Goal: Task Accomplishment & Management: Contribute content

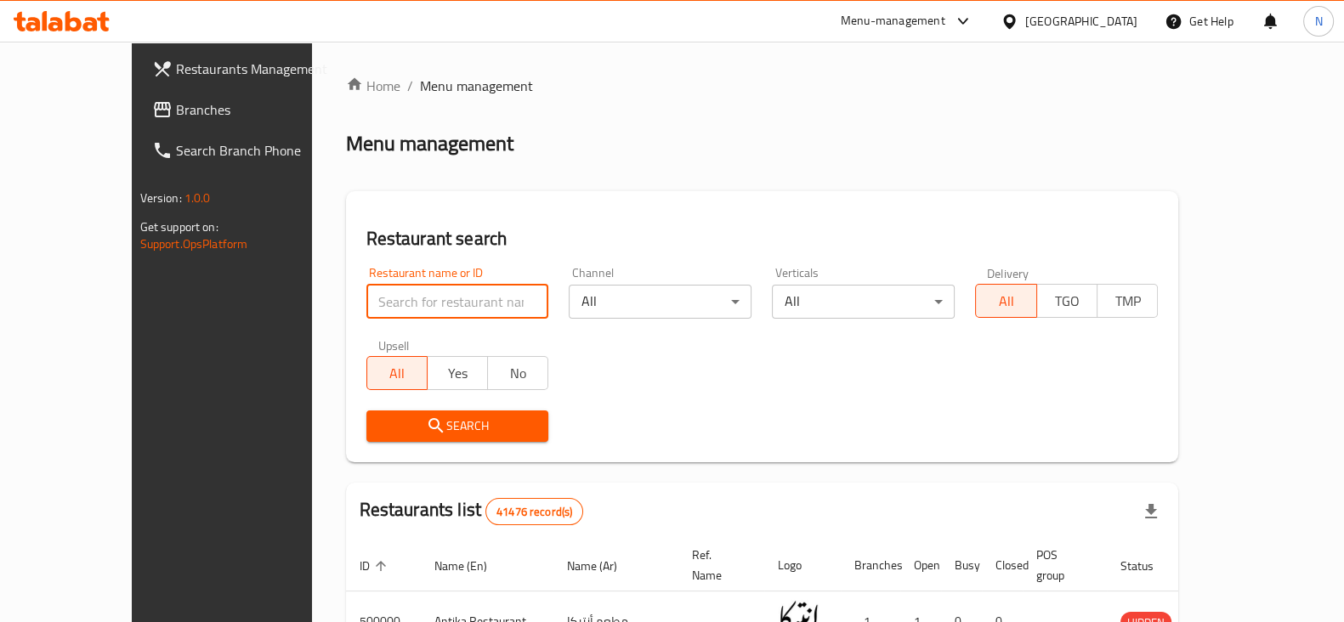
click at [366, 286] on input "search" at bounding box center [457, 302] width 183 height 34
paste input "695406"
type input "695406"
click button "Search" at bounding box center [457, 425] width 183 height 31
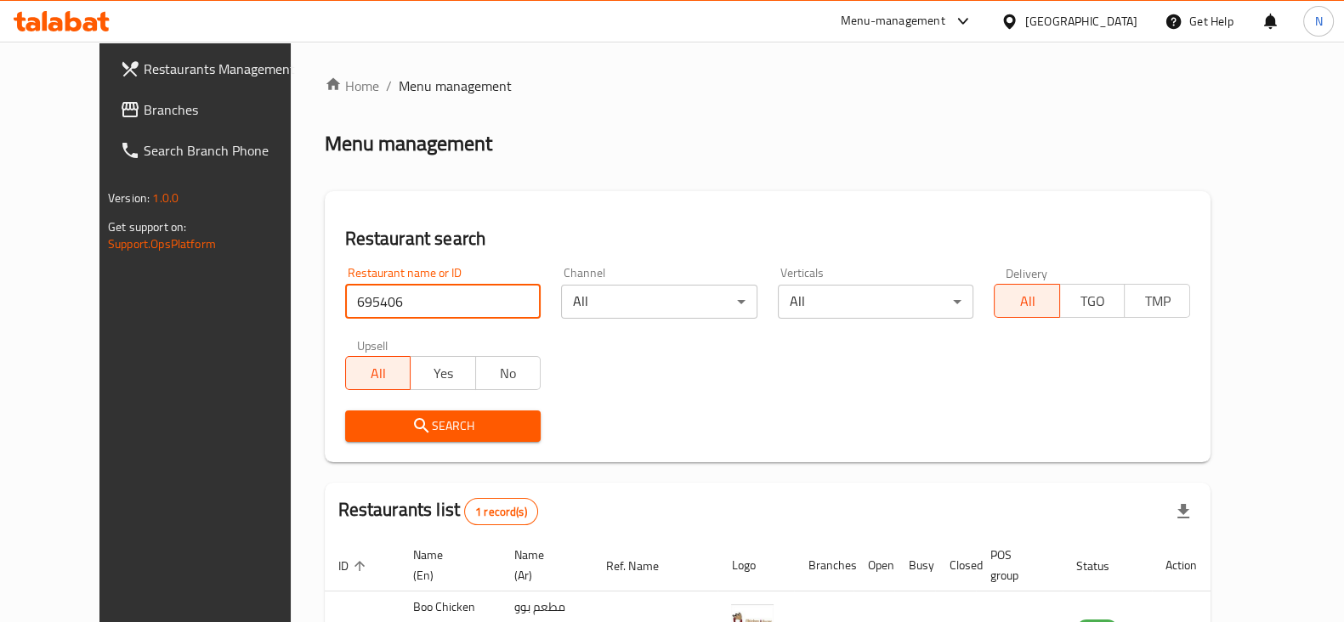
scroll to position [122, 0]
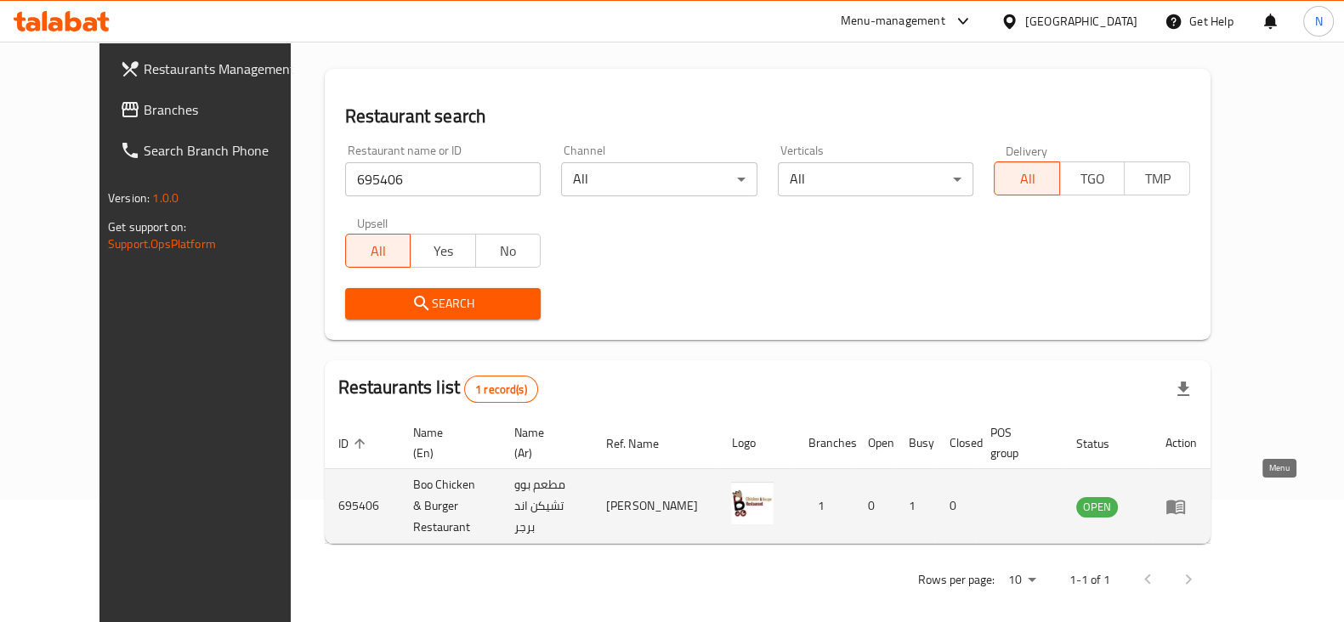
click at [1185, 500] on icon "enhanced table" at bounding box center [1175, 507] width 19 height 14
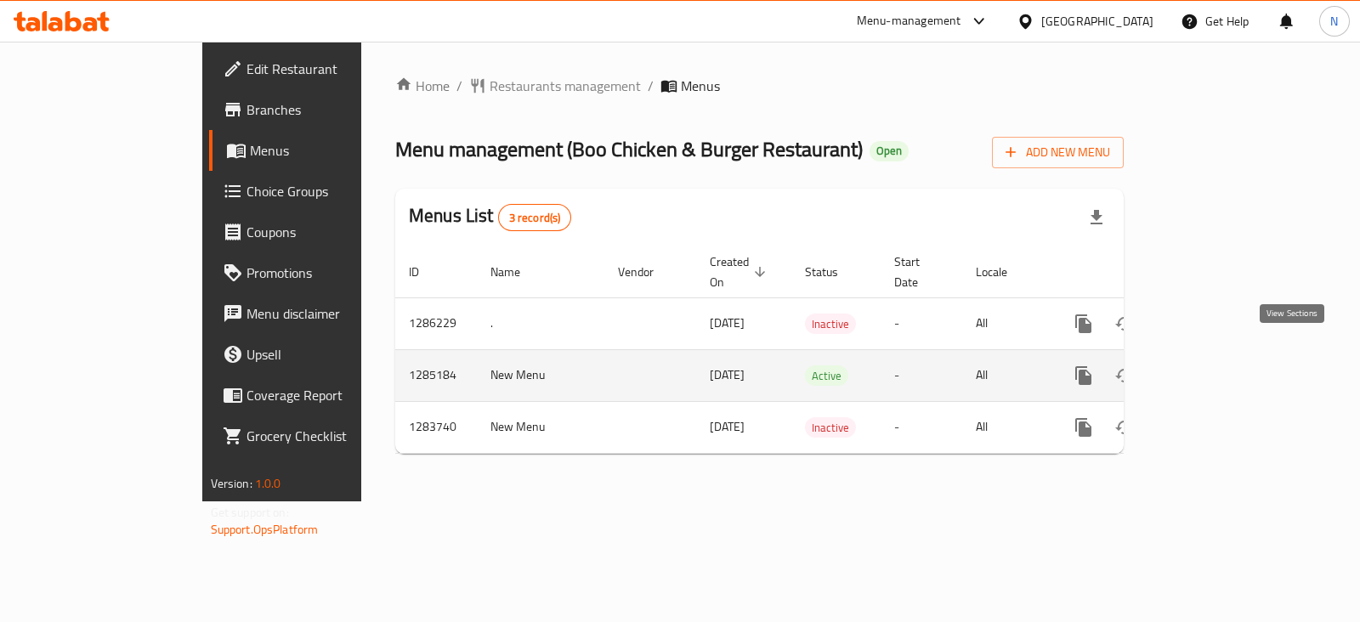
click at [1213, 368] on icon "enhanced table" at bounding box center [1205, 375] width 15 height 15
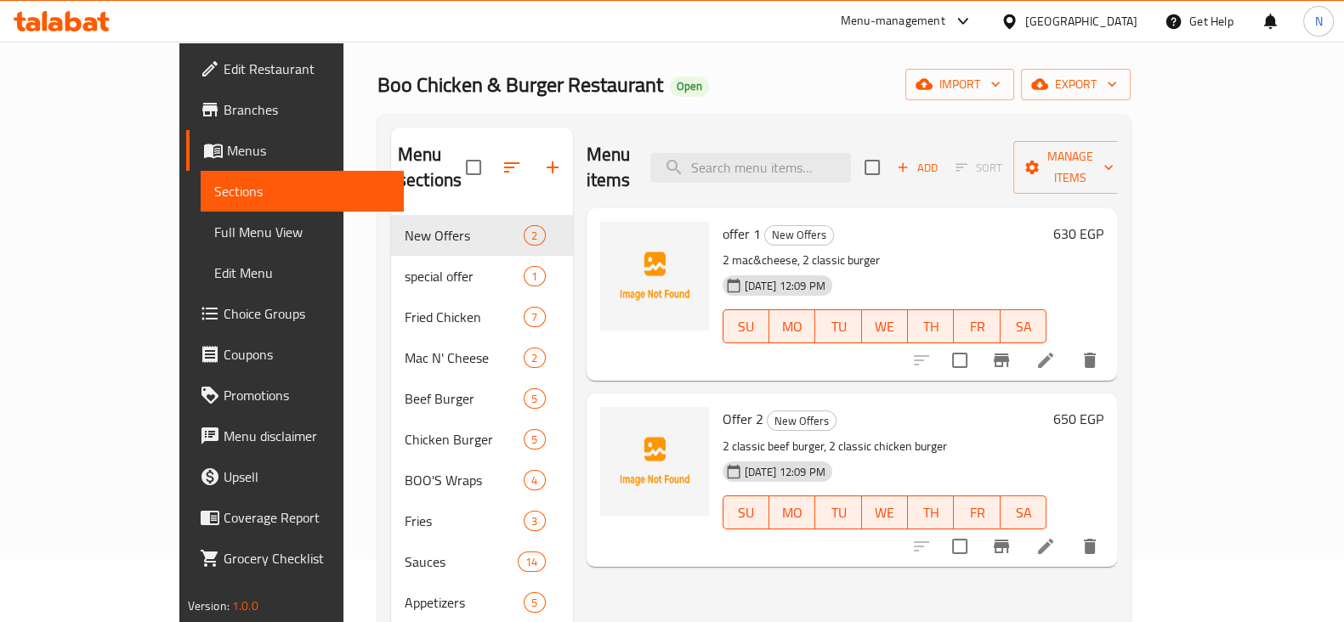
scroll to position [64, 0]
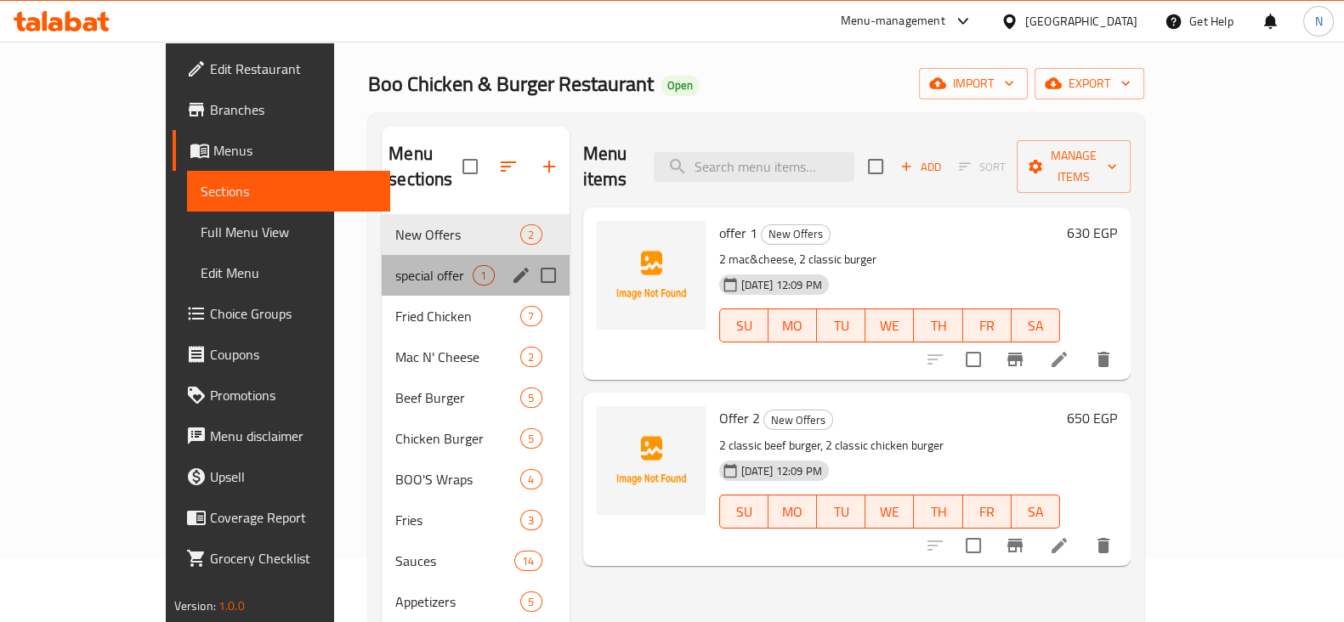
click at [382, 255] on div "special offer 1" at bounding box center [475, 275] width 187 height 41
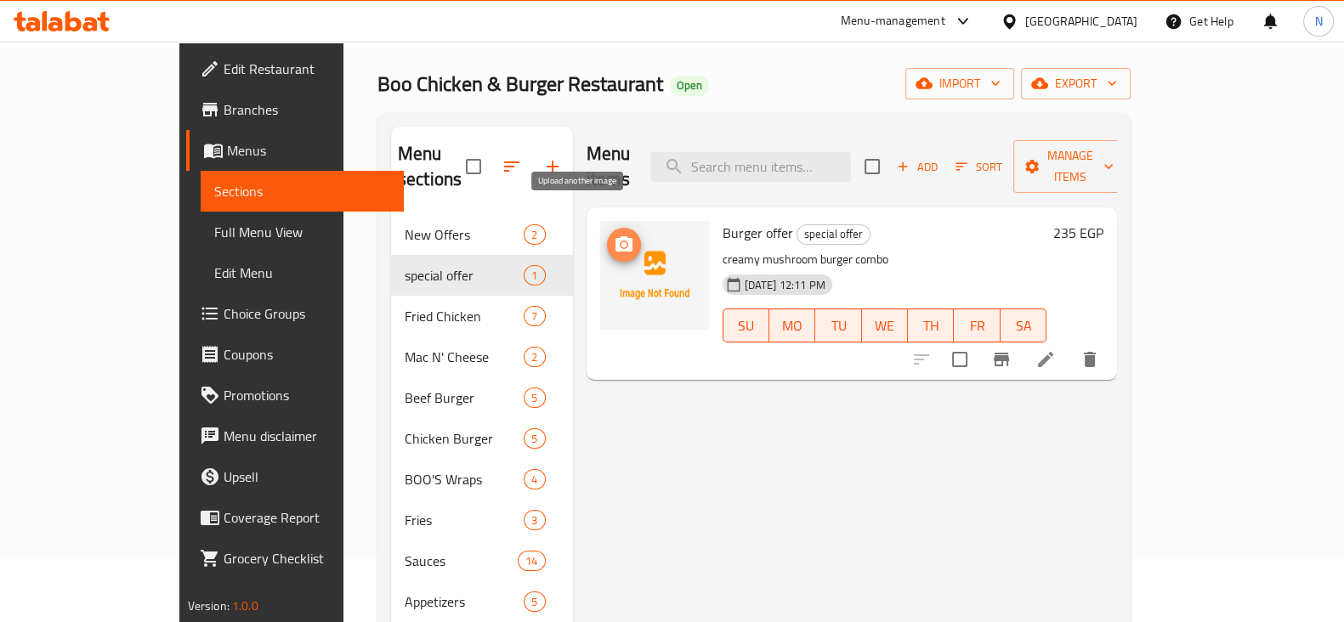
click at [607, 228] on button "upload picture" at bounding box center [624, 245] width 34 height 34
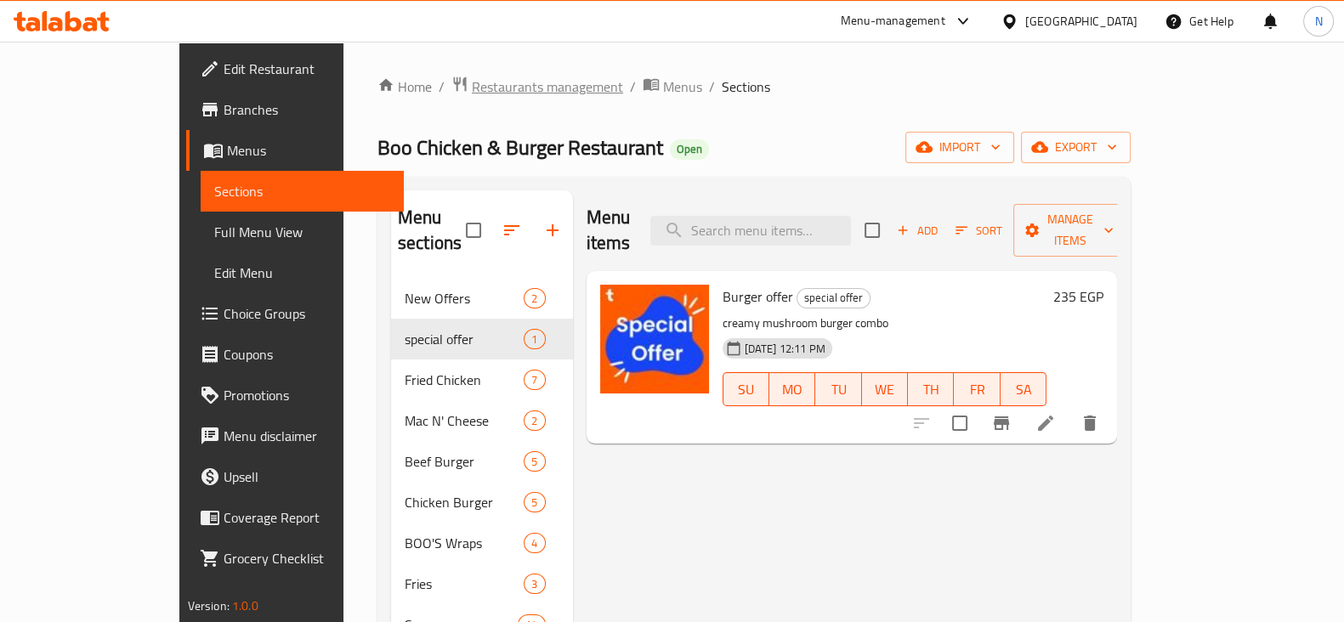
click at [472, 85] on span "Restaurants management" at bounding box center [547, 86] width 151 height 20
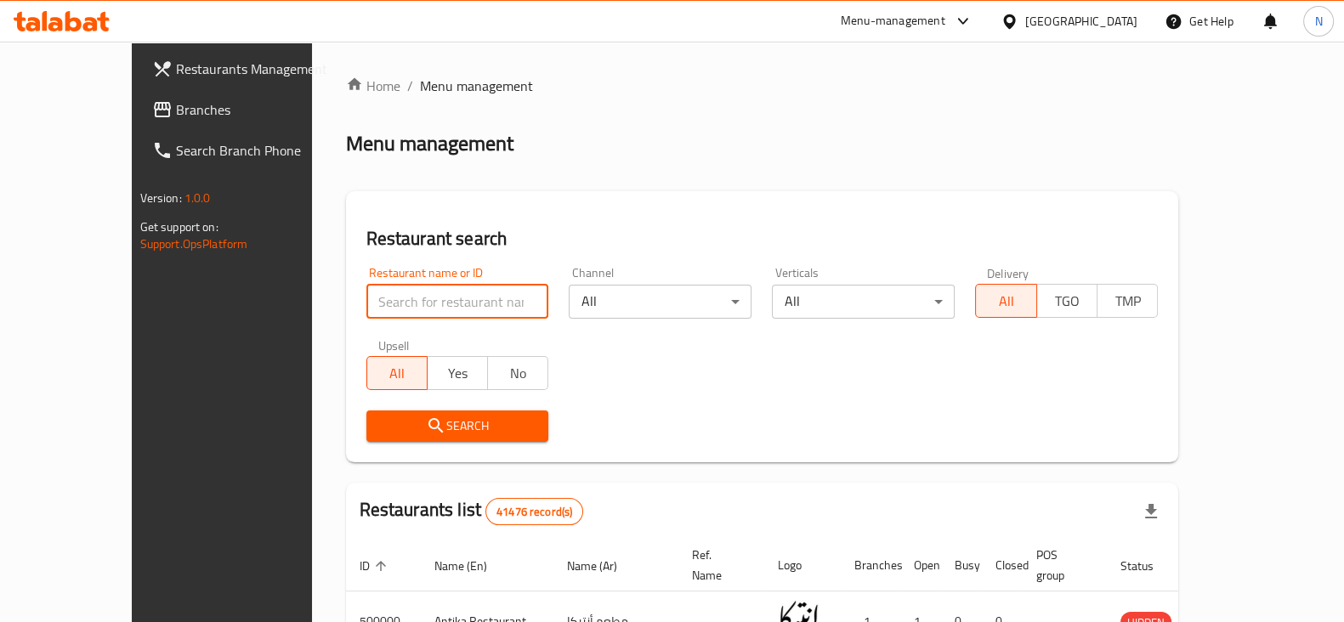
click at [405, 296] on input "search" at bounding box center [457, 302] width 183 height 34
paste input "503467"
type input "503467"
click button "Search" at bounding box center [457, 425] width 183 height 31
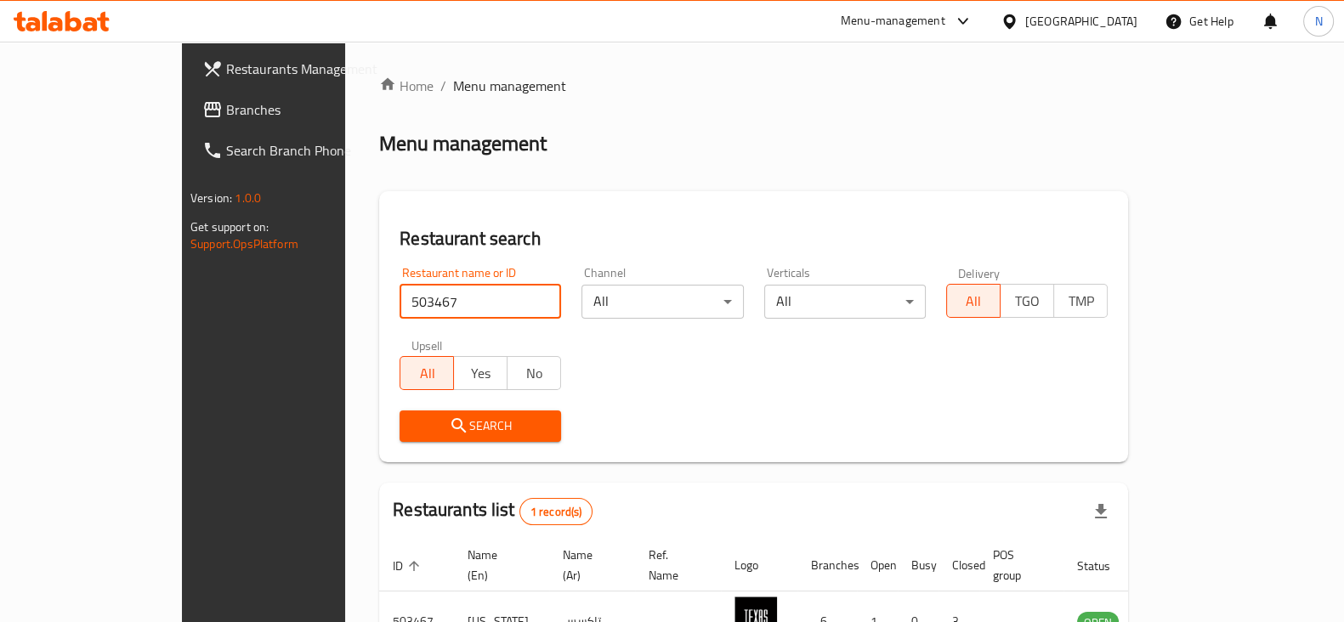
scroll to position [102, 0]
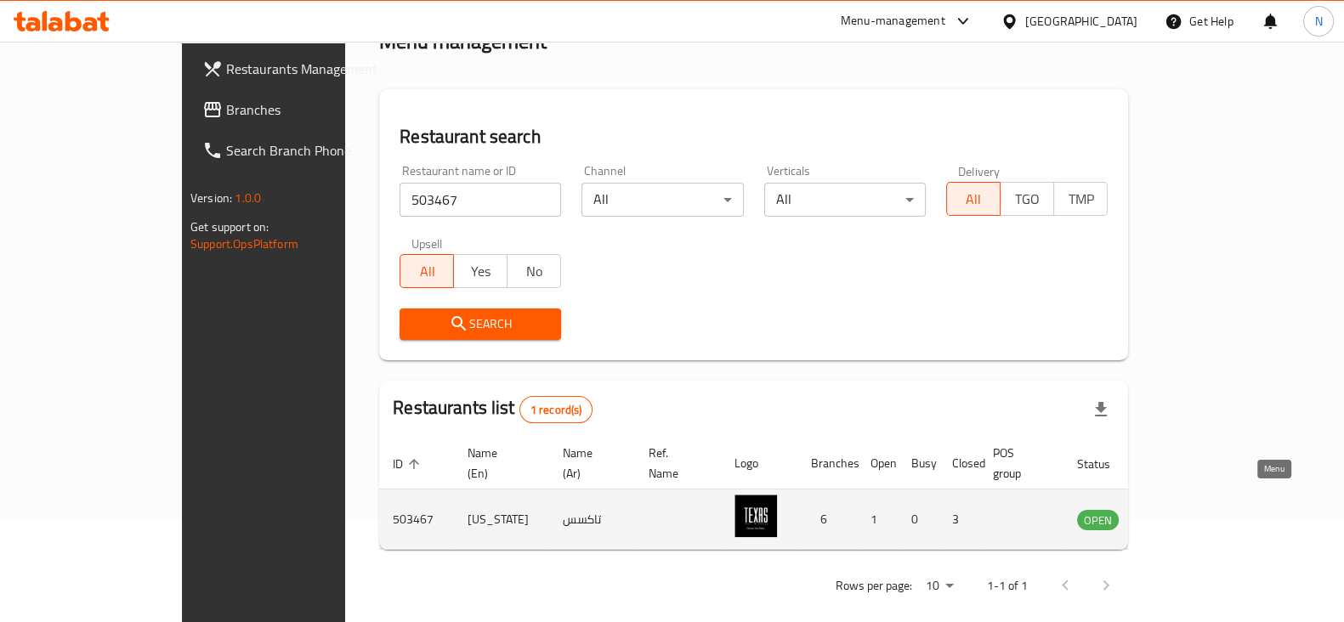
click at [1185, 513] on icon "enhanced table" at bounding box center [1176, 520] width 19 height 14
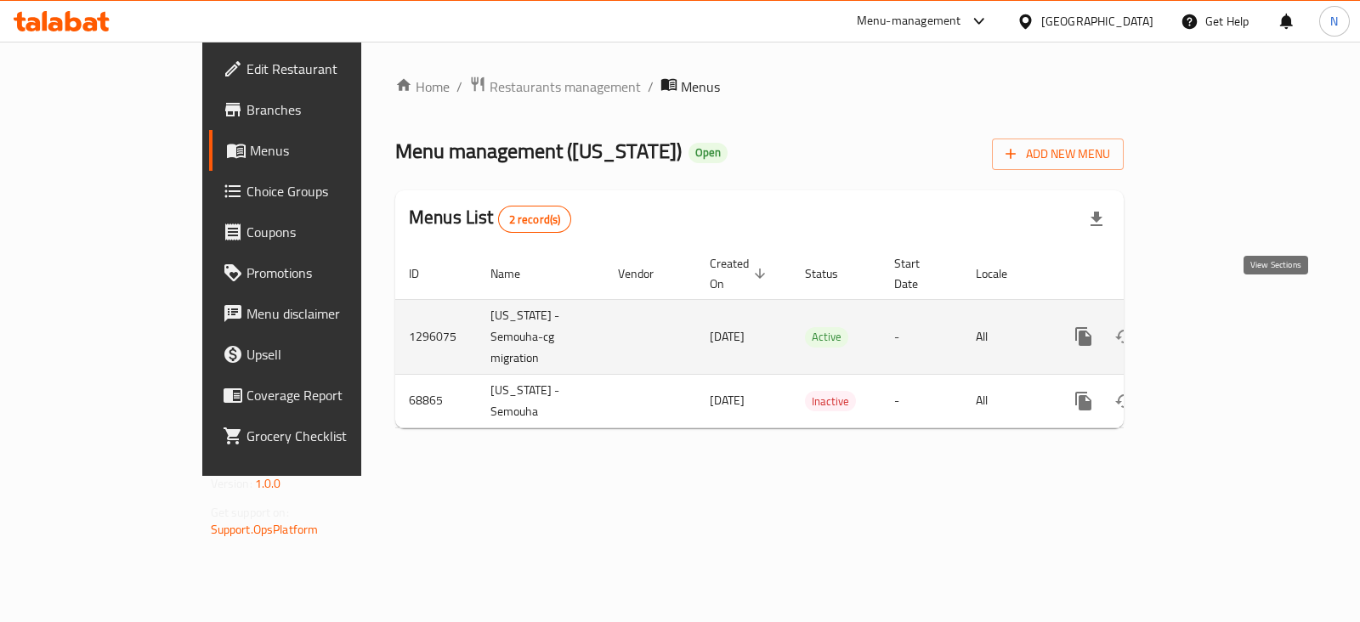
click at [1216, 326] on icon "enhanced table" at bounding box center [1206, 336] width 20 height 20
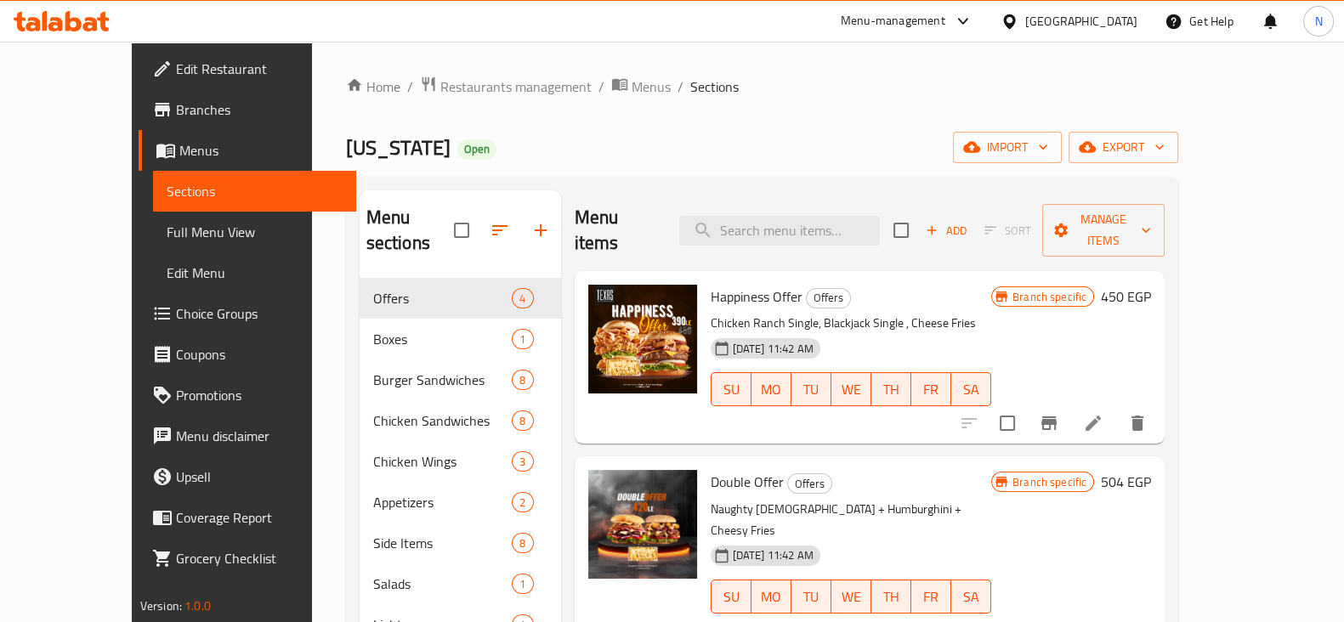
click at [684, 138] on div "[US_STATE] Open import export" at bounding box center [762, 147] width 833 height 31
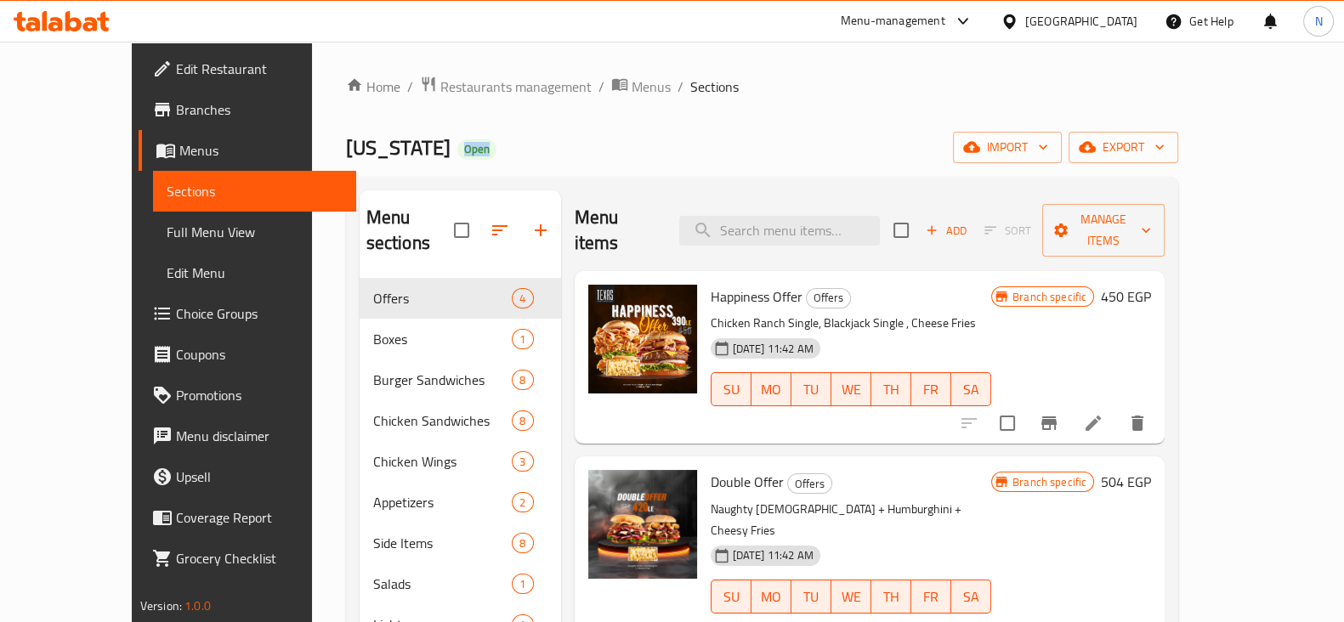
click at [684, 138] on div "[US_STATE] Open import export" at bounding box center [762, 147] width 833 height 31
click at [684, 139] on div "[US_STATE] Open import export" at bounding box center [762, 147] width 833 height 31
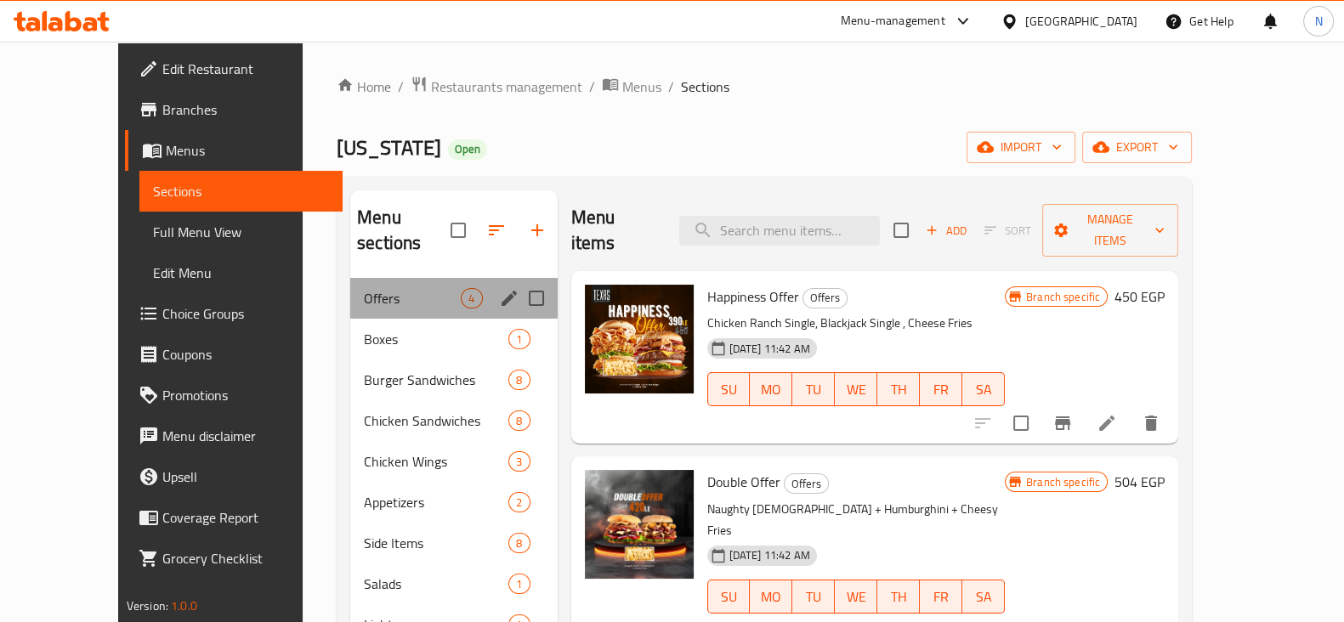
click at [380, 290] on div "Offers 4" at bounding box center [453, 298] width 207 height 41
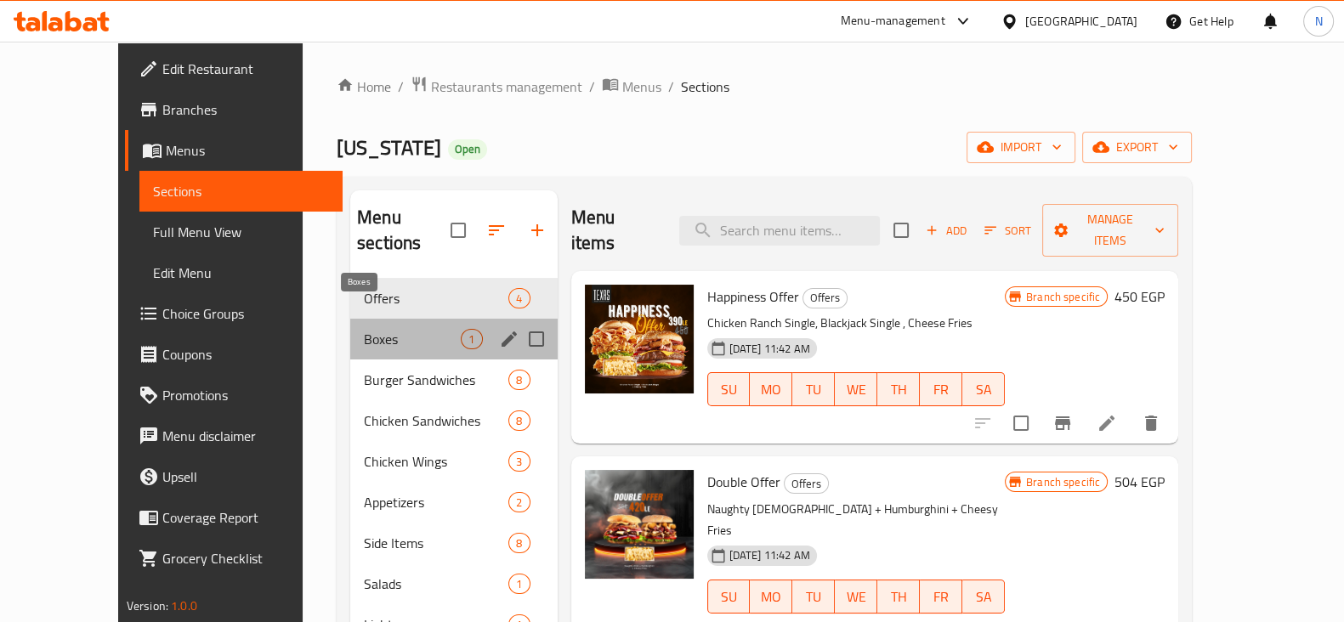
click at [378, 329] on span "Boxes" at bounding box center [412, 339] width 97 height 20
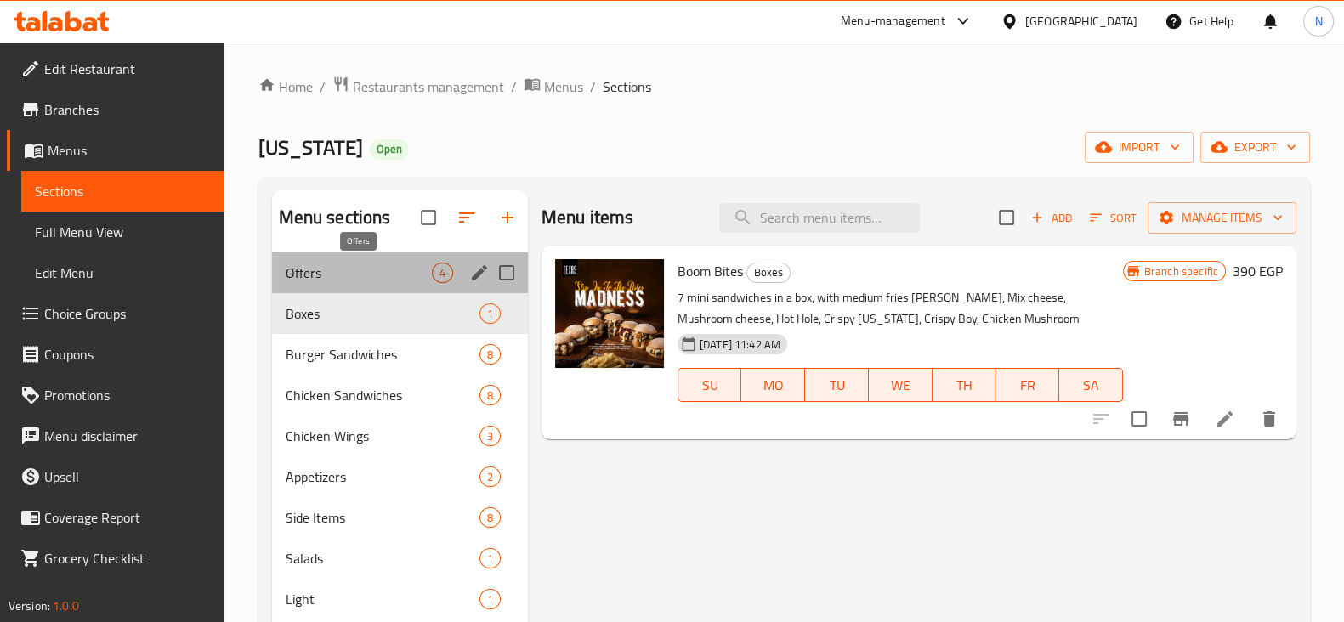
click at [378, 271] on span "Offers" at bounding box center [359, 273] width 146 height 20
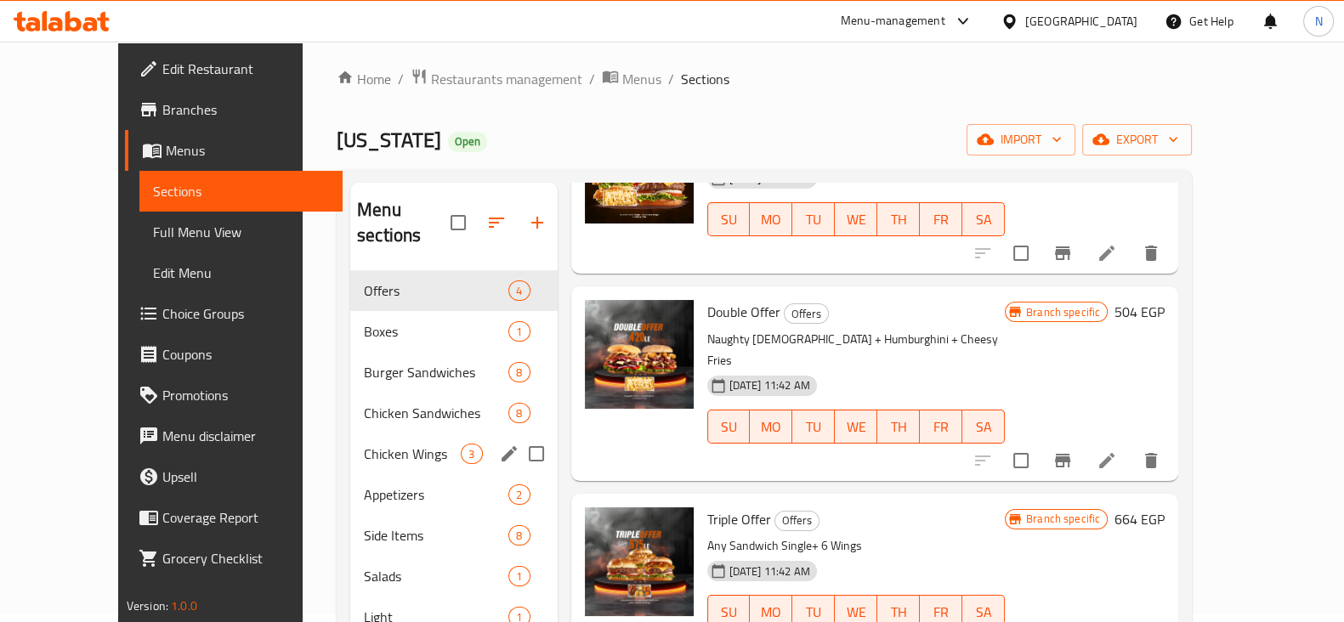
scroll to position [4, 0]
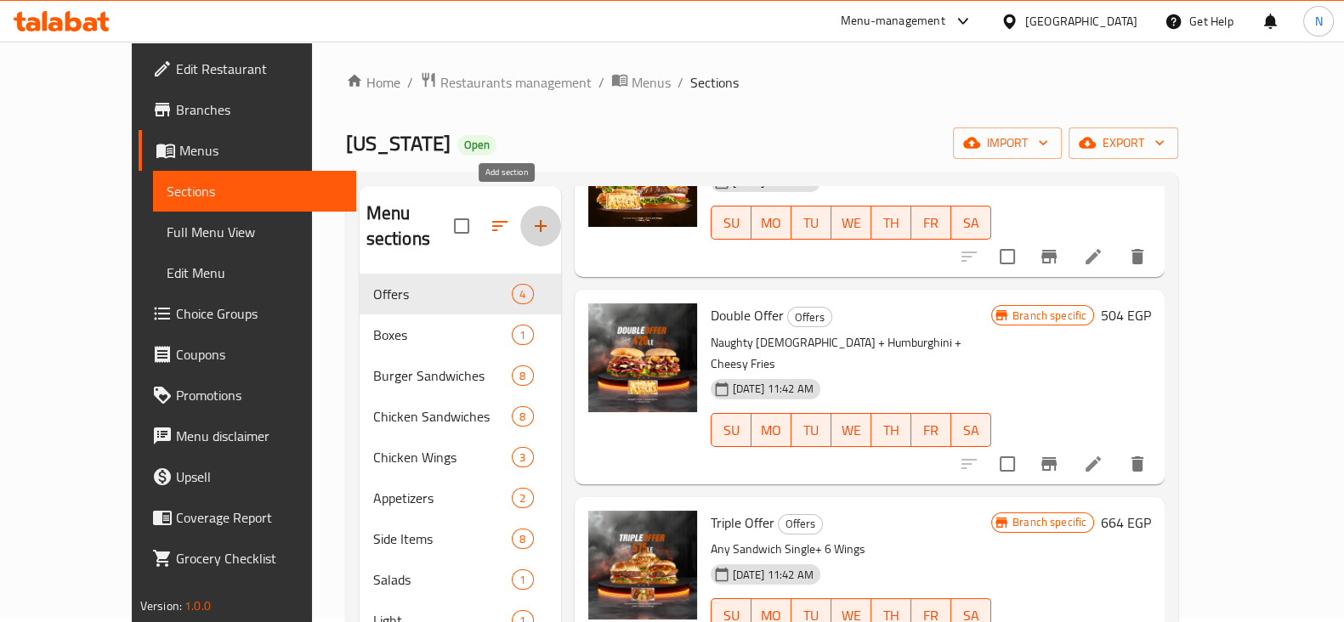
click at [530, 216] on icon "button" at bounding box center [540, 226] width 20 height 20
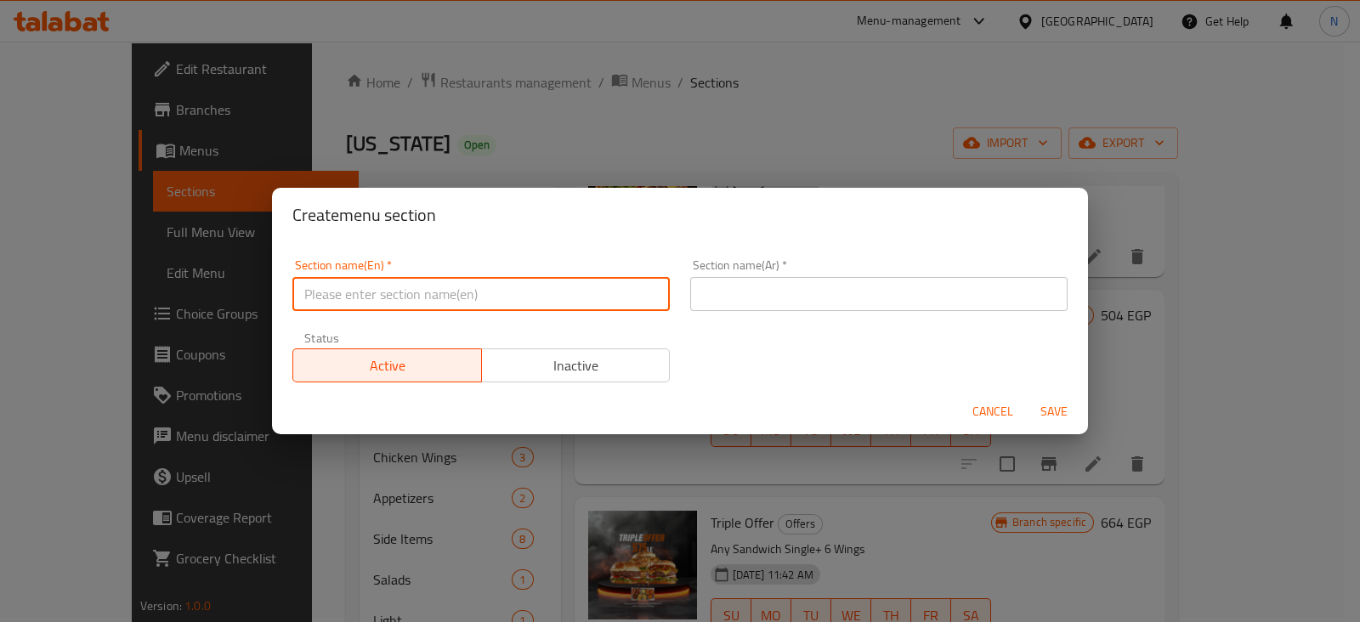
click at [493, 296] on input "text" at bounding box center [480, 294] width 377 height 34
type input "New Offers"
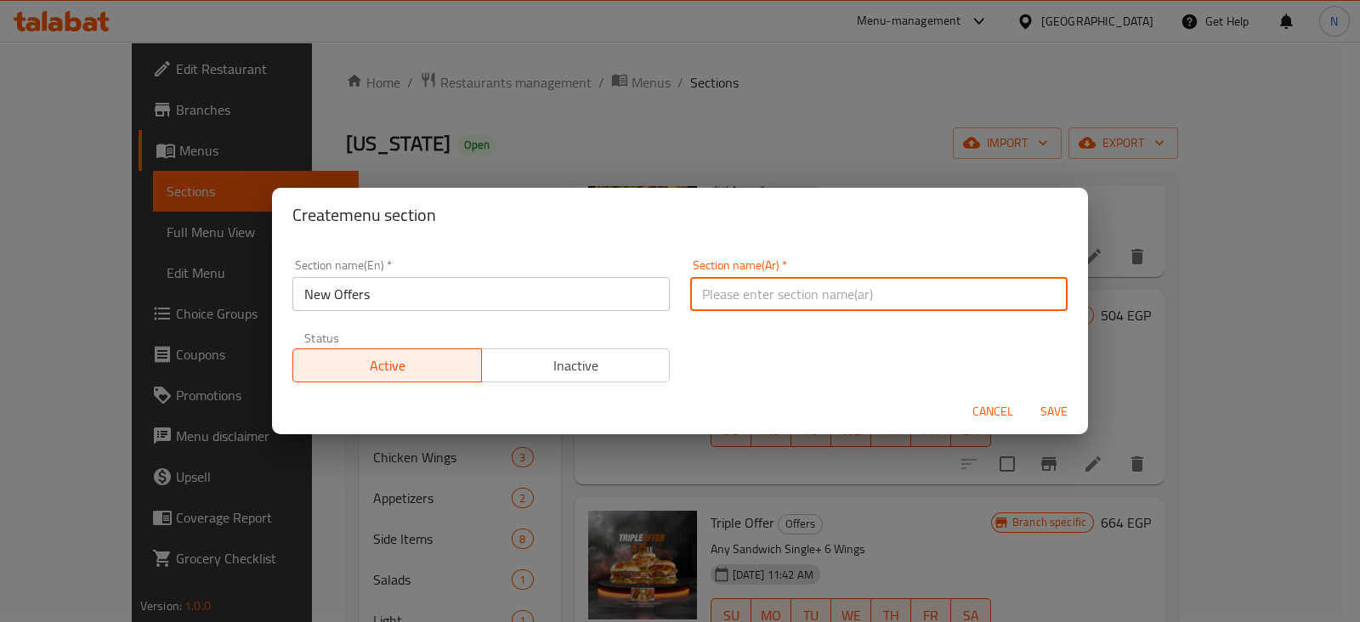
click at [722, 291] on input "text" at bounding box center [878, 294] width 377 height 34
type input "عروض"
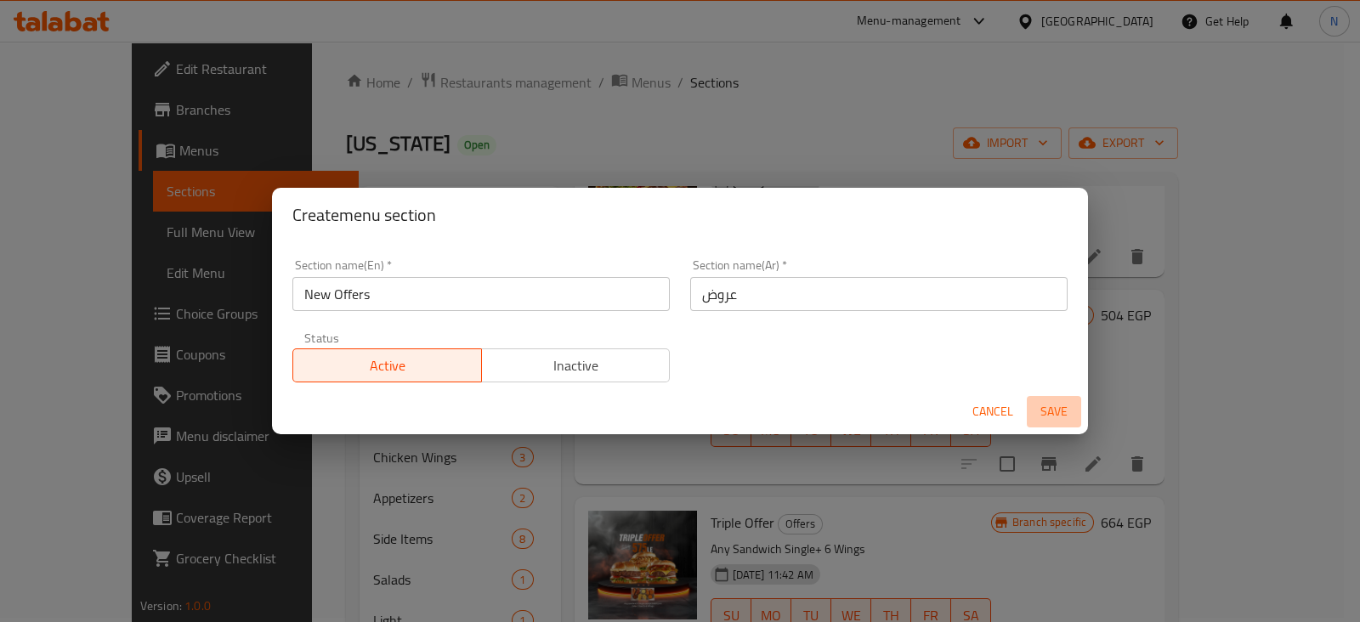
click at [1049, 410] on span "Save" at bounding box center [1053, 411] width 41 height 21
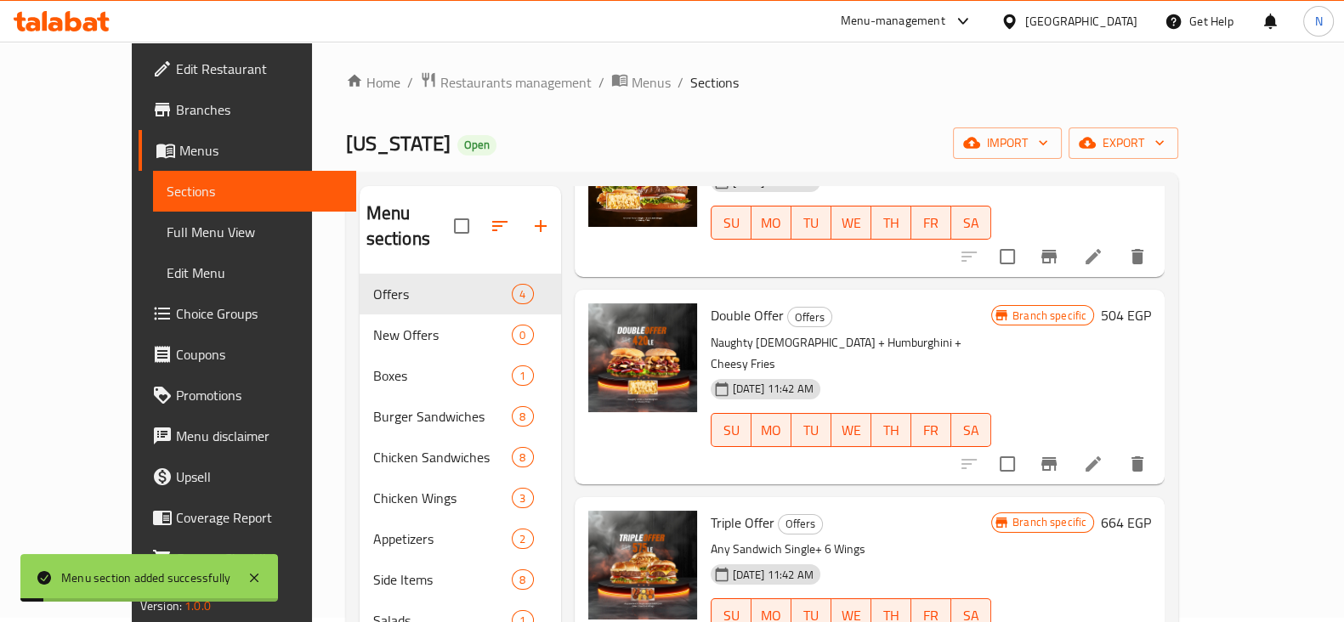
scroll to position [144, 0]
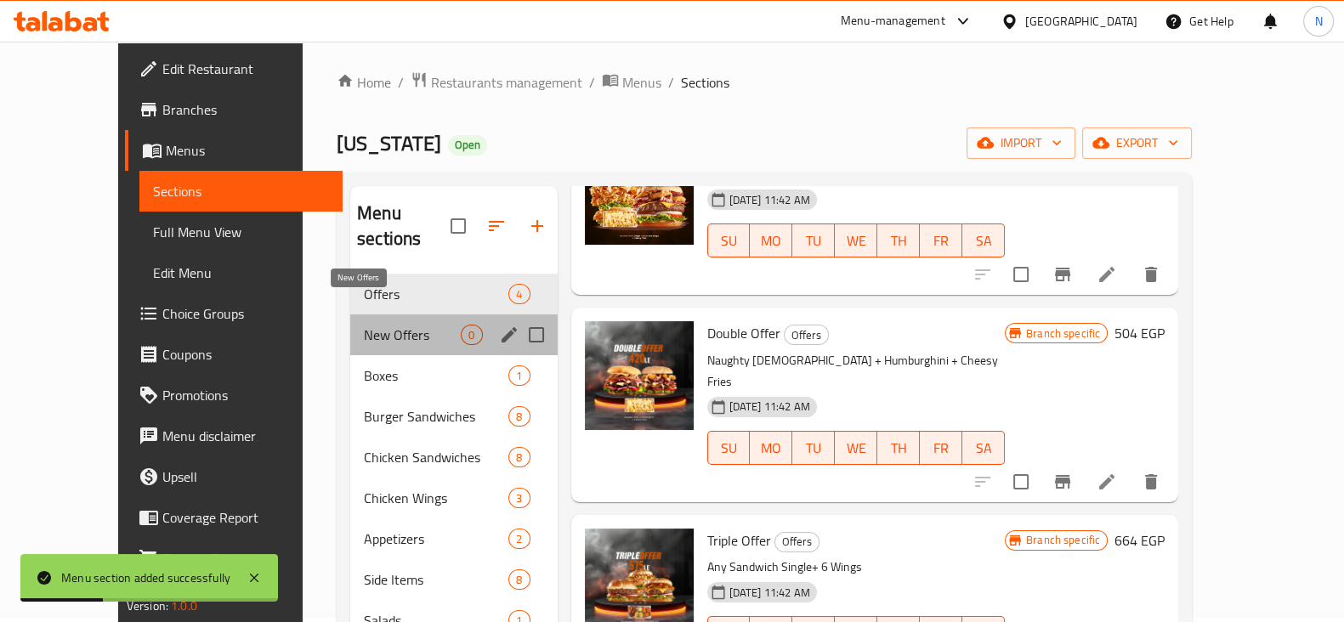
click at [413, 325] on span "New Offers" at bounding box center [412, 335] width 97 height 20
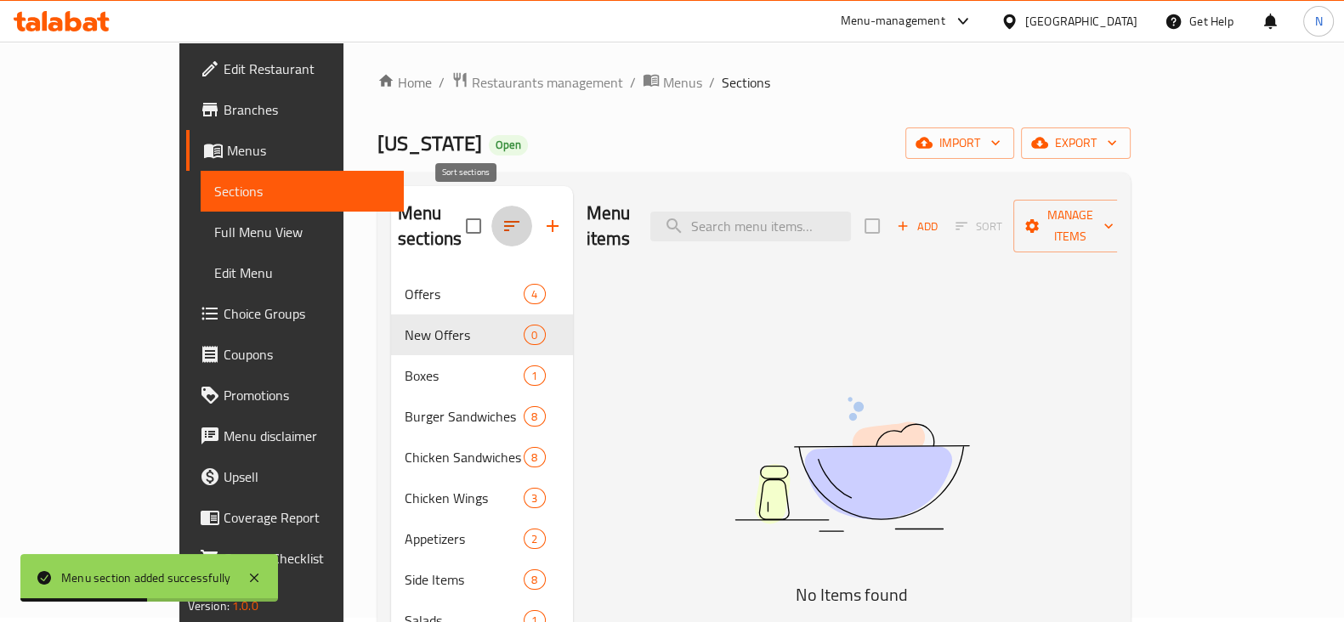
click at [491, 206] on button "button" at bounding box center [511, 226] width 41 height 41
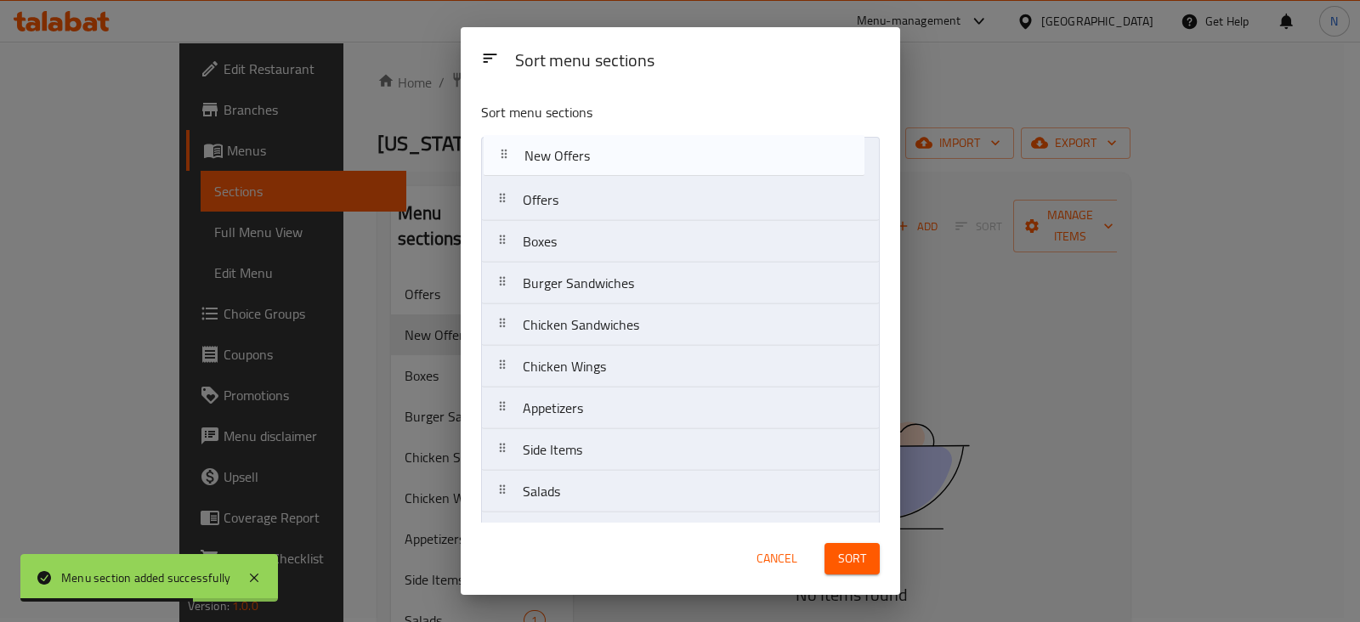
drag, startPoint x: 548, startPoint y: 195, endPoint x: 552, endPoint y: 146, distance: 49.5
click at [552, 146] on nav "Offers New Offers Boxes Burger Sandwiches Chicken Sandwiches Chicken Wings Appe…" at bounding box center [680, 429] width 399 height 585
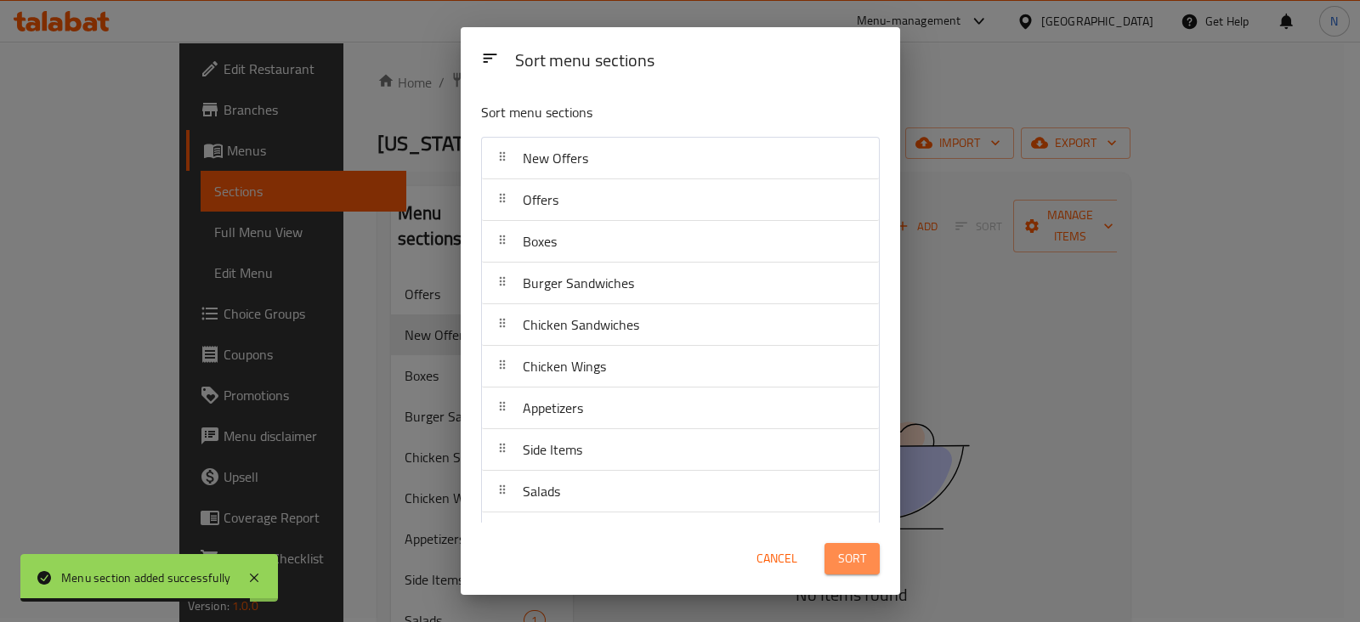
click at [861, 563] on span "Sort" at bounding box center [852, 558] width 28 height 21
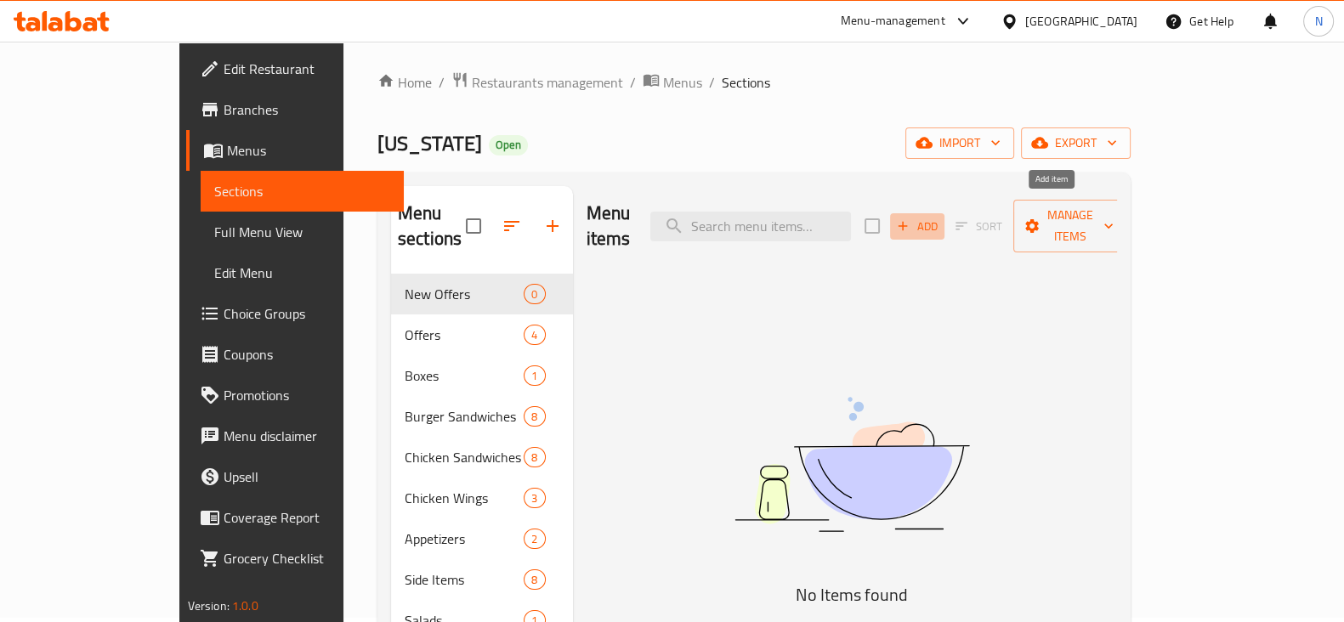
click at [944, 223] on button "Add" at bounding box center [917, 226] width 54 height 26
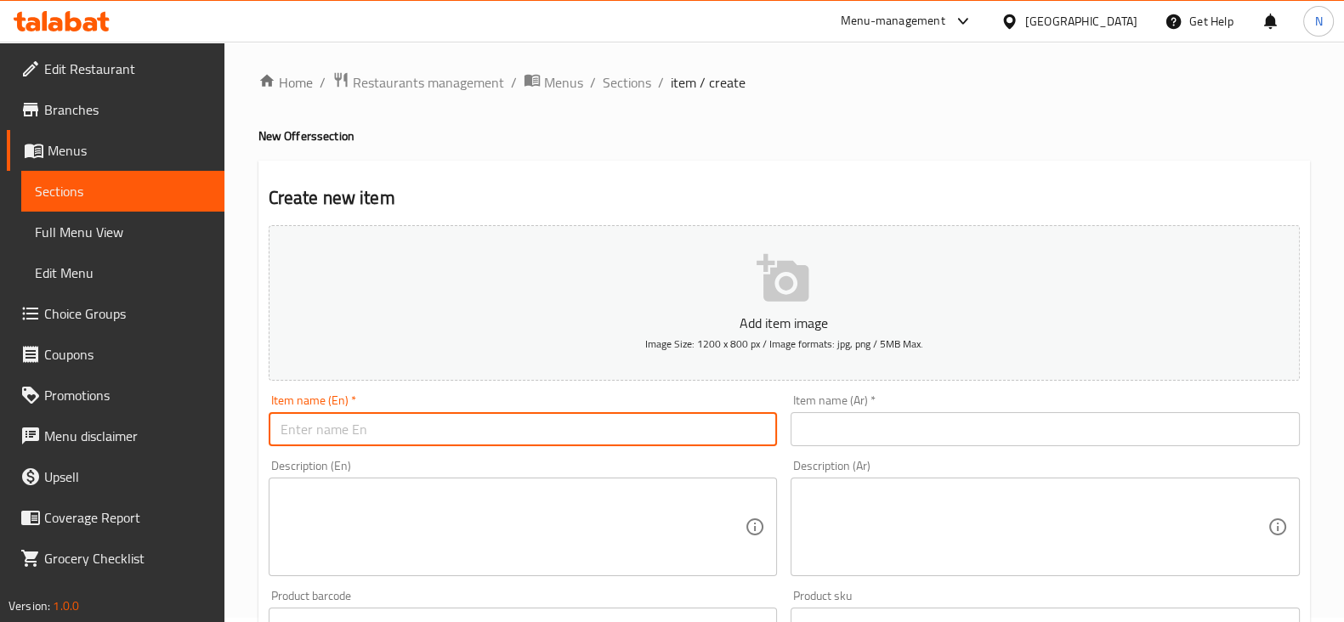
paste input "chicken overdose"
click at [493, 429] on input "chicken overdose" at bounding box center [523, 429] width 509 height 34
type input "chicken overdose"
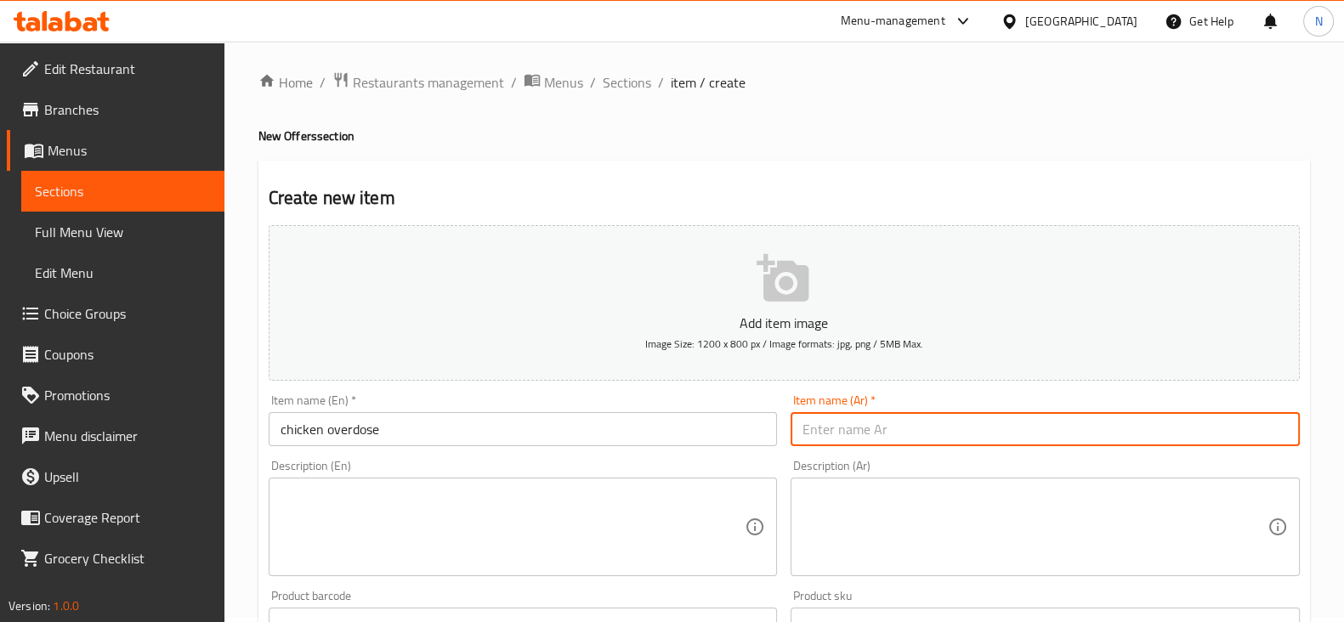
click at [880, 438] on input "text" at bounding box center [1044, 429] width 509 height 34
type input "اتشكن افير دوز"
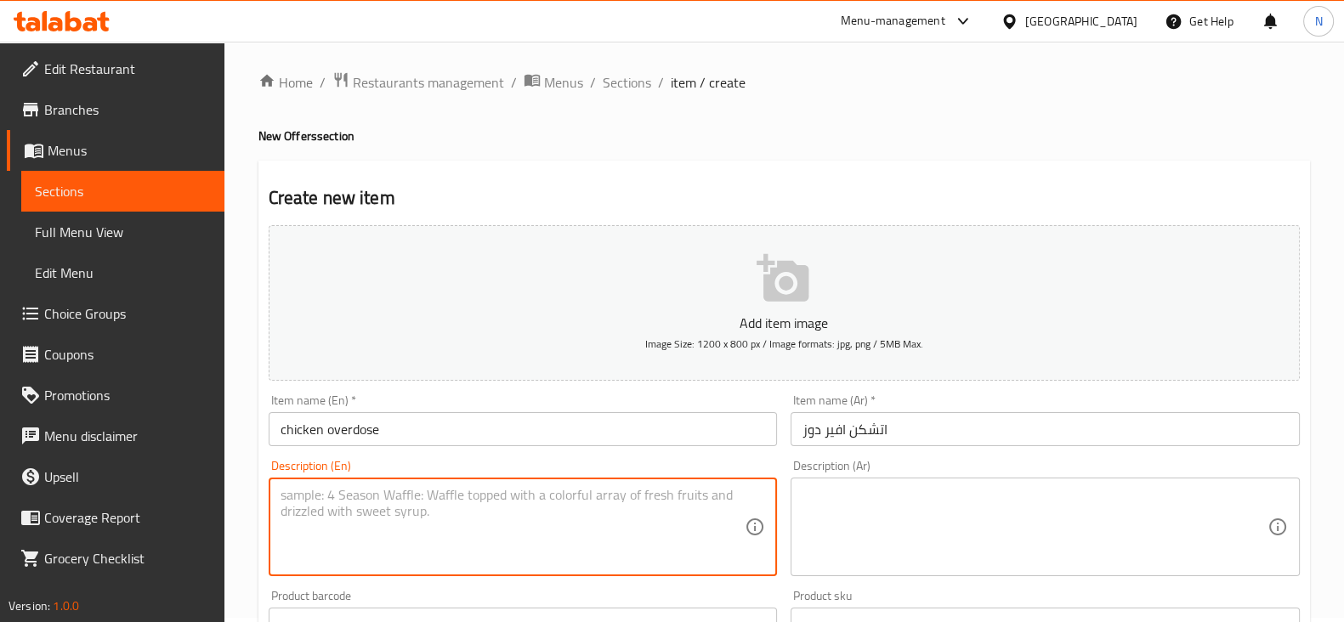
click at [467, 510] on textarea at bounding box center [512, 527] width 465 height 81
paste textarea "Mega melt + ranch strips + chicken over rice cheese + 2 big cola"
type textarea "Mega melt + ranch strips + chicken over rice cheese + 2 big cola"
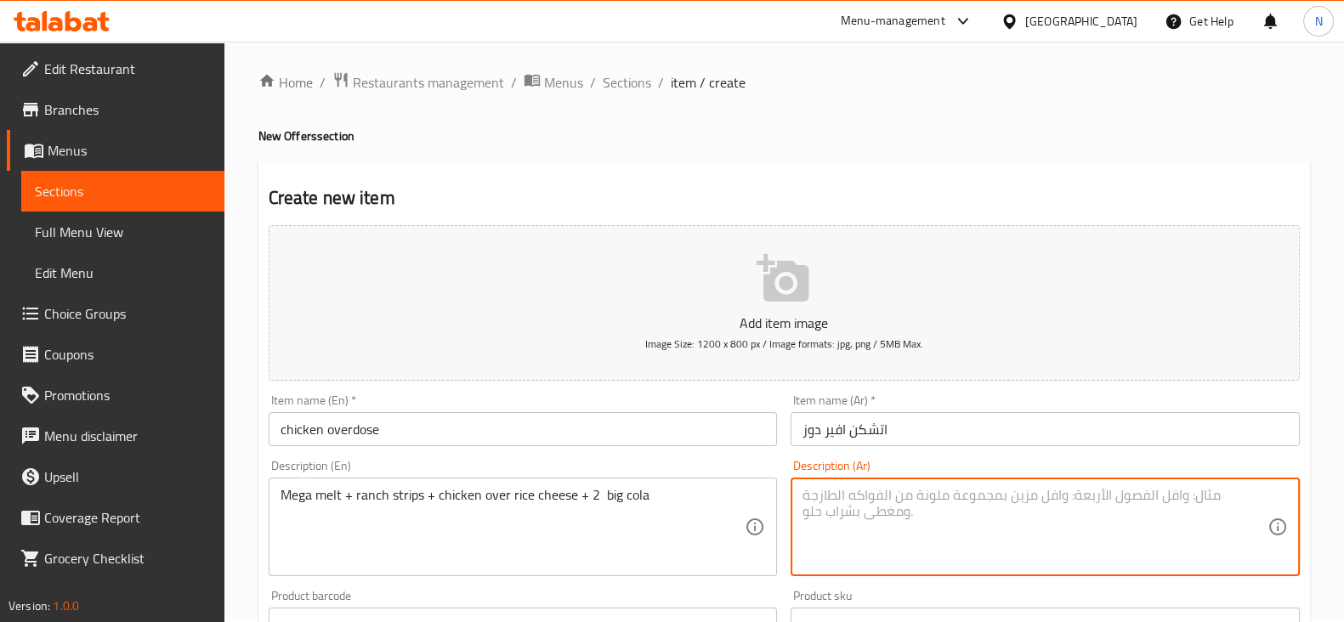
click at [828, 535] on textarea at bounding box center [1034, 527] width 465 height 81
paste textarea "ميلت ميجا + شرائح رانش + دجاج فوق أرز بالجبن + 2 كولا كبيرة"
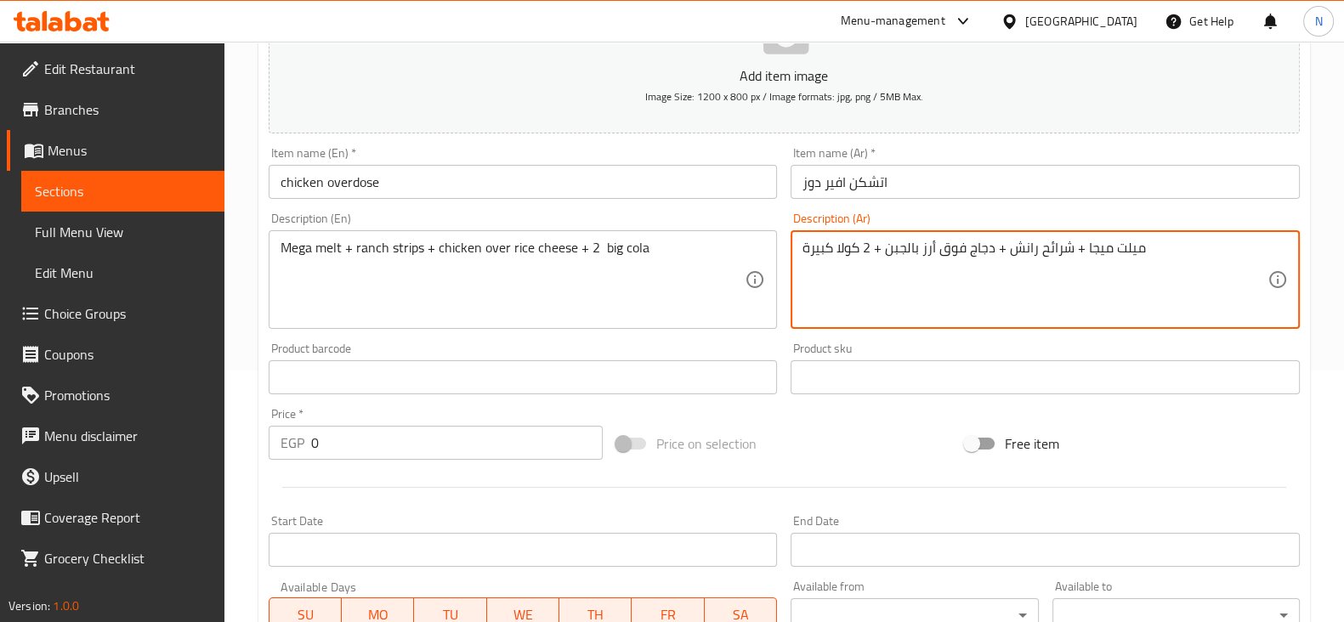
scroll to position [257, 0]
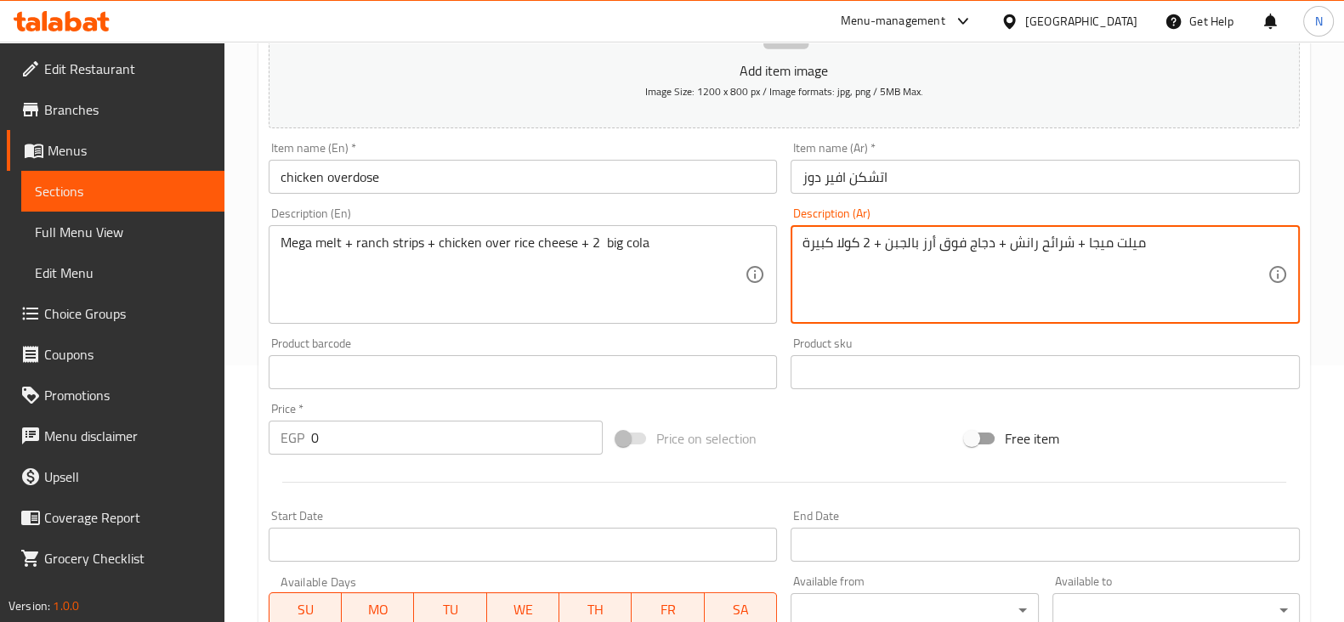
type textarea "ميلت ميجا + شرائح رانش + دجاج فوق أرز بالجبن + 2 كولا كبيرة"
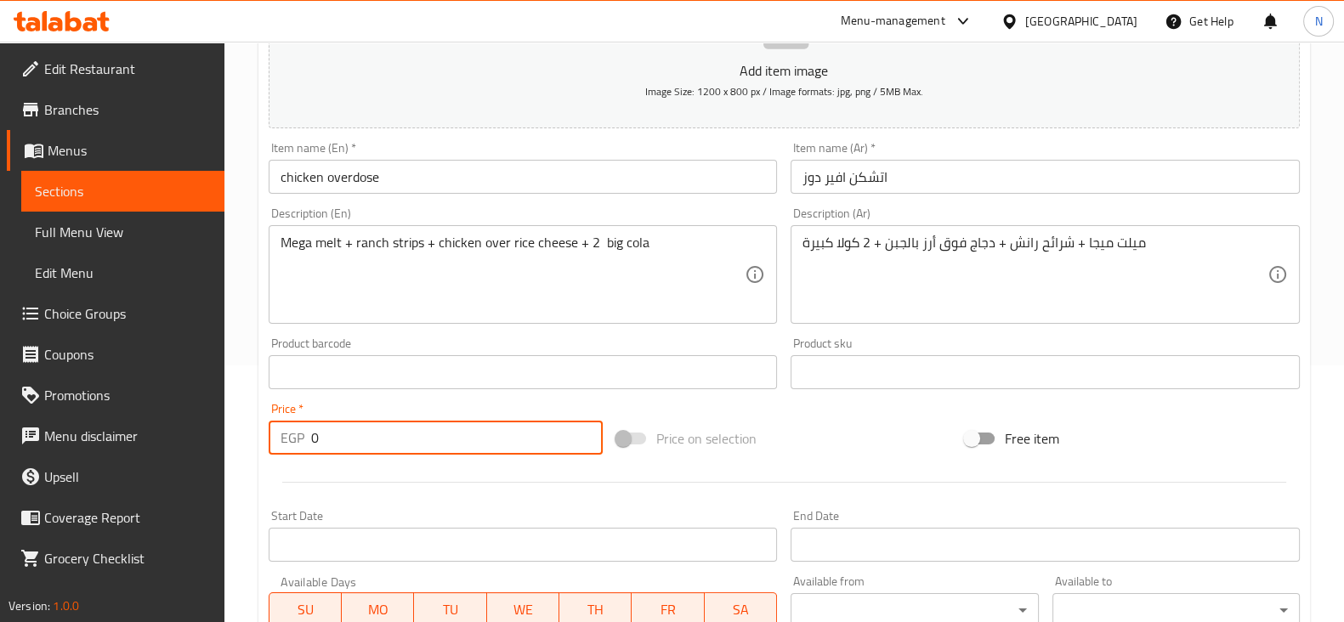
click at [430, 445] on input "0" at bounding box center [457, 438] width 292 height 34
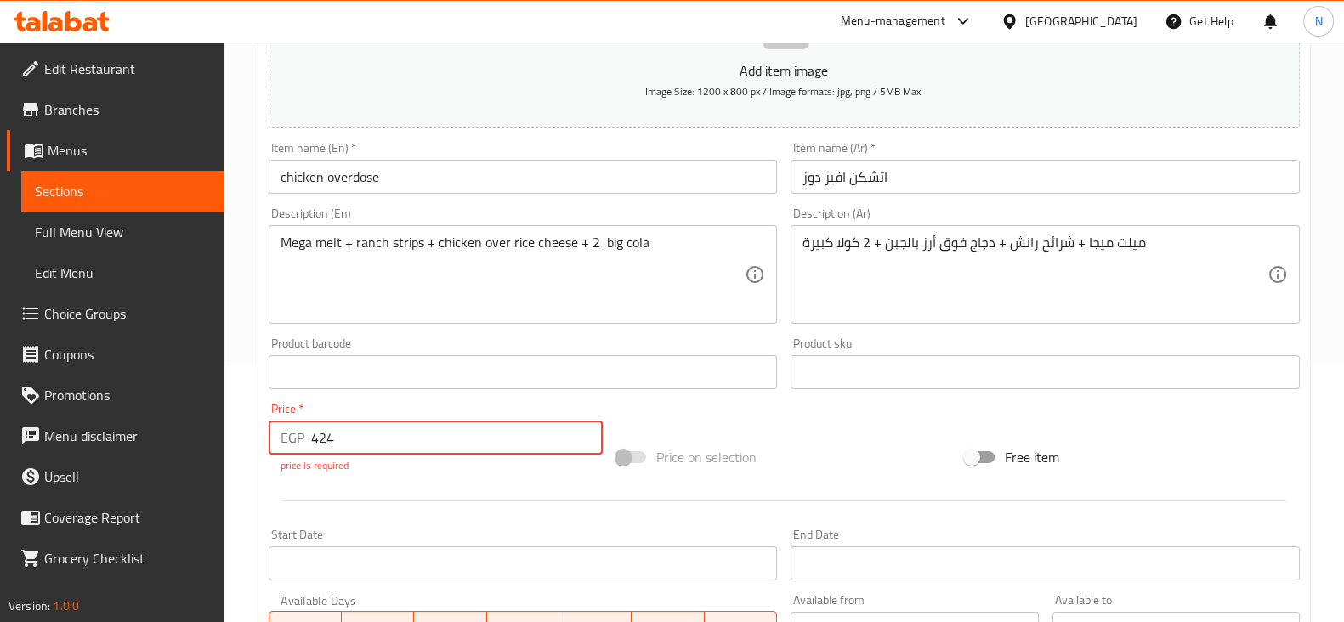
type input "424"
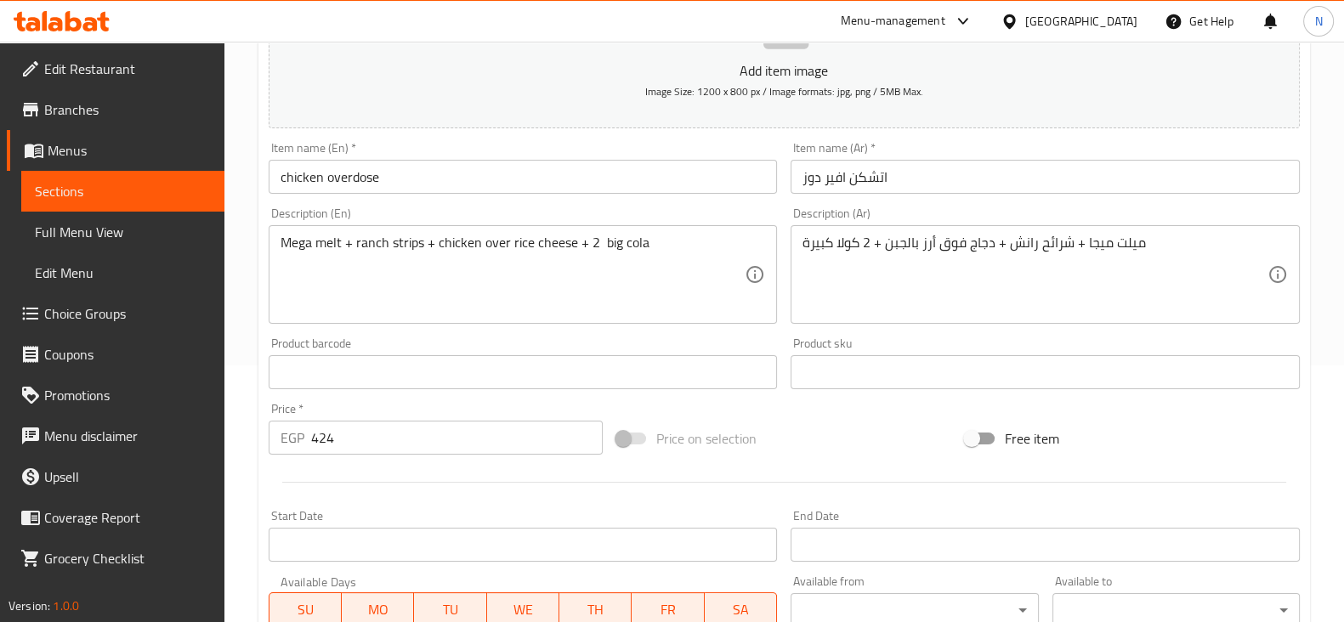
click at [901, 433] on div "Add item image Image Size: 1200 x 800 px / Image formats: jpg, png / 5MB Max. I…" at bounding box center [784, 332] width 1044 height 733
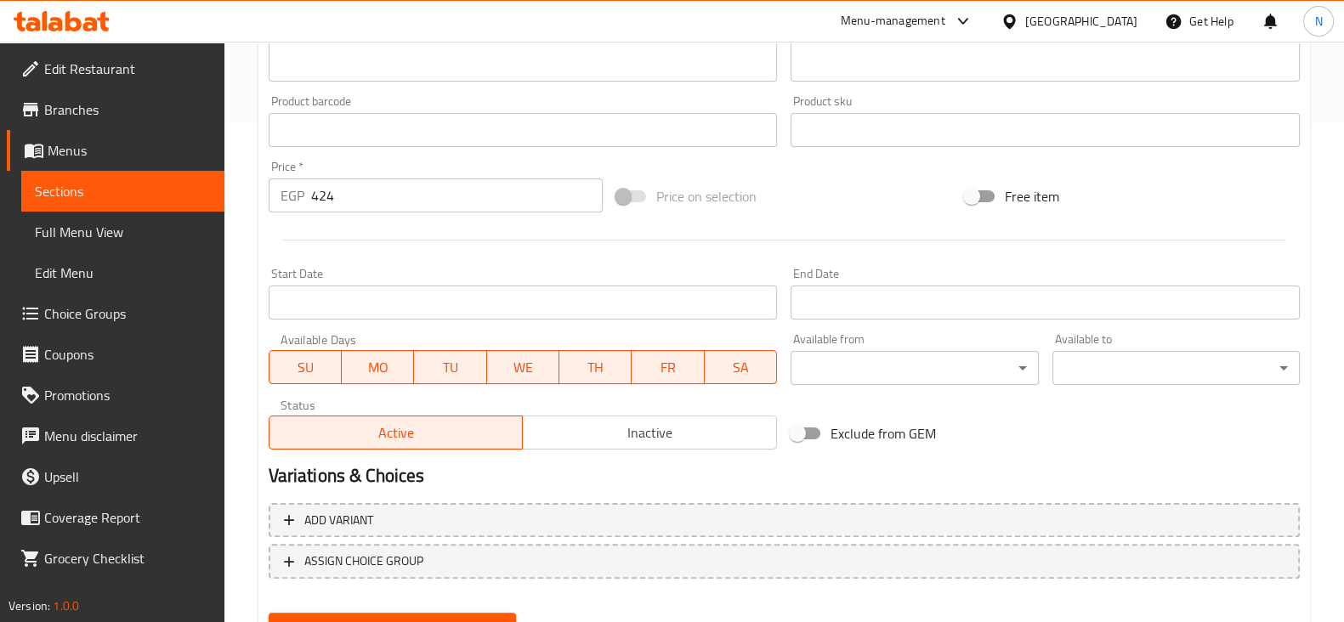
scroll to position [578, 0]
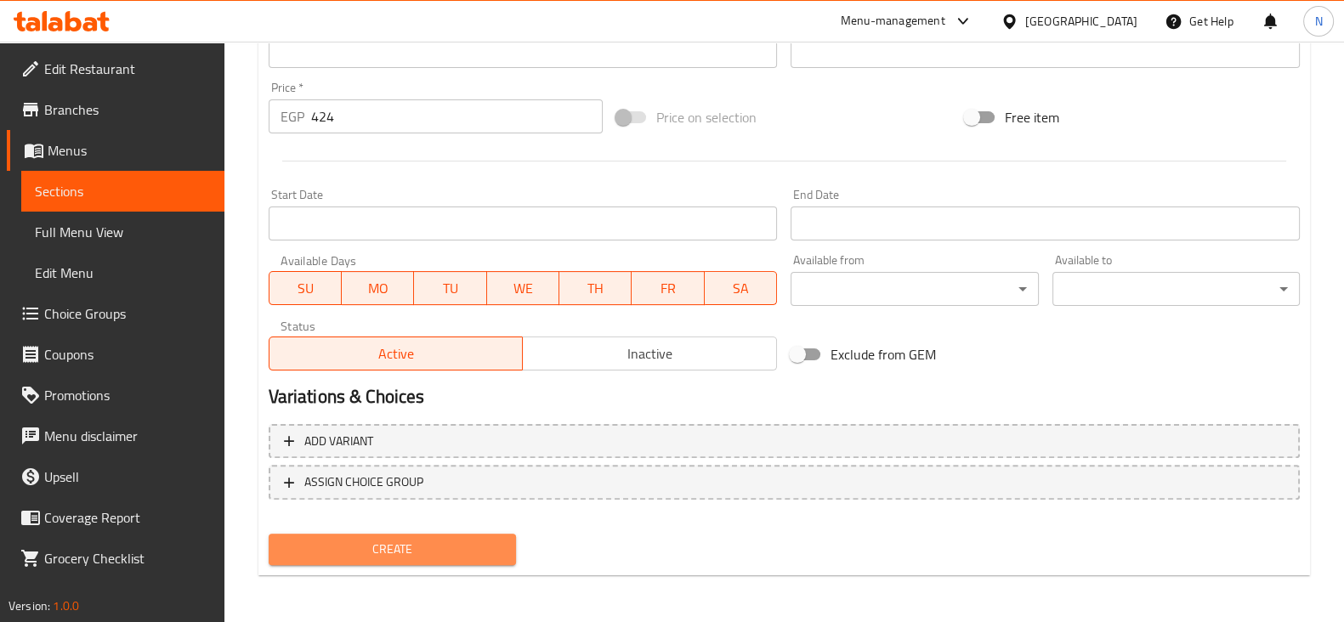
click at [438, 546] on span "Create" at bounding box center [392, 549] width 220 height 21
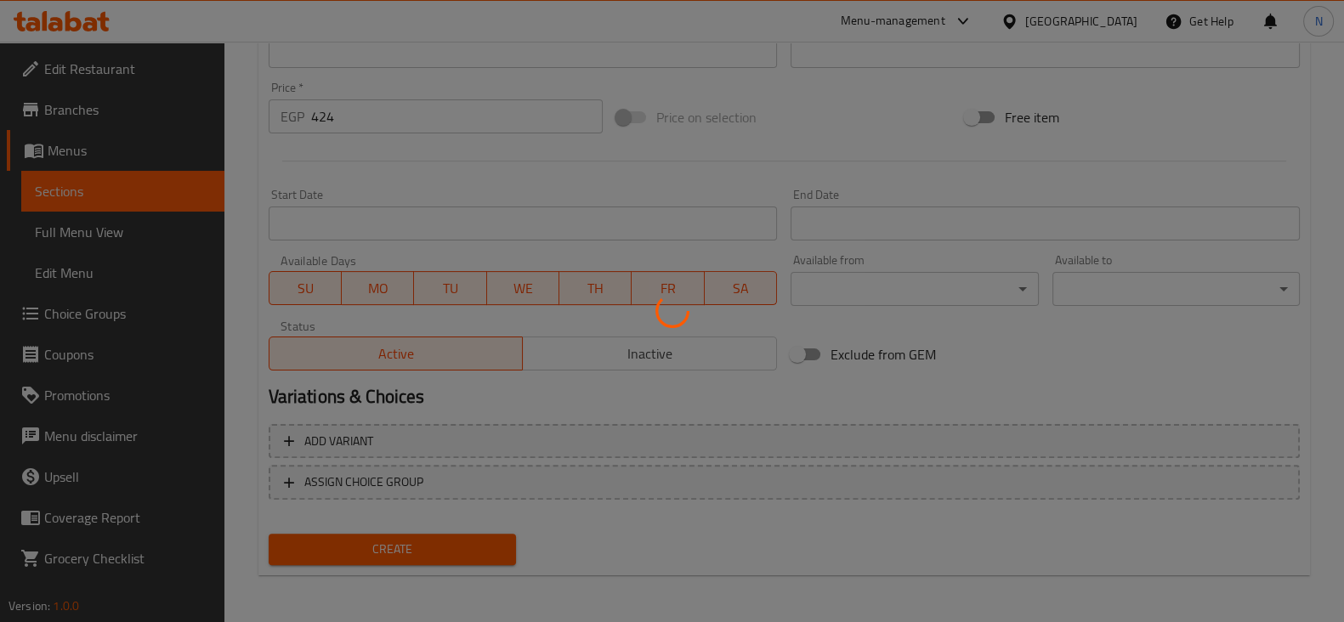
type input "0"
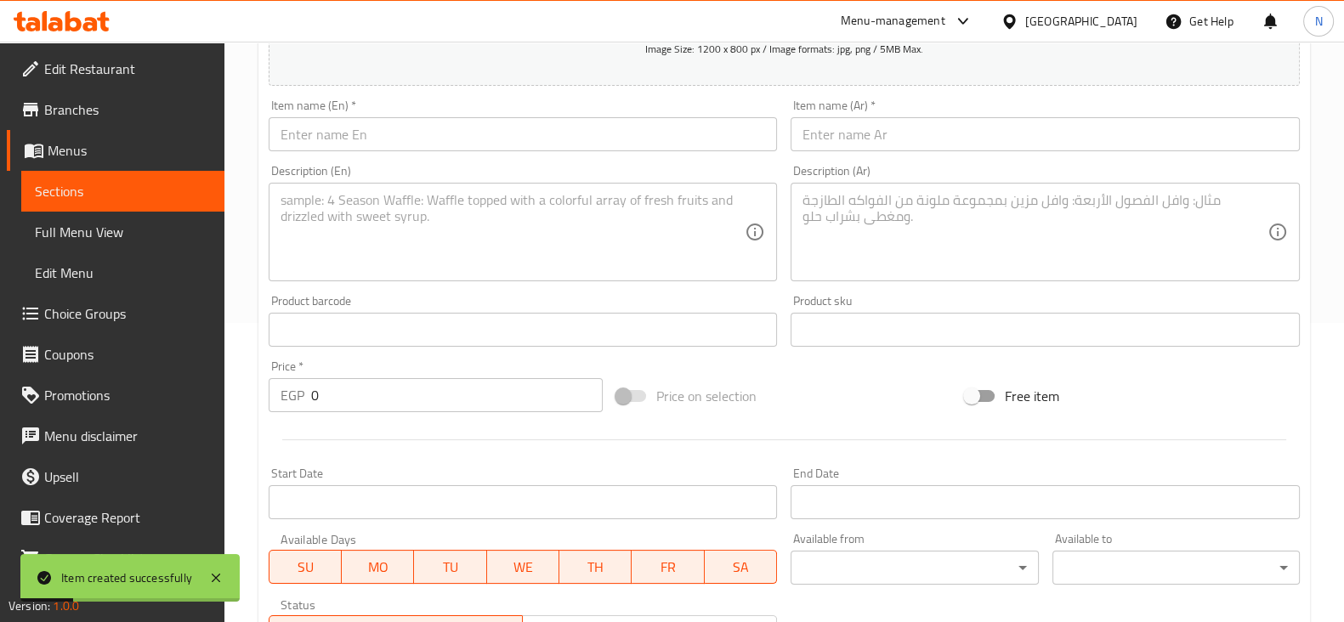
scroll to position [220, 0]
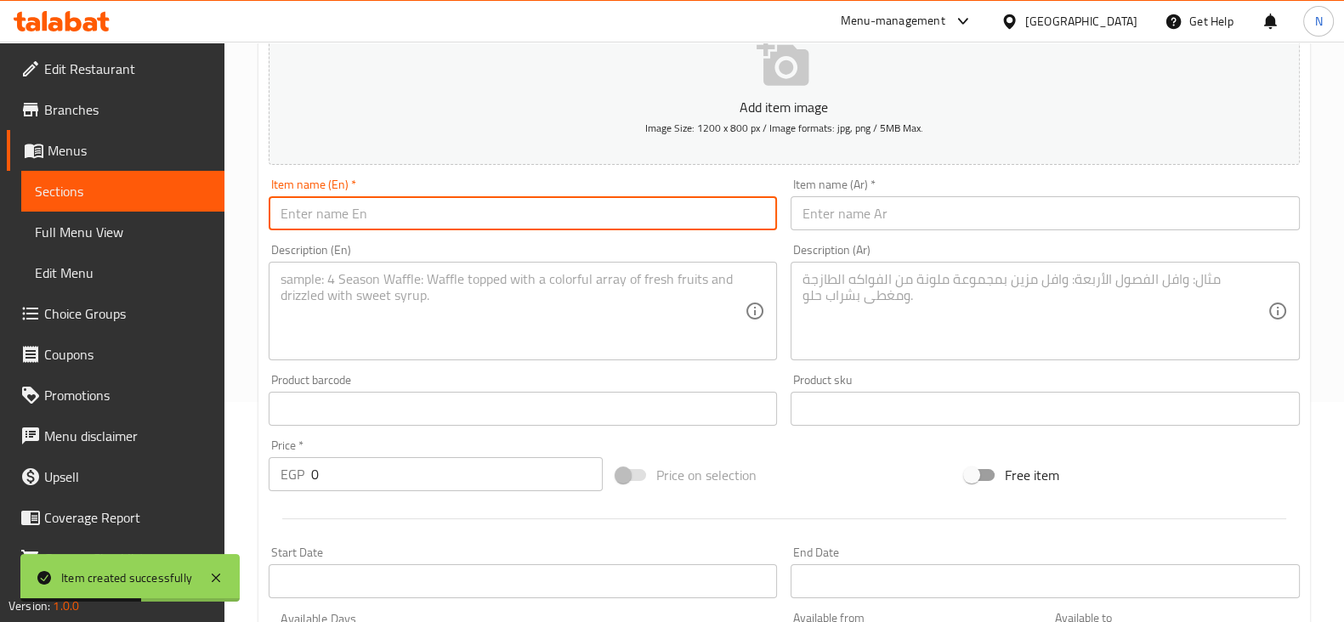
paste input "Meat max"
click at [433, 212] on input "Meat max" at bounding box center [523, 213] width 509 height 34
type input "Meat max"
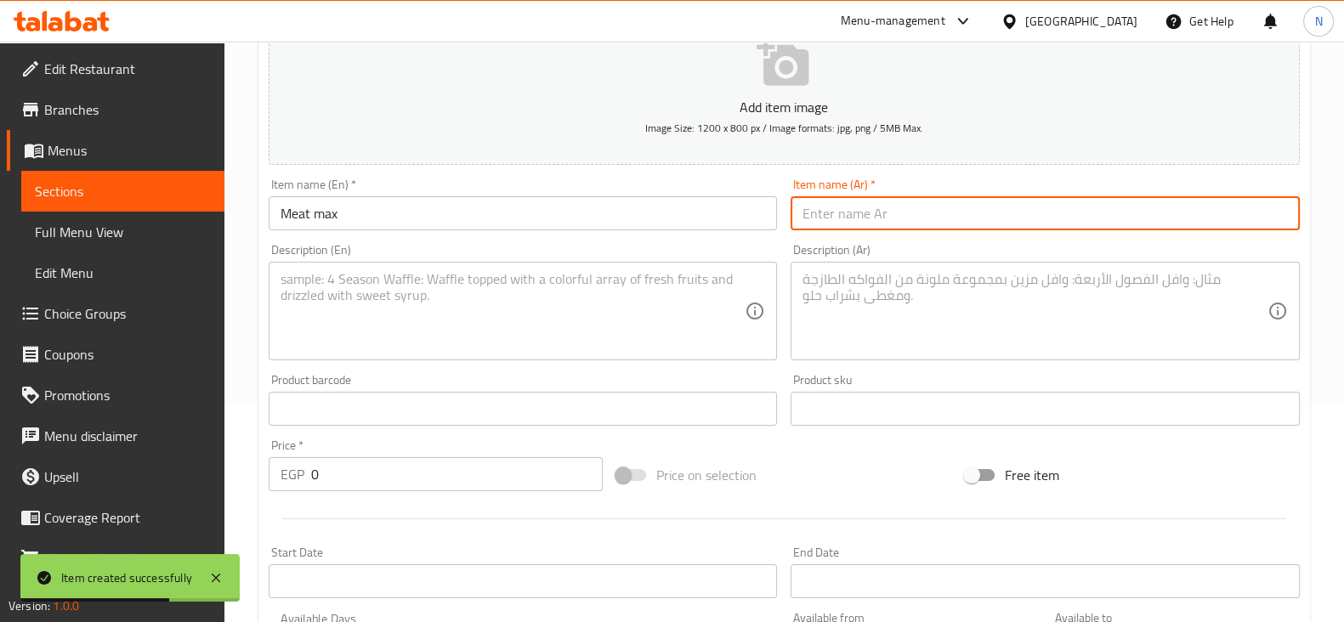
click at [796, 226] on input "text" at bounding box center [1044, 213] width 509 height 34
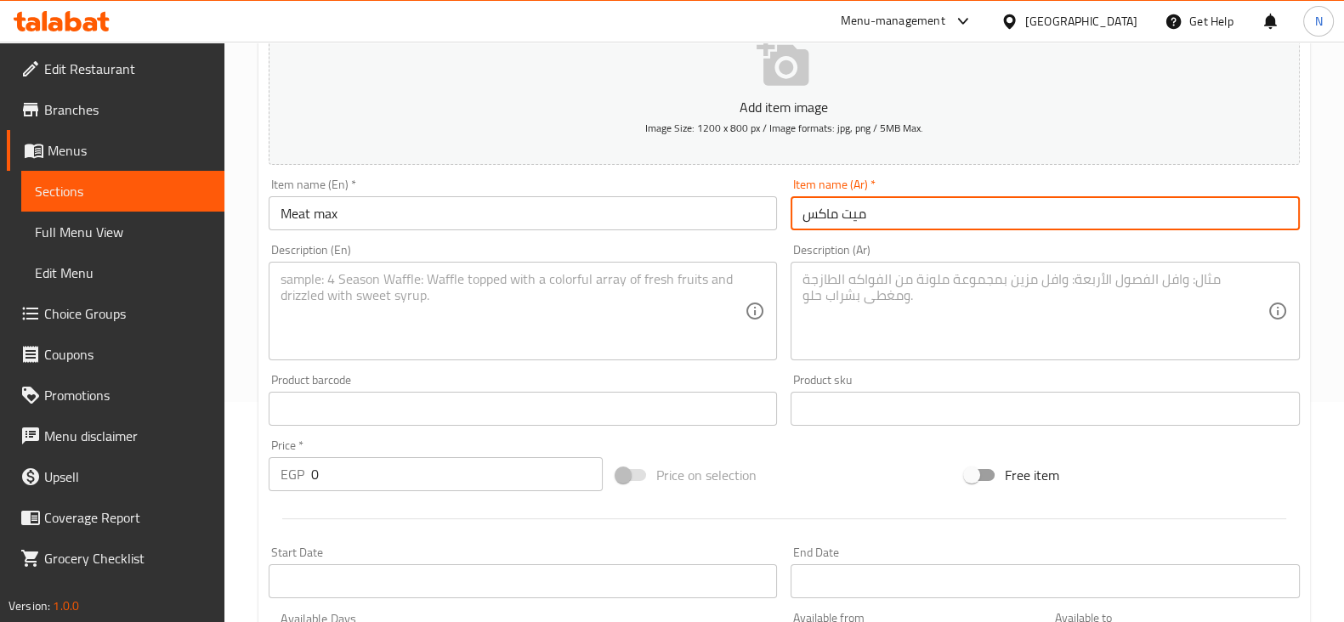
type input "ميت ماكس"
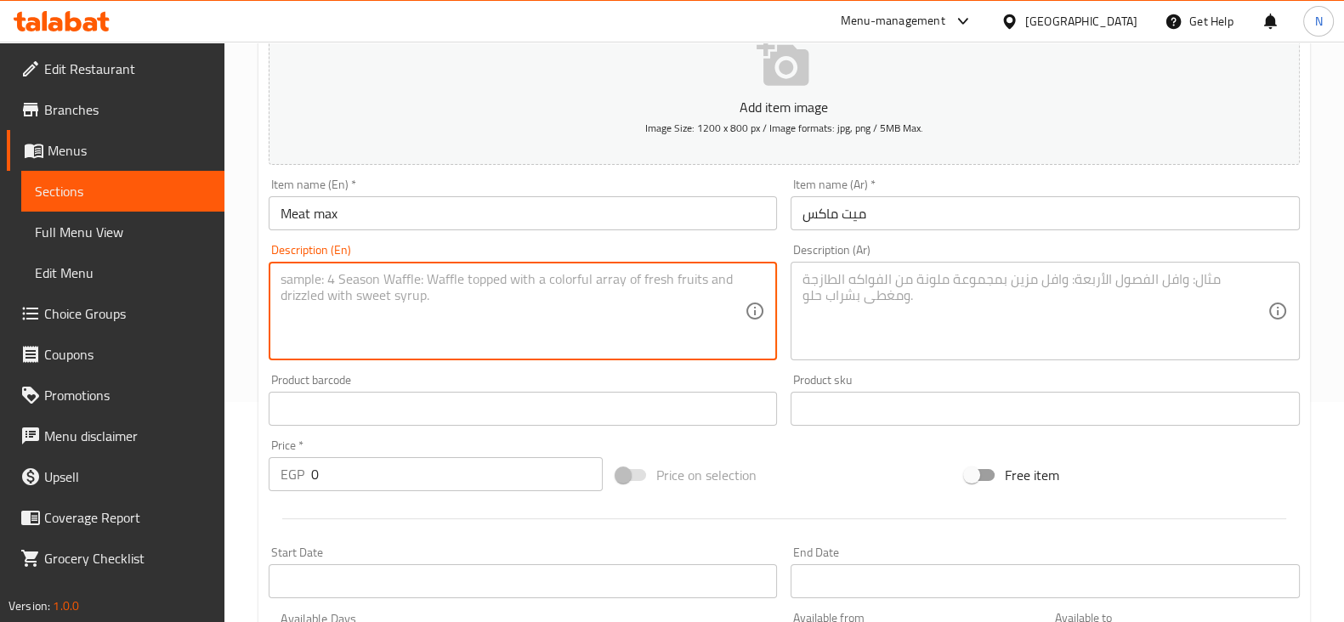
click at [467, 322] on textarea at bounding box center [512, 311] width 465 height 81
paste textarea "Classic munch (s) + hot hole (s) + french fries + 2 big cola"
type textarea "Classic munch (s) + hot hole (s) + french fries + 2 big cola"
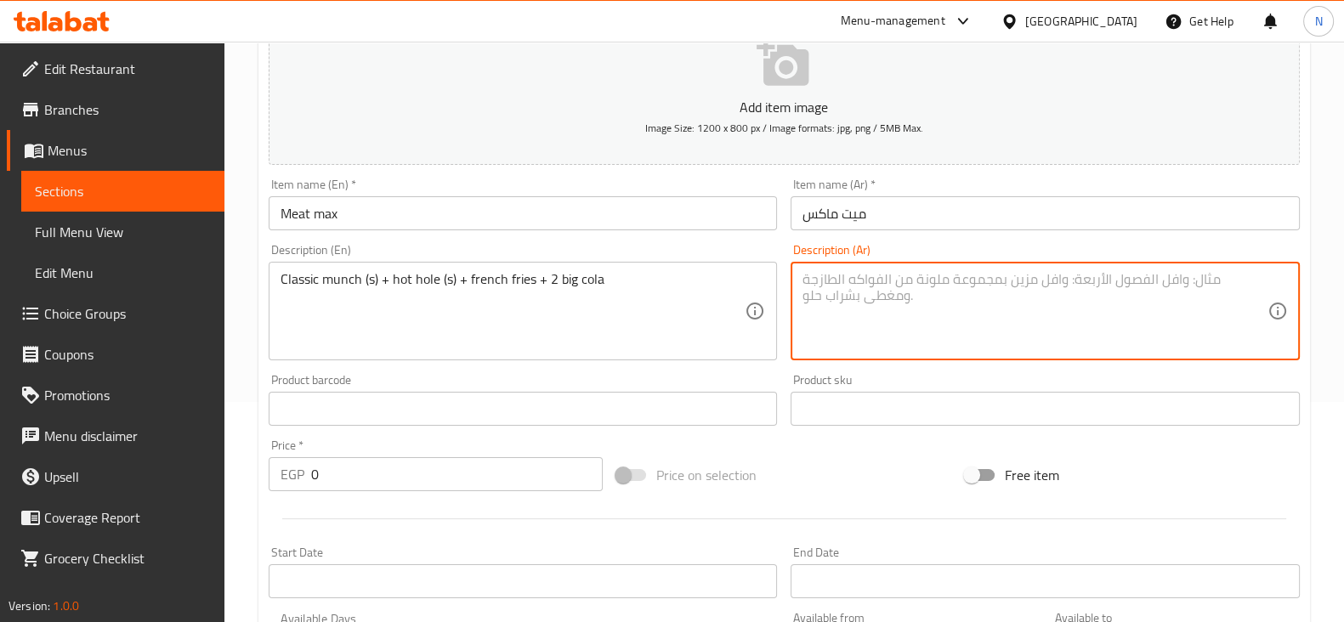
click at [871, 339] on textarea at bounding box center [1034, 311] width 465 height 81
paste textarea "وجبة خفيفة كلاسيكية (s) + هوت هول (s) + بطاطس مقلية + 2 كولا كبيرة"
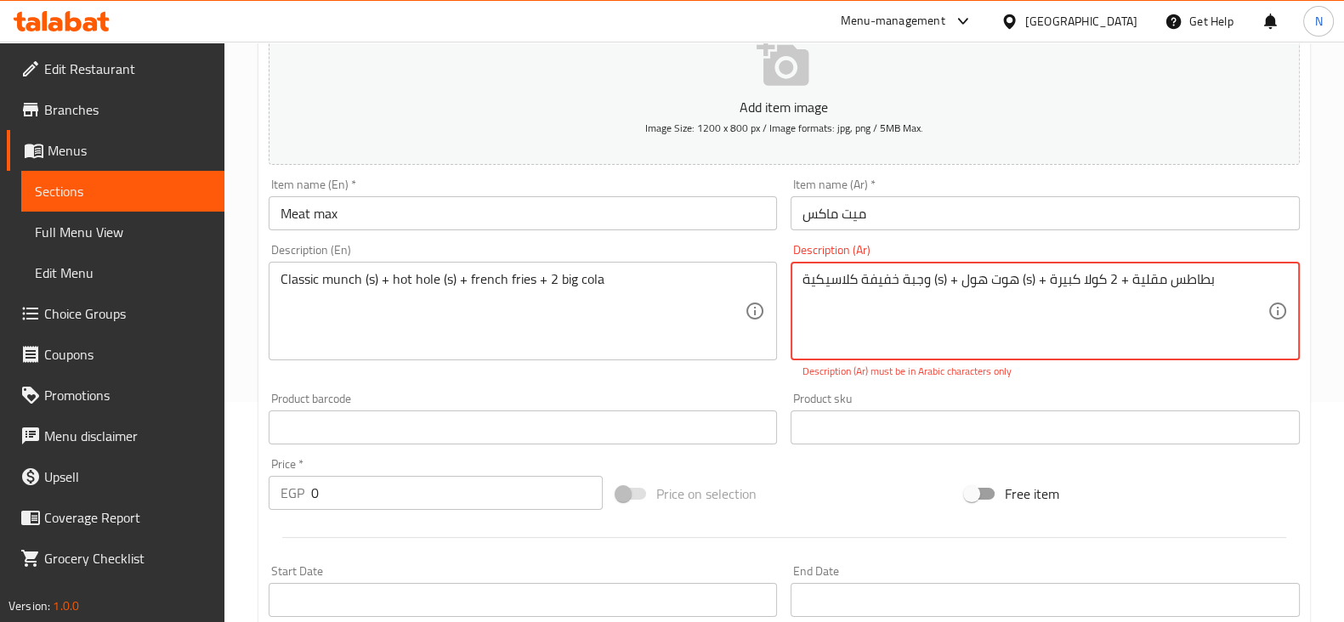
type textarea "وجبة خفيفة كلاسيكية (s) + هوت هول (s) + بطاطس مقلية + 2 كولا كبيرة"
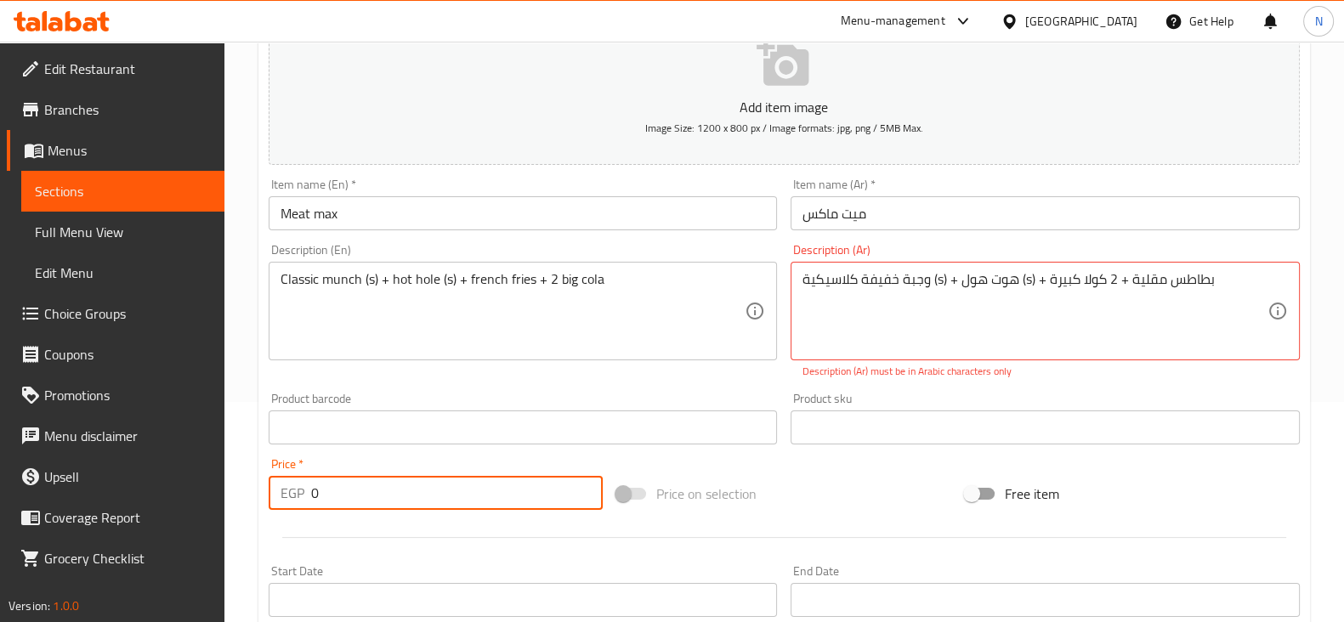
click at [436, 487] on input "0" at bounding box center [457, 493] width 292 height 34
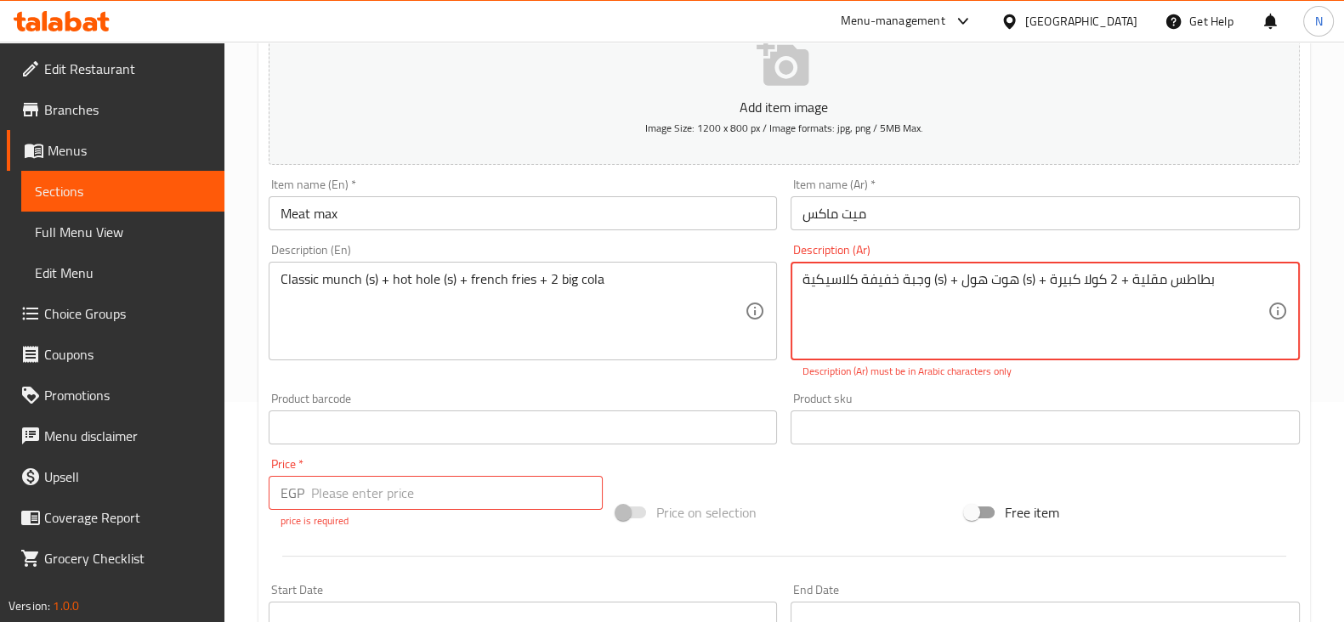
drag, startPoint x: 1033, startPoint y: 278, endPoint x: 1020, endPoint y: 276, distance: 13.7
drag, startPoint x: 944, startPoint y: 278, endPoint x: 932, endPoint y: 276, distance: 12.0
click at [932, 276] on textarea "وجبة خفيفة كلاسيكية (s) + هوت هول + بطاطس مقلية + 2 كولا كبيرة" at bounding box center [1034, 311] width 465 height 81
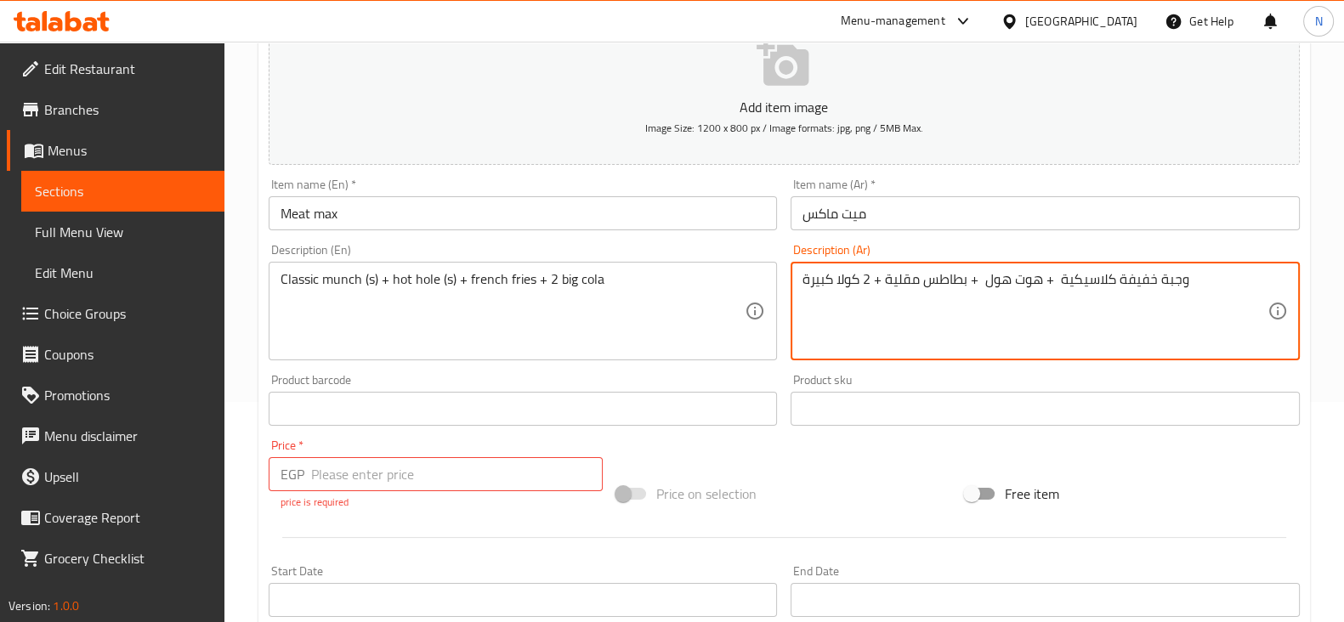
type textarea "وجبة خفيفة كلاسيكية + هوت هول + بطاطس مقلية + 2 كولا كبيرة"
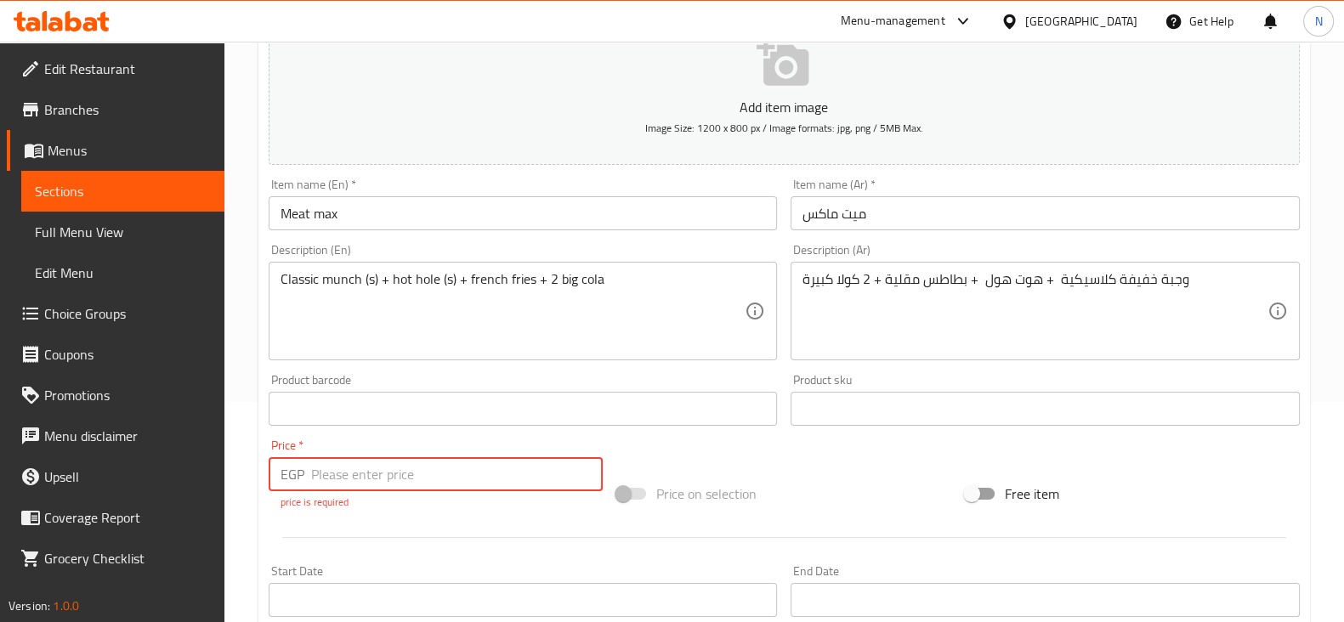
click at [340, 473] on input "number" at bounding box center [457, 474] width 292 height 34
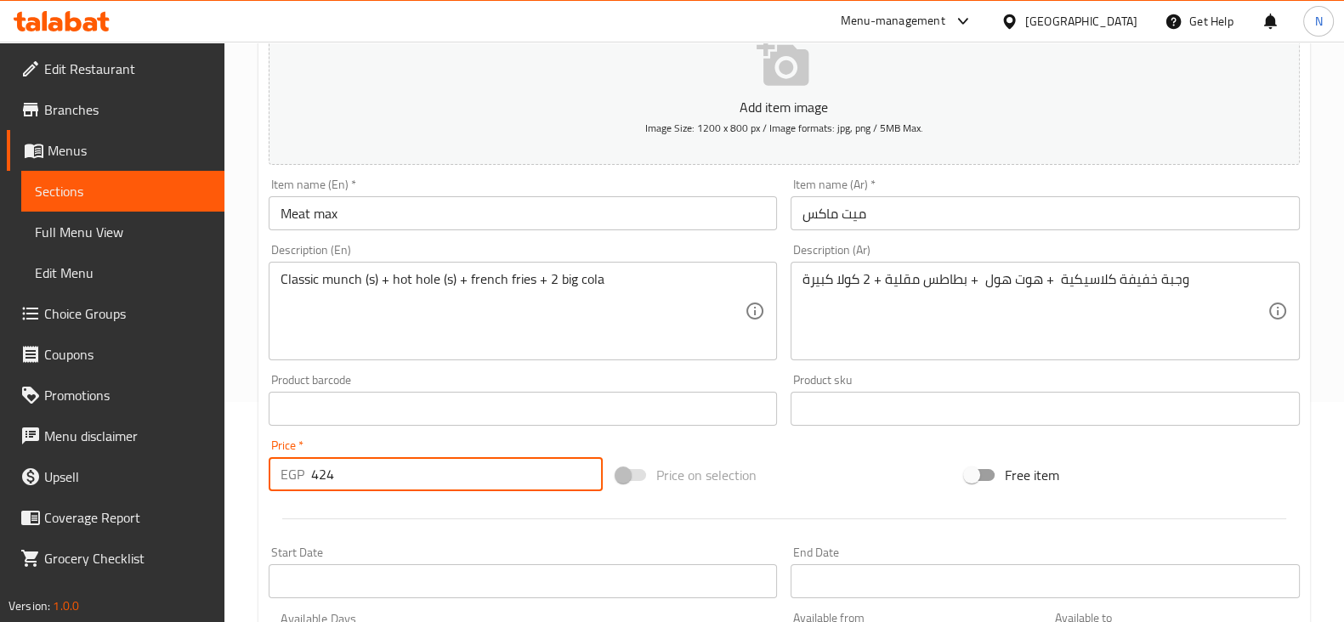
type input "424"
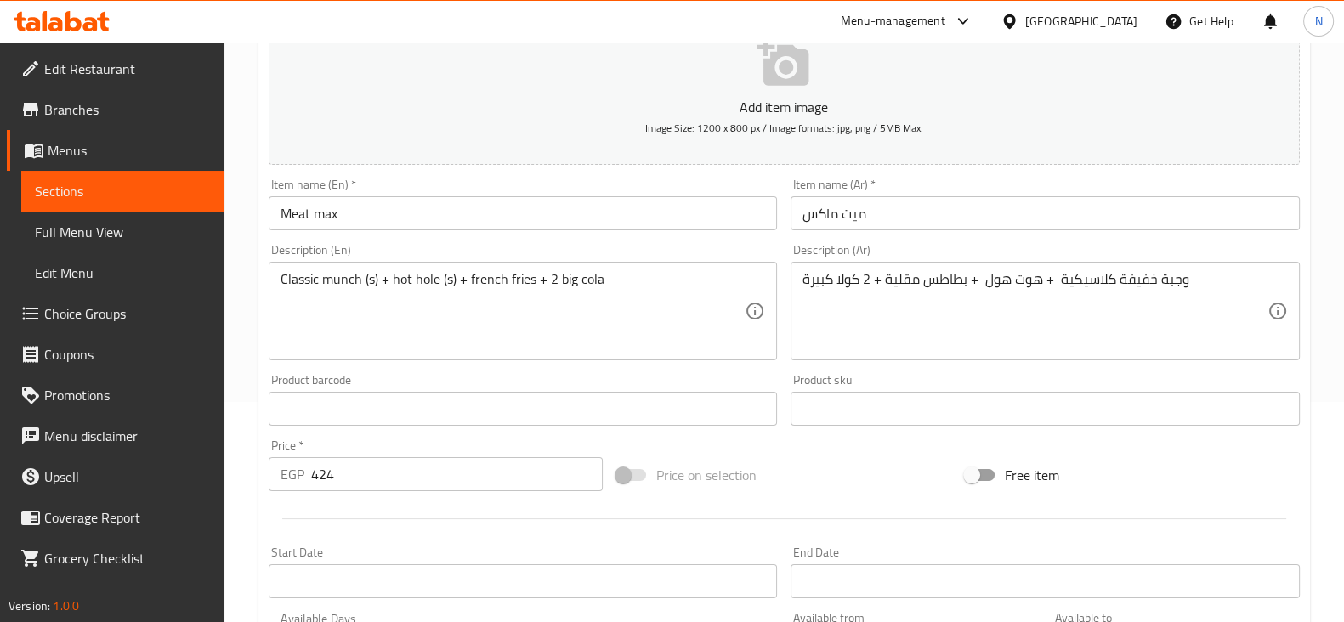
click at [756, 495] on div "Price on selection" at bounding box center [783, 475] width 348 height 46
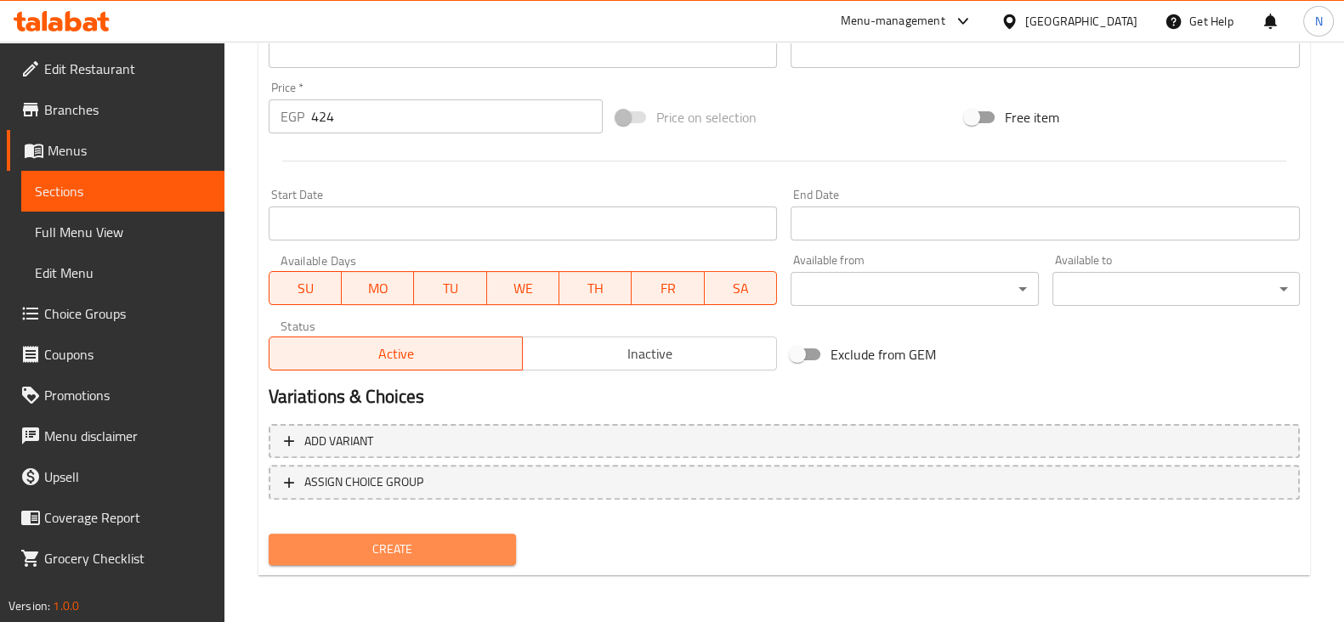
click at [480, 545] on span "Create" at bounding box center [392, 549] width 220 height 21
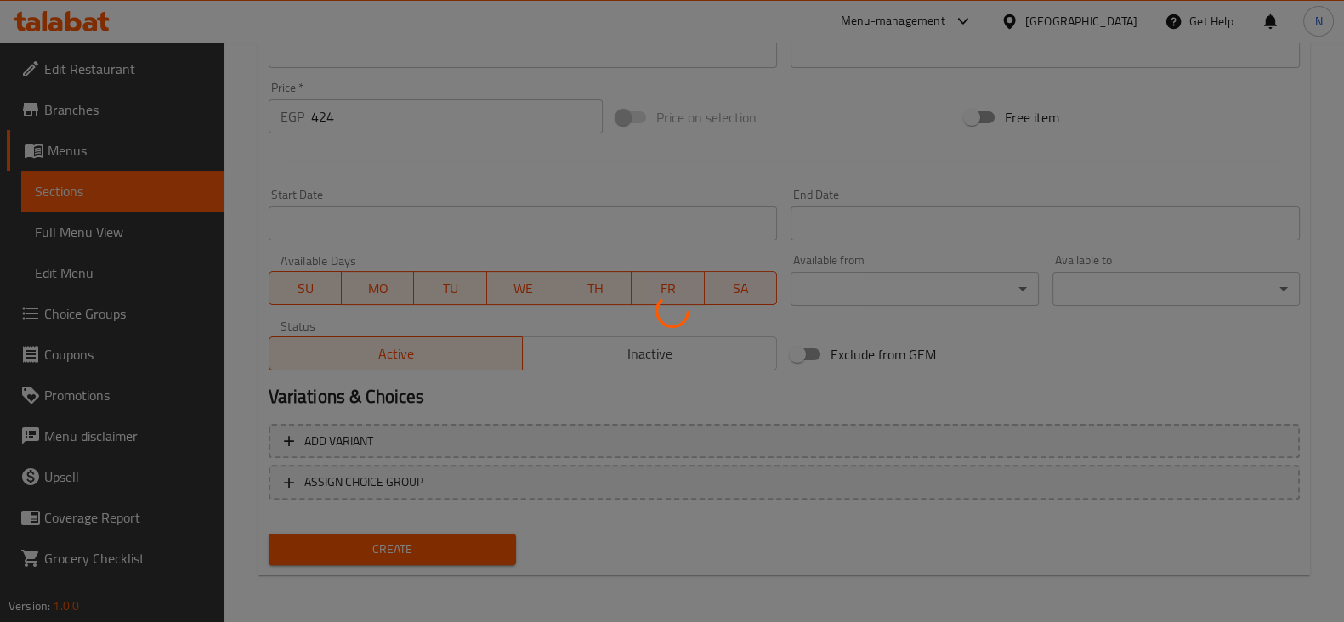
type input "0"
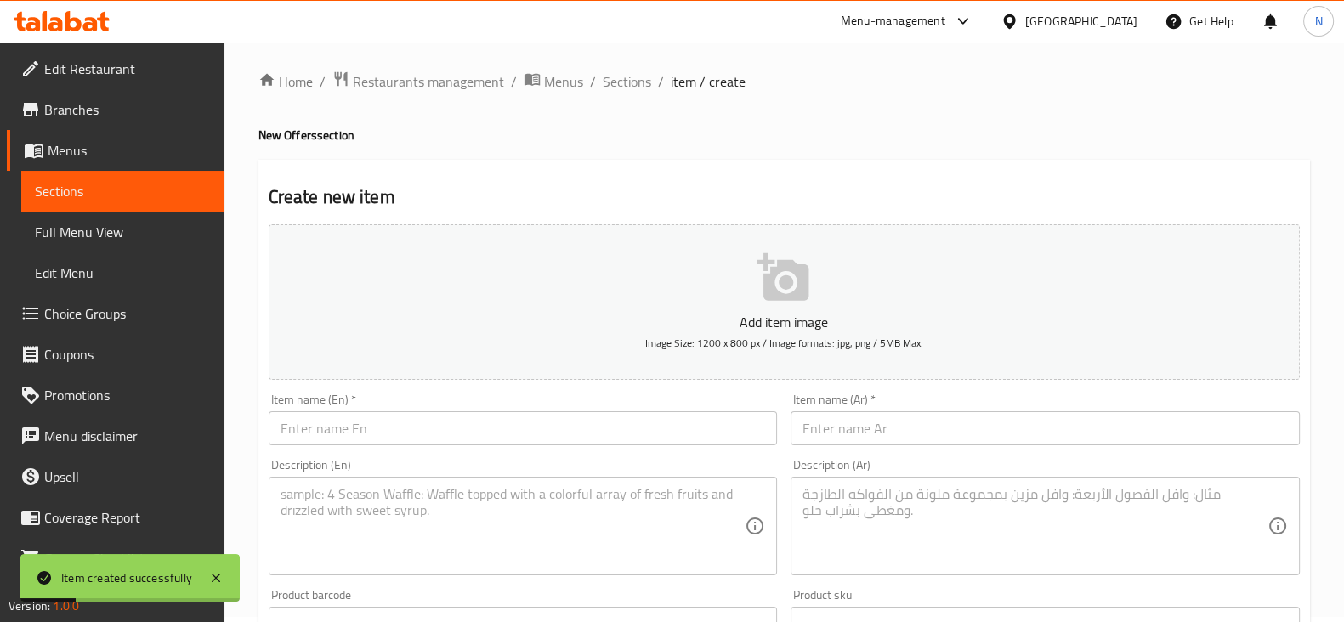
scroll to position [2, 0]
click at [619, 75] on span "Sections" at bounding box center [626, 85] width 48 height 20
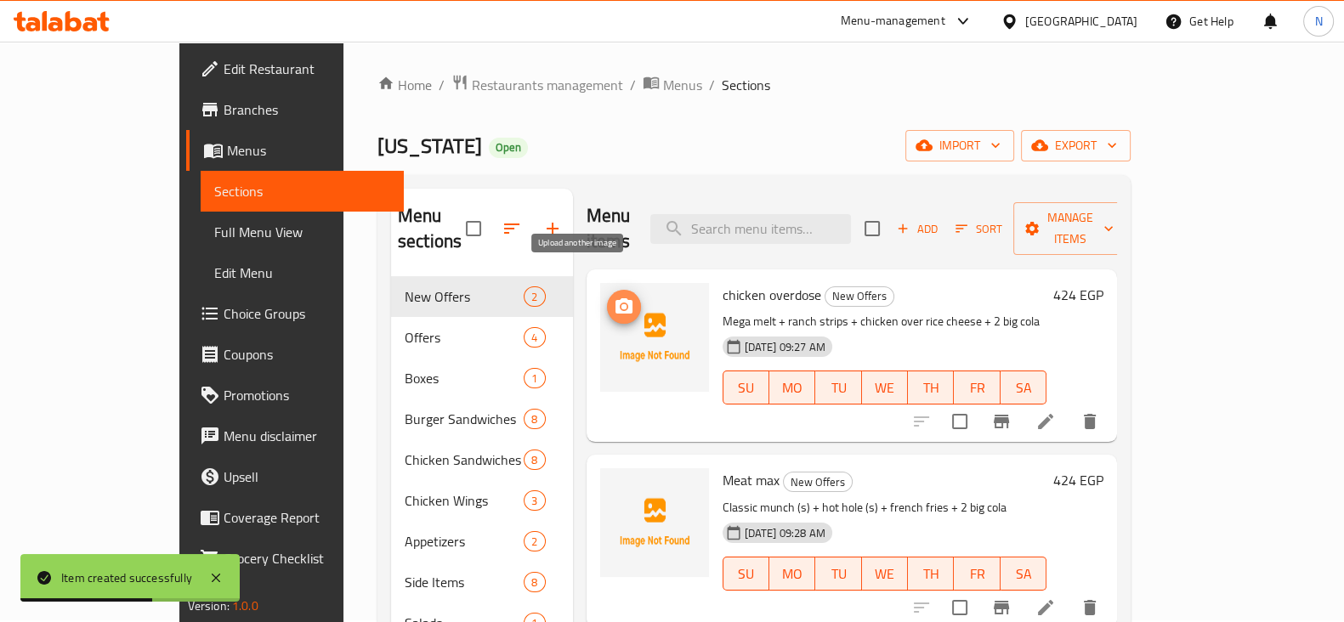
click at [615, 298] on icon "upload picture" at bounding box center [623, 305] width 17 height 15
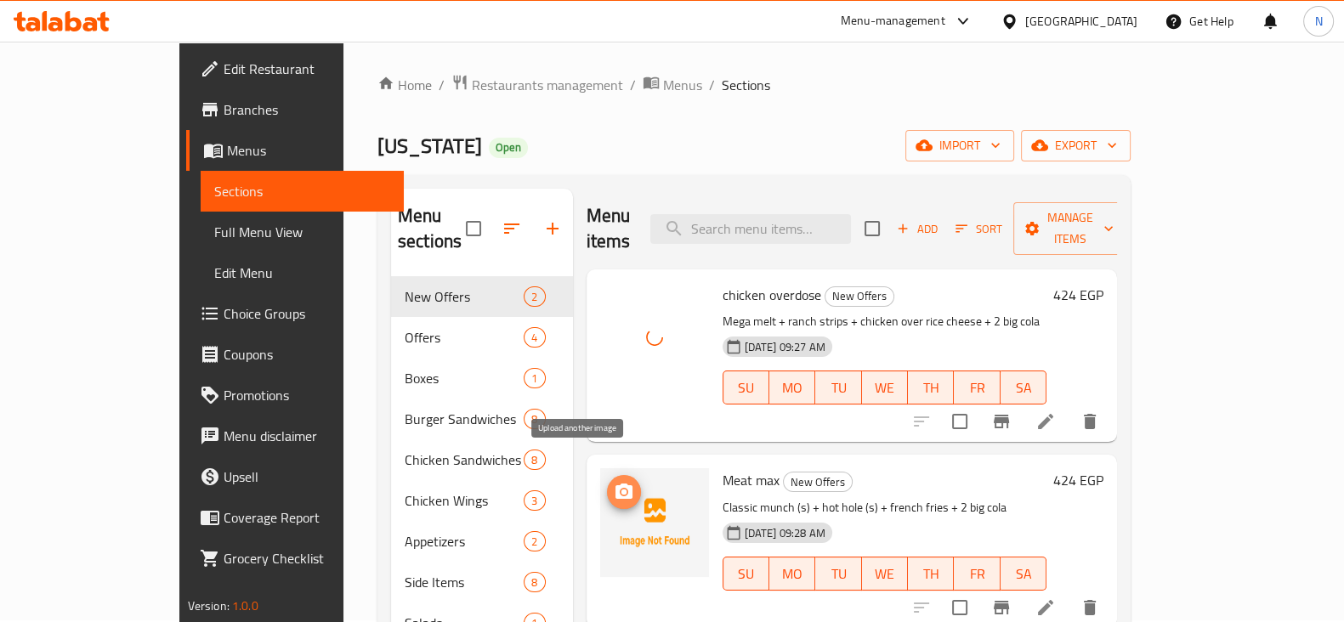
click at [615, 484] on icon "upload picture" at bounding box center [623, 491] width 17 height 15
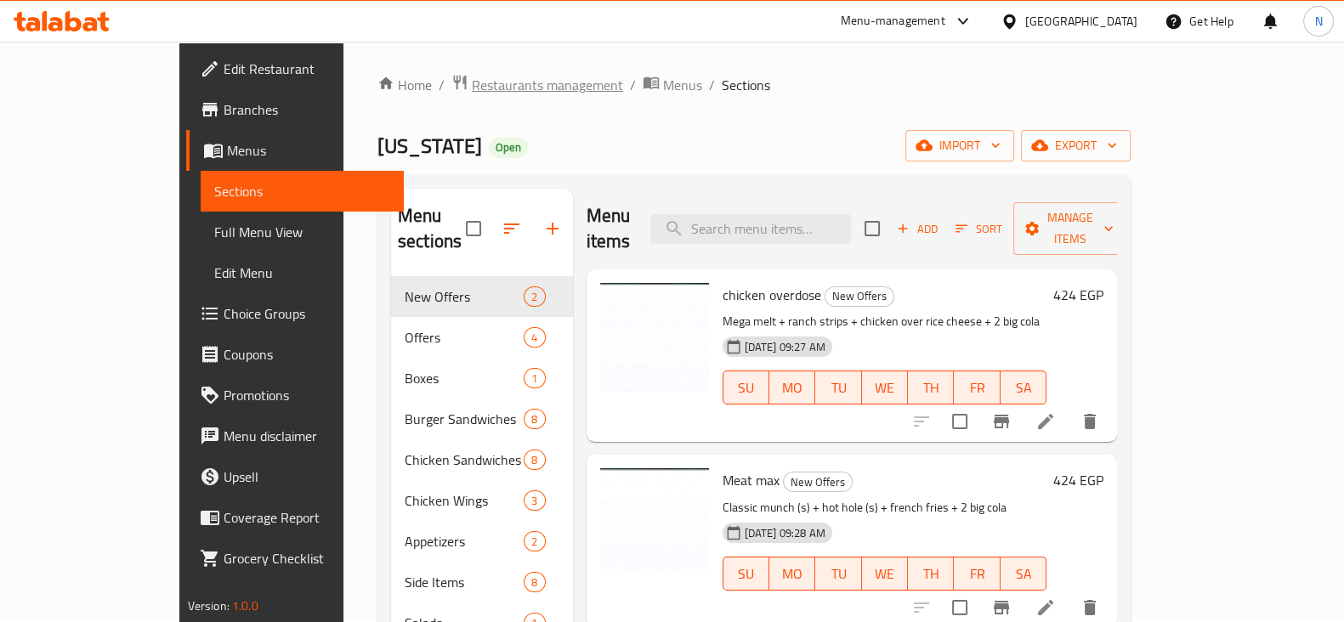
click at [472, 95] on span "Restaurants management" at bounding box center [547, 85] width 151 height 20
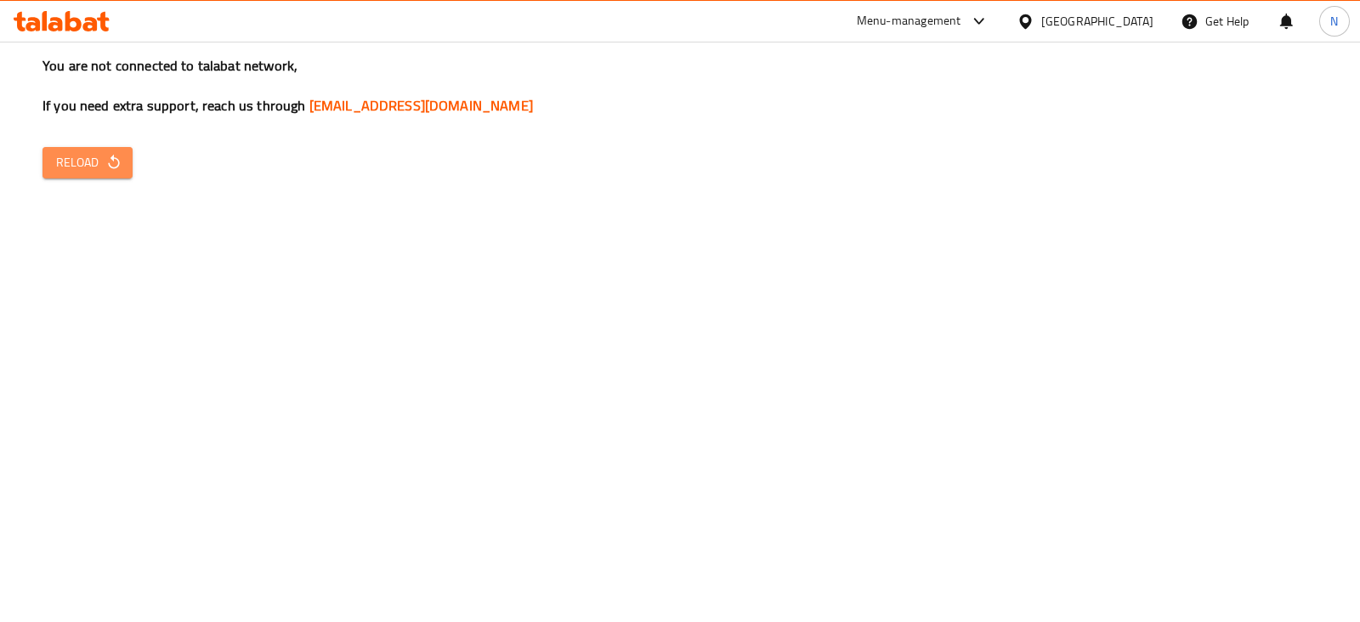
click at [98, 162] on span "Reload" at bounding box center [87, 162] width 63 height 21
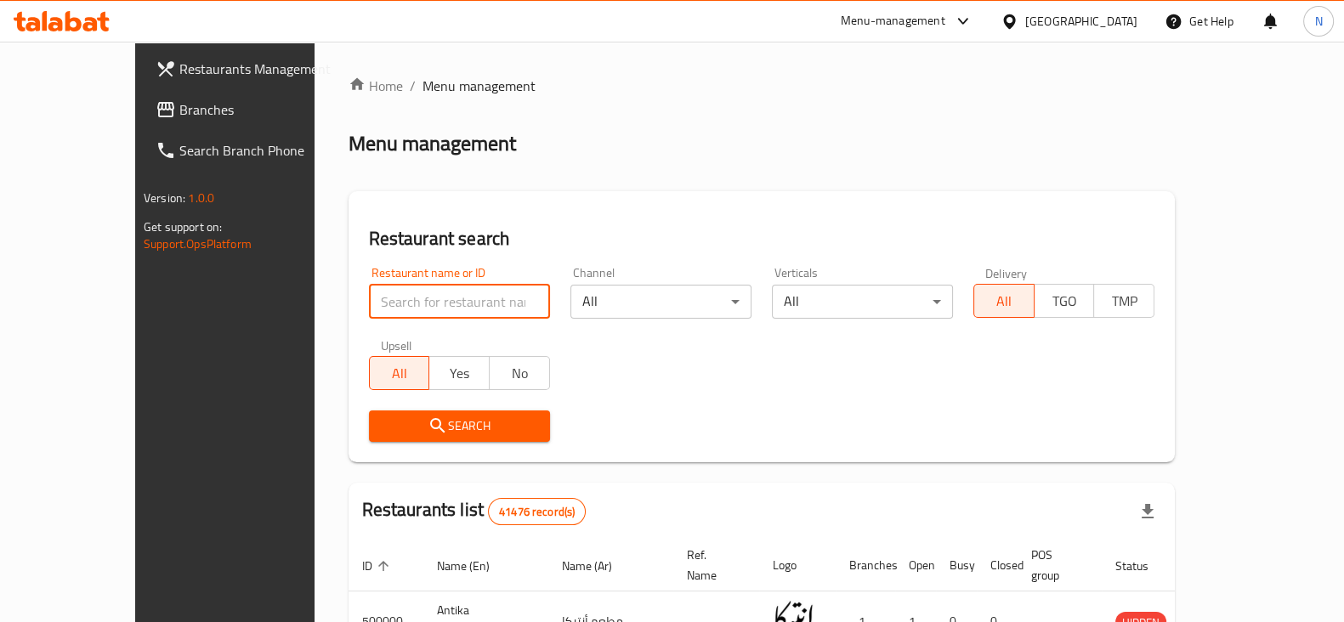
click at [432, 294] on input "search" at bounding box center [459, 302] width 181 height 34
paste input "502535"
type input "502535"
click button "Search" at bounding box center [459, 425] width 181 height 31
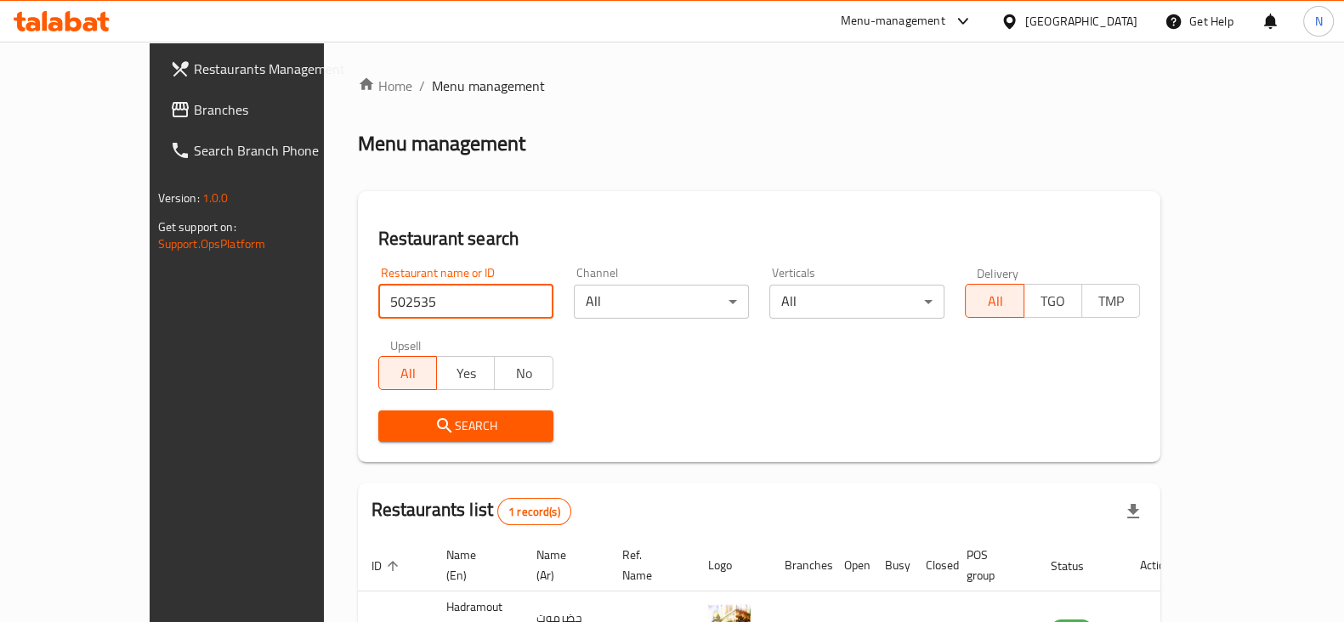
scroll to position [102, 0]
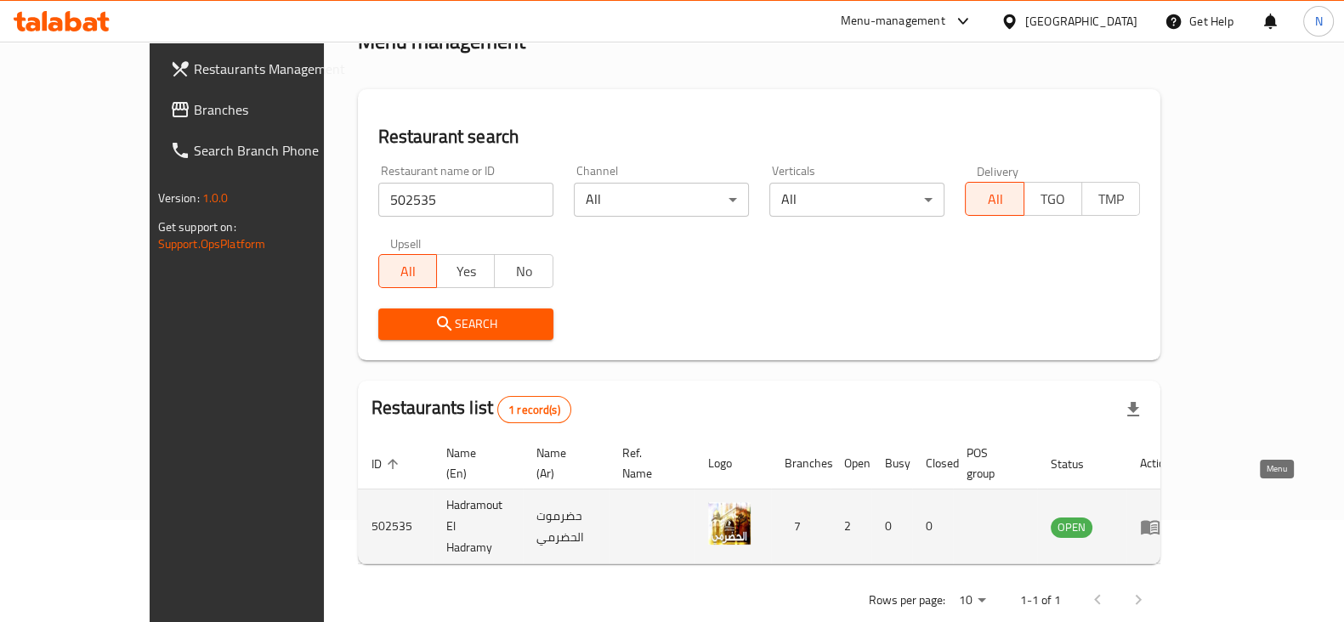
click at [1160, 517] on icon "enhanced table" at bounding box center [1150, 527] width 20 height 20
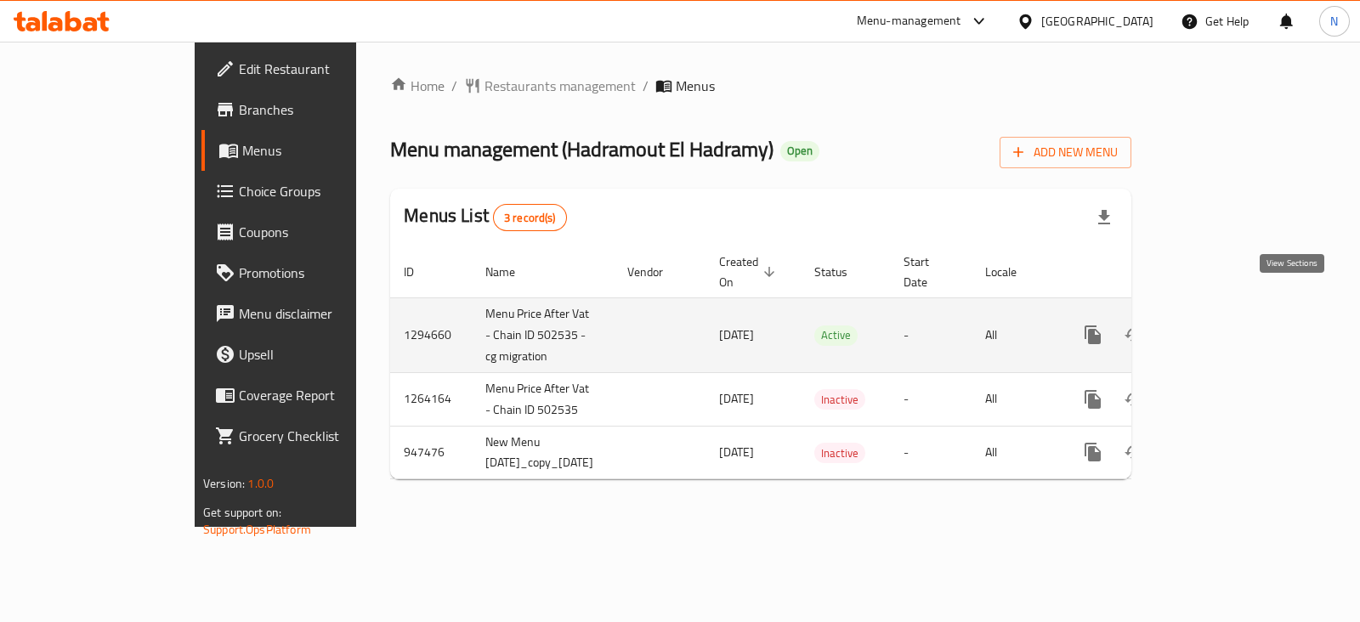
click at [1225, 325] on icon "enhanced table" at bounding box center [1215, 335] width 20 height 20
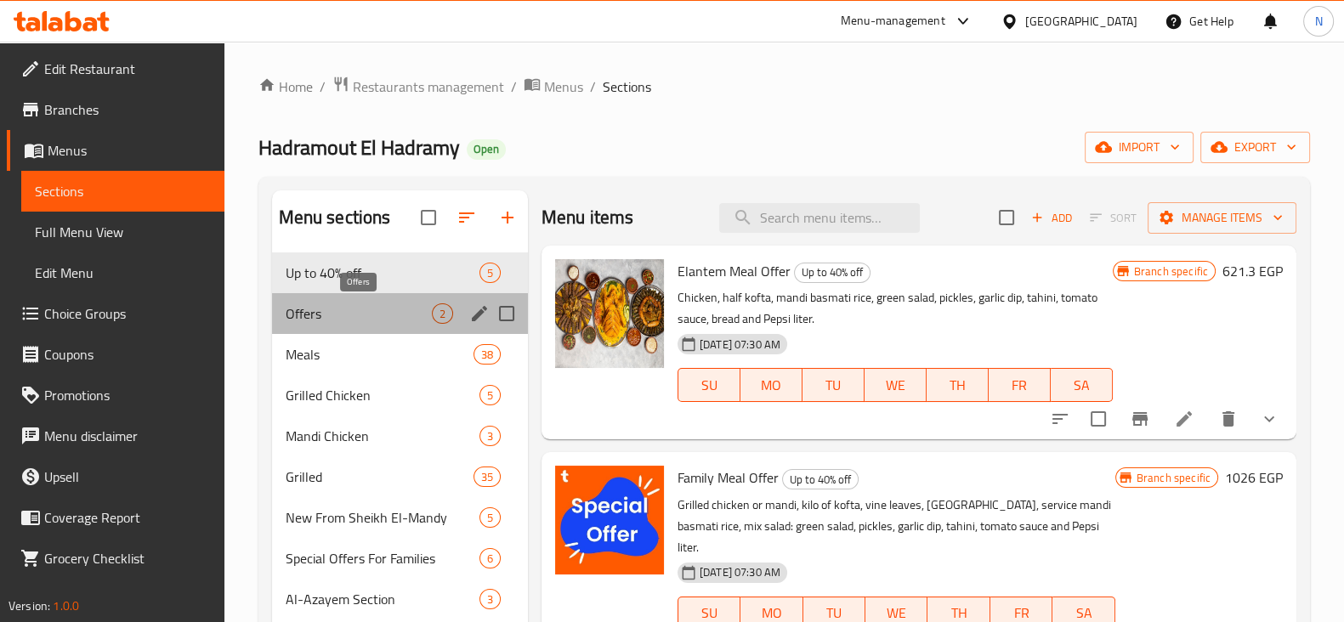
click at [378, 309] on span "Offers" at bounding box center [359, 313] width 146 height 20
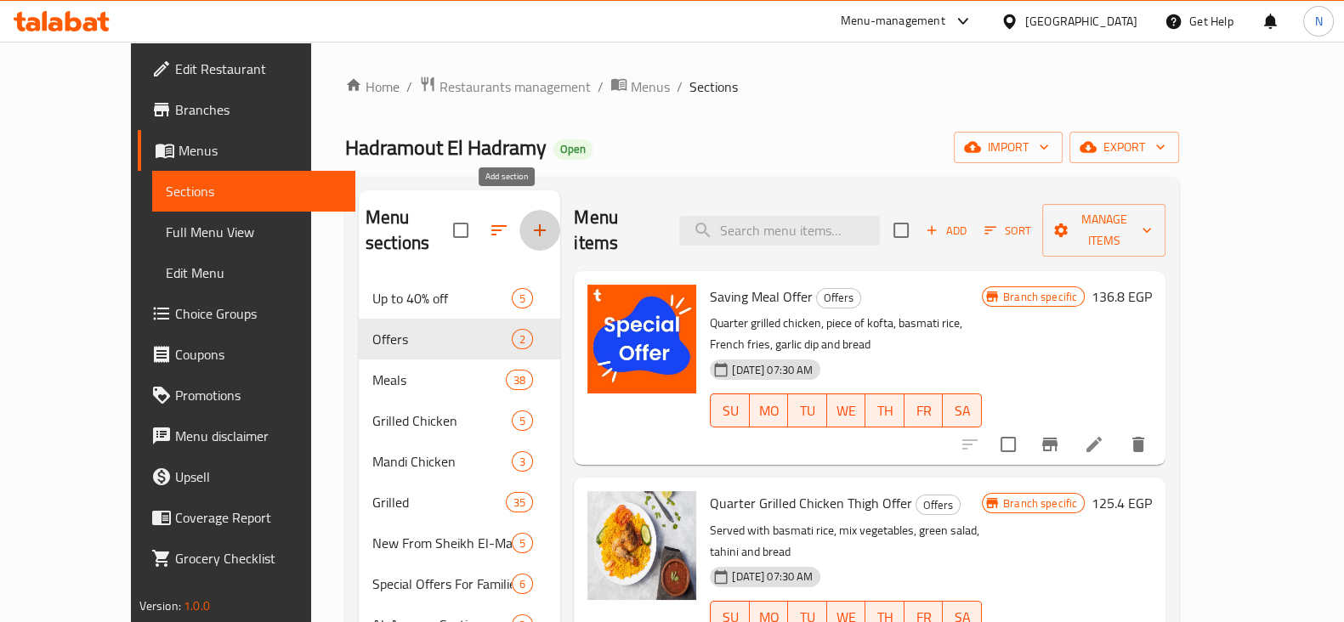
click at [529, 220] on icon "button" at bounding box center [539, 230] width 20 height 20
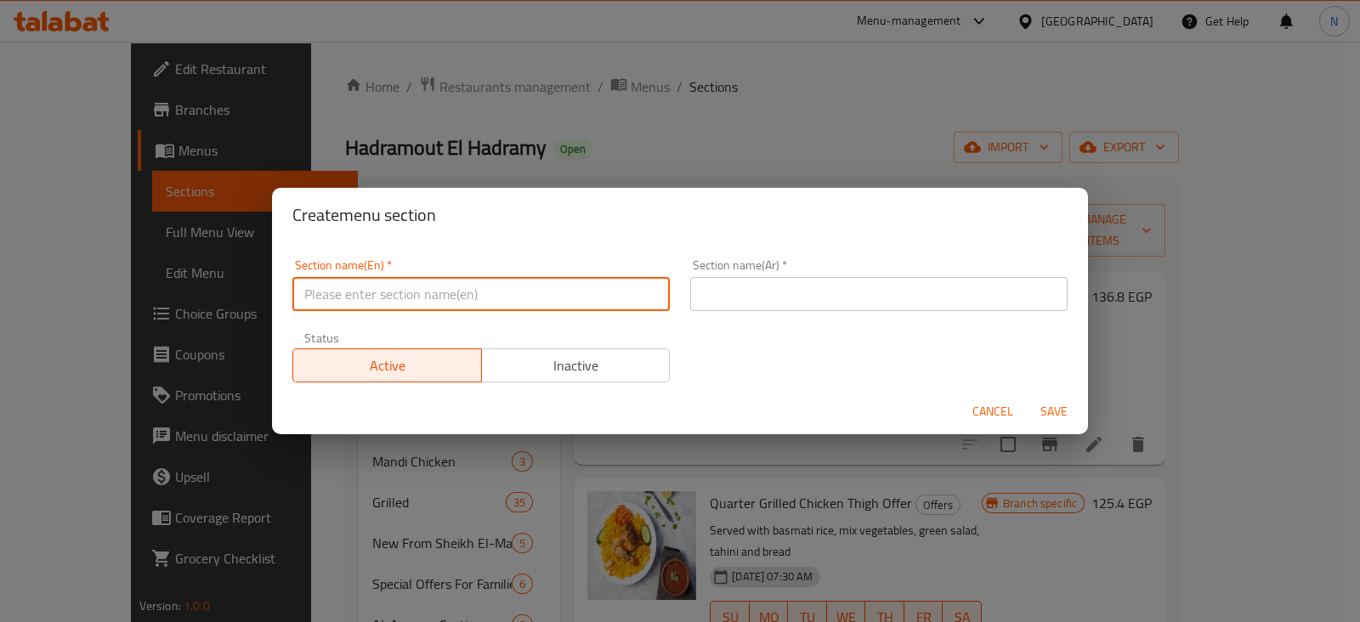
click at [464, 295] on input "text" at bounding box center [480, 294] width 377 height 34
type input "New Offers"
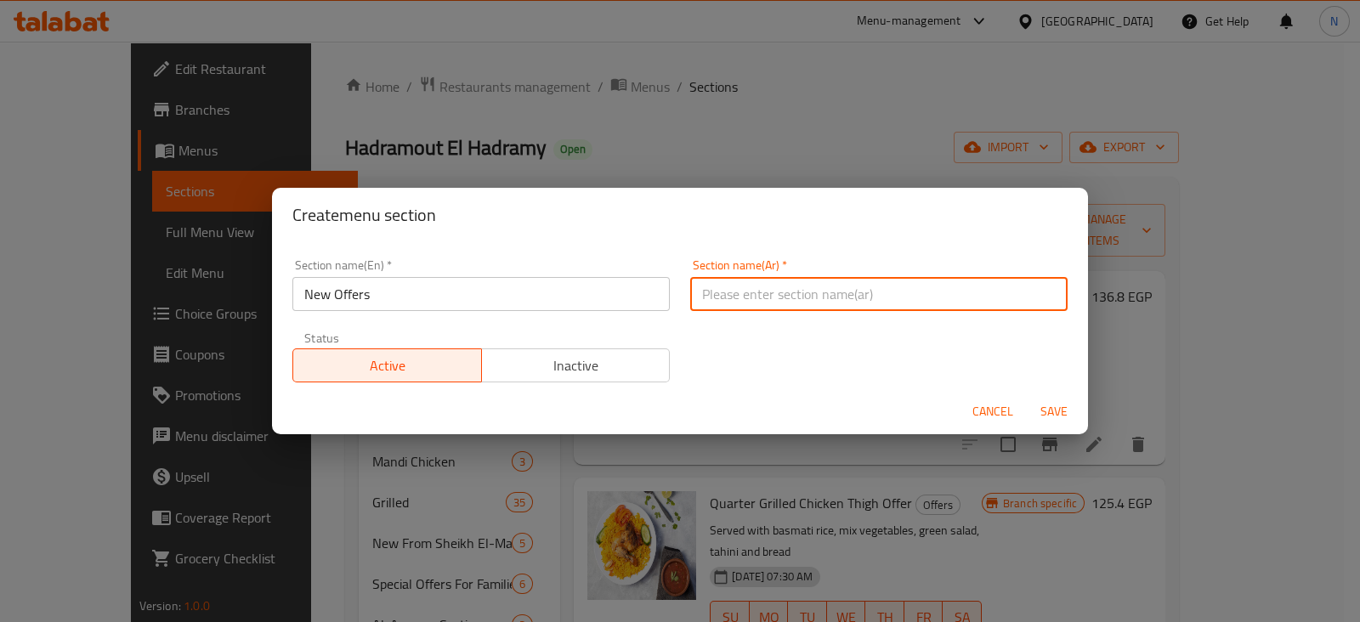
click at [772, 303] on input "text" at bounding box center [878, 294] width 377 height 34
type input "عروض"
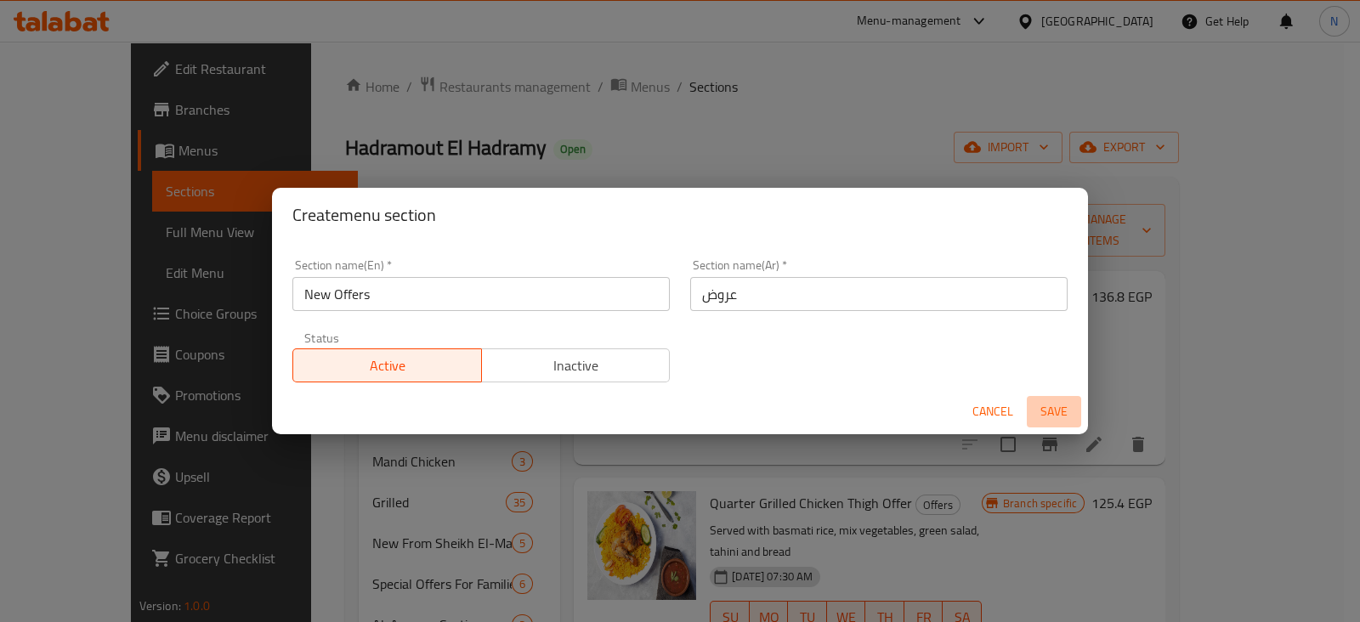
click at [1066, 417] on span "Save" at bounding box center [1053, 411] width 41 height 21
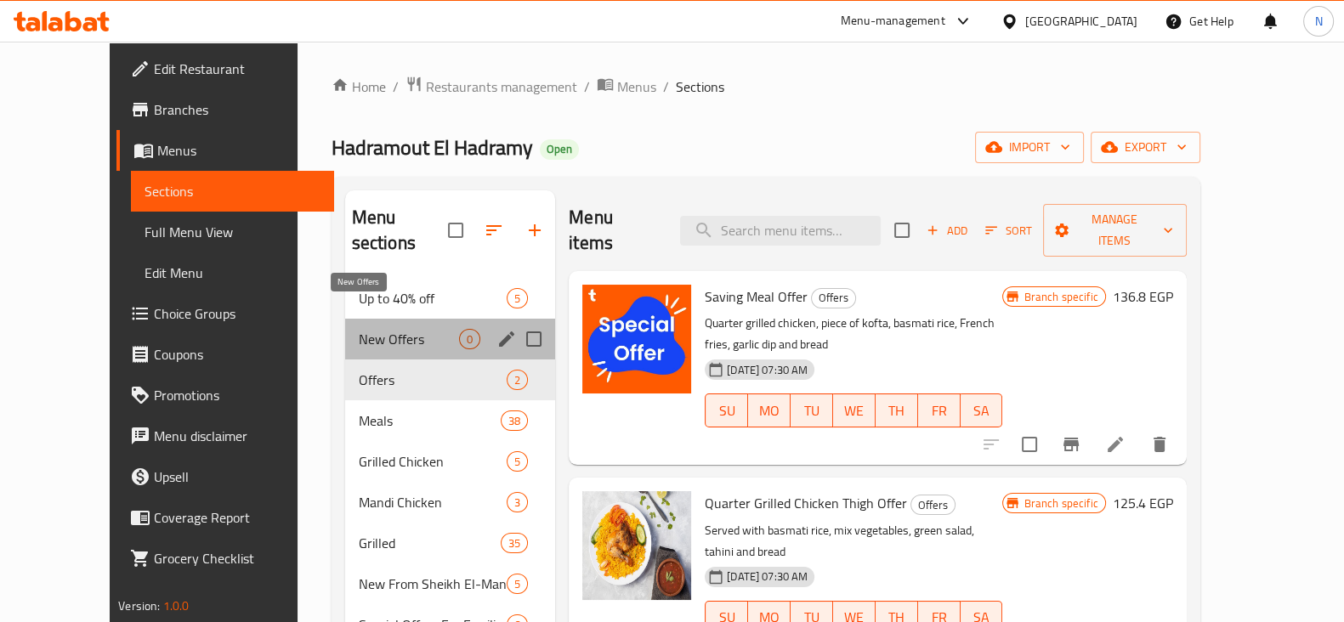
click at [365, 329] on span "New Offers" at bounding box center [409, 339] width 100 height 20
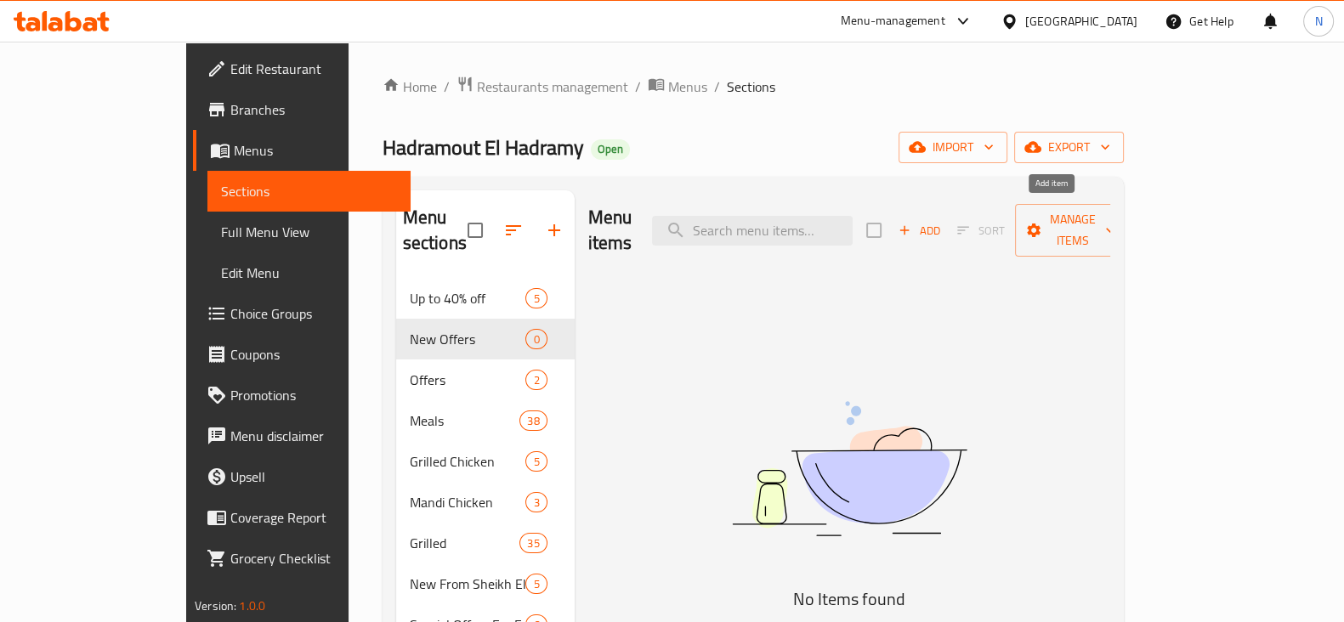
click at [942, 225] on span "Add" at bounding box center [919, 231] width 46 height 20
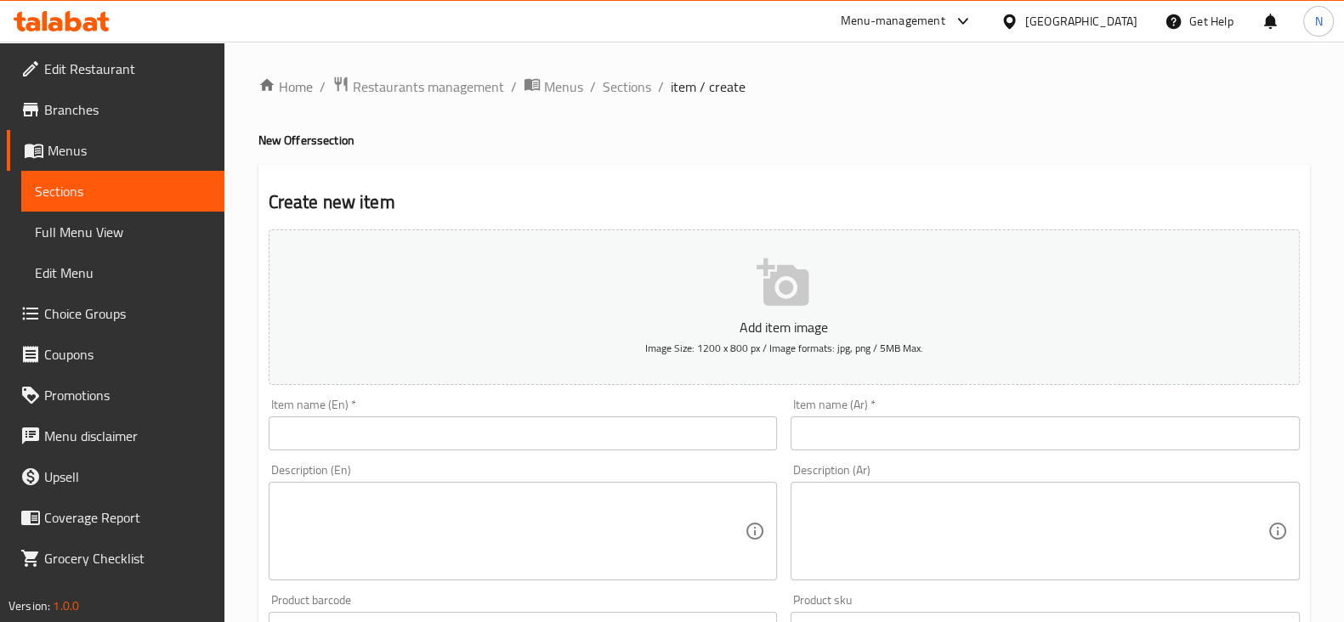
scroll to position [81, 0]
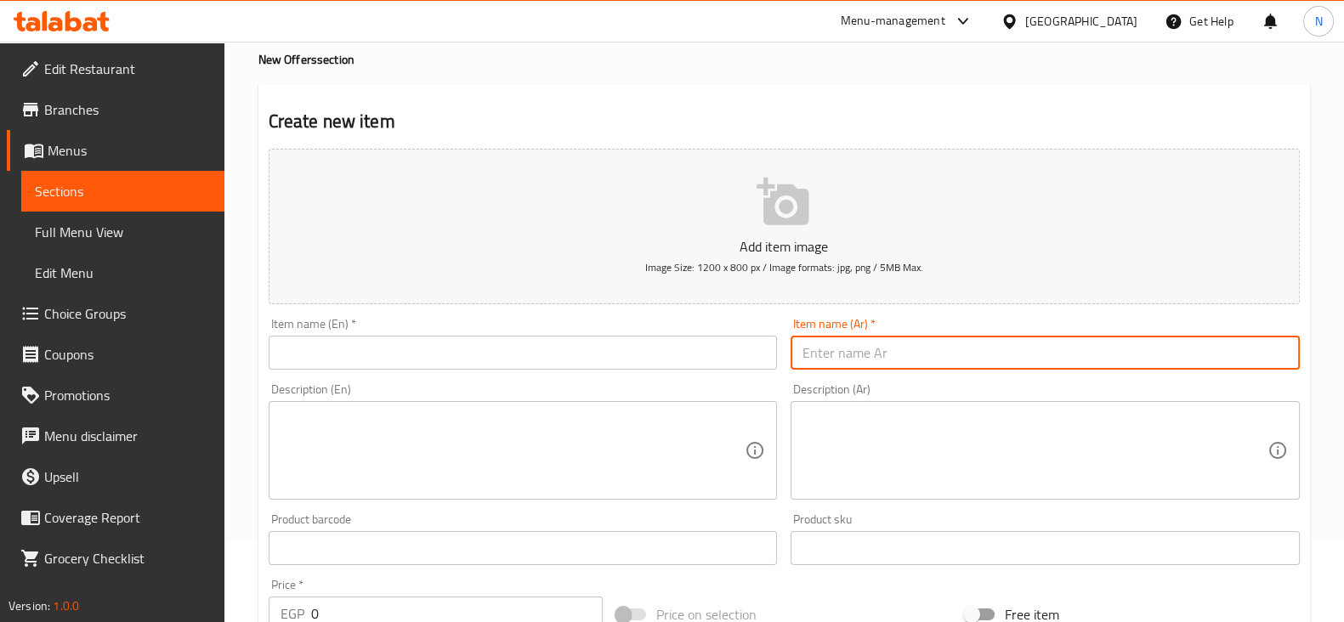
click at [875, 364] on input "text" at bounding box center [1044, 353] width 509 height 34
paste input "عائدي في الميعادي"
click at [902, 353] on input "عائدي في الميعادي" at bounding box center [1044, 353] width 509 height 34
type input "عادي في الميعادي"
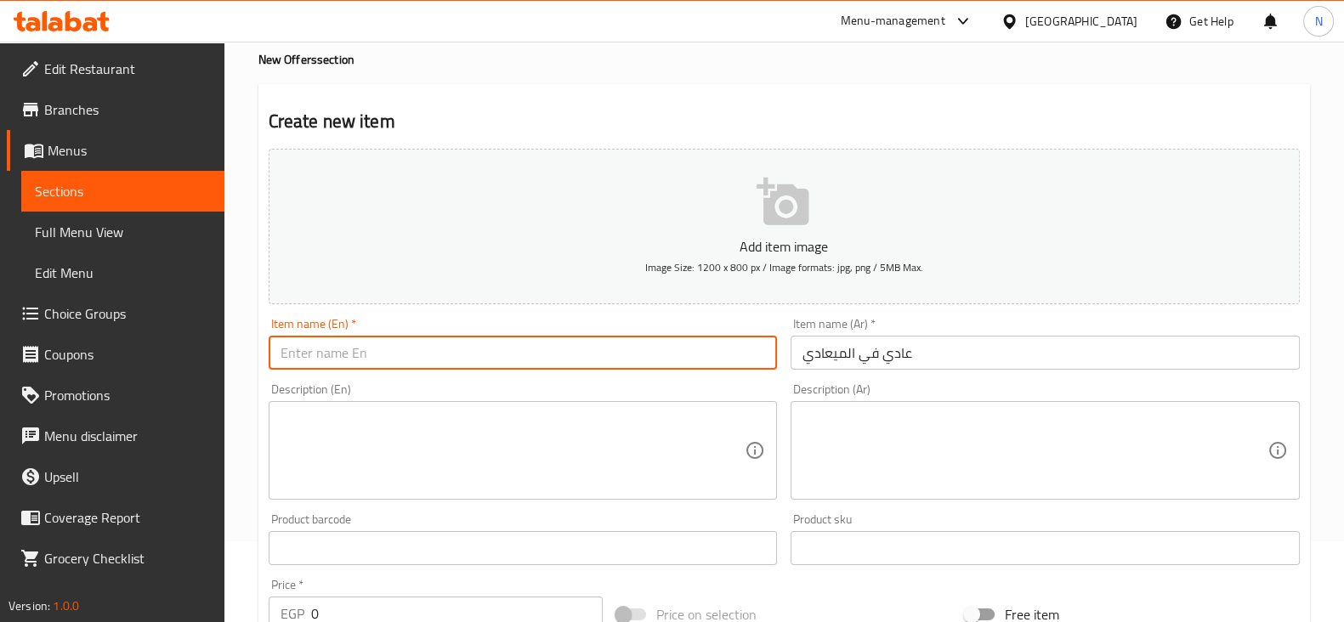
click at [623, 348] on input "text" at bounding box center [523, 353] width 509 height 34
type input "3ady Fe El maady"
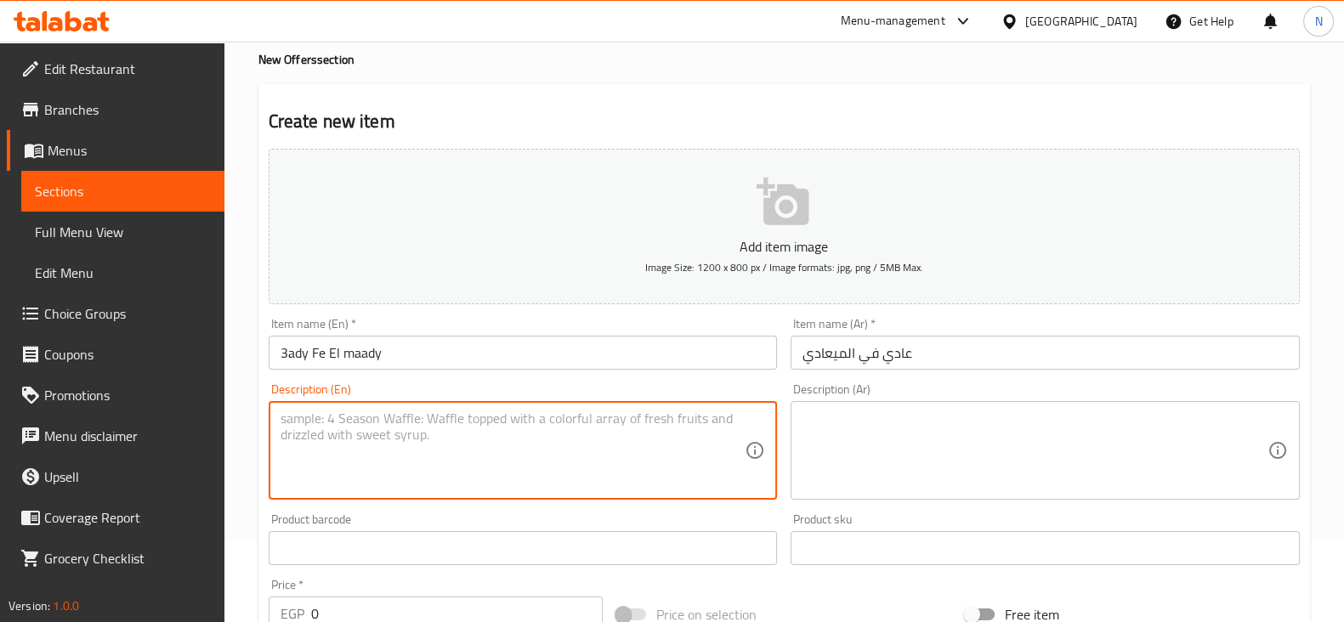
click at [658, 472] on textarea at bounding box center [512, 450] width 465 height 81
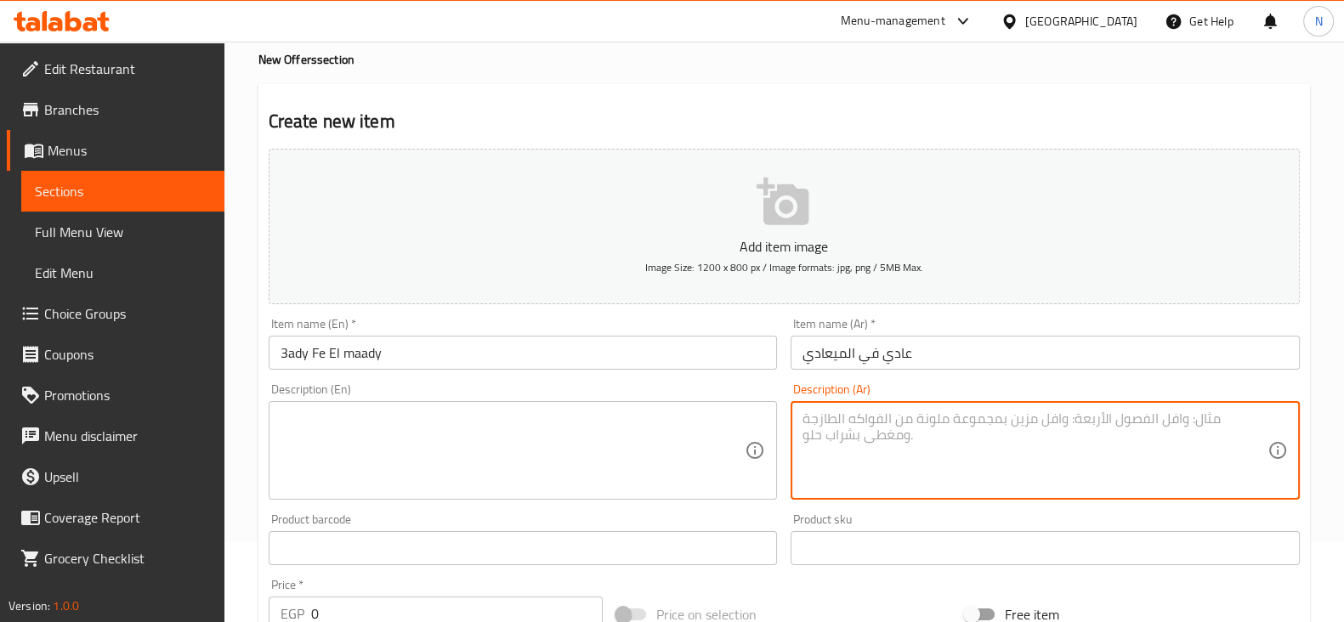
click at [914, 428] on textarea at bounding box center [1034, 450] width 465 height 81
paste textarea "5 قطع فراخ مندي + 5 كفتة + 5 أرز بسمتي + 5 سيخ + 5 ممبار + خلطة ملوخية باللحمة …"
type textarea "5 قطع فراخ مندي + 5 كفتة + 5 أرز بسمتي + 5 سيخ + 5 ممبار + خلطة ملوخية باللحمة …"
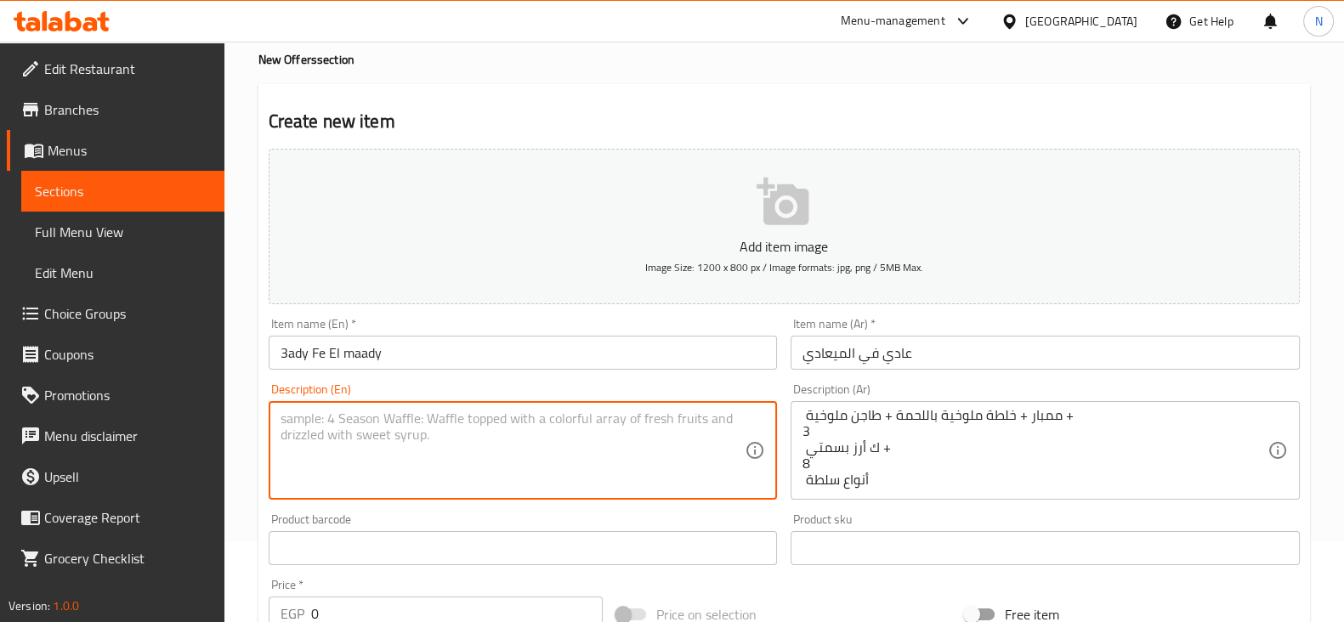
click at [597, 435] on textarea at bounding box center [512, 450] width 465 height 81
paste textarea "5 Mandi chicken pieces + 5 Kofta + 5 Basmati rice + 5 Skewer + 5 Mumbar + Molok…"
type textarea "5 Mandi chicken pieces + 5 Kofta + 5 Basmati rice + 5 Skewer + 5 Mumbar + Molok…"
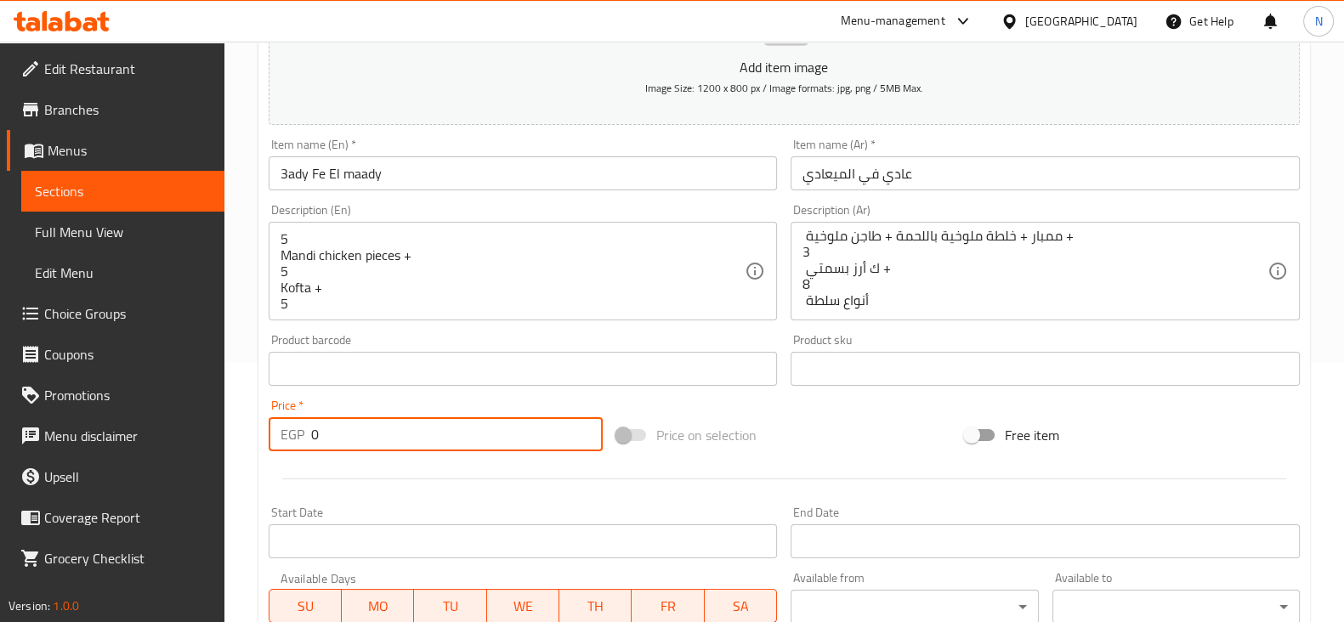
click at [429, 422] on input "0" at bounding box center [457, 434] width 292 height 34
type input "2340"
click at [446, 466] on div at bounding box center [784, 479] width 1044 height 42
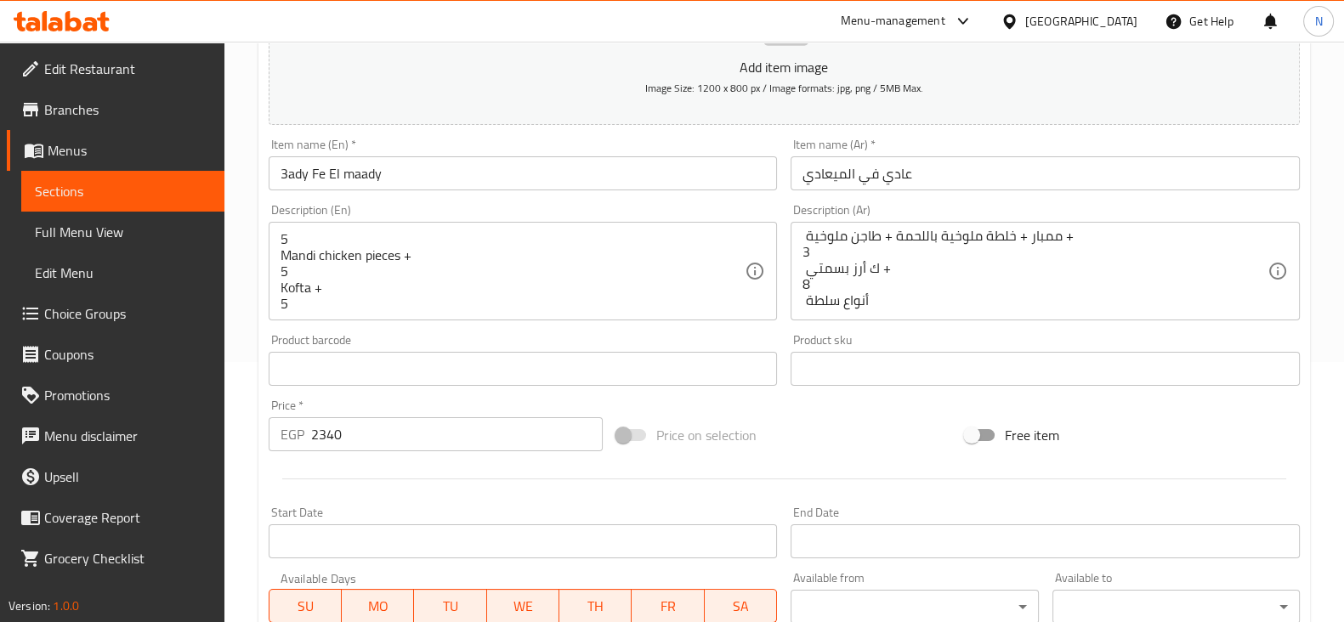
scroll to position [578, 0]
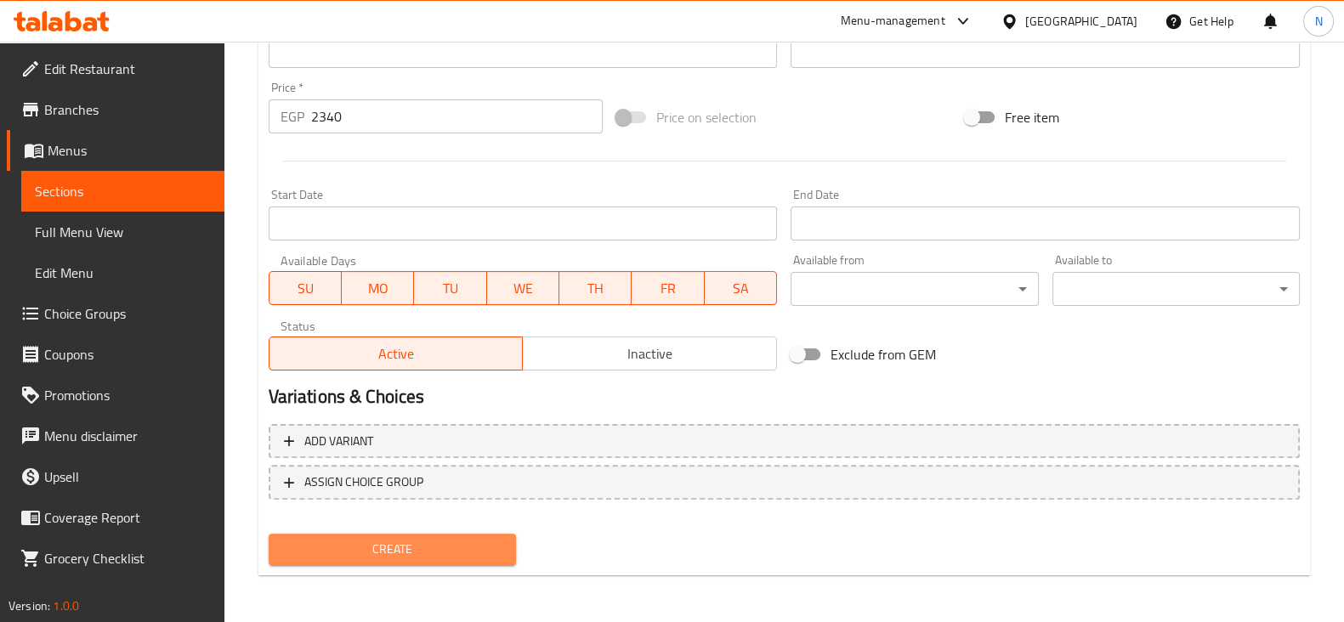
click at [416, 534] on button "Create" at bounding box center [392, 549] width 247 height 31
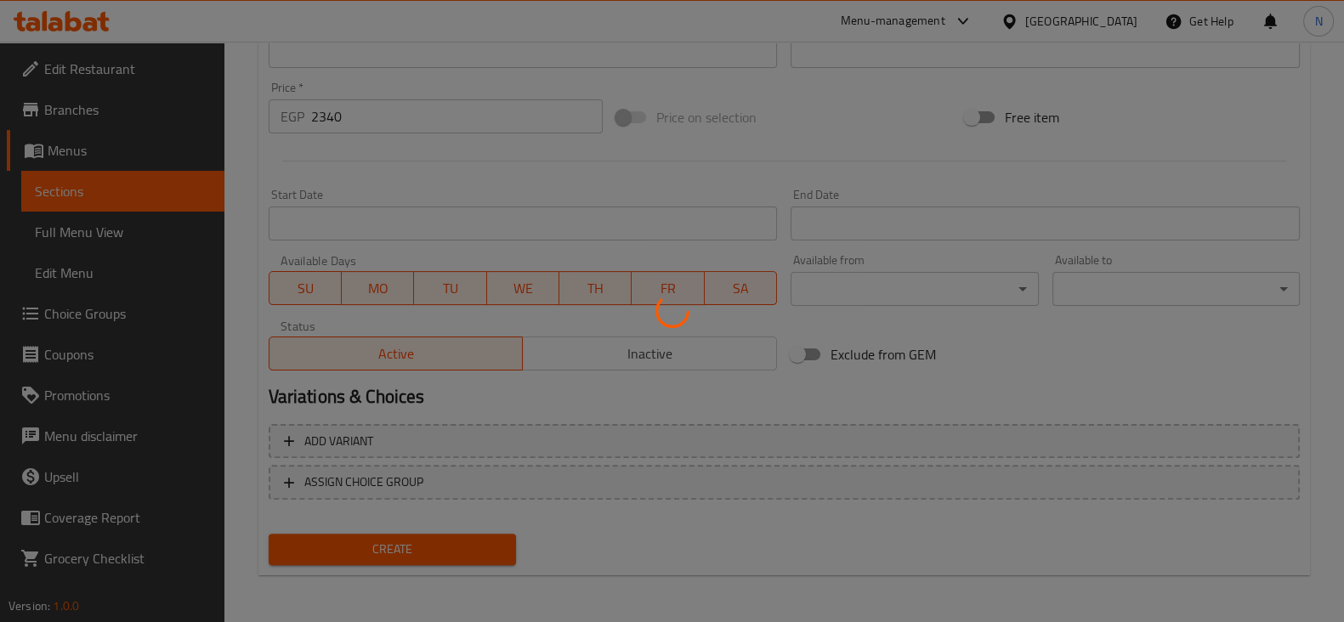
type input "0"
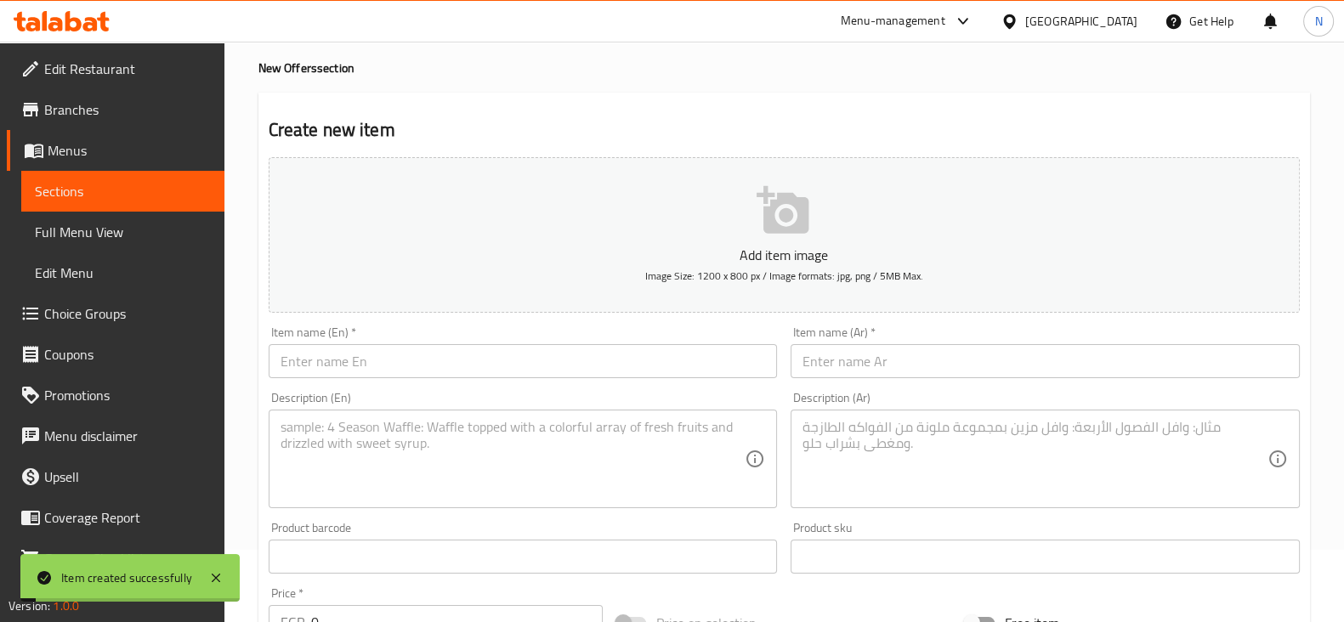
scroll to position [0, 0]
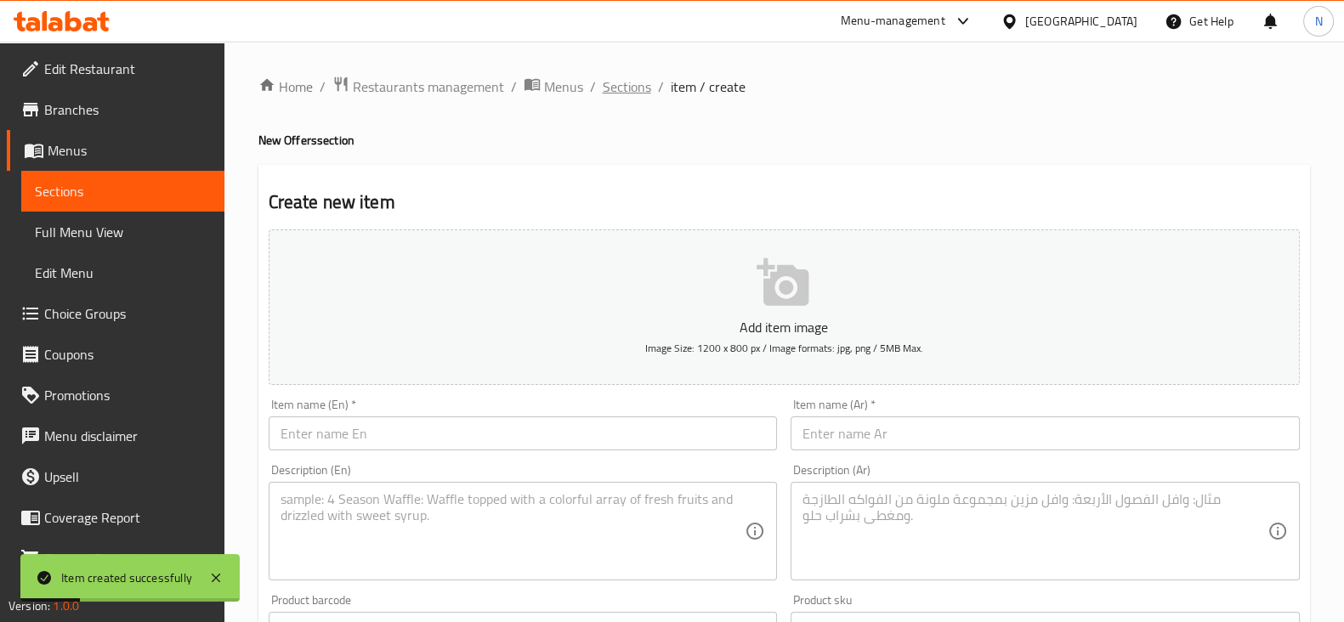
click at [633, 93] on span "Sections" at bounding box center [626, 86] width 48 height 20
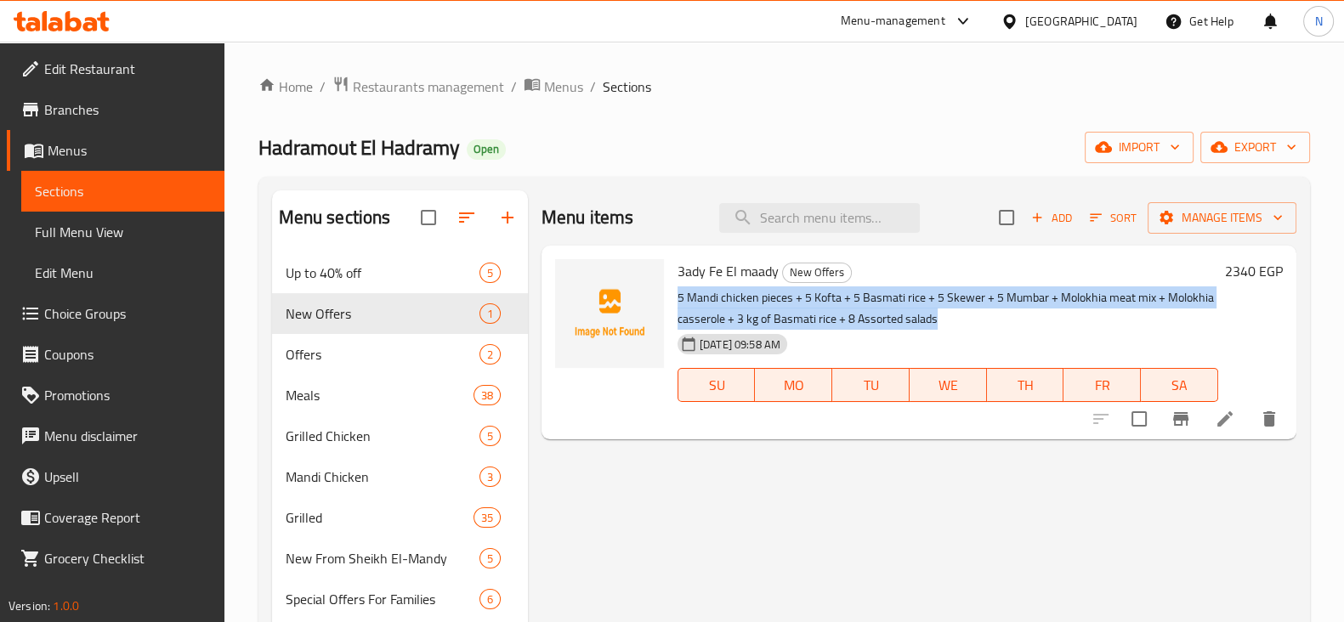
drag, startPoint x: 942, startPoint y: 324, endPoint x: 670, endPoint y: 302, distance: 272.0
click at [670, 302] on div "3ady Fe El maady New Offers 5 Mandi chicken pieces + 5 Kofta + 5 Basmati rice +…" at bounding box center [947, 342] width 554 height 180
copy p "5 Mandi chicken pieces + 5 Kofta + 5 Basmati rice + 5 Skewer + 5 Mumbar + Molok…"
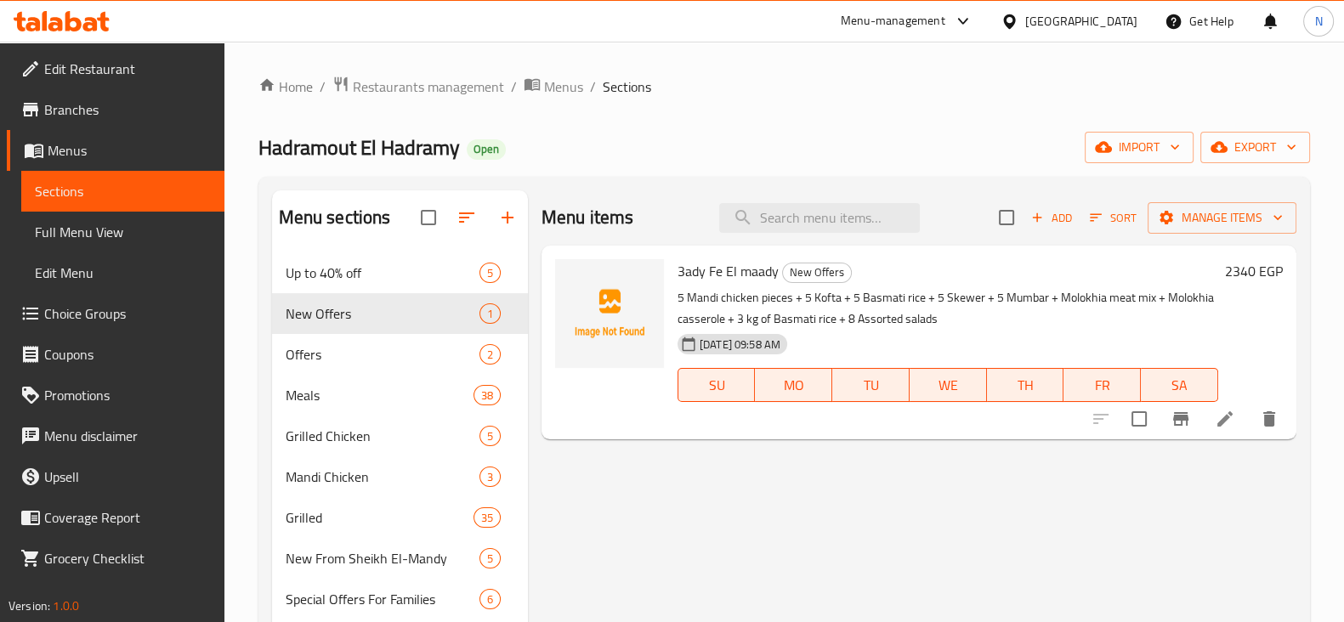
click at [1224, 433] on div at bounding box center [1184, 419] width 209 height 41
click at [1224, 433] on li at bounding box center [1225, 419] width 48 height 31
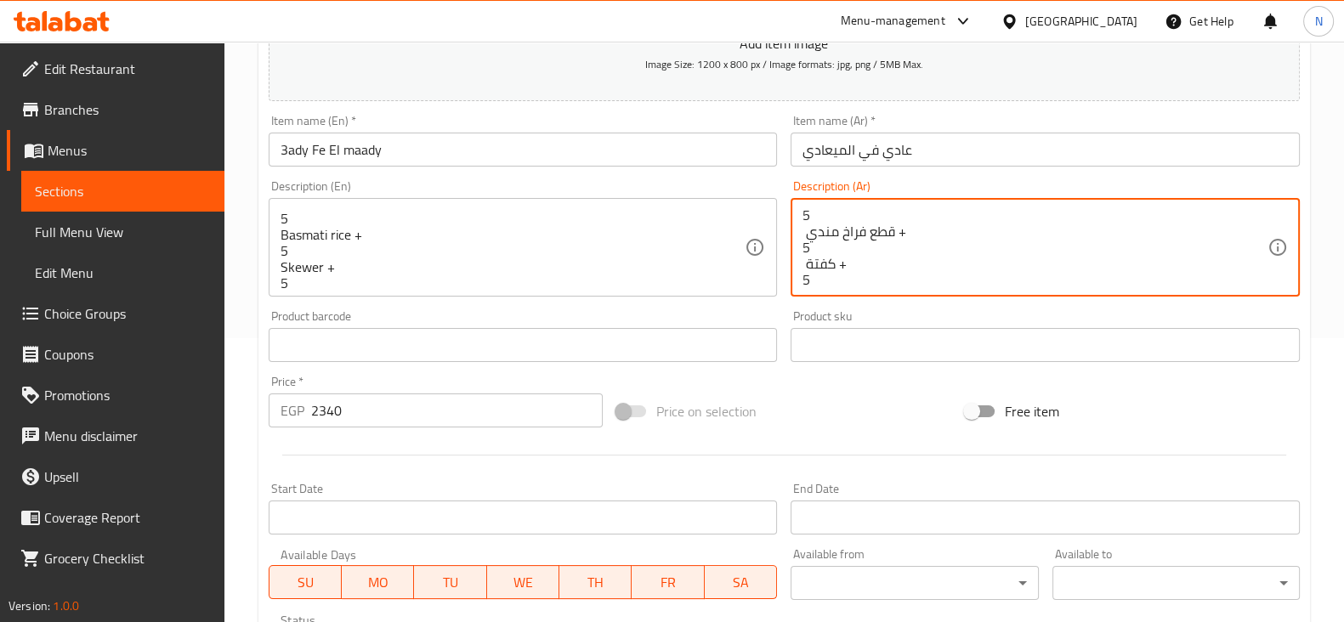
drag, startPoint x: 883, startPoint y: 274, endPoint x: 793, endPoint y: 206, distance: 112.9
paste textarea "قطع دجاج مندي + 5 كفتة + 5 أرز بسمتي + 5 سيخ + 5 ممبار + ملوخية خلطة لحم + طاجن…"
type textarea "5 قطع دجاج مندي + 5 كفتة + 5 أرز بسمتي + 5 سيخ + 5 ممبار + ملوخية خلطة لحم + طا…"
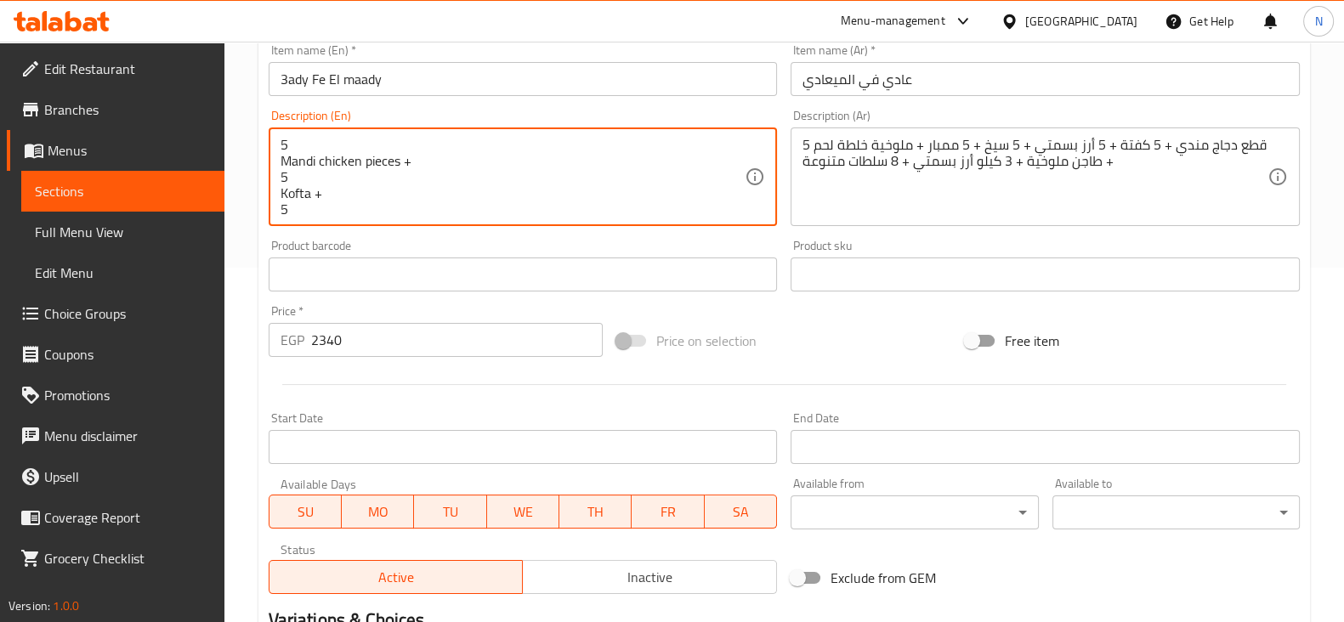
drag, startPoint x: 381, startPoint y: 207, endPoint x: 271, endPoint y: 121, distance: 139.7
paste textarea "Mandi chicken pieces + 5 Kofta + 5 Basmati rice + 5 Skewer + 5 Mumbar + Molokhi…"
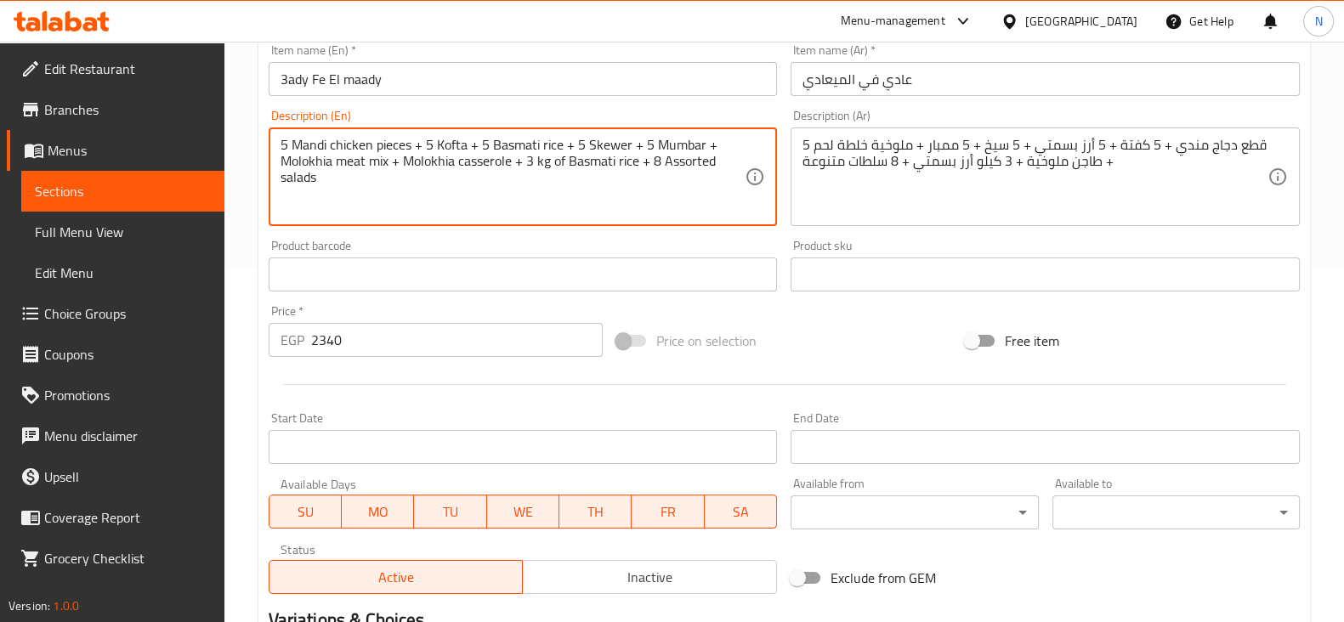
type textarea "5 Mandi chicken pieces + 5 Kofta + 5 Basmati rice + 5 Skewer + 5 Mumbar + Molok…"
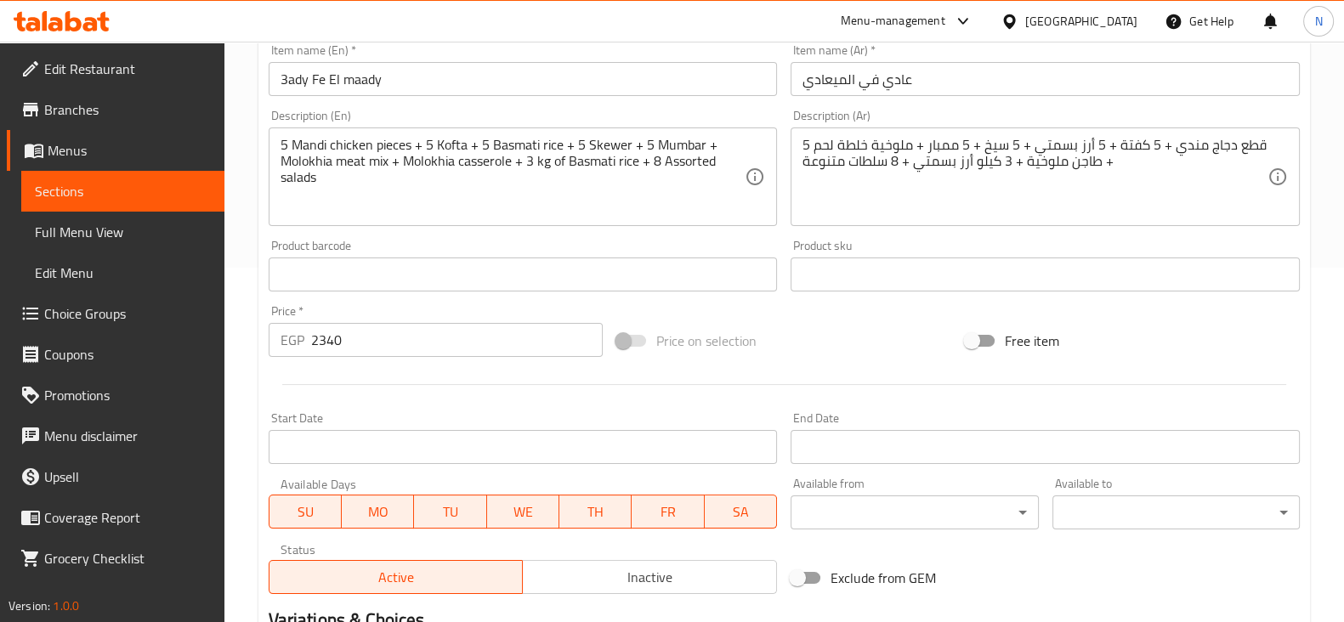
click at [662, 249] on div "Product barcode Product barcode" at bounding box center [523, 266] width 509 height 52
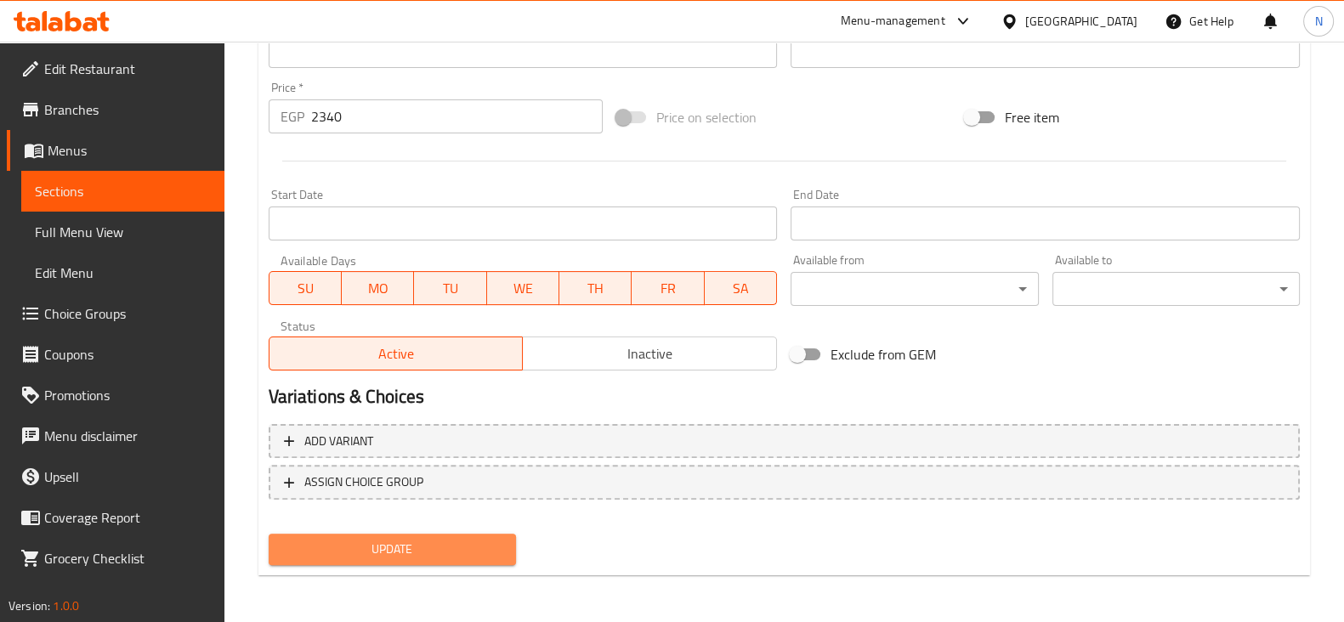
click at [459, 540] on span "Update" at bounding box center [392, 549] width 220 height 21
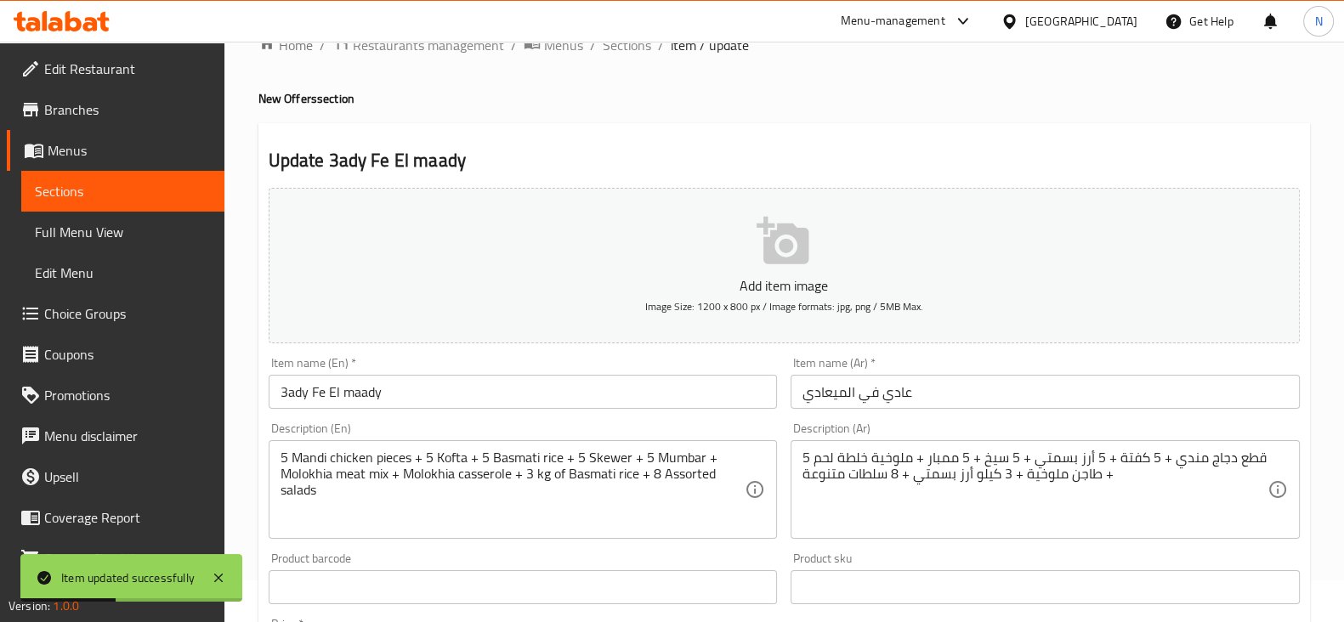
scroll to position [0, 0]
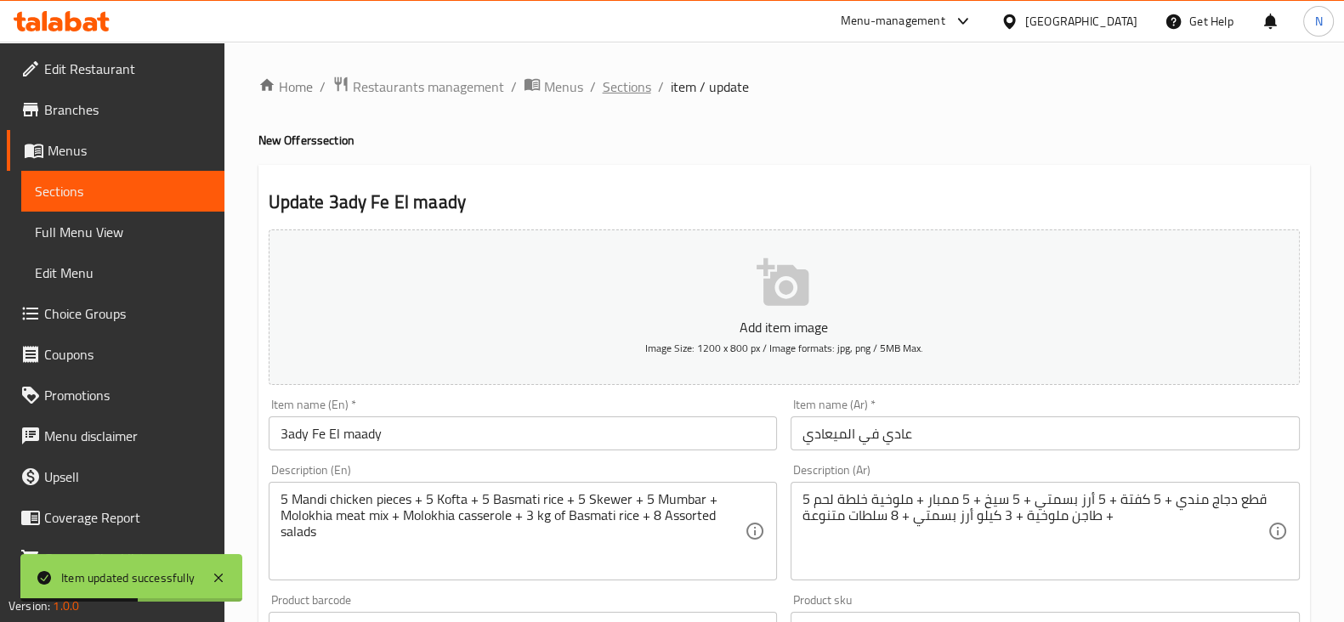
click at [625, 84] on span "Sections" at bounding box center [626, 86] width 48 height 20
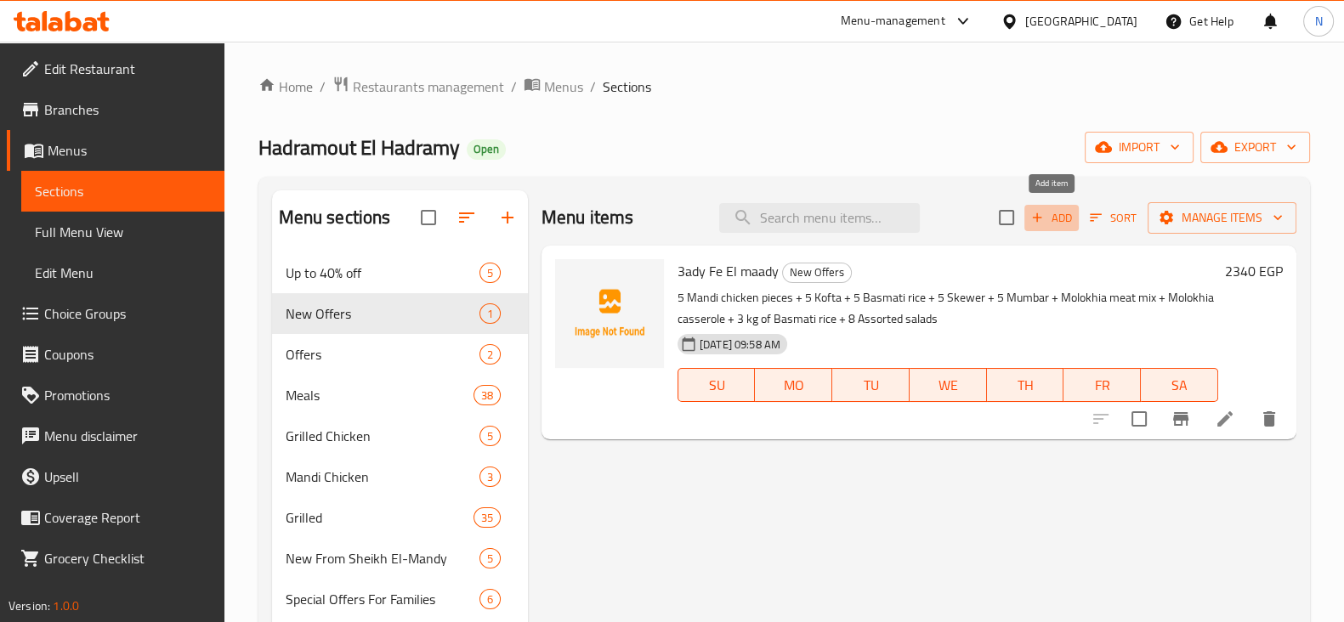
click at [1052, 223] on span "Add" at bounding box center [1051, 218] width 46 height 20
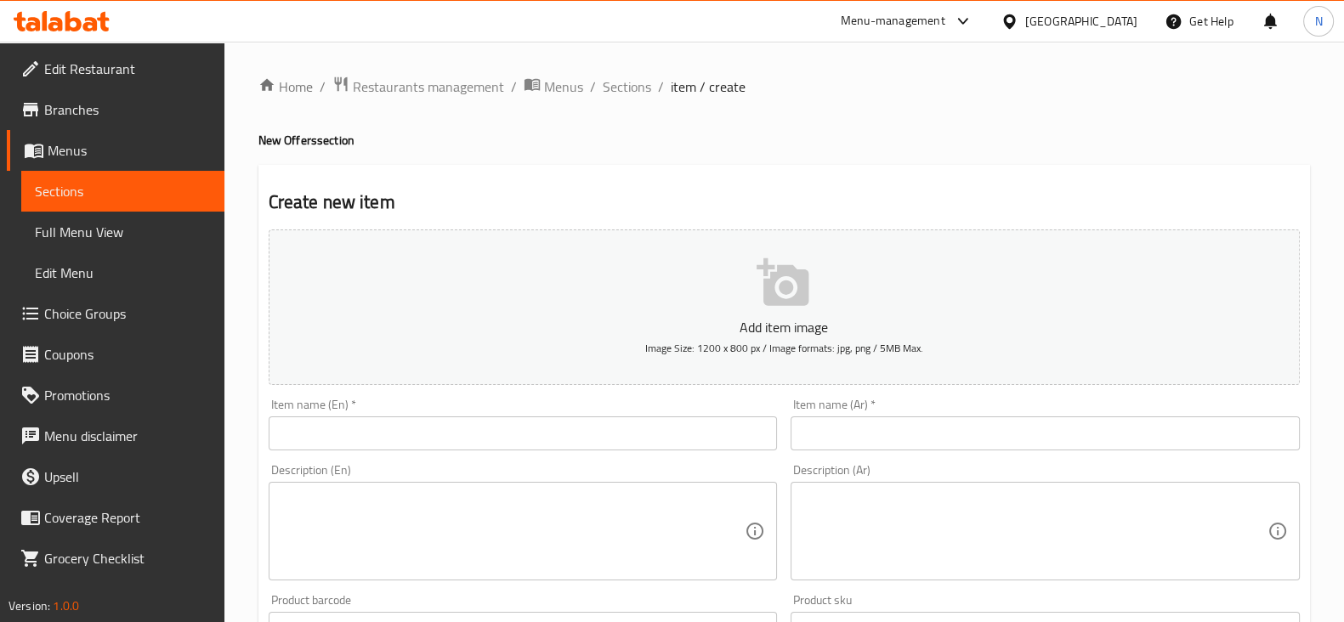
click at [952, 435] on input "text" at bounding box center [1044, 433] width 509 height 34
paste input "البابا وصل"
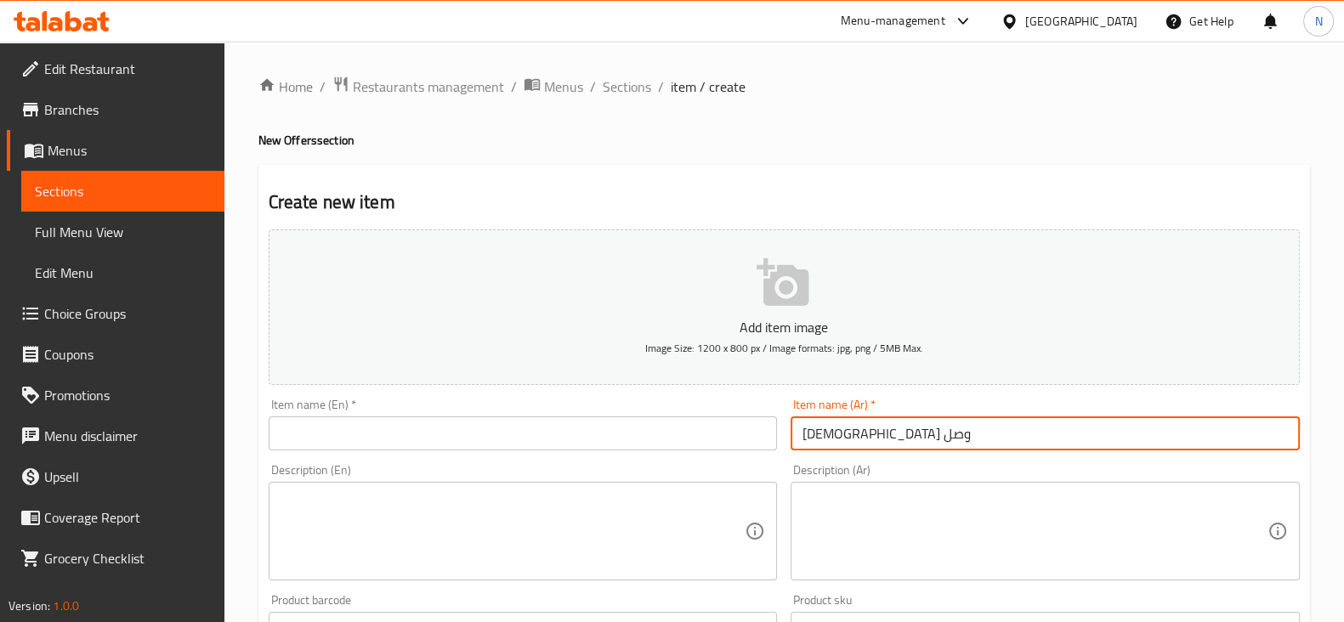
type input "البابا وصل"
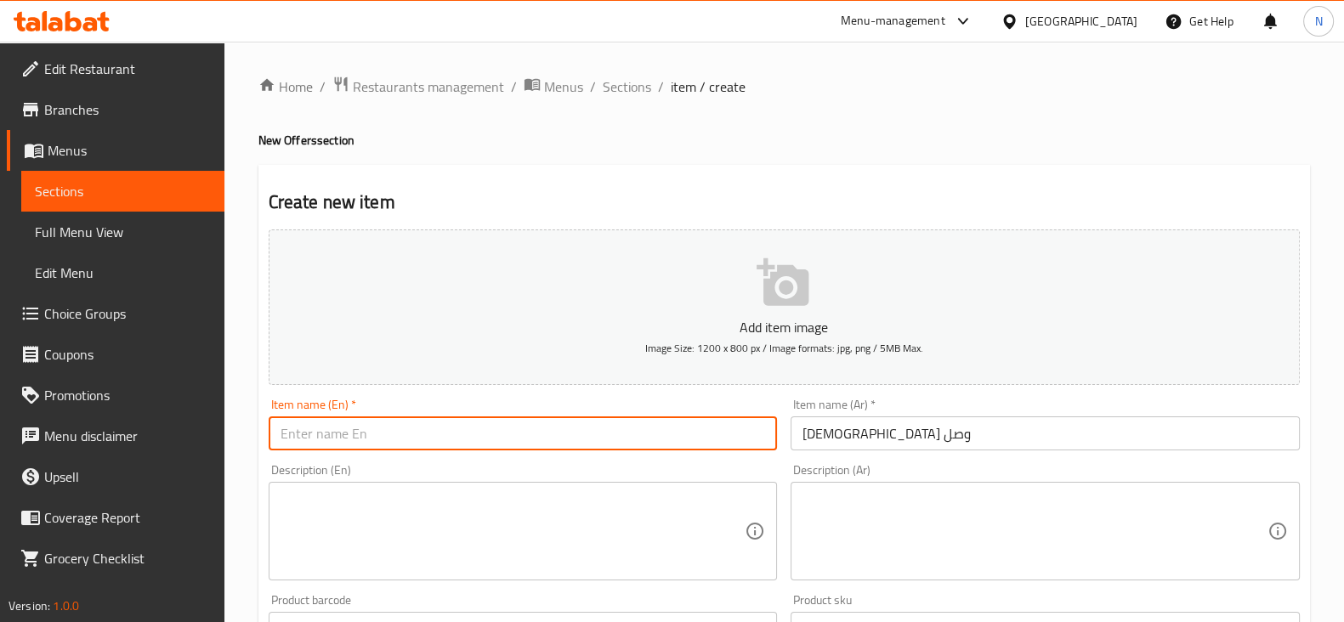
click at [494, 437] on input "text" at bounding box center [523, 433] width 509 height 34
paste input "El Baba Wassel"
type input "El Baba Wassel"
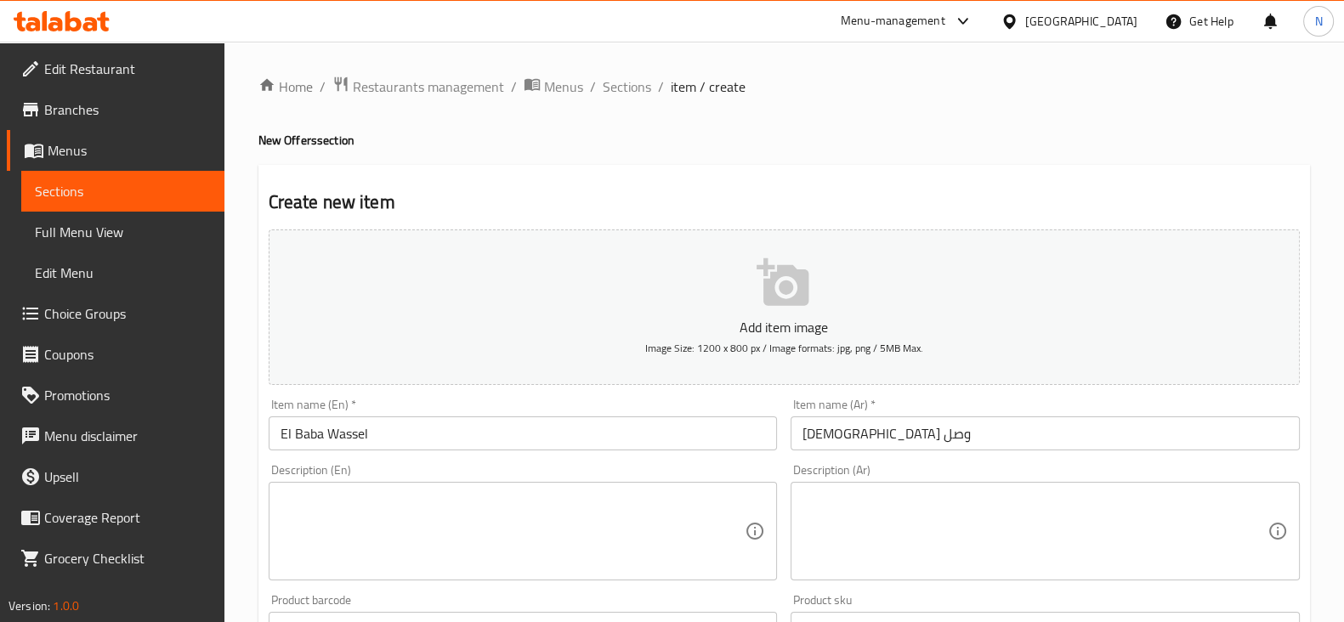
click at [832, 572] on div "Description (Ar)" at bounding box center [1044, 531] width 509 height 99
paste textarea "ثمن تيس مندي سبيشيال مع بطة وزنها دك + نص كفتة + نص طرب + نص شيش طاووق + نص ممب…"
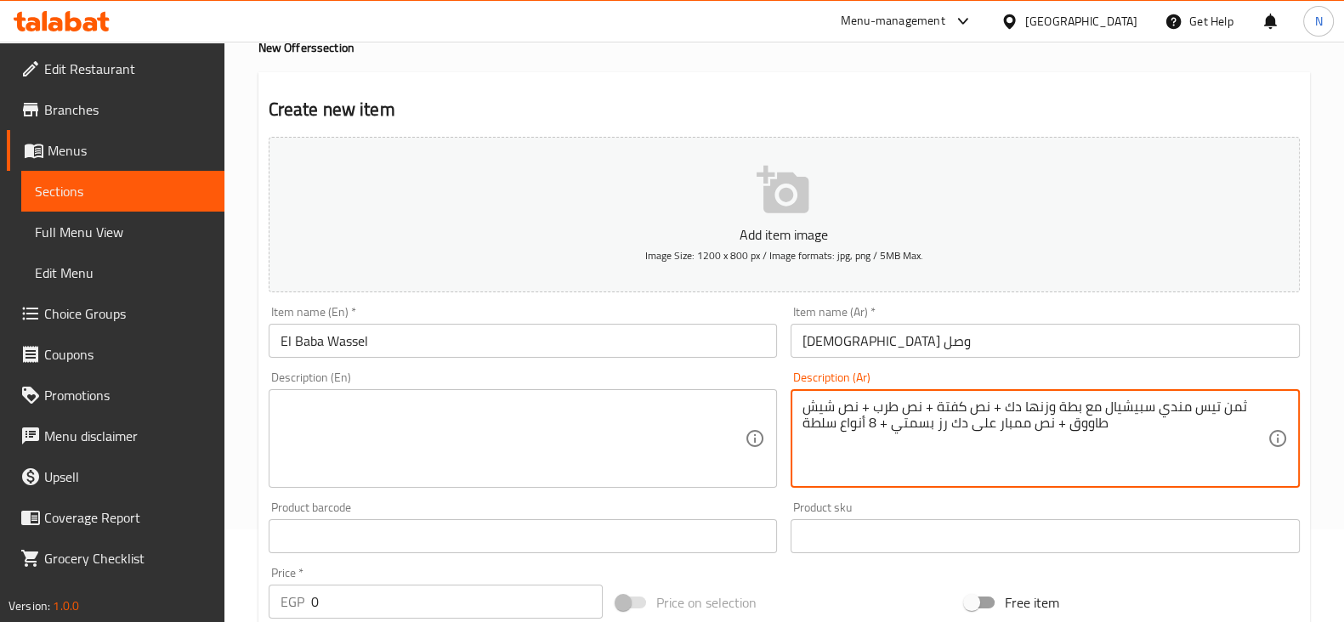
scroll to position [93, 0]
click at [1011, 405] on textarea "ثمن تيس مندي سبيشيال مع بطة وزنها دك + نص كفتة + نص طرب + نص شيش طاووق + نص ممب…" at bounding box center [1034, 439] width 465 height 81
drag, startPoint x: 964, startPoint y: 421, endPoint x: 949, endPoint y: 416, distance: 15.1
click at [949, 418] on textarea "ثمن تيس مندي سبيشيال مع بطة وزنها 3ك + نص كفتة + نص طرب + نص شيش طاووق + نص ممب…" at bounding box center [1034, 439] width 465 height 81
drag, startPoint x: 1244, startPoint y: 407, endPoint x: 1105, endPoint y: 404, distance: 139.4
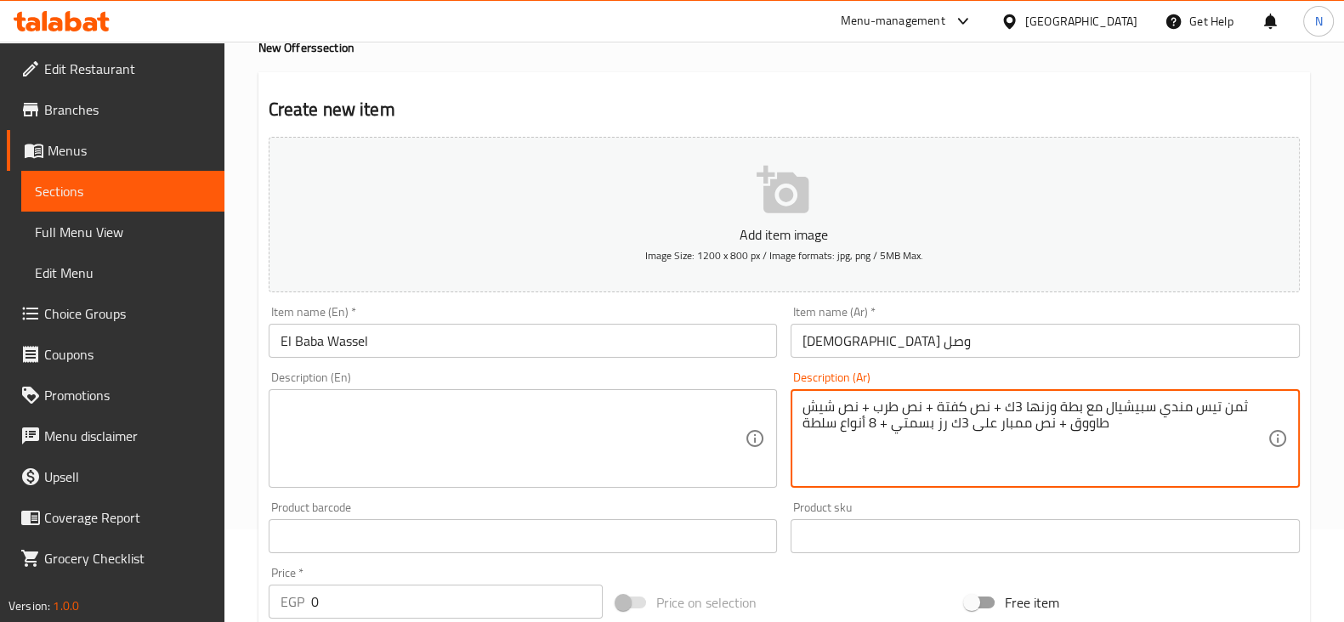
click at [1091, 400] on textarea "ثمن تيس مندي سبيشيال مع بطة وزنها 3ك + نص كفتة + نص طرب + نص شيش طاووق + نص ممب…" at bounding box center [1034, 439] width 465 height 81
click at [1091, 423] on textarea "ثمن تيس مندي سبيشيال مع بطة وزنها 3ك + نص كفتة + نص طرب + نص شيش طاووق + نص ممب…" at bounding box center [1034, 439] width 465 height 81
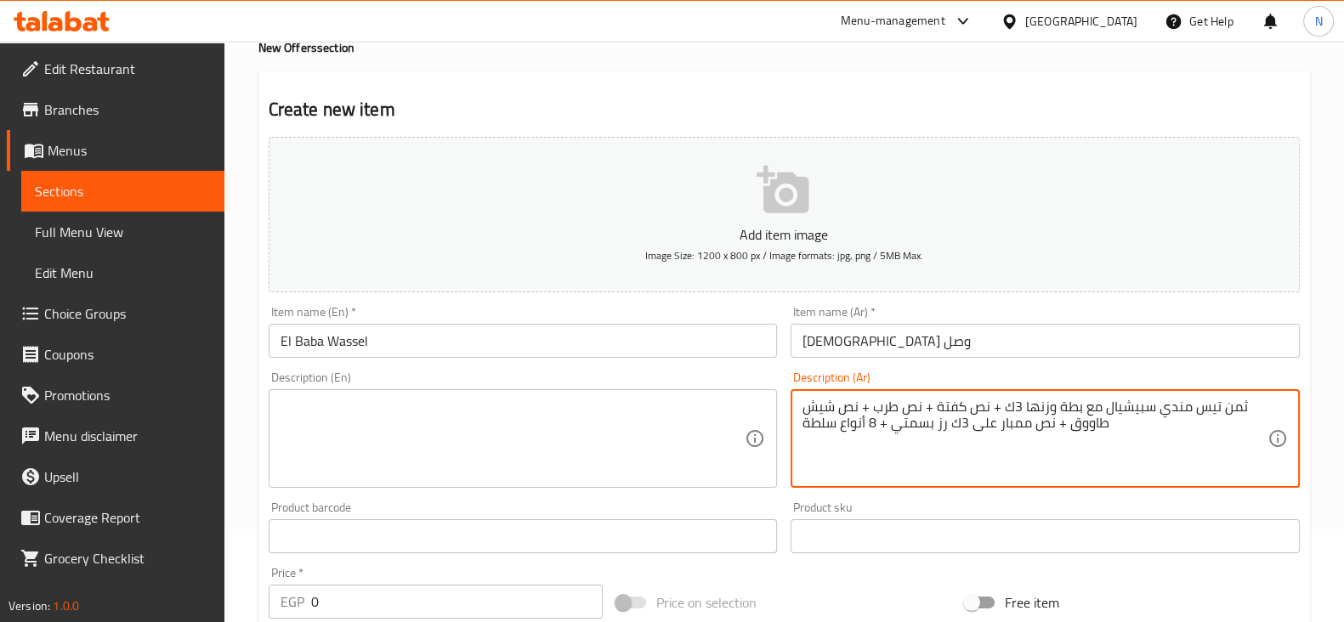
click at [1091, 423] on textarea "ثمن تيس مندي سبيشيال مع بطة وزنها 3ك + نص كفتة + نص طرب + نص شيش طاووق + نص ممب…" at bounding box center [1034, 439] width 465 height 81
type textarea "ثمن تيس مندي سبيشيال مع بطة وزنها 3ك + نص كفتة + نص طرب + نص شيش طاووق + نص ممب…"
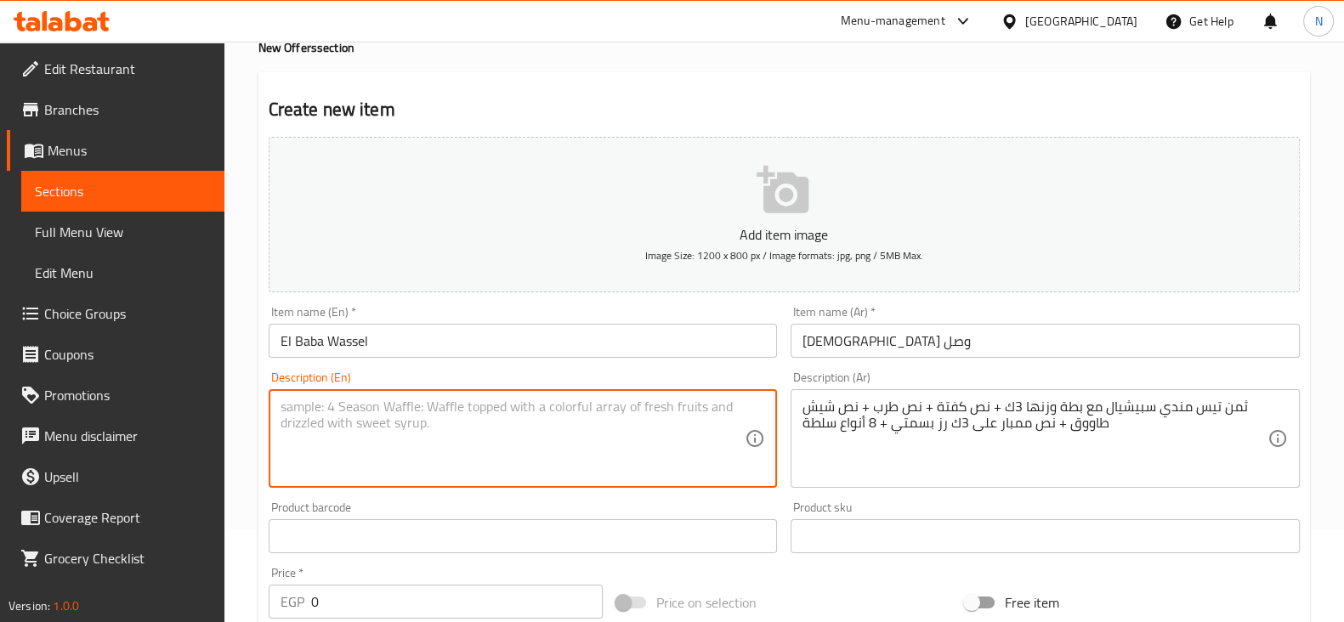
click at [576, 411] on textarea at bounding box center [512, 439] width 465 height 81
paste textarea "The price of a special Mandi goat with a 3 kg duck + half a kofta + half a tarb…"
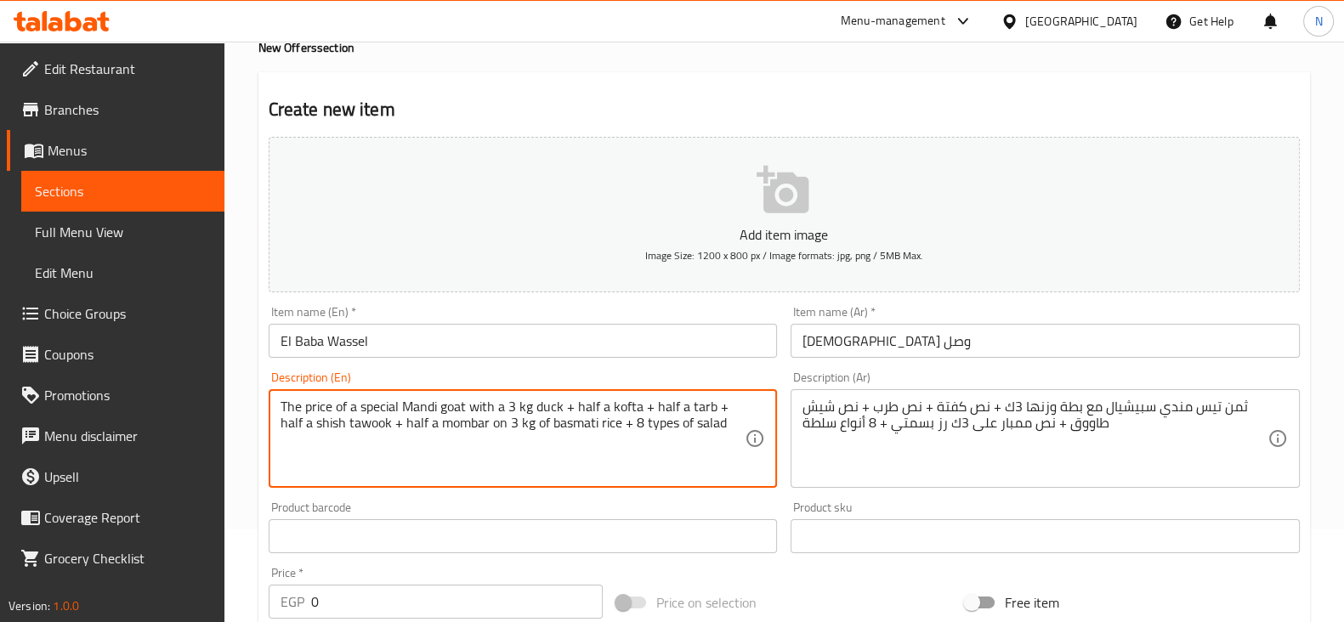
type textarea "The price of a special Mandi goat with a 3 kg duck + half a kofta + half a tarb…"
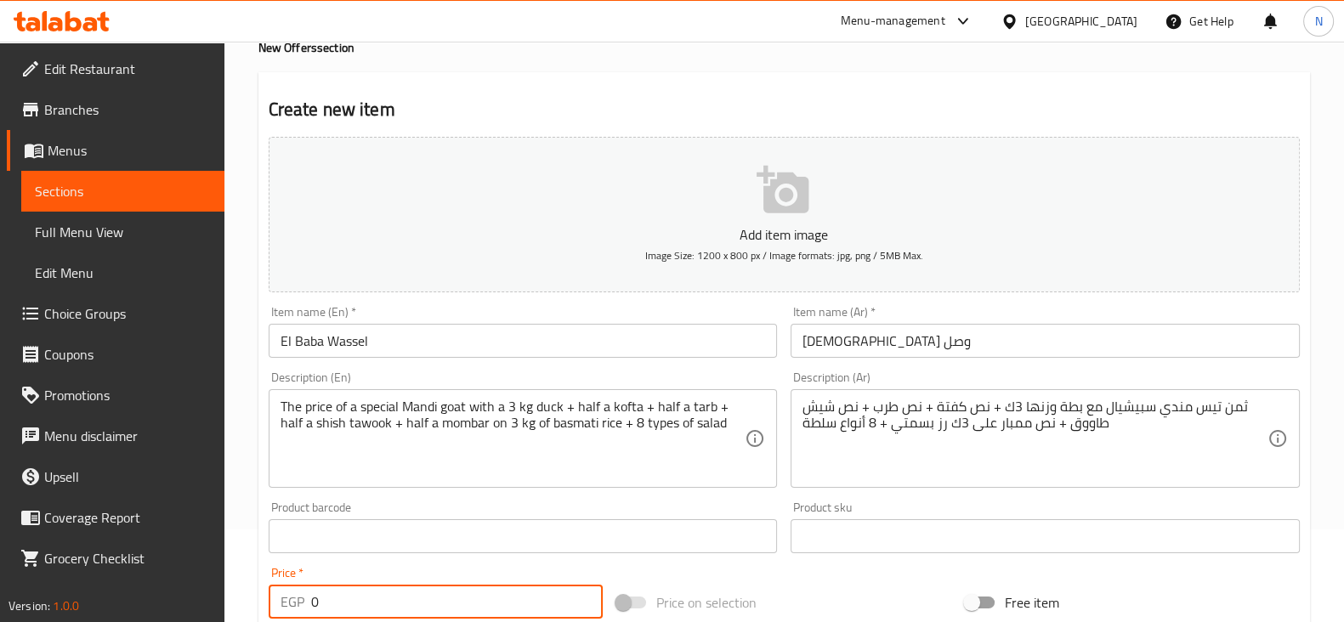
click at [395, 597] on input "0" at bounding box center [457, 602] width 292 height 34
type input "5000"
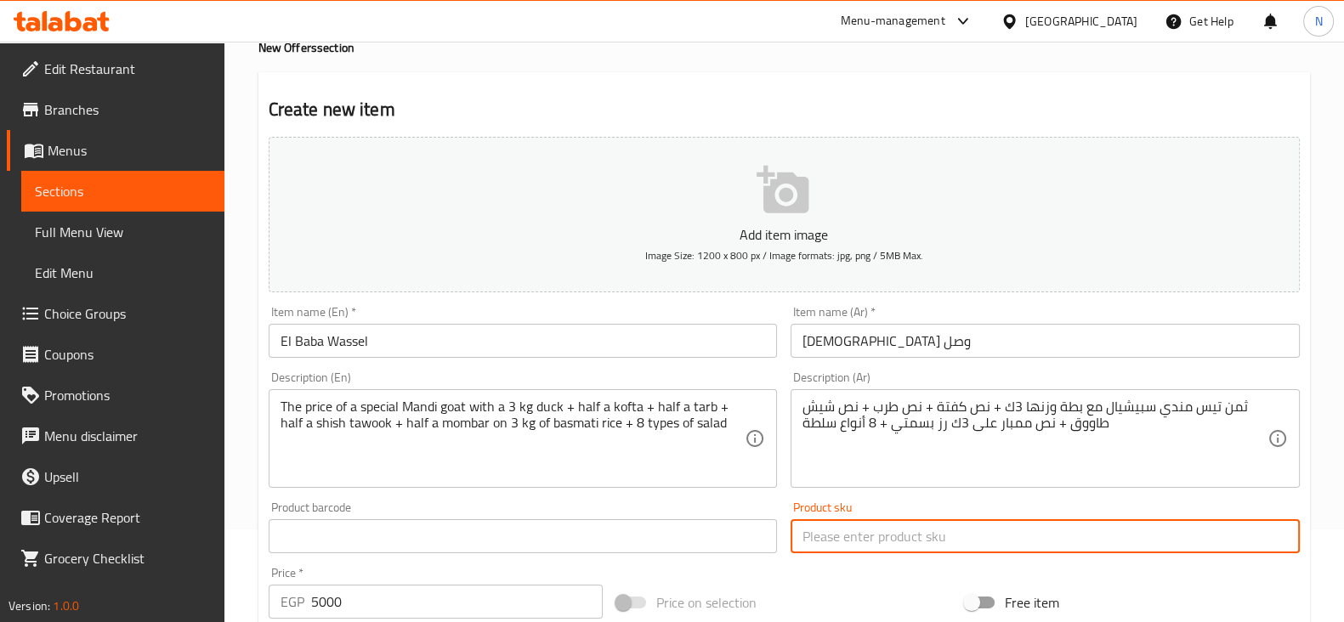
click at [795, 551] on input "text" at bounding box center [1044, 536] width 509 height 34
click at [795, 571] on div "Add item image Image Size: 1200 x 800 px / Image formats: jpg, png / 5MB Max. I…" at bounding box center [784, 496] width 1044 height 733
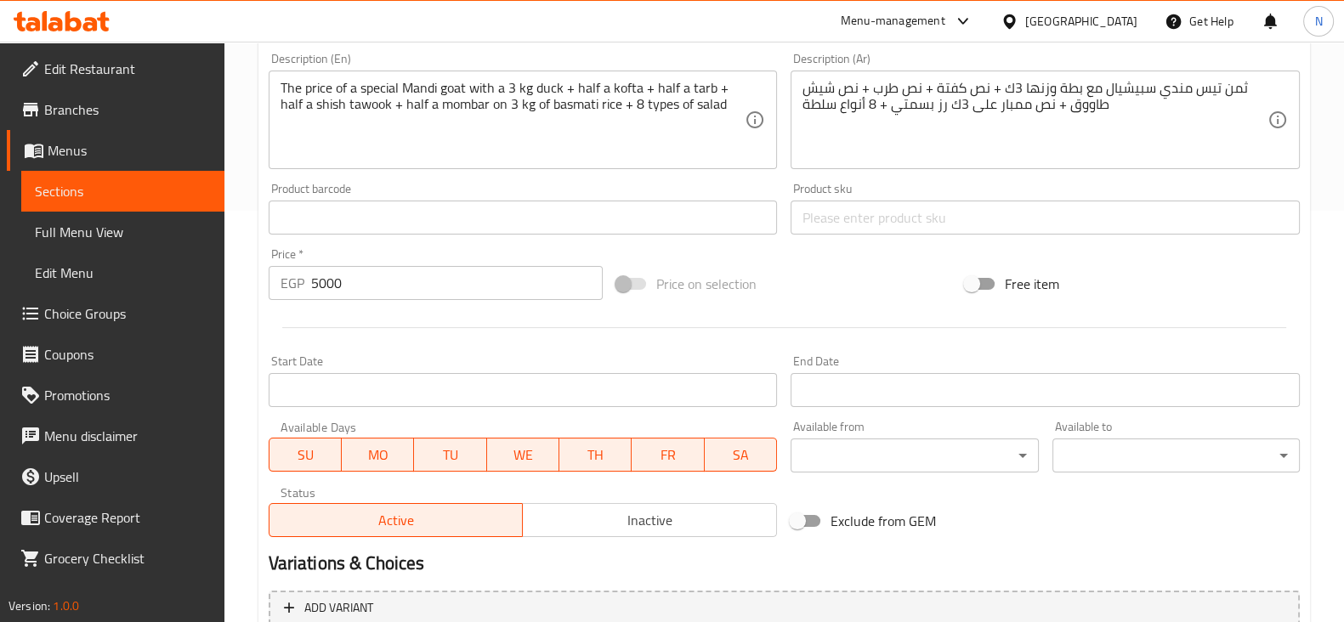
scroll to position [578, 0]
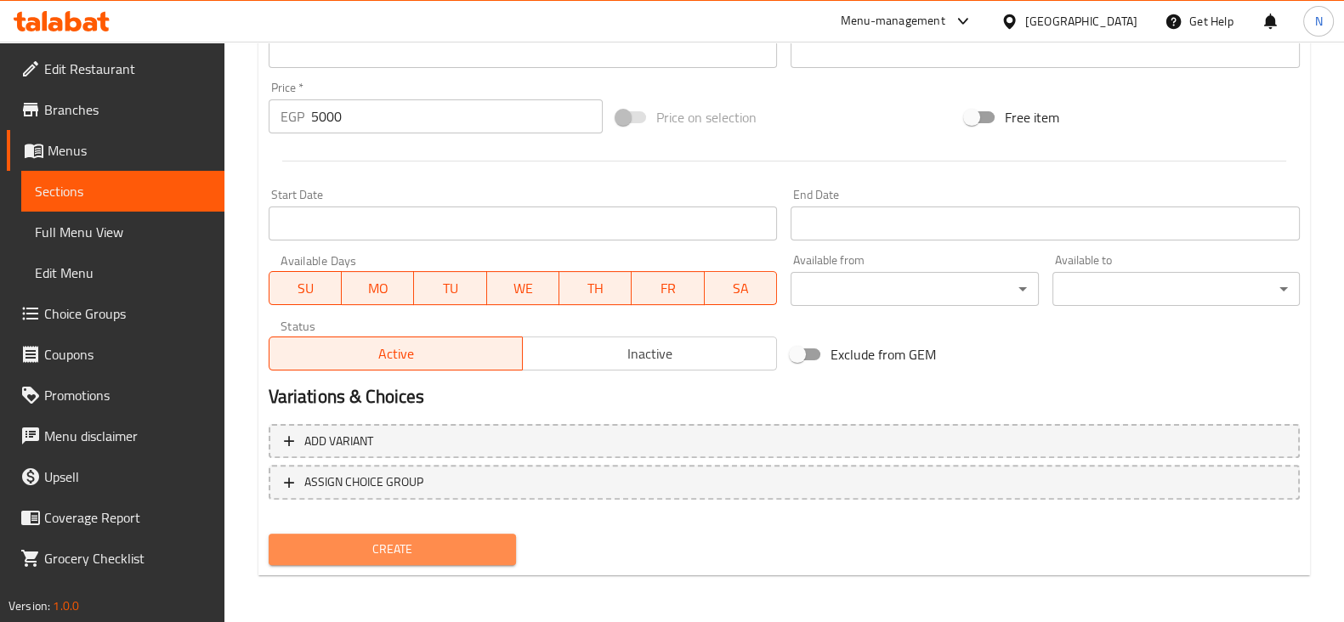
click at [485, 545] on span "Create" at bounding box center [392, 549] width 220 height 21
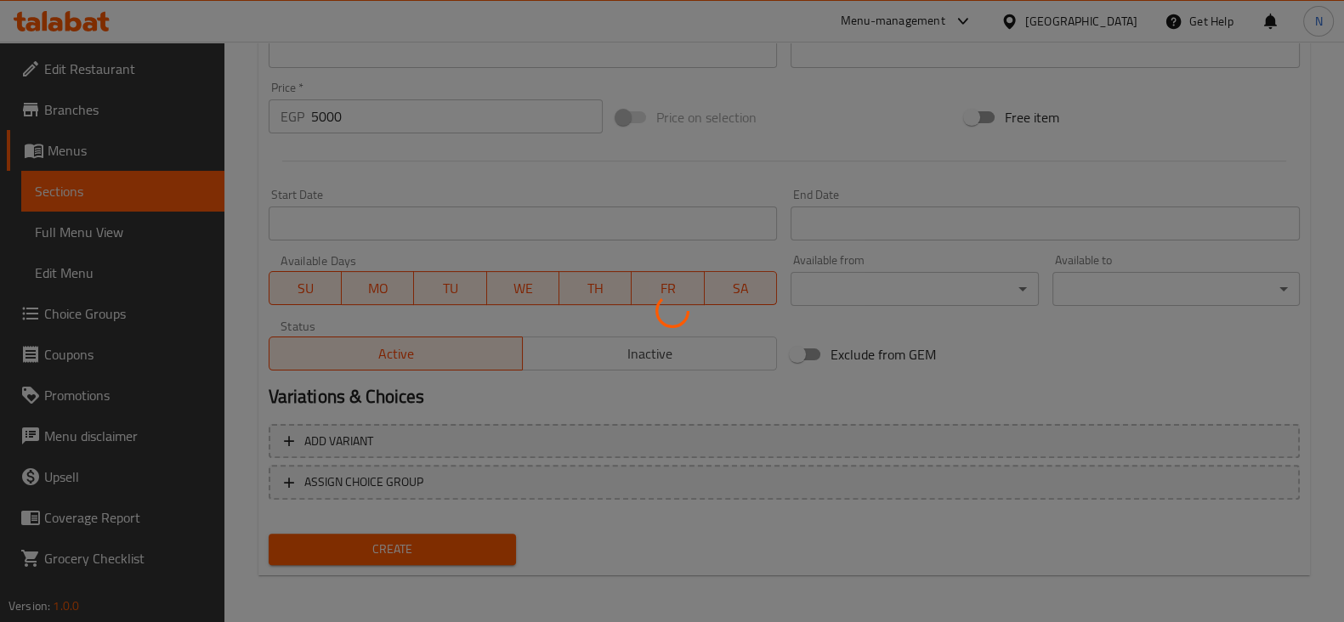
type input "0"
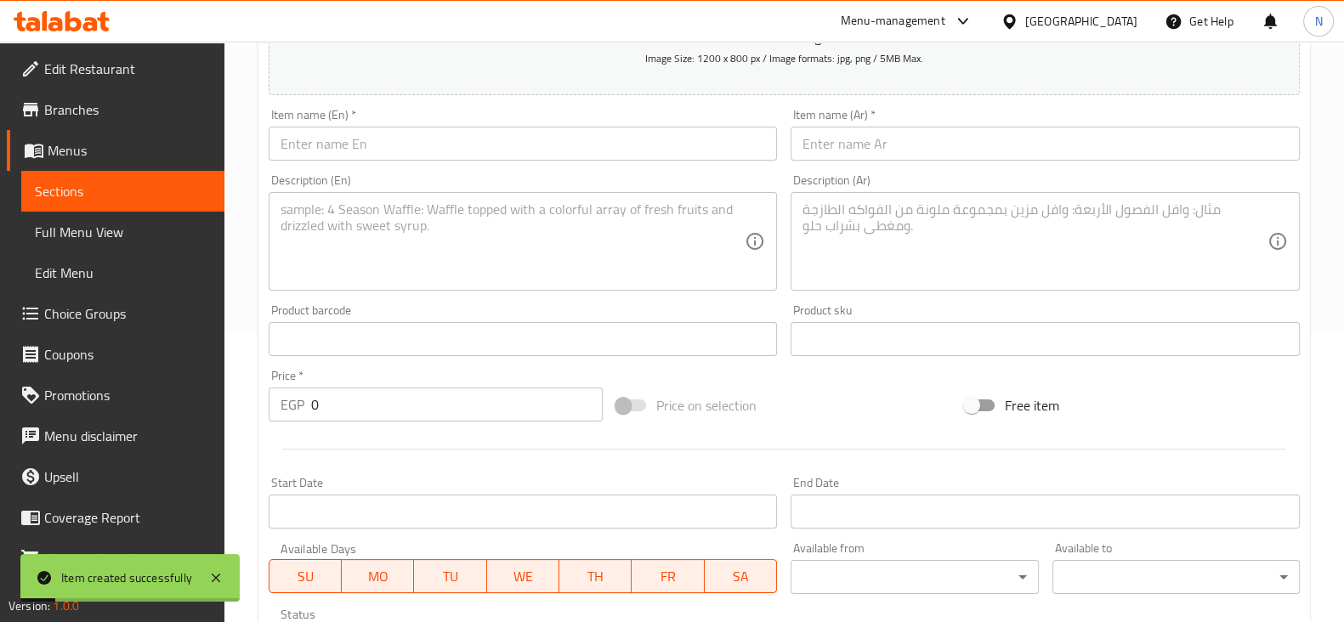
scroll to position [289, 0]
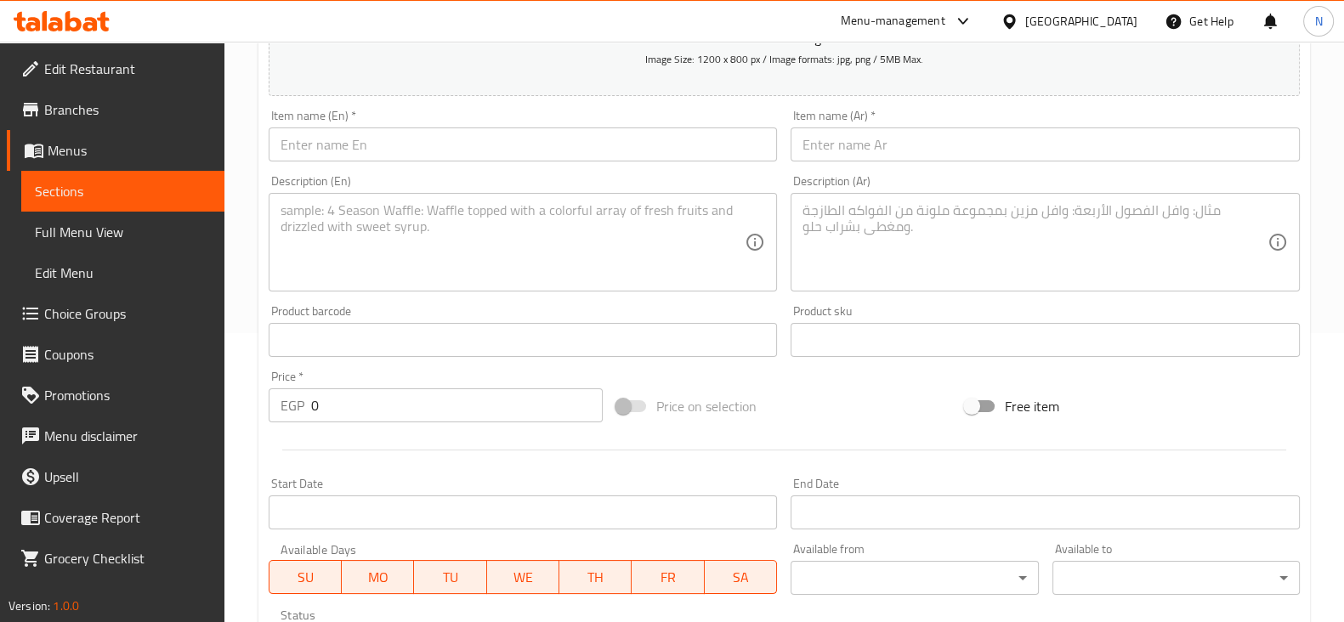
click at [927, 159] on input "text" at bounding box center [1044, 144] width 509 height 34
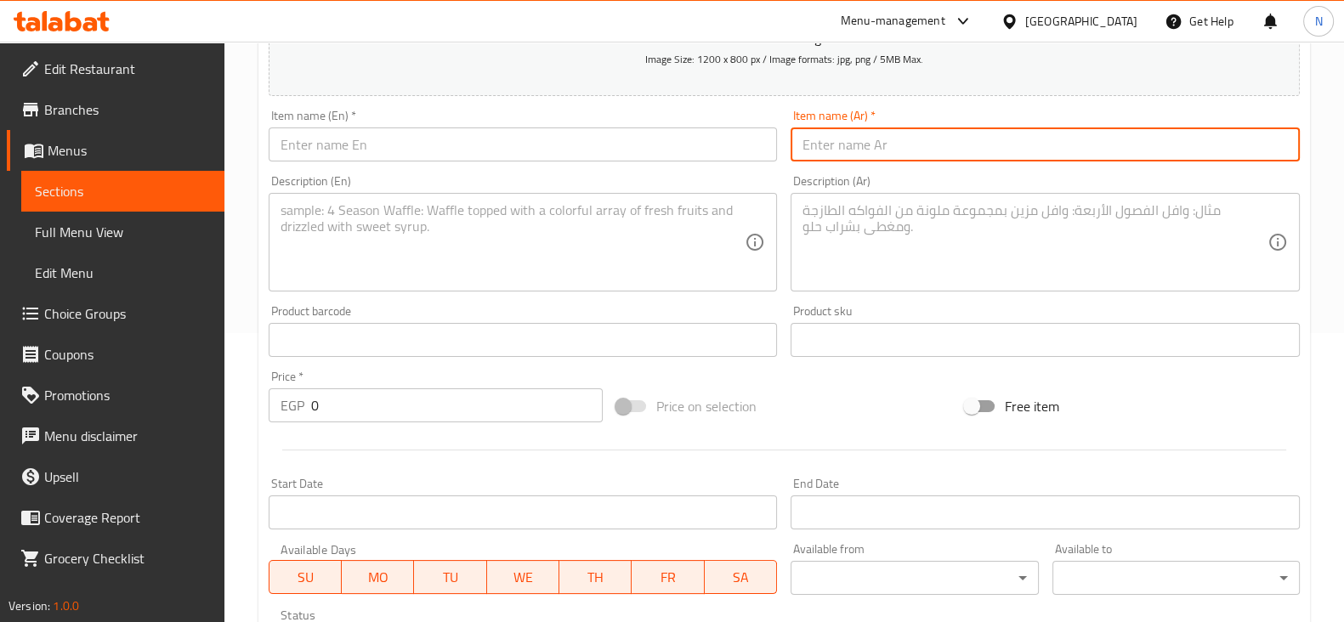
paste input "نمبر وان"
type input "نمبر وان"
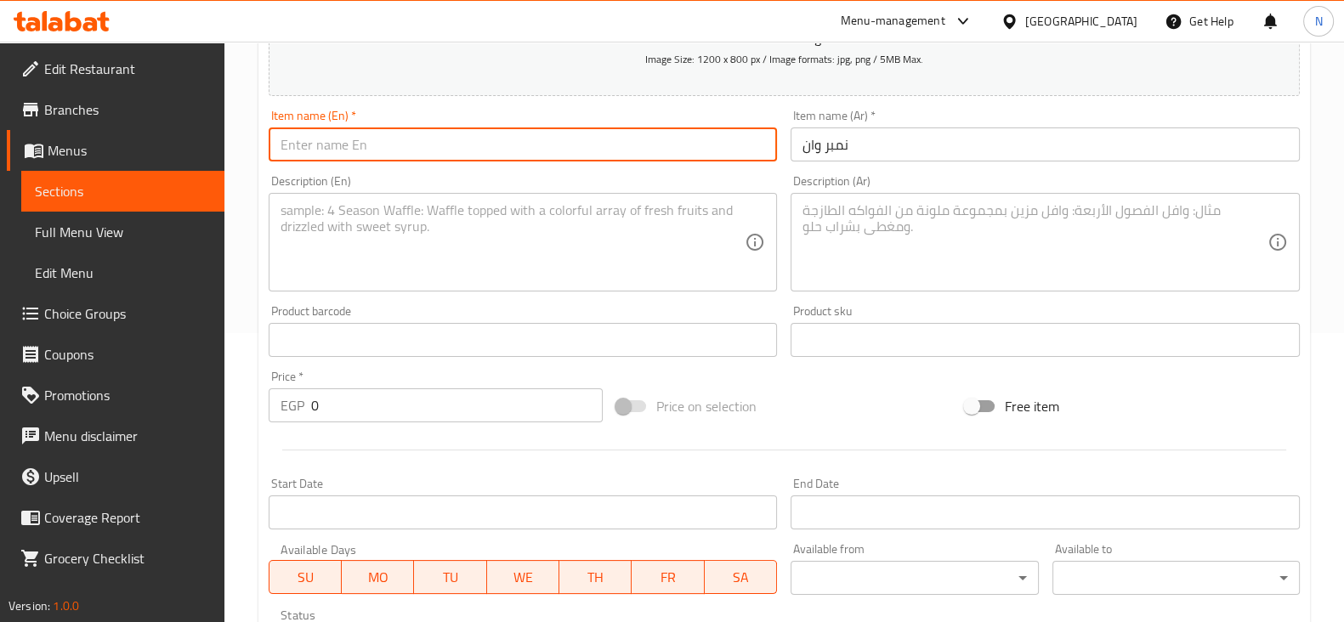
click at [706, 142] on input "text" at bounding box center [523, 144] width 509 height 34
paste input "Number One"
type input "Number One Tray"
paste textarea "4 قطع مندي + نص كفتة + نص فرخة مندي + نص فرخة مشوية + نص ممبار وطاجن بطاطس بالل…"
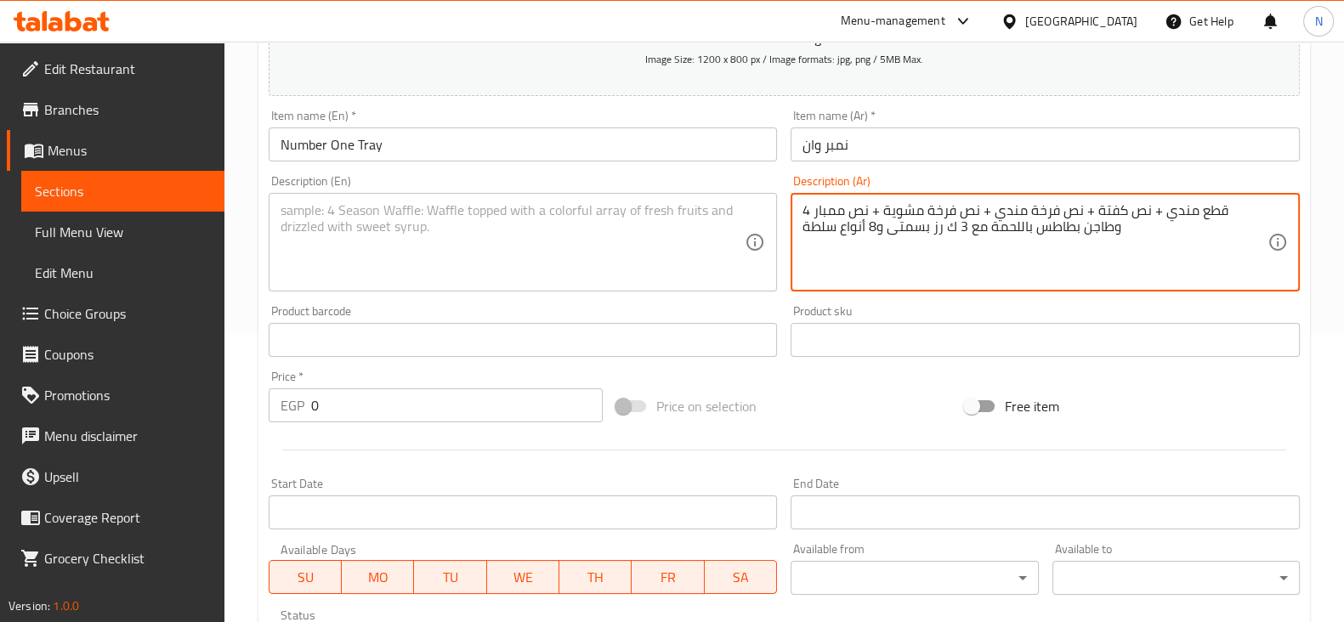
type textarea "4 قطع مندي + نص كفتة + نص فرخة مندي + نص فرخة مشوية + نص ممبار وطاجن بطاطس بالل…"
click at [522, 260] on textarea at bounding box center [512, 242] width 465 height 81
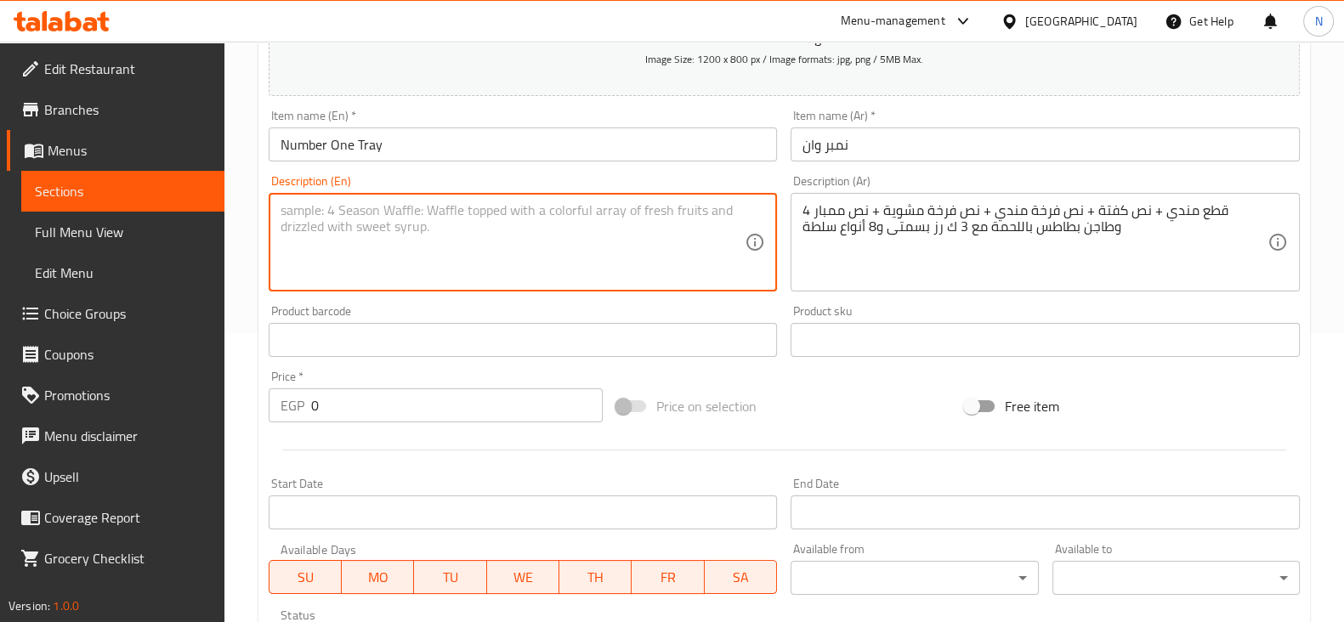
paste textarea "4 pieces of mandi + half kofta + half mandi chicken + half grilled chicken + ha…"
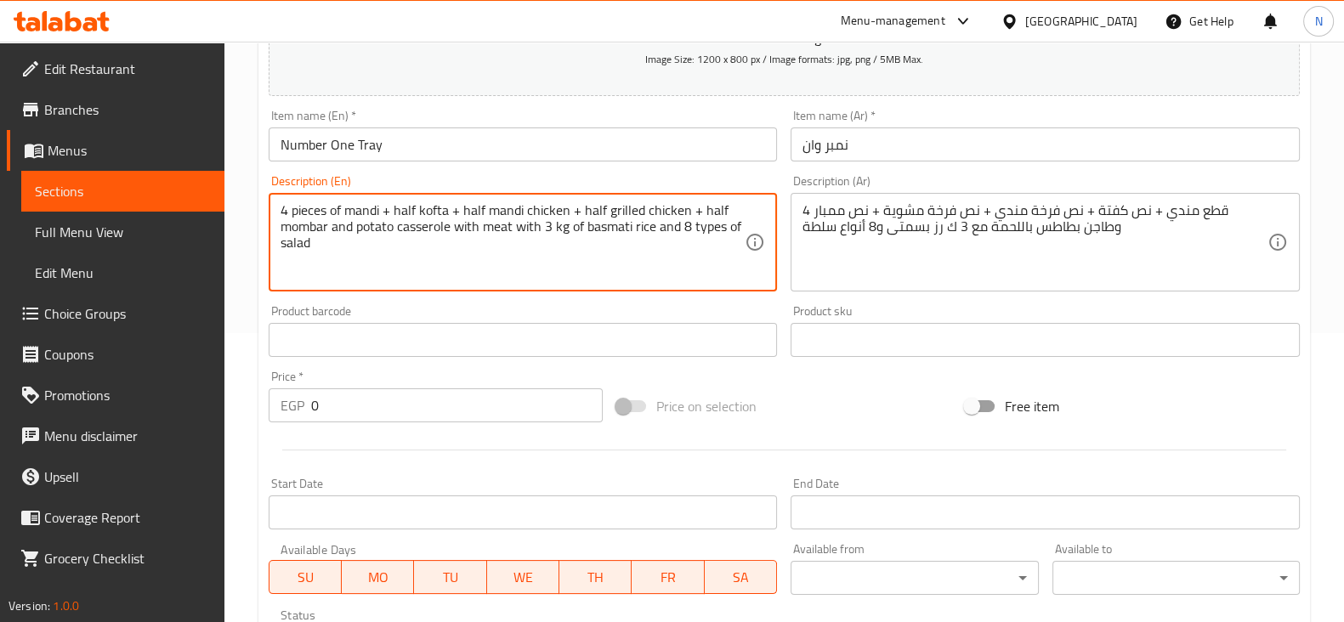
type textarea "4 pieces of mandi + half kofta + half mandi chicken + half grilled chicken + ha…"
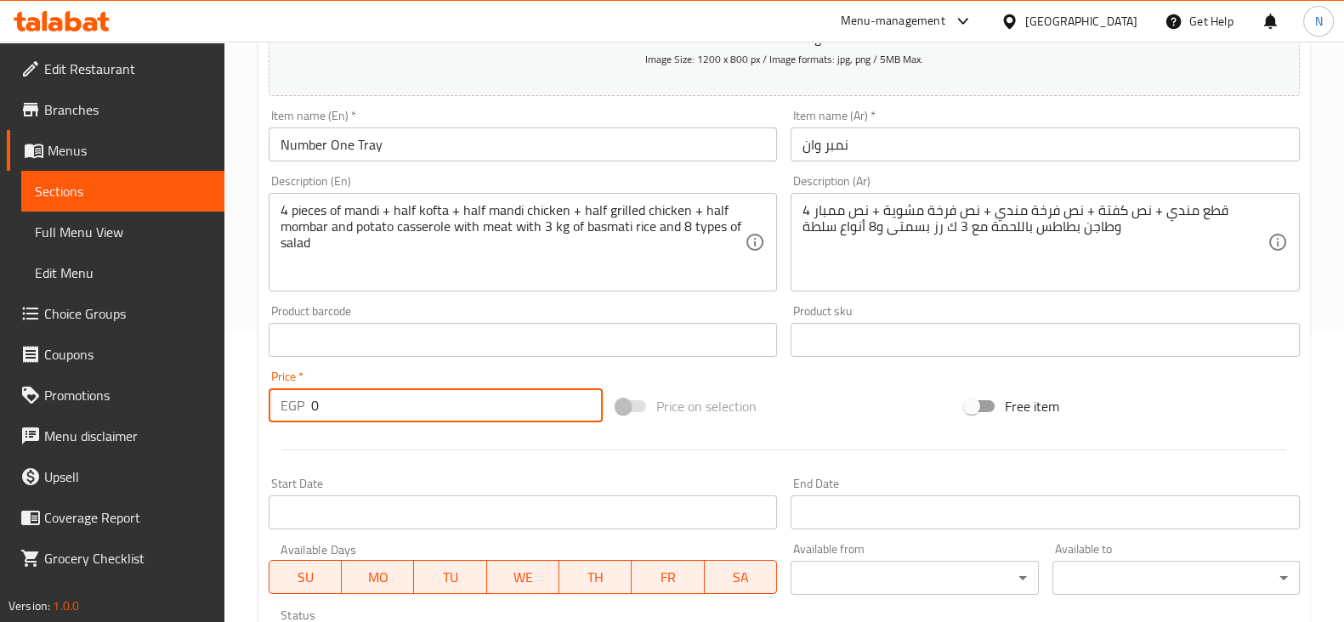
click at [382, 415] on input "0" at bounding box center [457, 405] width 292 height 34
type input "2500"
click at [447, 461] on div at bounding box center [784, 450] width 1044 height 42
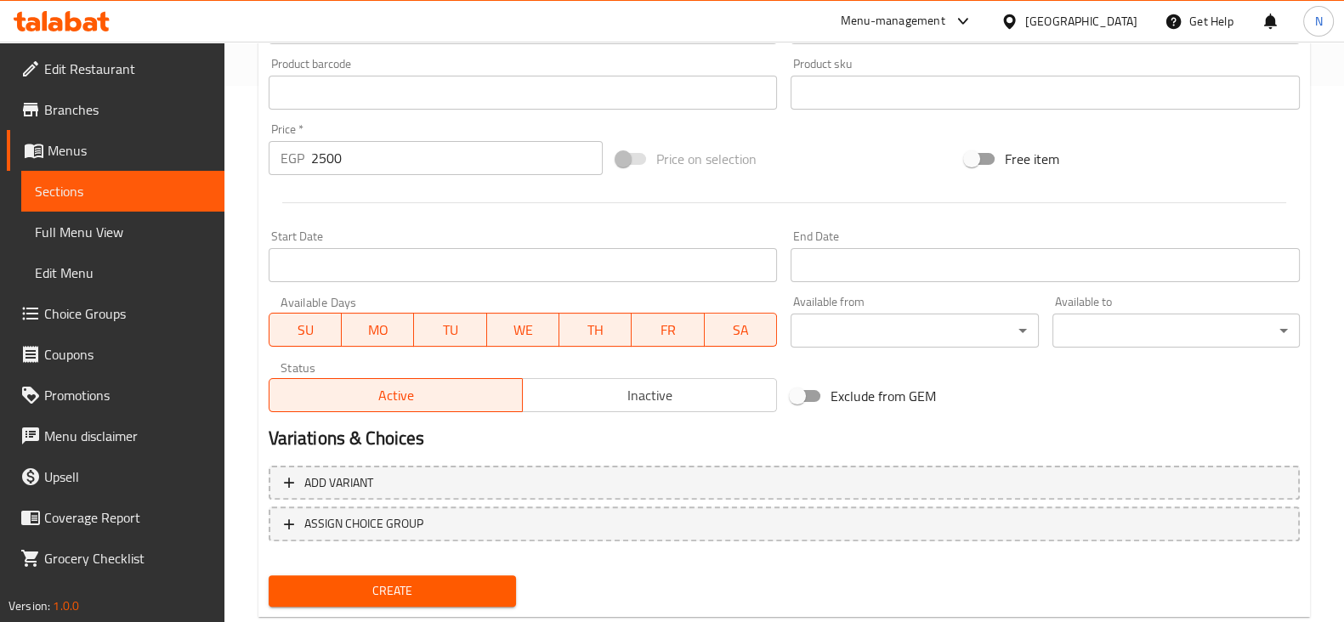
scroll to position [544, 0]
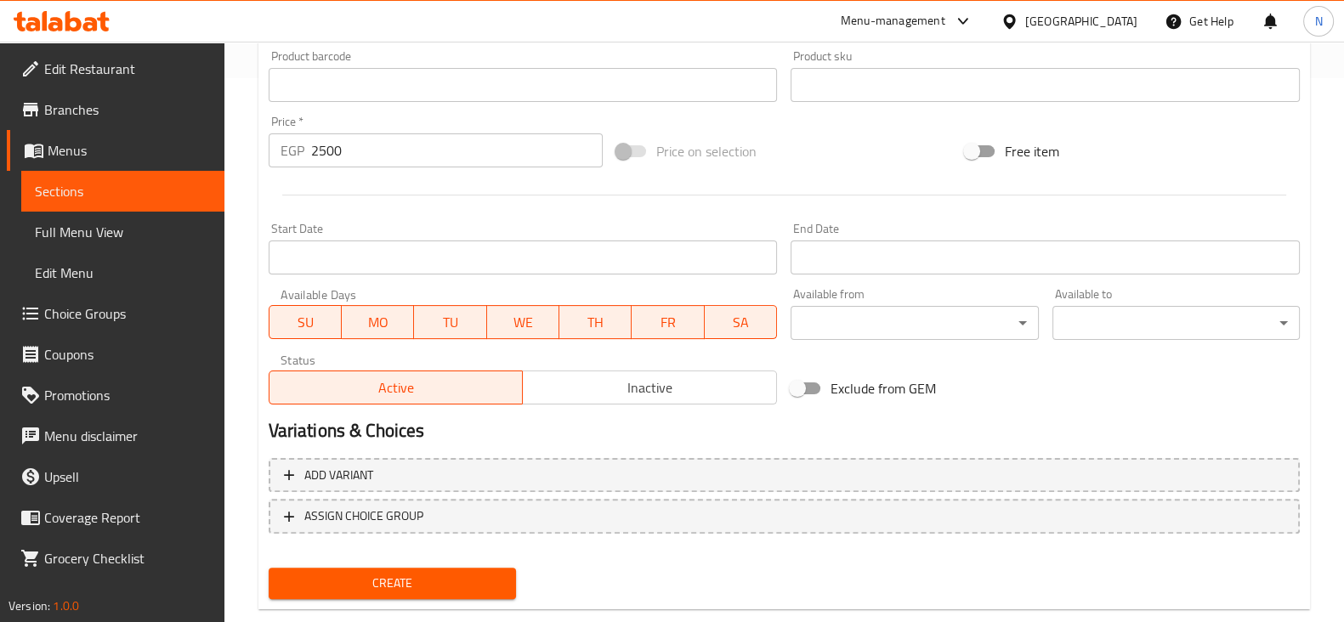
drag, startPoint x: 447, startPoint y: 600, endPoint x: 456, endPoint y: 589, distance: 14.5
click at [456, 589] on div "Create" at bounding box center [392, 583] width 261 height 45
click at [456, 589] on span "Create" at bounding box center [392, 583] width 220 height 21
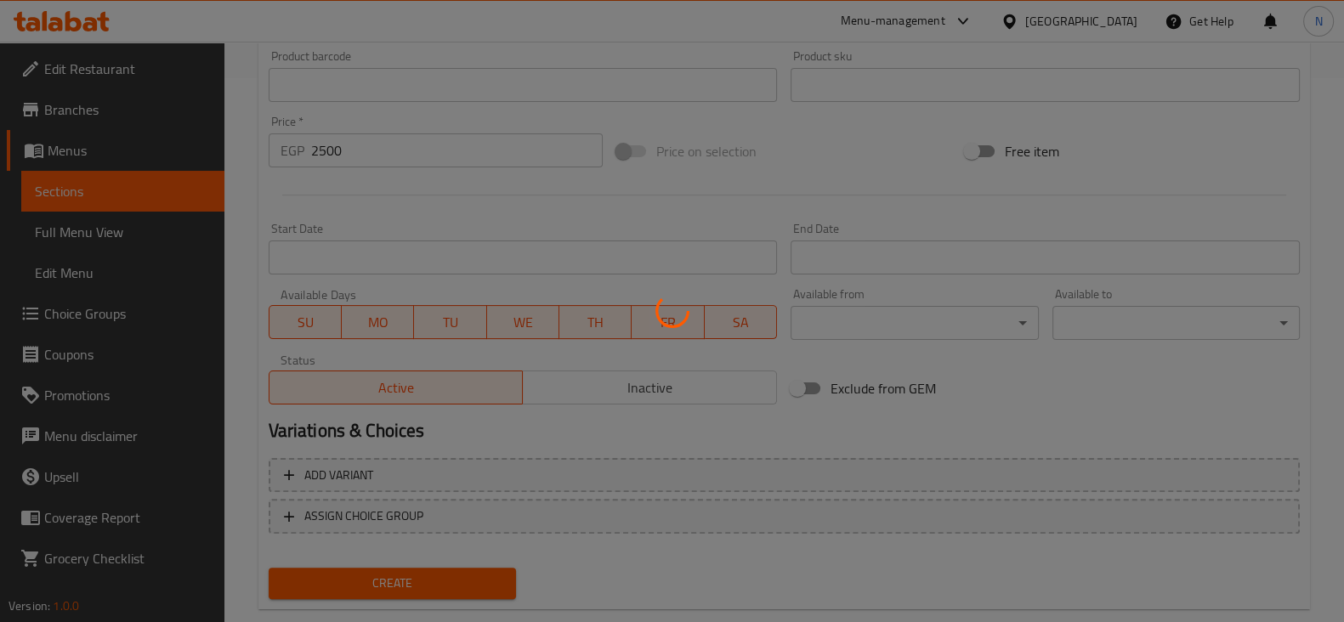
type input "0"
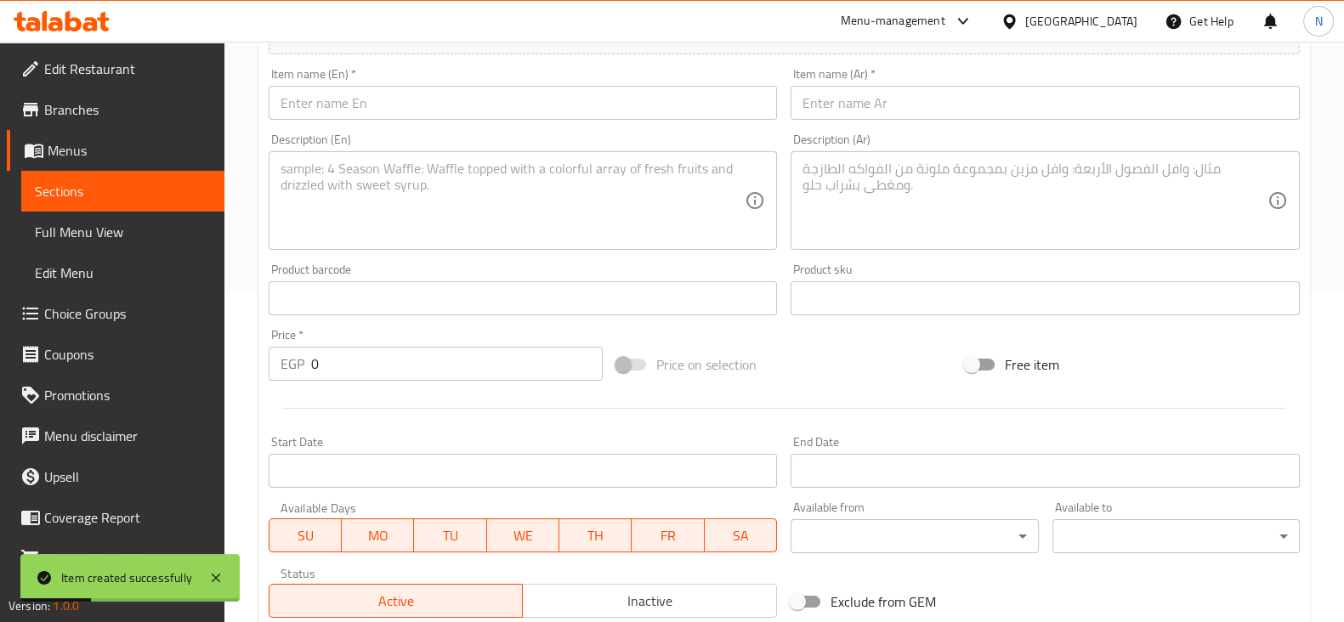
scroll to position [271, 0]
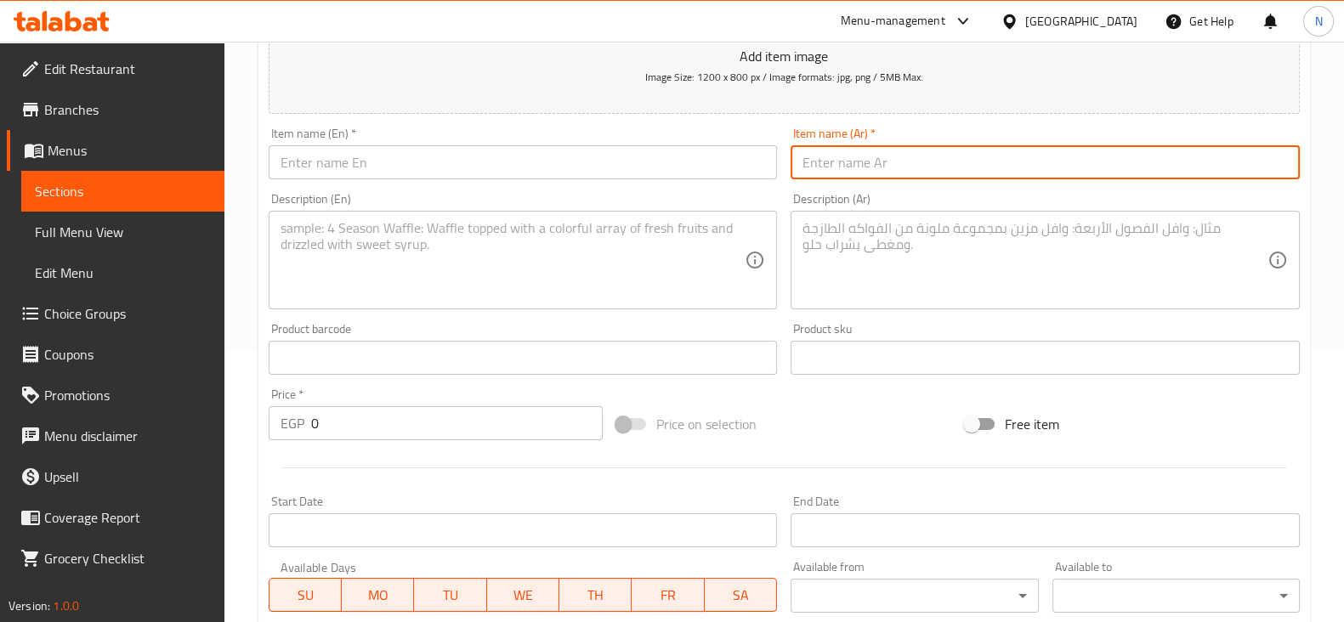
click at [871, 175] on input "text" at bounding box center [1044, 162] width 509 height 34
paste input "أهل المعادي"
type input "أهل المعادي"
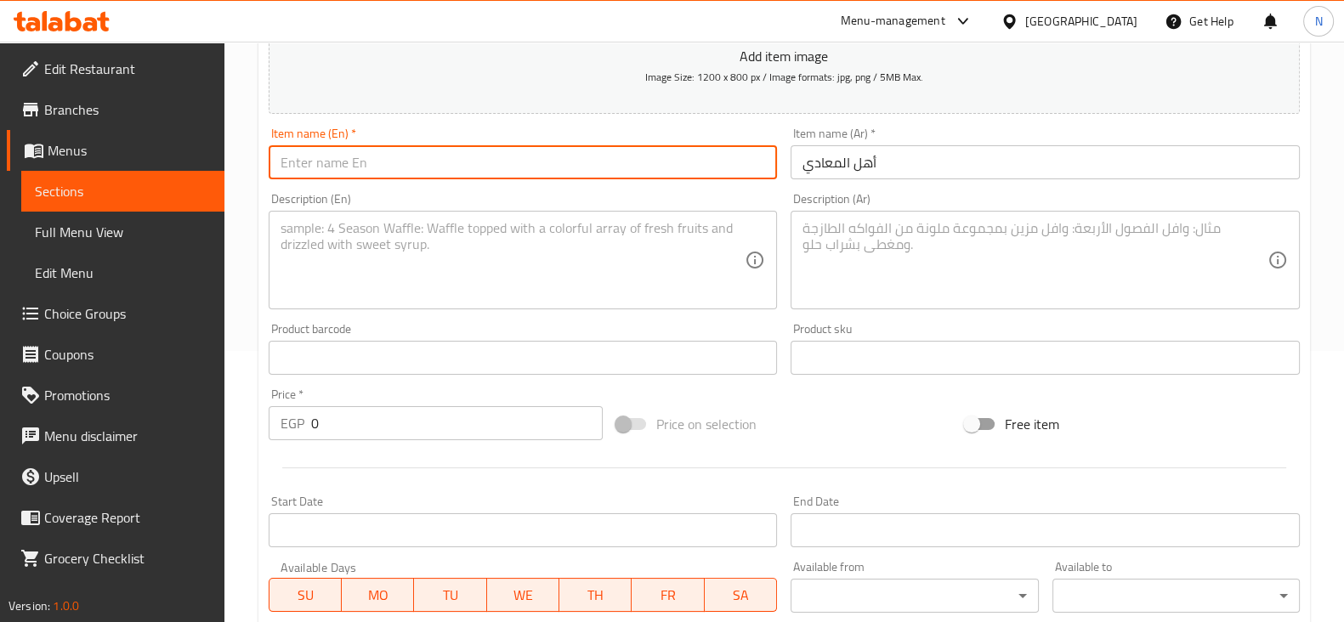
click at [685, 156] on input "text" at bounding box center [523, 162] width 509 height 34
paste input "Ahl El Maadi"
type input "Ahl El Maadi"
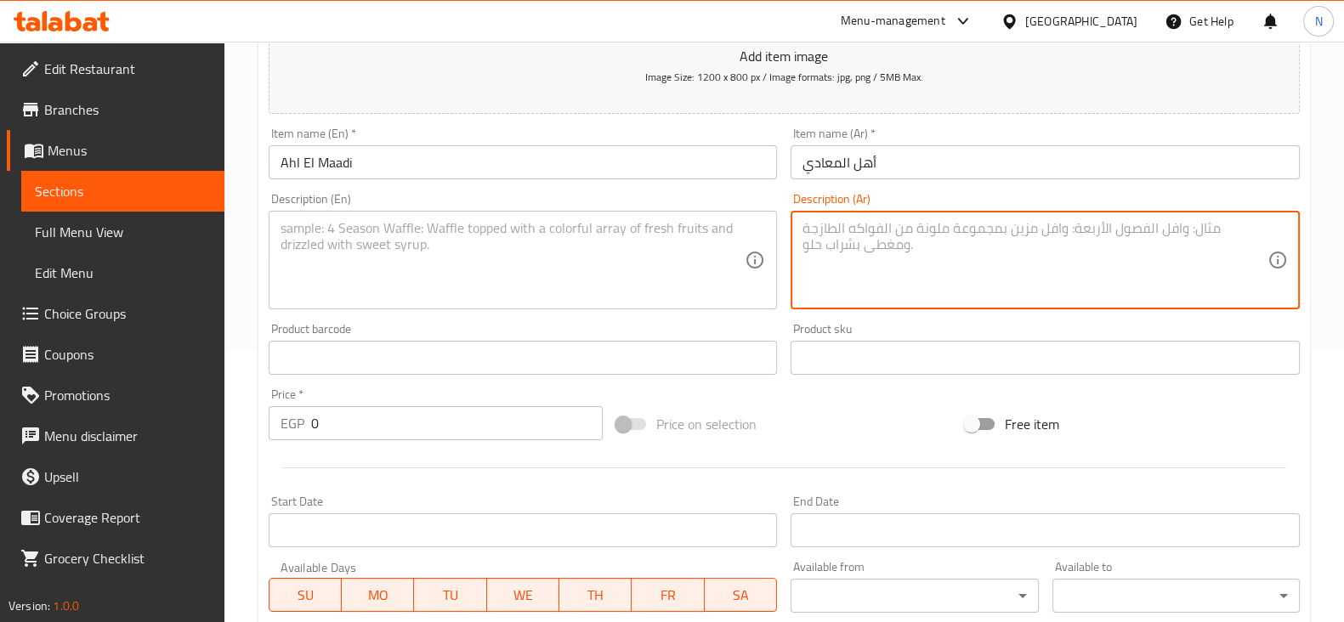
click at [905, 239] on textarea at bounding box center [1034, 260] width 465 height 81
paste textarea "3 قطع مندي + 3 ارباع فراخ مندي + 3 فرد حمام محشى + كيلو مشويات مشكلة كفتة وطرب …"
type textarea "3 قطع مندي + 3 ارباع فراخ مندي + 3 فرد حمام محشى + كيلو مشويات مشكلة كفتة وطرب …"
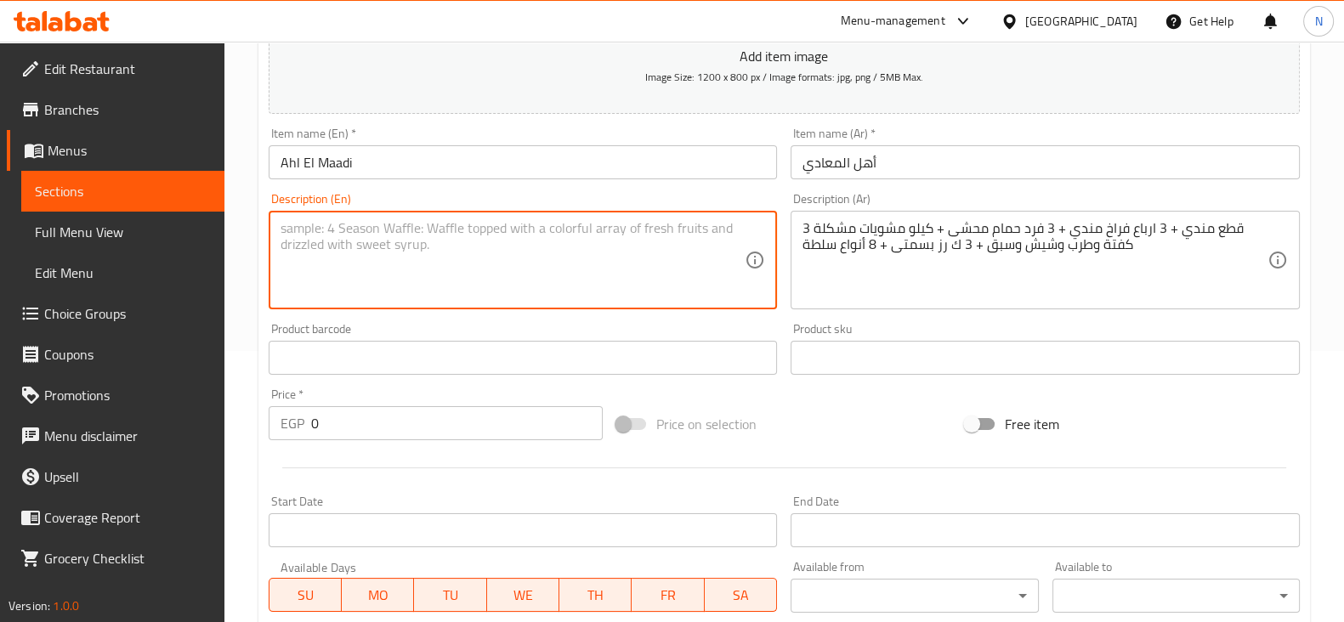
paste textarea "3 pieces of mandi + 3 quarters of mandi chicken + 3 stuffed pigeons + 1 kg of m…"
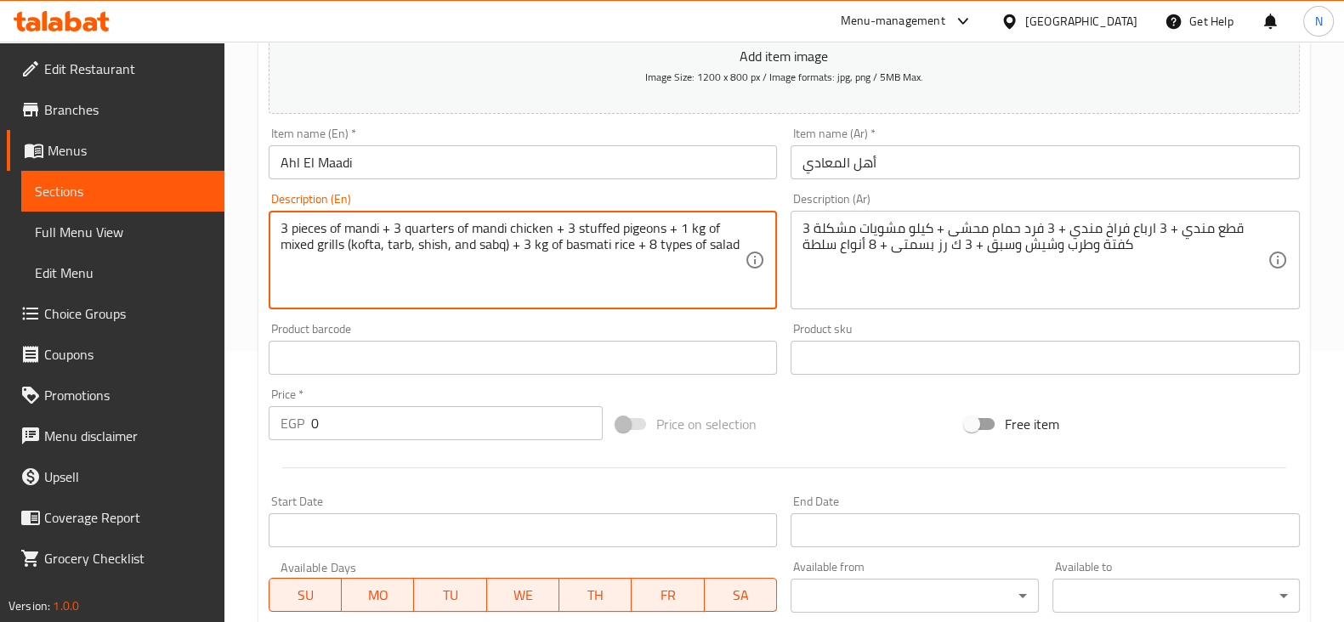
type textarea "3 pieces of mandi + 3 quarters of mandi chicken + 3 stuffed pigeons + 1 kg of m…"
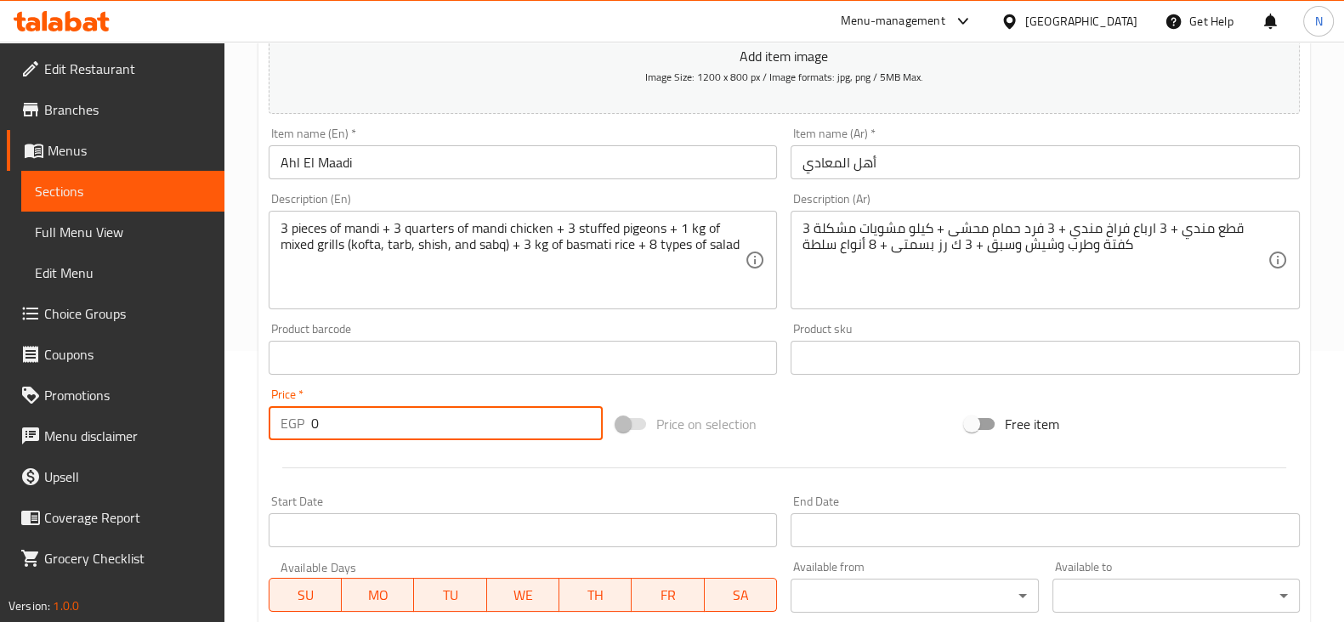
click at [385, 420] on input "0" at bounding box center [457, 423] width 292 height 34
type input "3000"
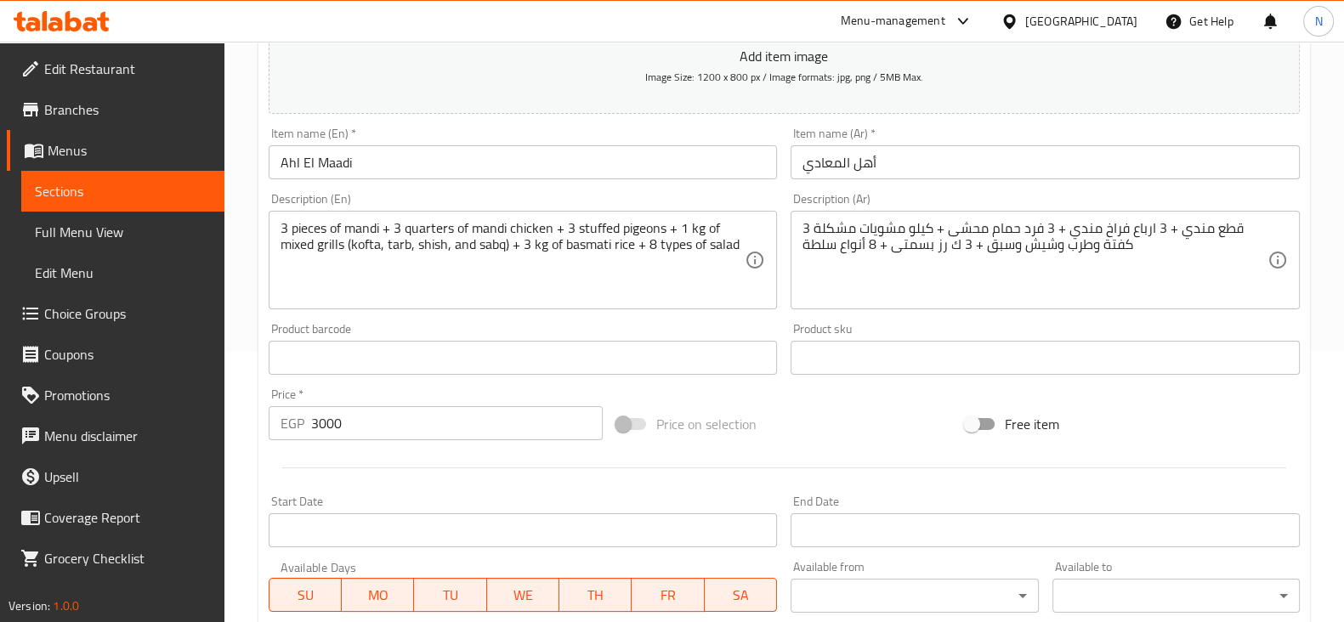
click at [410, 473] on div at bounding box center [784, 468] width 1044 height 42
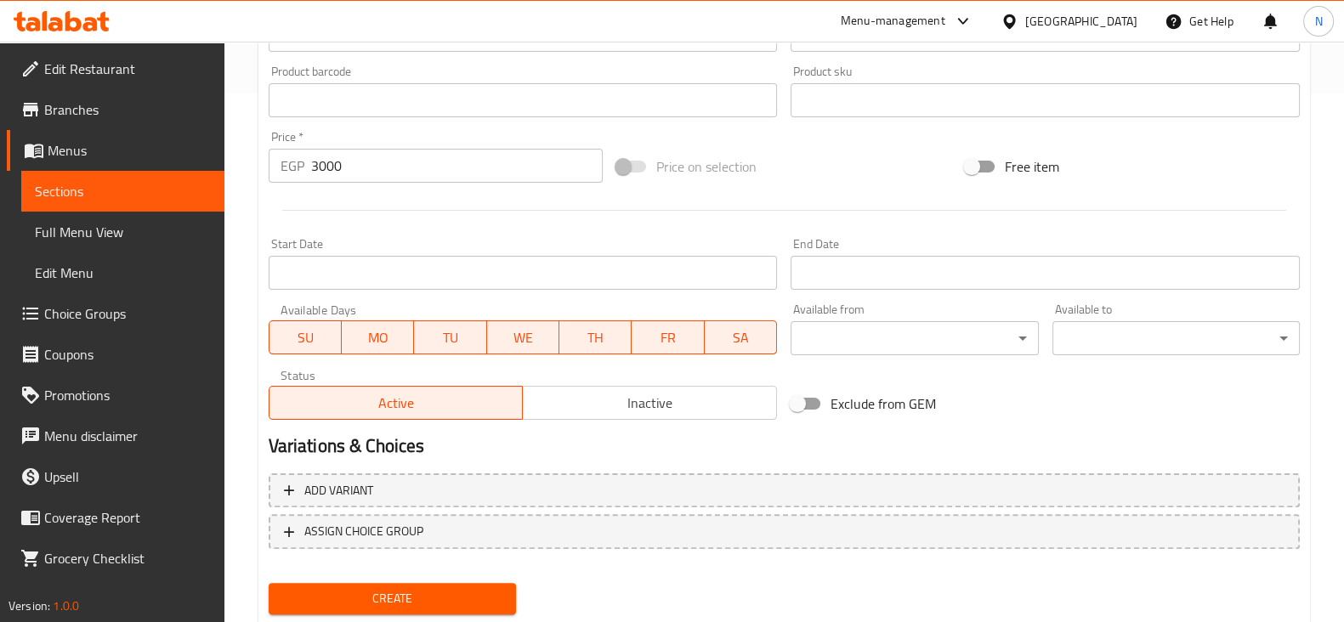
scroll to position [578, 0]
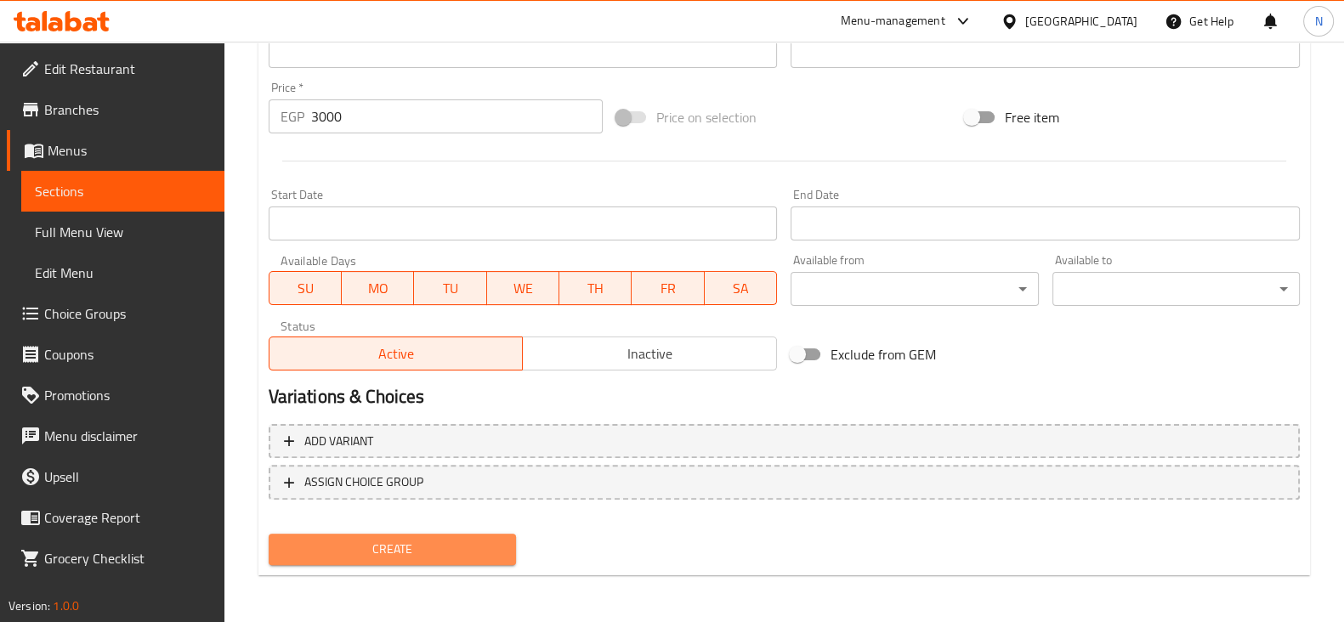
click at [427, 536] on button "Create" at bounding box center [392, 549] width 247 height 31
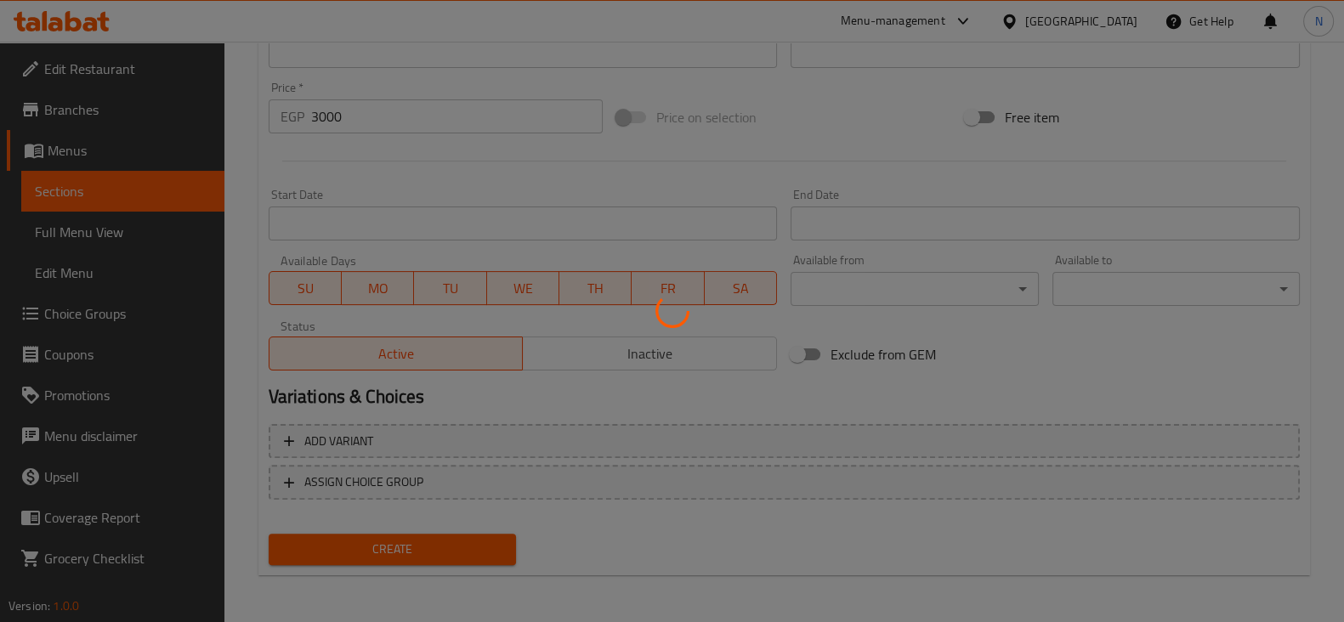
type input "0"
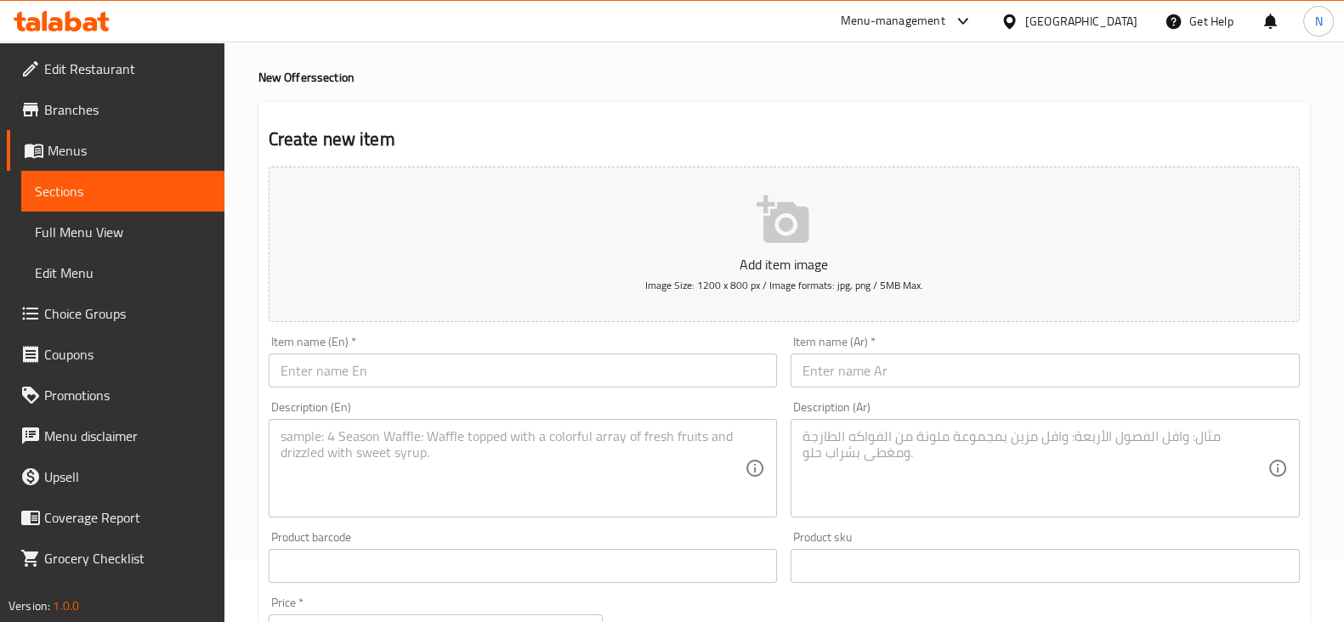
scroll to position [0, 0]
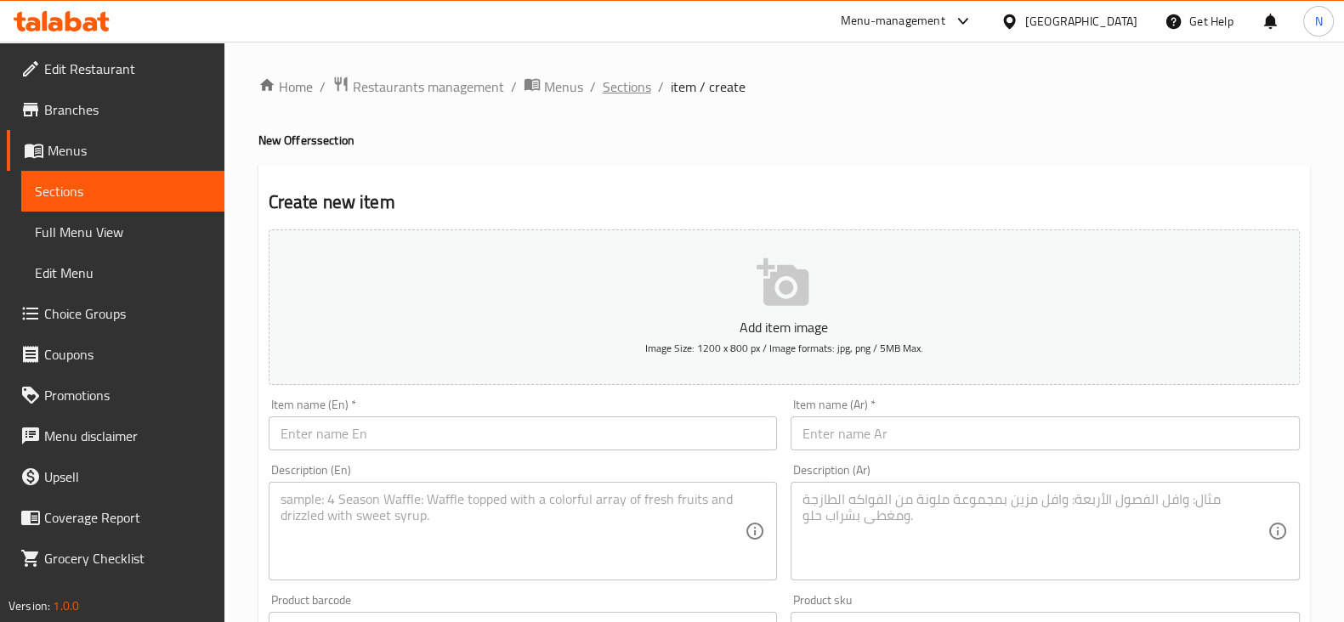
click at [629, 83] on span "Sections" at bounding box center [626, 86] width 48 height 20
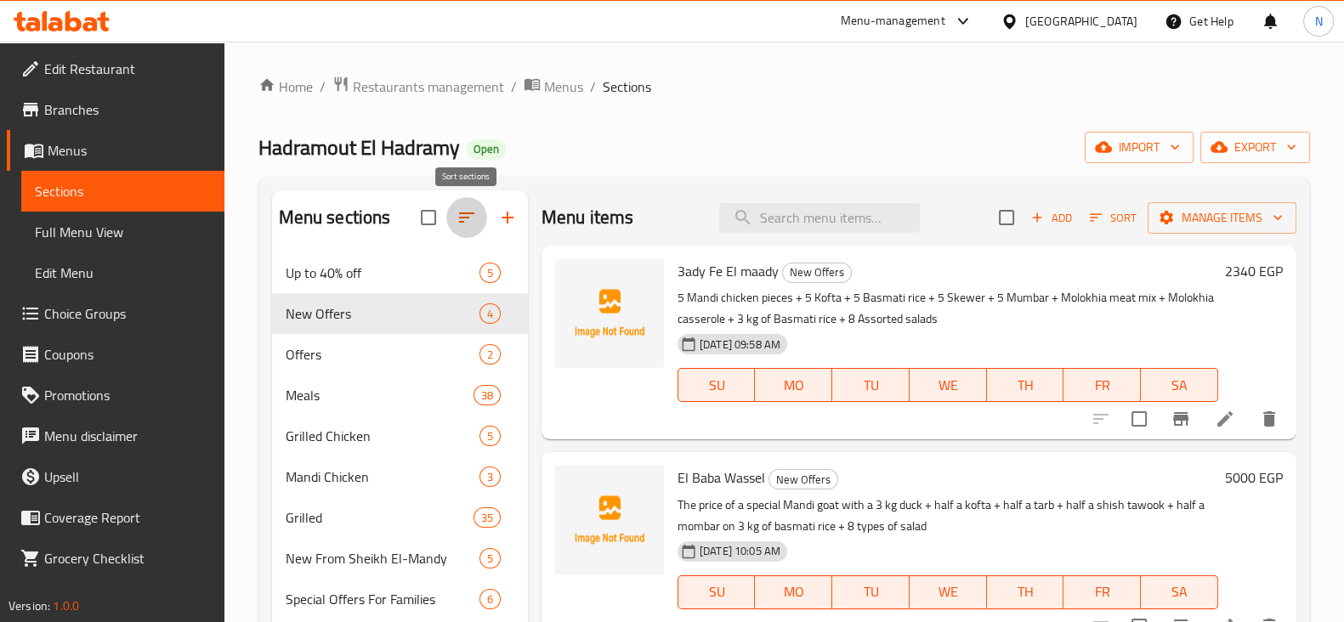
click at [459, 229] on button "button" at bounding box center [466, 217] width 41 height 41
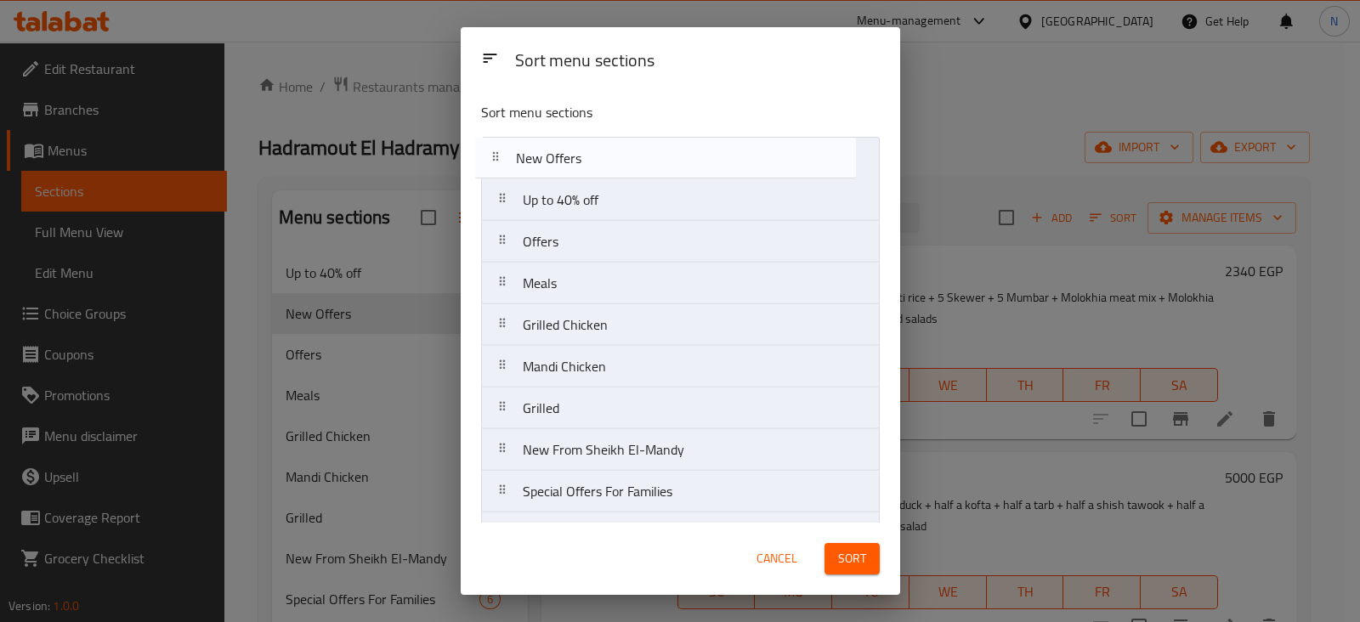
drag, startPoint x: 614, startPoint y: 212, endPoint x: 608, endPoint y: 161, distance: 51.3
click at [608, 161] on nav "Up to 40% off New Offers Offers Meals Grilled Chicken Mandi Chicken Grilled New…" at bounding box center [680, 596] width 399 height 918
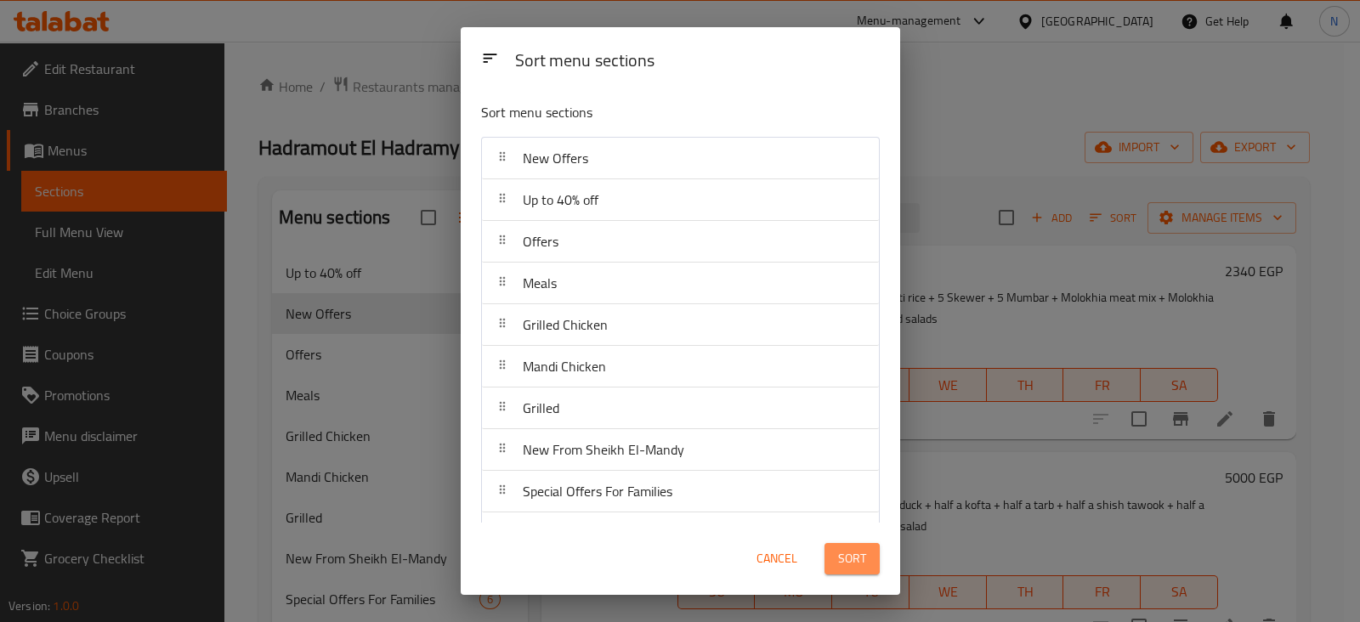
click at [871, 550] on button "Sort" at bounding box center [851, 558] width 55 height 31
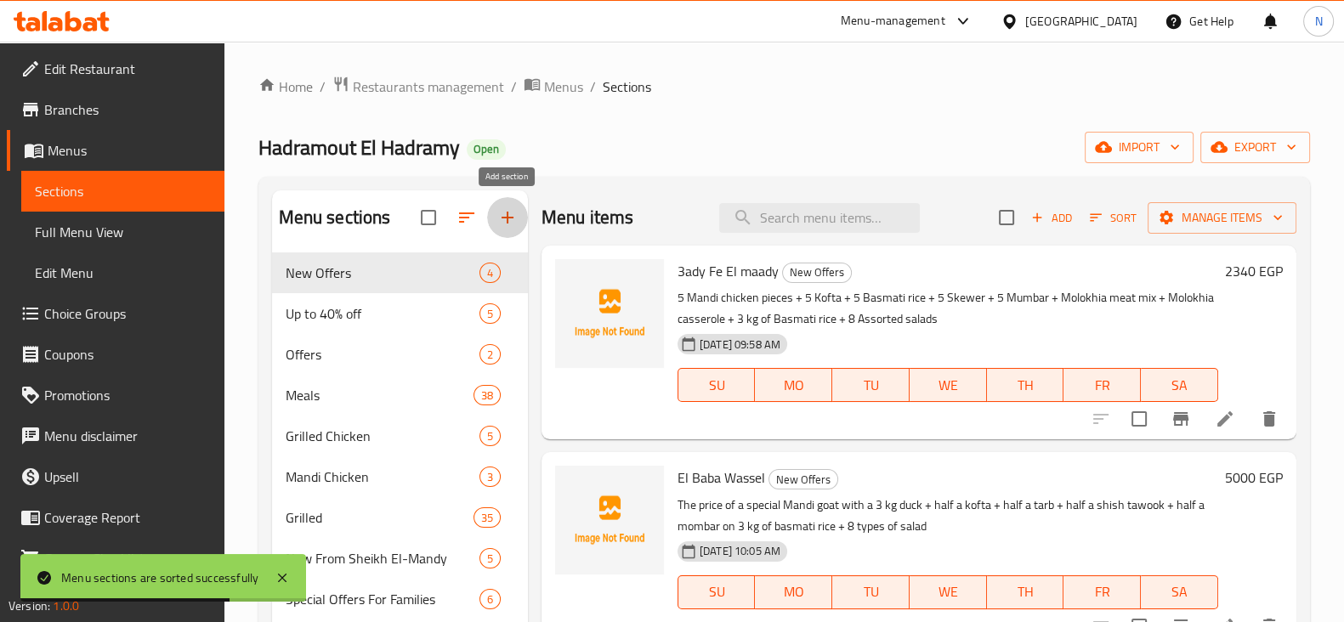
click at [512, 216] on icon "button" at bounding box center [507, 217] width 20 height 20
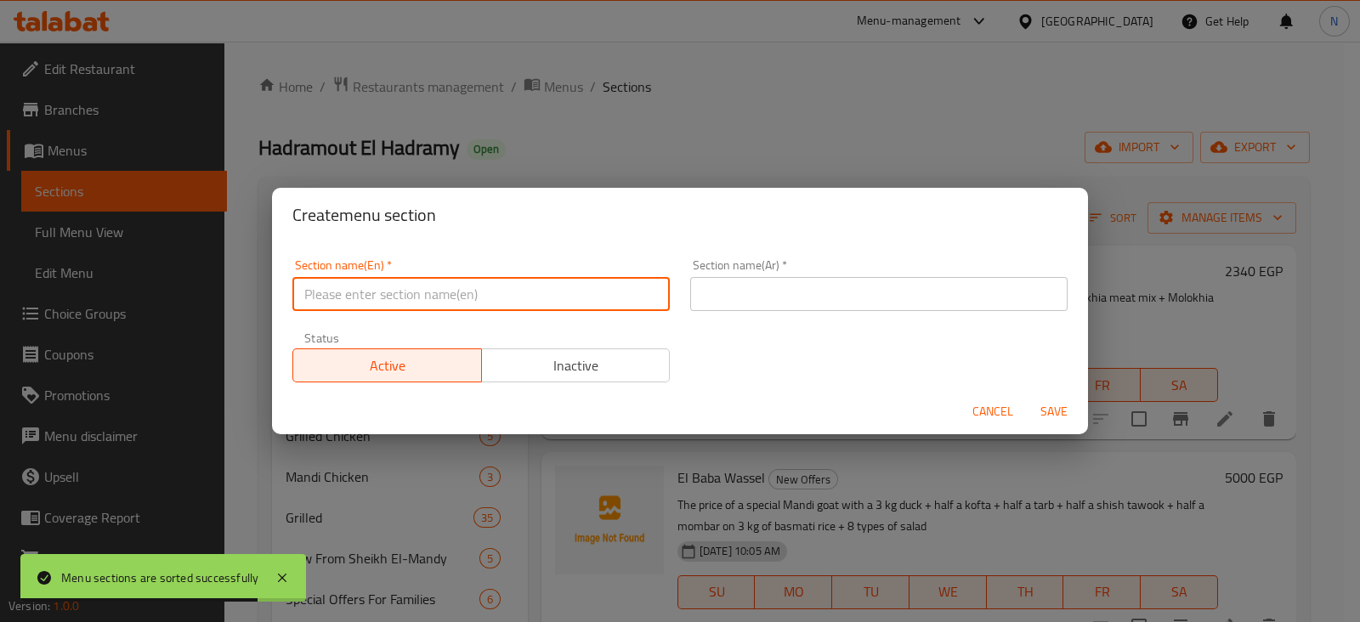
click at [520, 286] on input "text" at bounding box center [480, 294] width 377 height 34
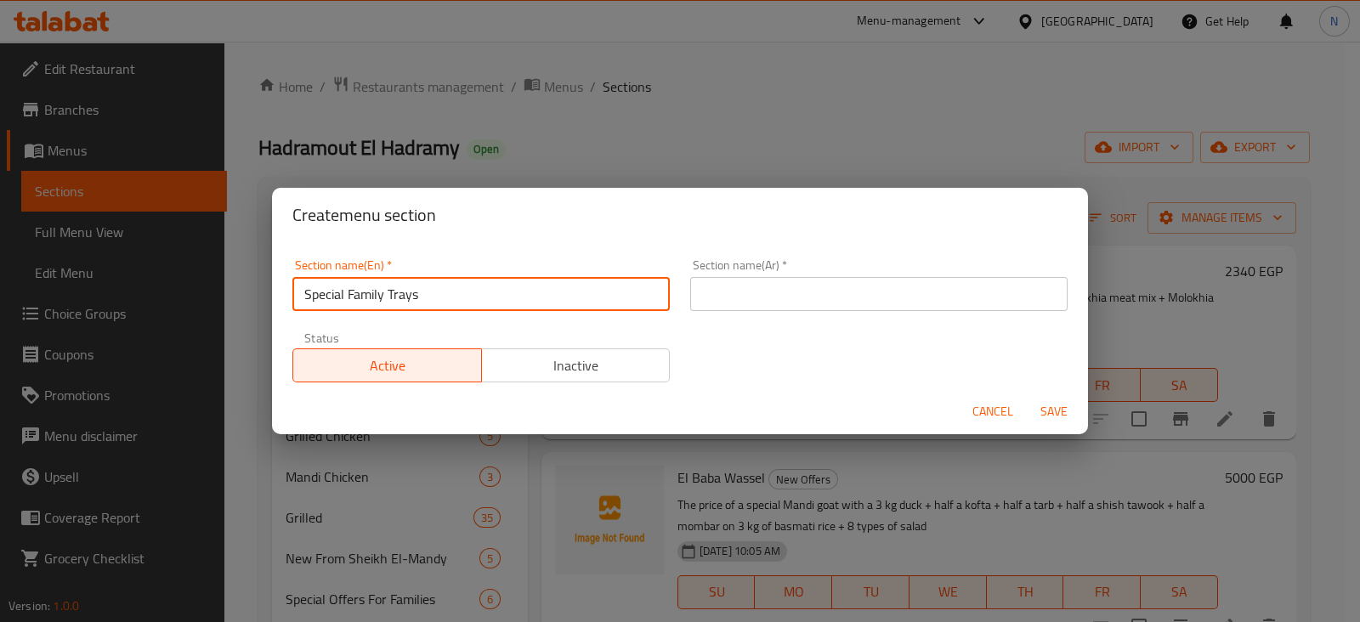
drag, startPoint x: 447, startPoint y: 299, endPoint x: 291, endPoint y: 291, distance: 156.6
click at [291, 291] on div "Section name(En)   * Special Family Trays Section name(En) *" at bounding box center [481, 285] width 398 height 72
type input "Special Family Trays"
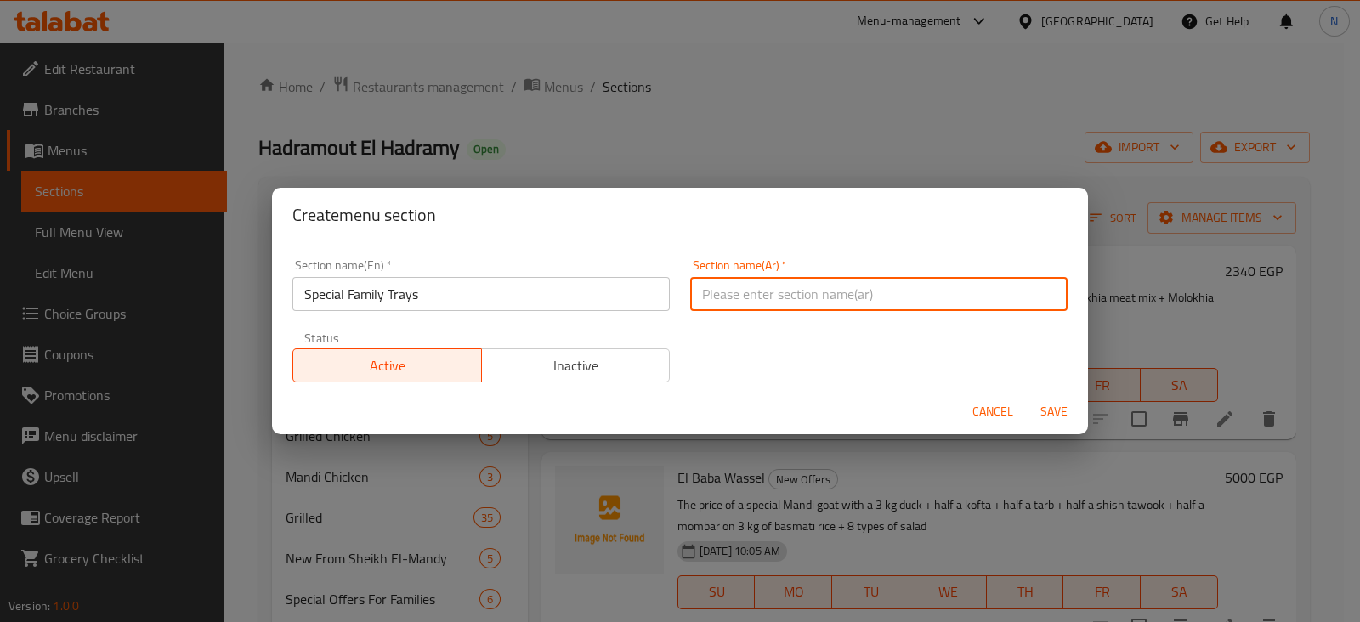
click at [835, 289] on input "text" at bounding box center [878, 294] width 377 height 34
paste input "صواني عائلية خاصة"
type input "صواني عائلية خاصة"
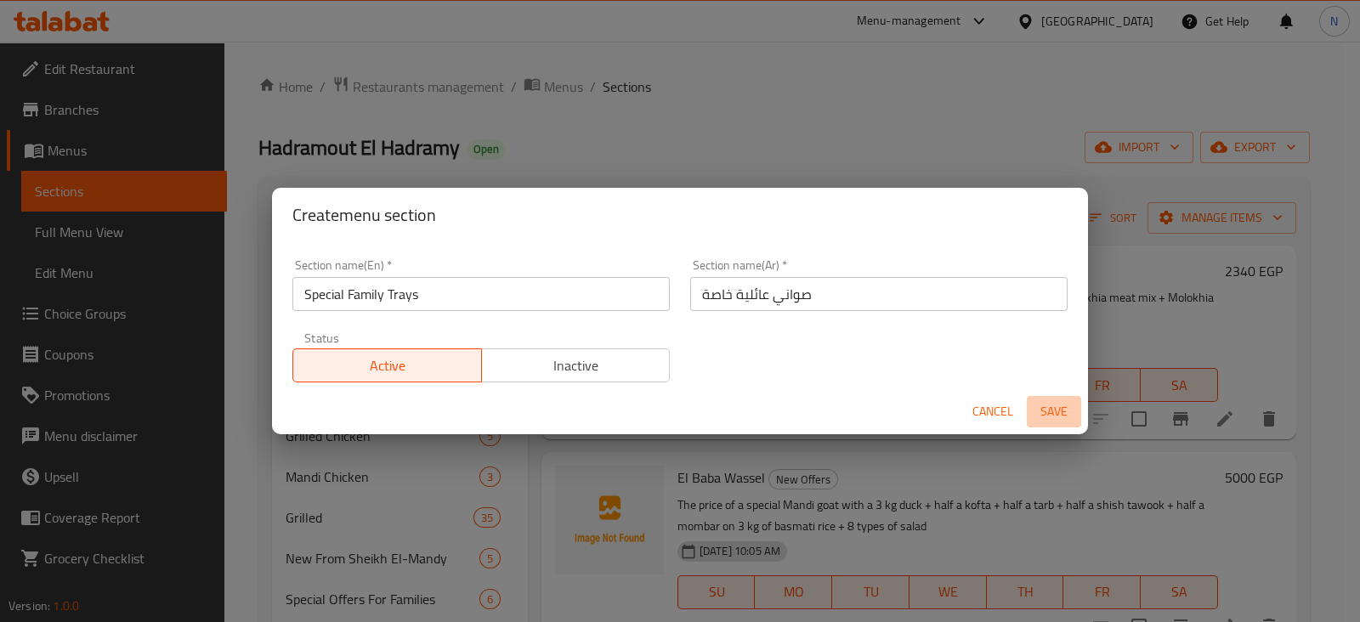
click at [1049, 414] on span "Save" at bounding box center [1053, 411] width 41 height 21
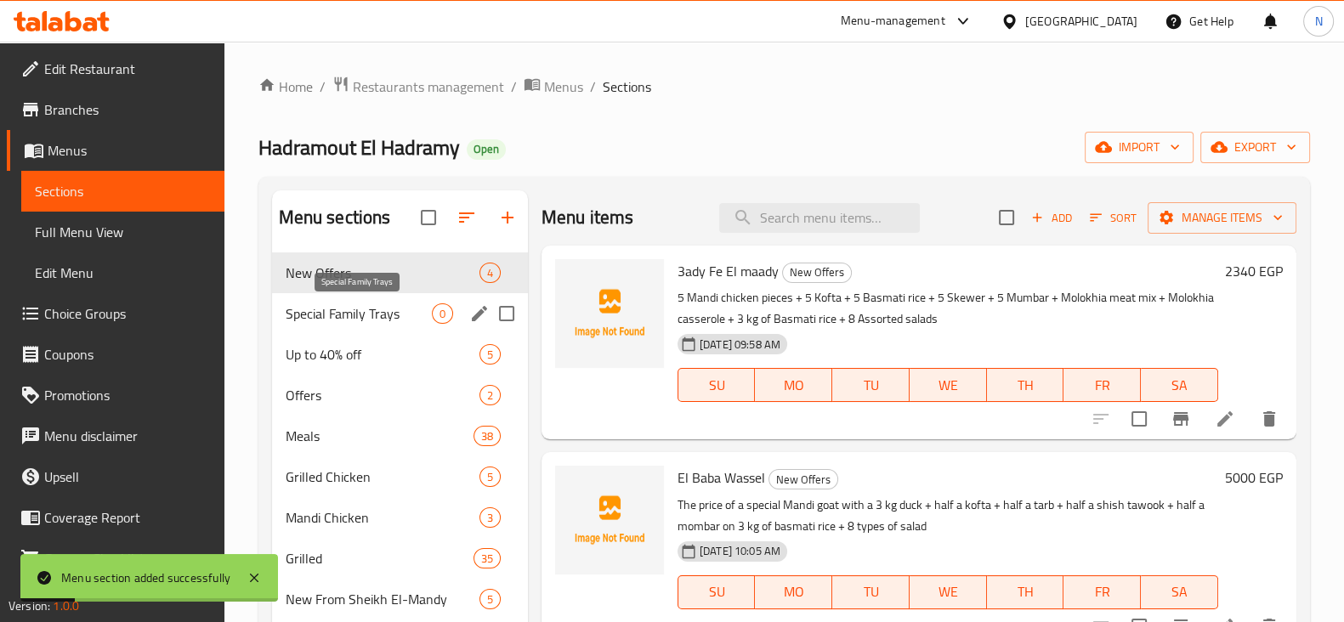
click at [426, 311] on span "Special Family Trays" at bounding box center [359, 313] width 146 height 20
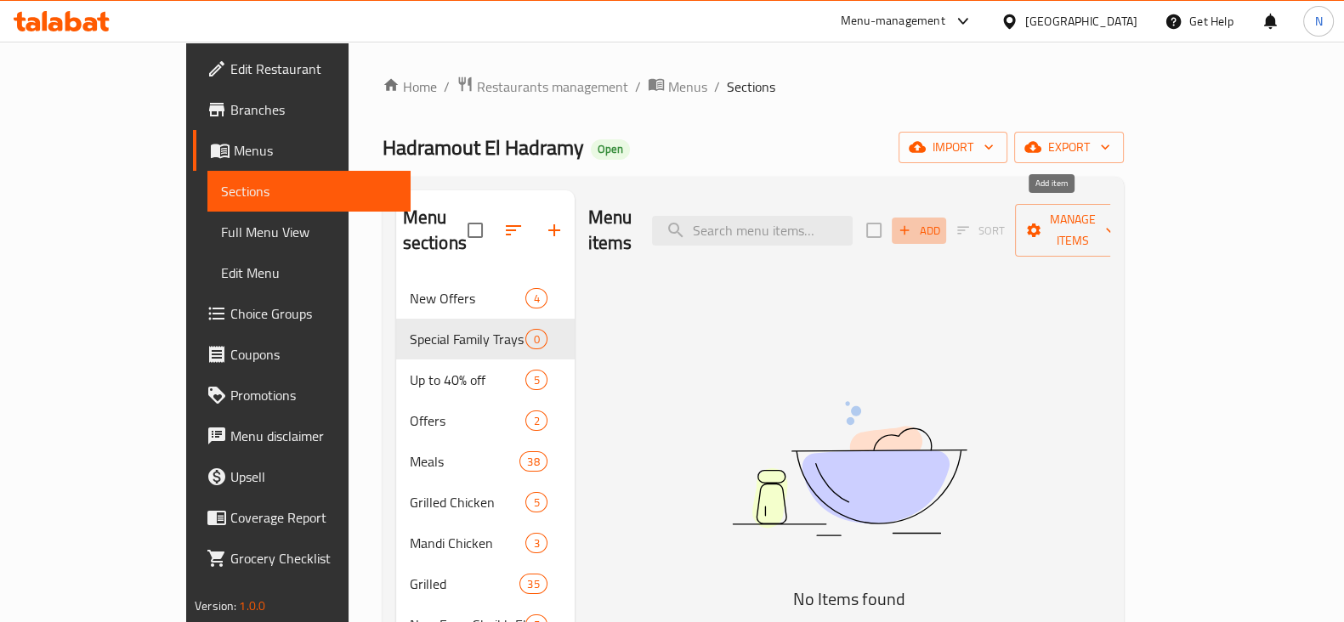
click at [942, 225] on span "Add" at bounding box center [919, 231] width 46 height 20
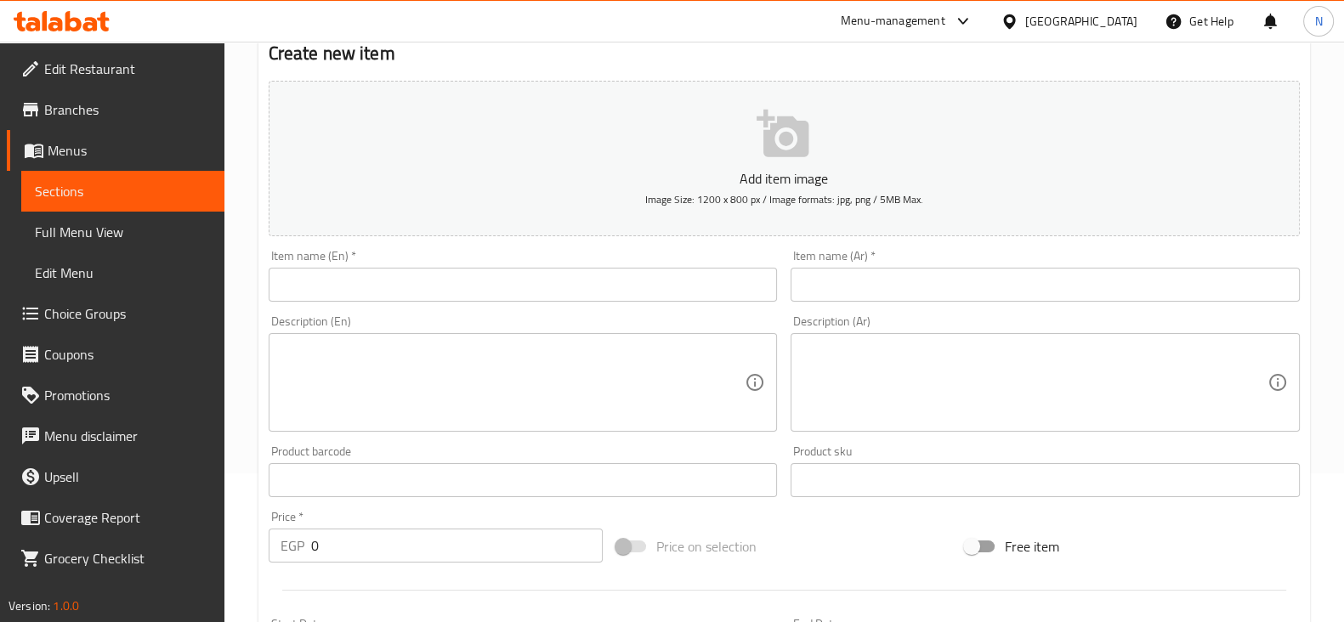
scroll to position [173, 0]
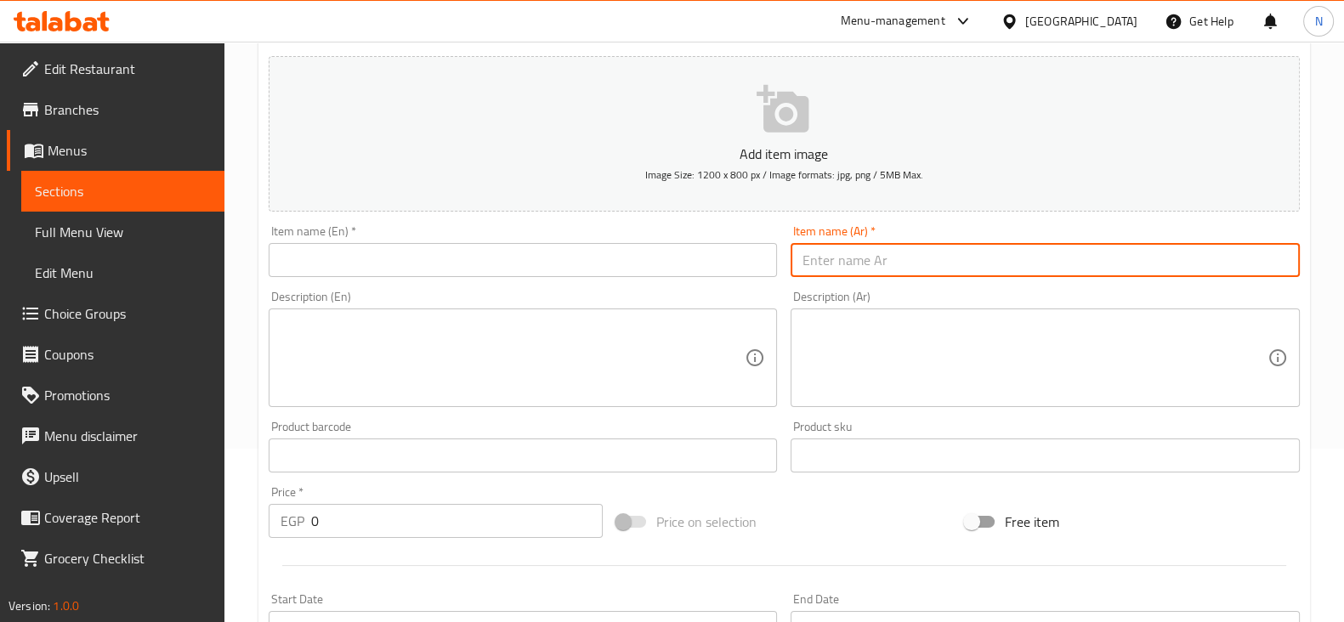
click at [876, 252] on input "text" at bounding box center [1044, 260] width 509 height 34
paste input "صنية الدلع"
type input "صنية الدلع"
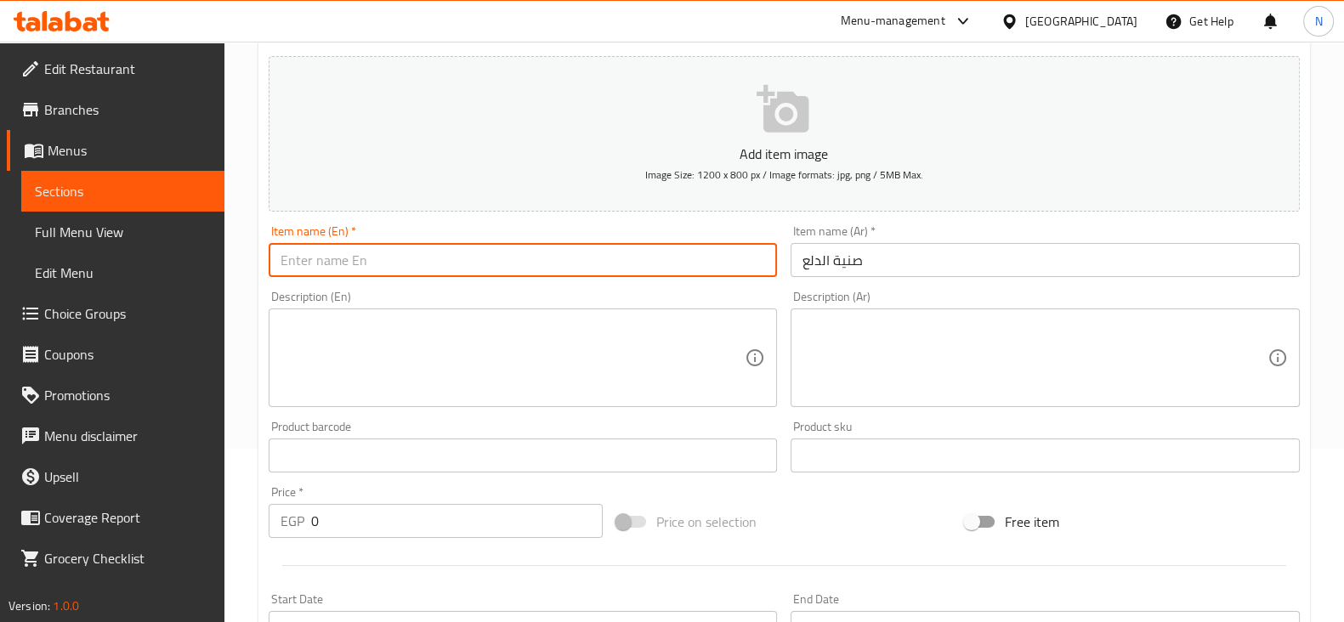
click at [537, 262] on input "text" at bounding box center [523, 260] width 509 height 34
paste input "Sanyet El Dalaa"
type input "Sanyet El Dalaa"
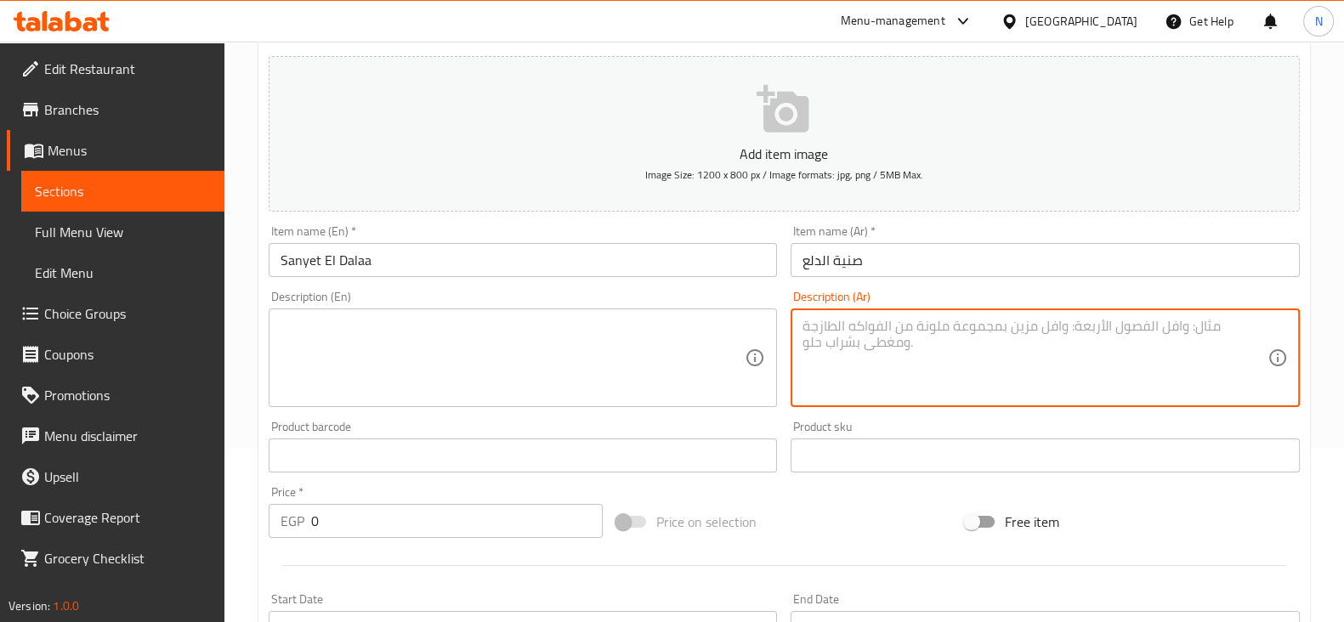
click at [901, 384] on textarea at bounding box center [1034, 358] width 465 height 81
paste textarea "نص تيس مندي اسبيشيال + 3 ك ارز + كيلو ممبار"
type textarea "نص تيس مندي اسبيشيال + 3 ك ارز + كيلو ممبار"
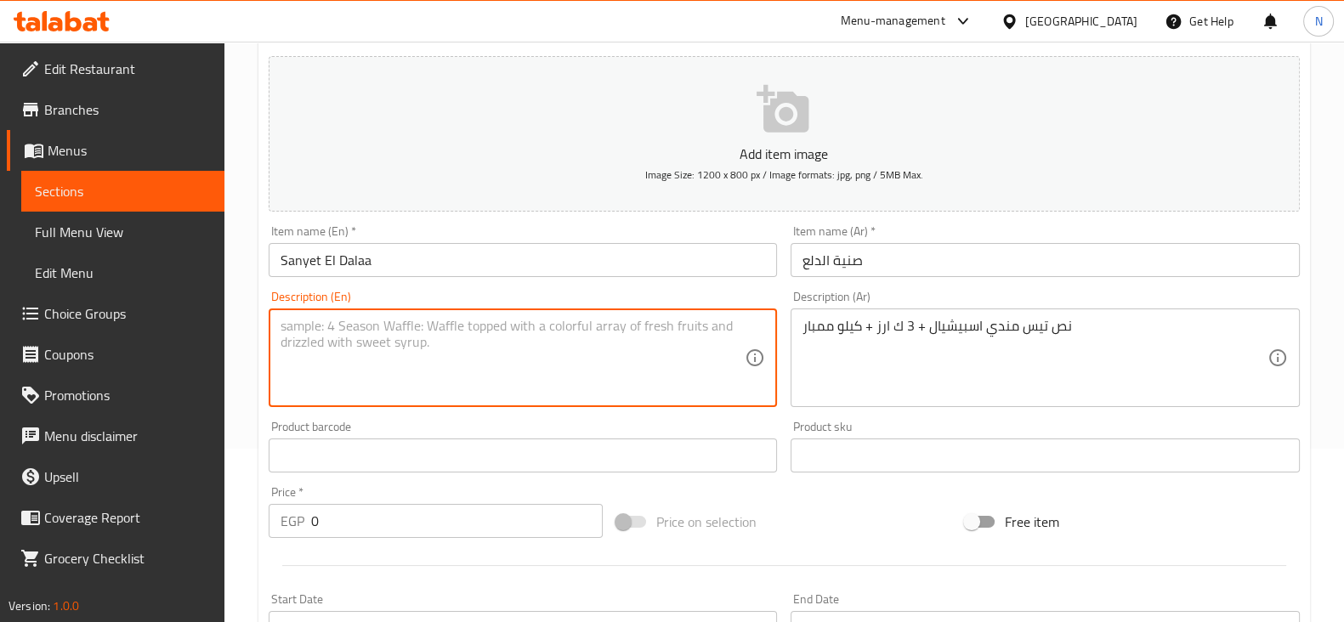
click at [585, 324] on textarea at bounding box center [512, 358] width 465 height 81
paste textarea "Half a special mandi goat + 3 kg of rice + 1 kg of mumbar"
type textarea "Half a special mandi goat + 3 kg of rice + 1 kg of mumbar"
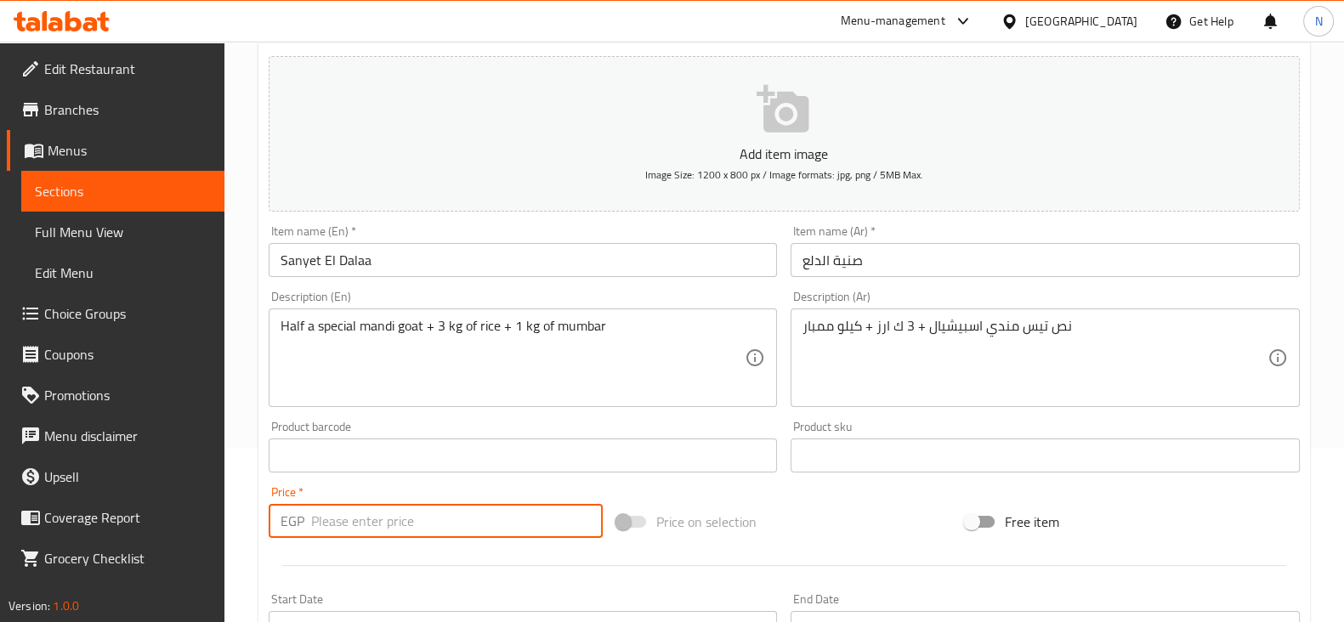
click at [458, 515] on input "number" at bounding box center [457, 521] width 292 height 34
type input "5125"
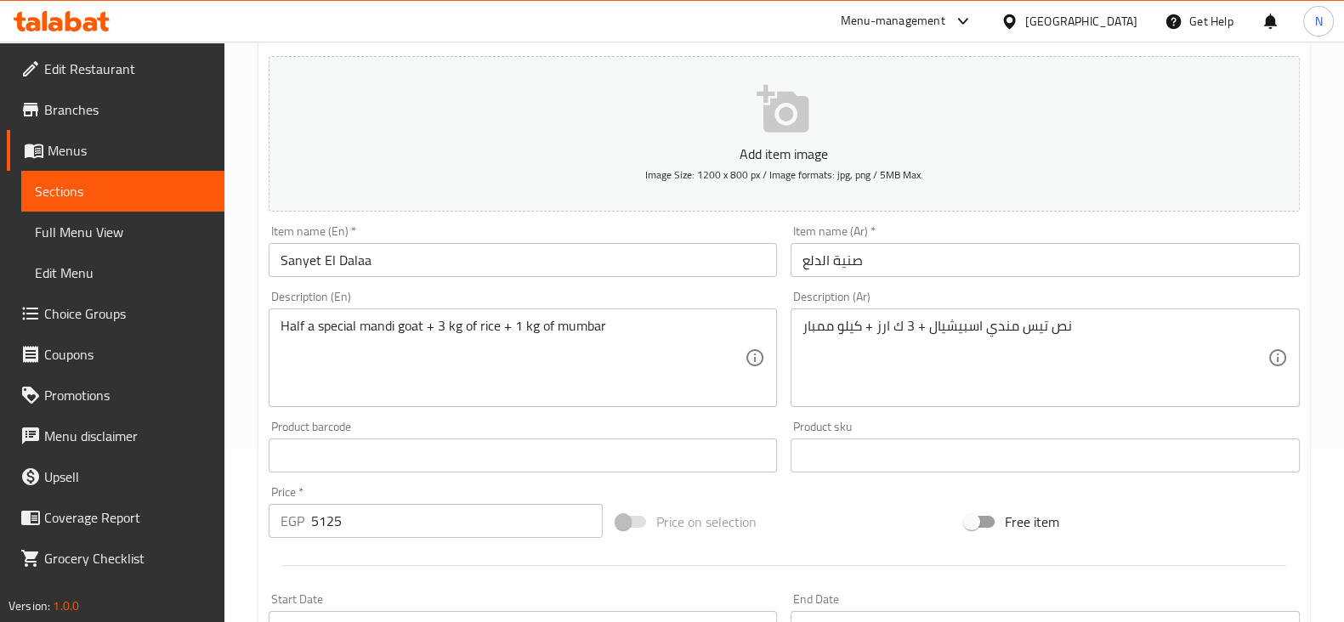
click at [860, 500] on div "Add item image Image Size: 1200 x 800 px / Image formats: jpg, png / 5MB Max. I…" at bounding box center [784, 415] width 1044 height 733
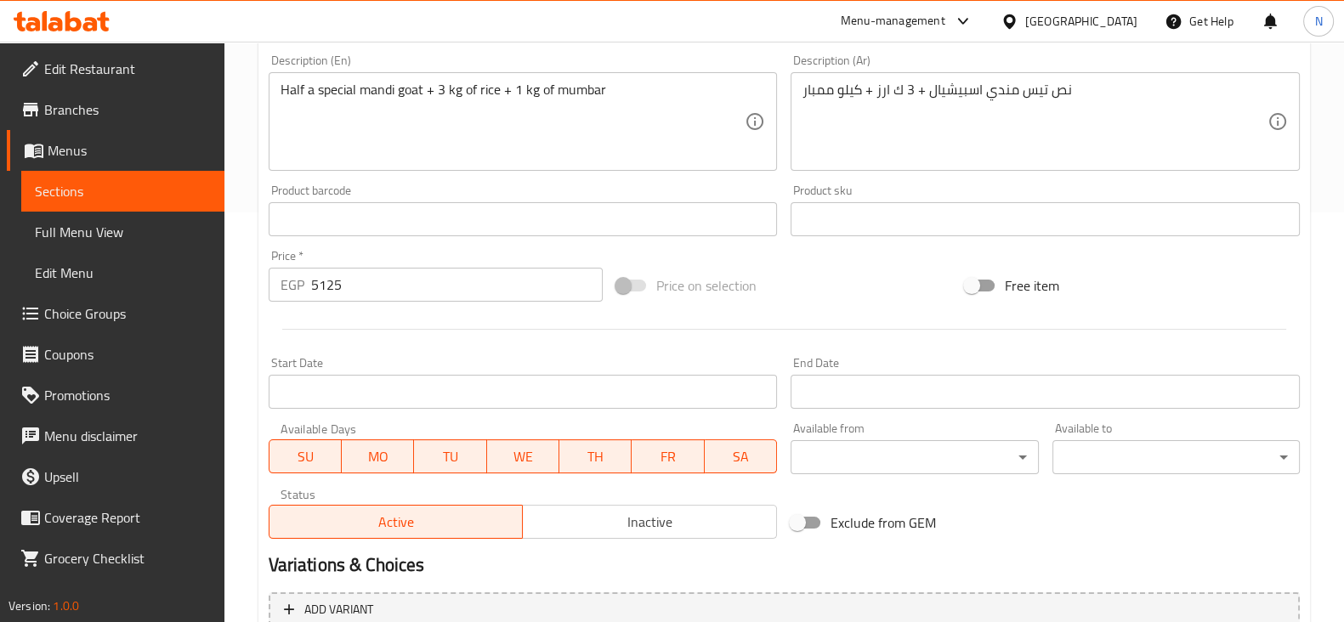
scroll to position [578, 0]
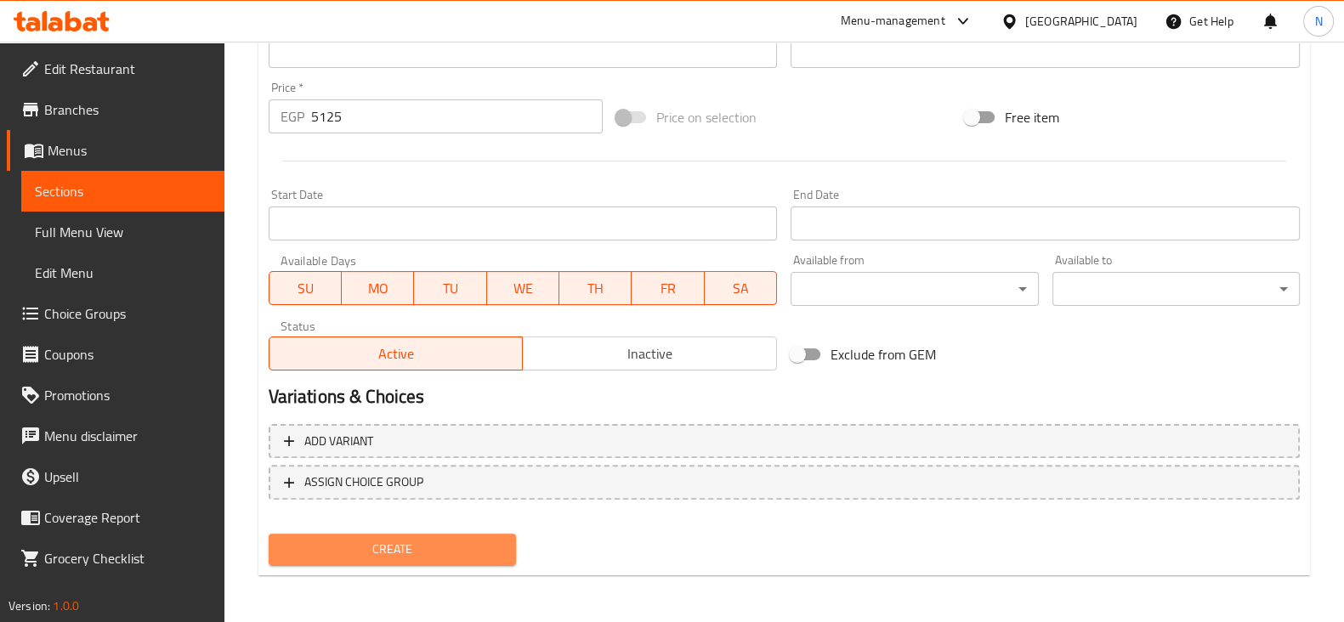
click at [478, 539] on span "Create" at bounding box center [392, 549] width 220 height 21
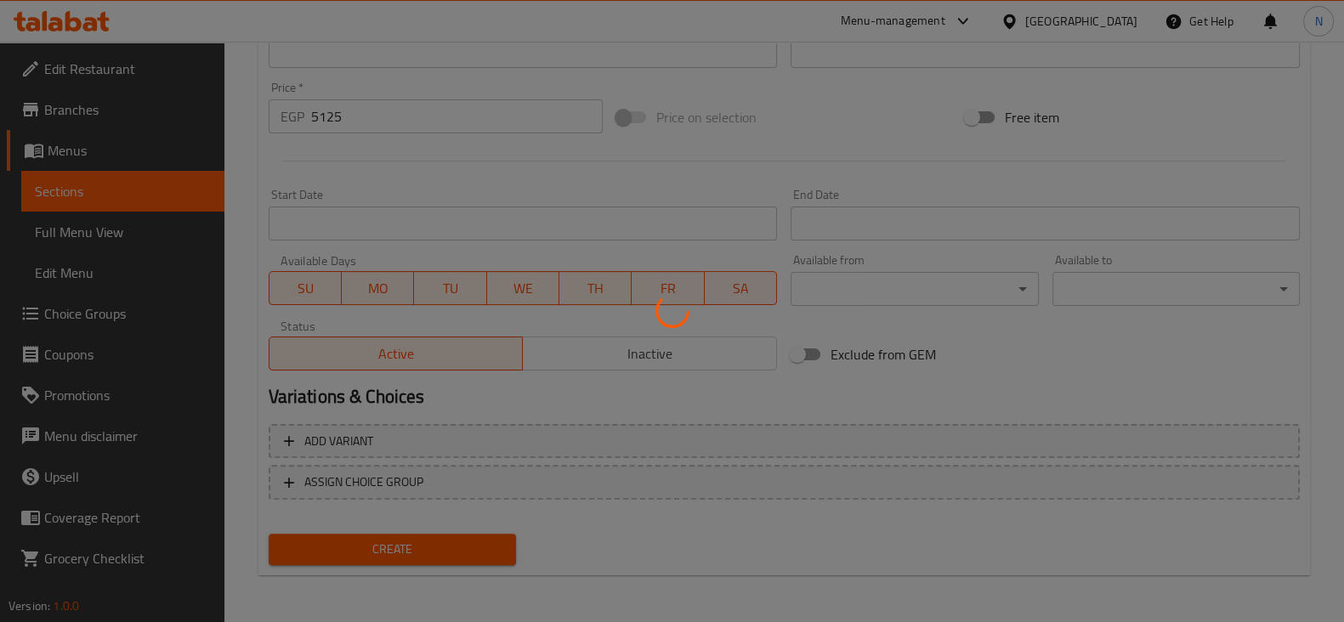
type input "0"
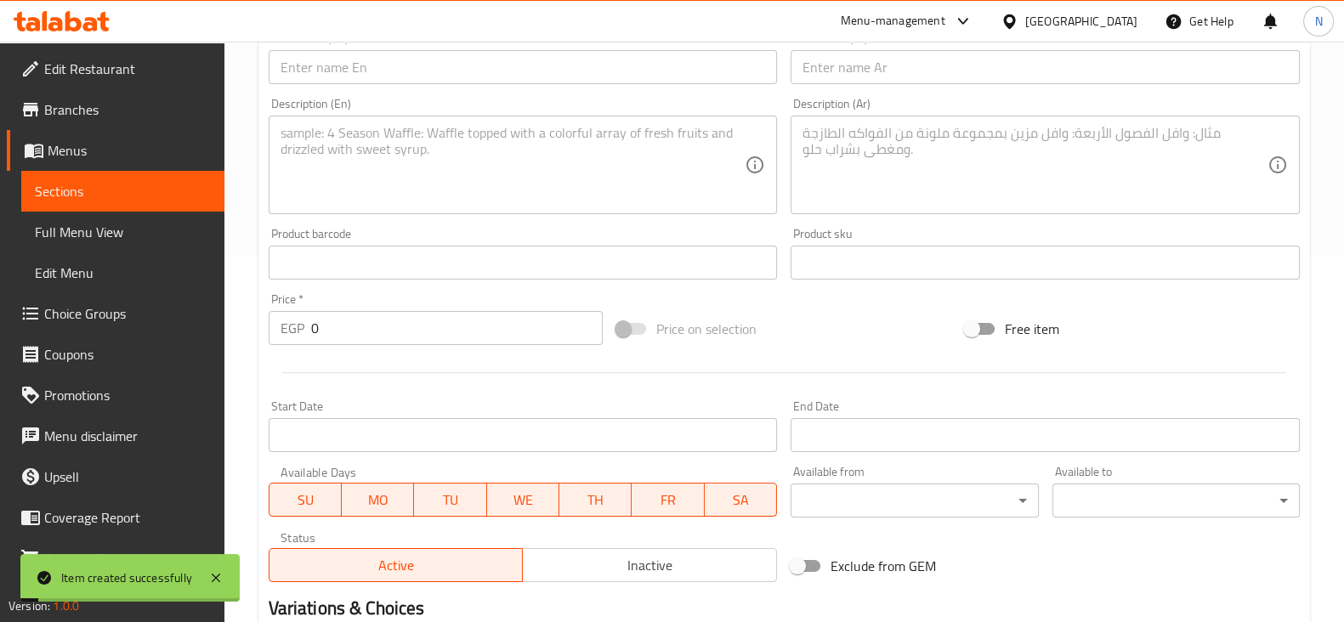
scroll to position [265, 0]
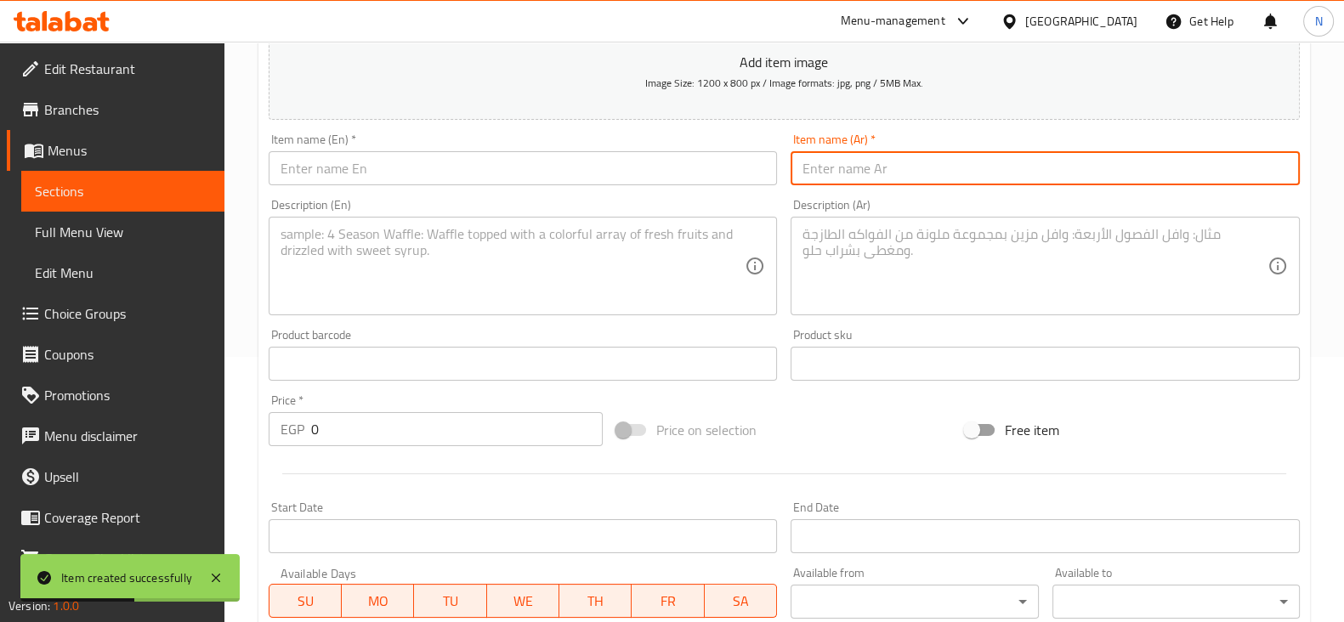
click at [894, 156] on input "text" at bounding box center [1044, 168] width 509 height 34
paste input "الصنية الكبير اوي"
type input "الصنية الكبير اوي"
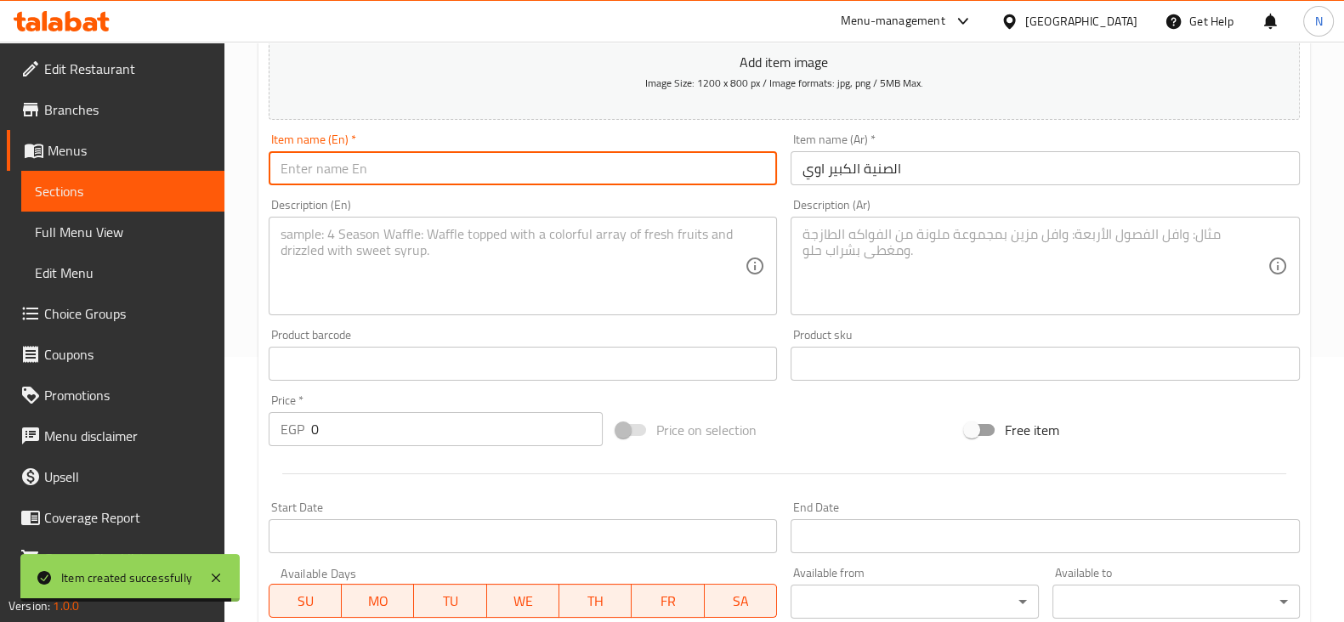
click at [544, 180] on input "text" at bounding box center [523, 168] width 509 height 34
paste input "El Kebir Awi"
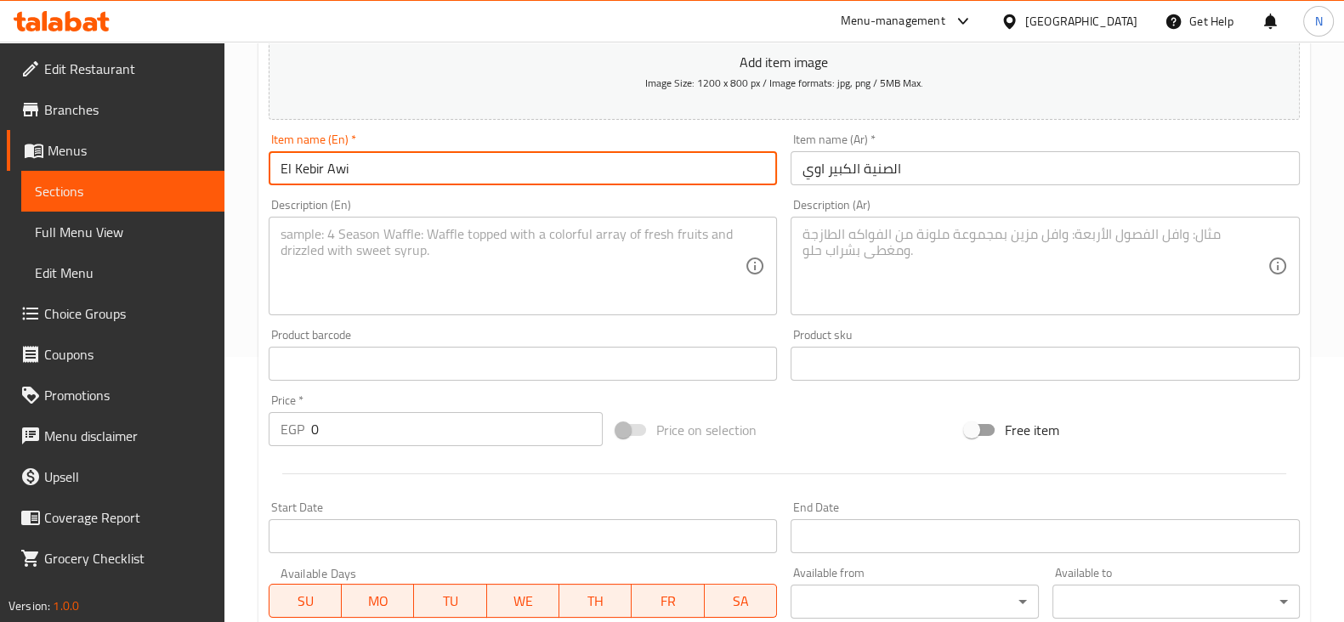
paste input "Tray"
type input "El Kebir Awi Tray"
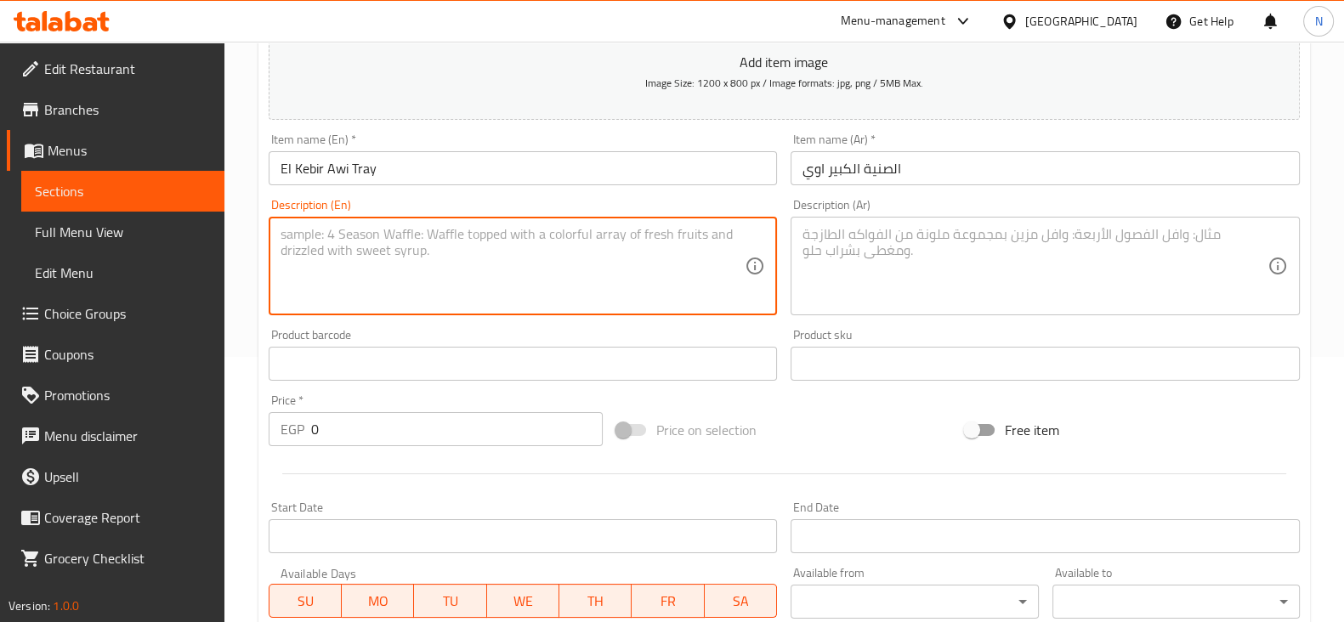
click at [455, 283] on textarea at bounding box center [512, 266] width 465 height 81
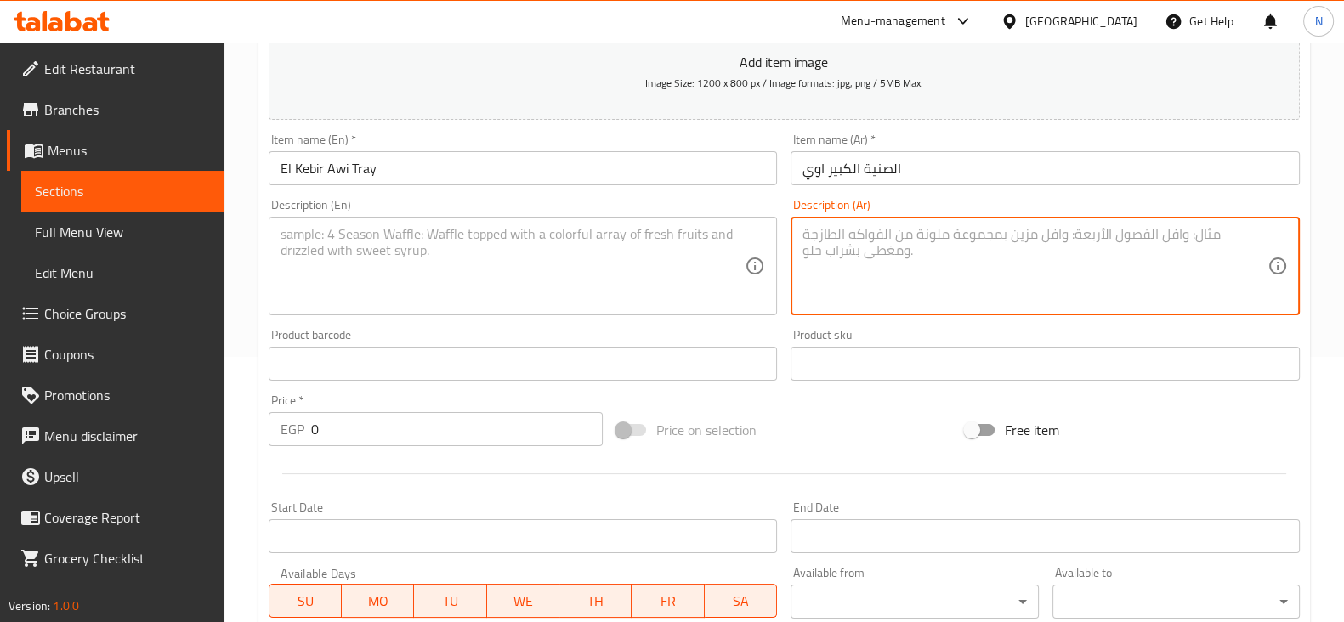
paste textarea "ربع تيس + ك كفتة + ك طرب + ك شيش طاووق + فرخة مشوية + فرخة مندى + كيلو سجق + كي…"
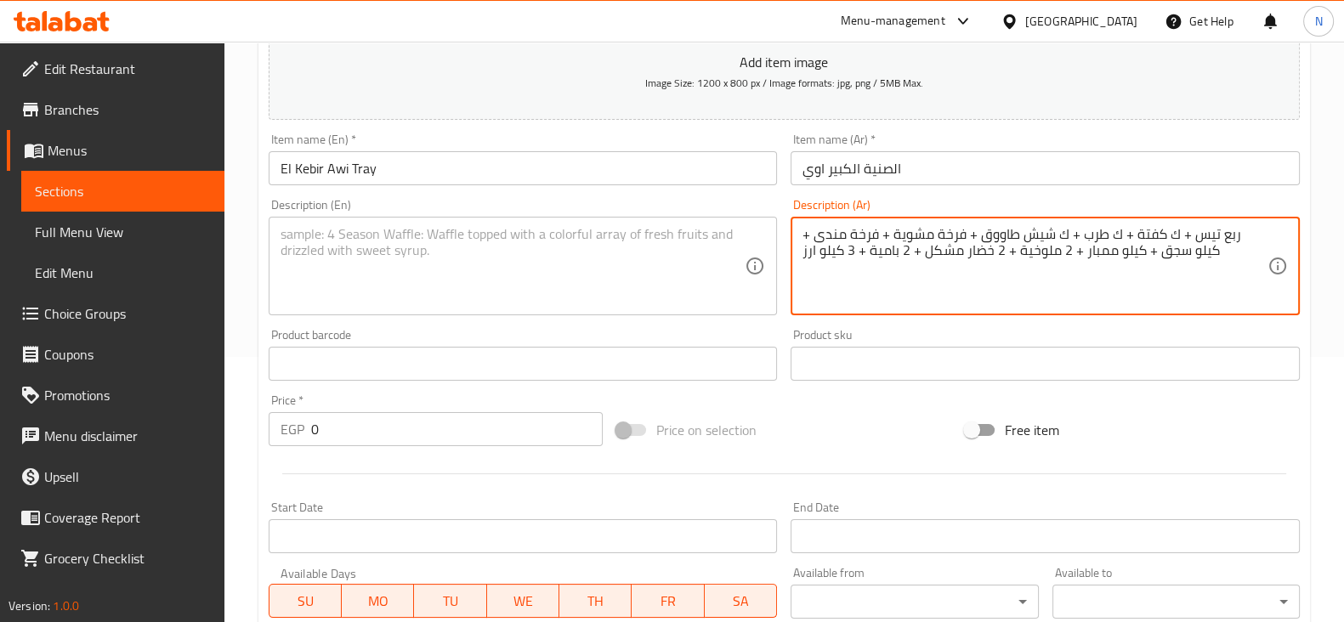
type textarea "ربع تيس + ك كفتة + ك طرب + ك شيش طاووق + فرخة مشوية + فرخة مندى + كيلو سجق + كي…"
click at [553, 287] on textarea at bounding box center [512, 266] width 465 height 81
paste textarea "Quarter goat + 1 kofta + 1 tarb + 1 shish tawook + grilled chicken + mandi chic…"
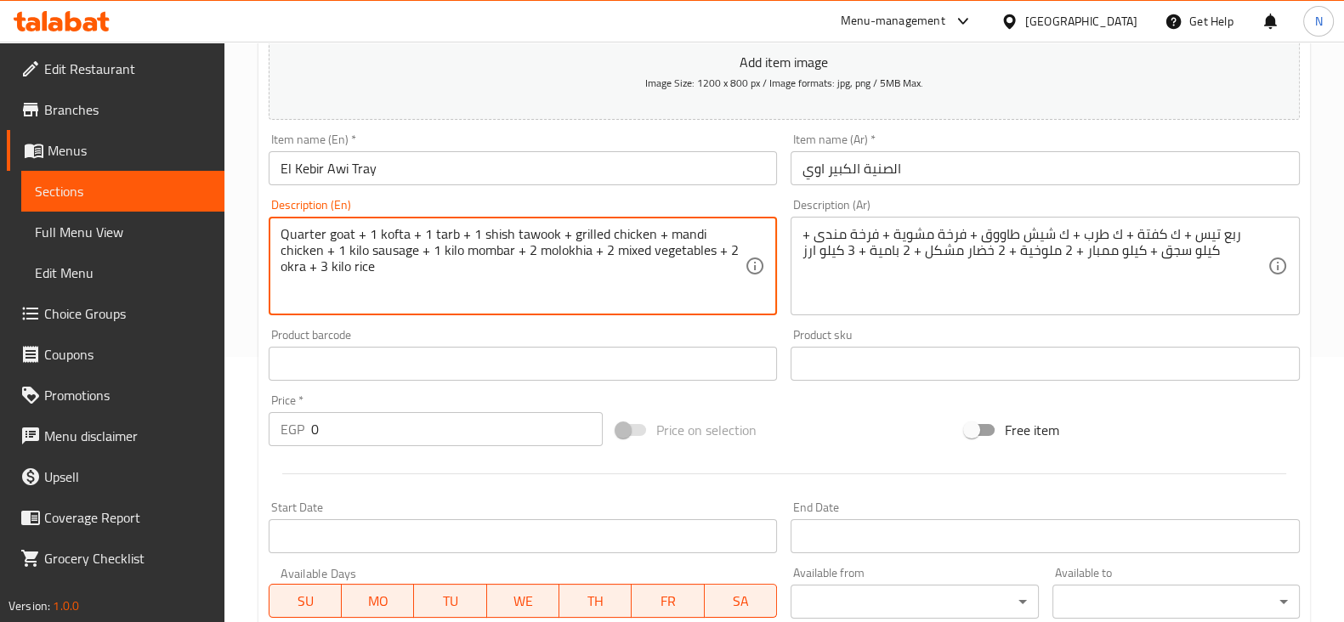
type textarea "Quarter goat + 1 kofta + 1 tarb + 1 shish tawook + grilled chicken + mandi chic…"
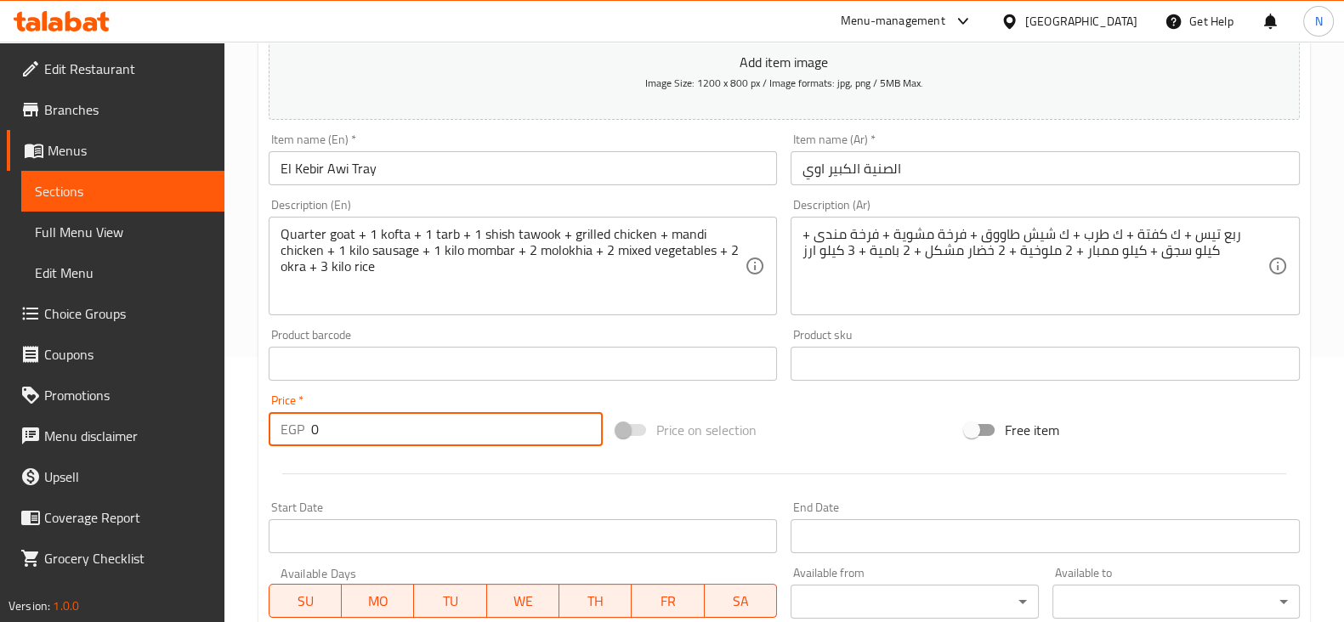
click at [404, 436] on input "0" at bounding box center [457, 429] width 292 height 34
type input "5999"
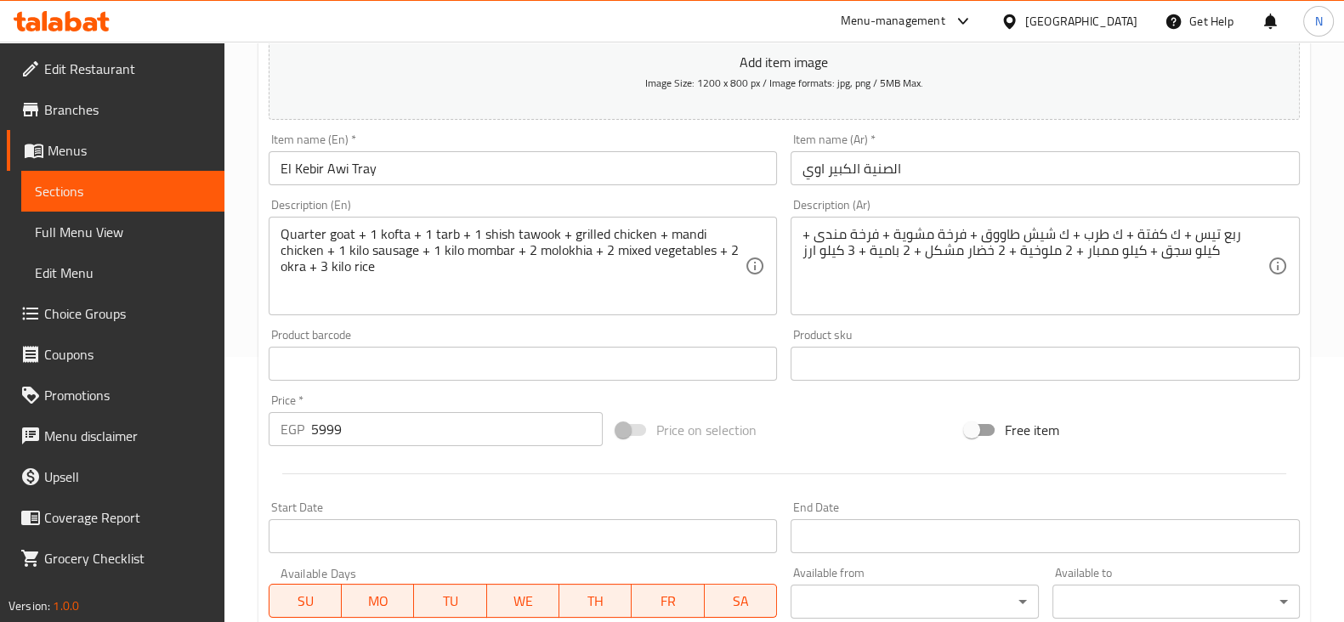
click at [722, 450] on div "Price on selection" at bounding box center [783, 430] width 348 height 46
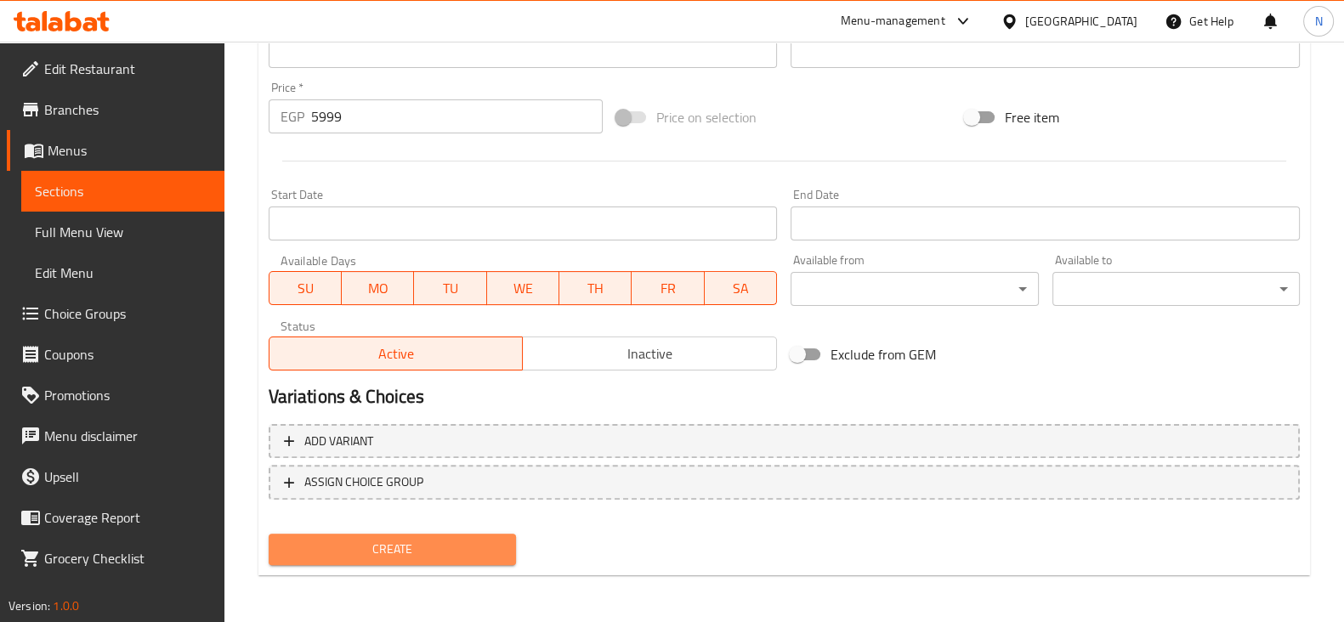
click at [398, 541] on span "Create" at bounding box center [392, 549] width 220 height 21
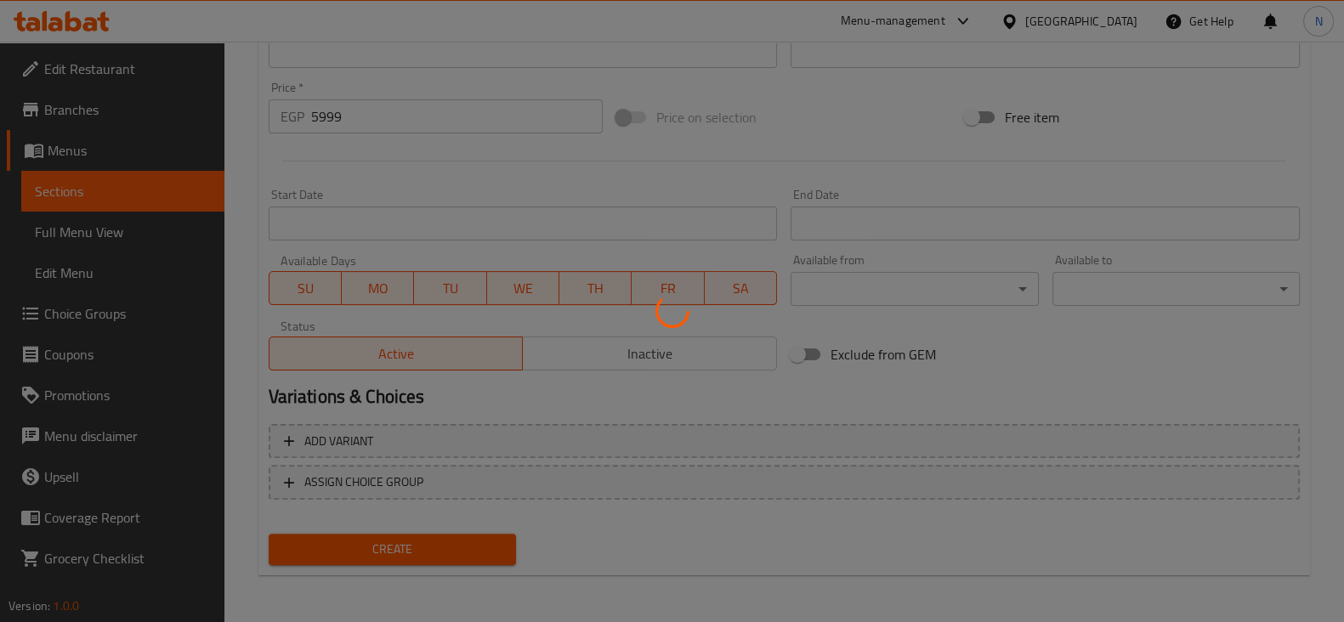
type input "0"
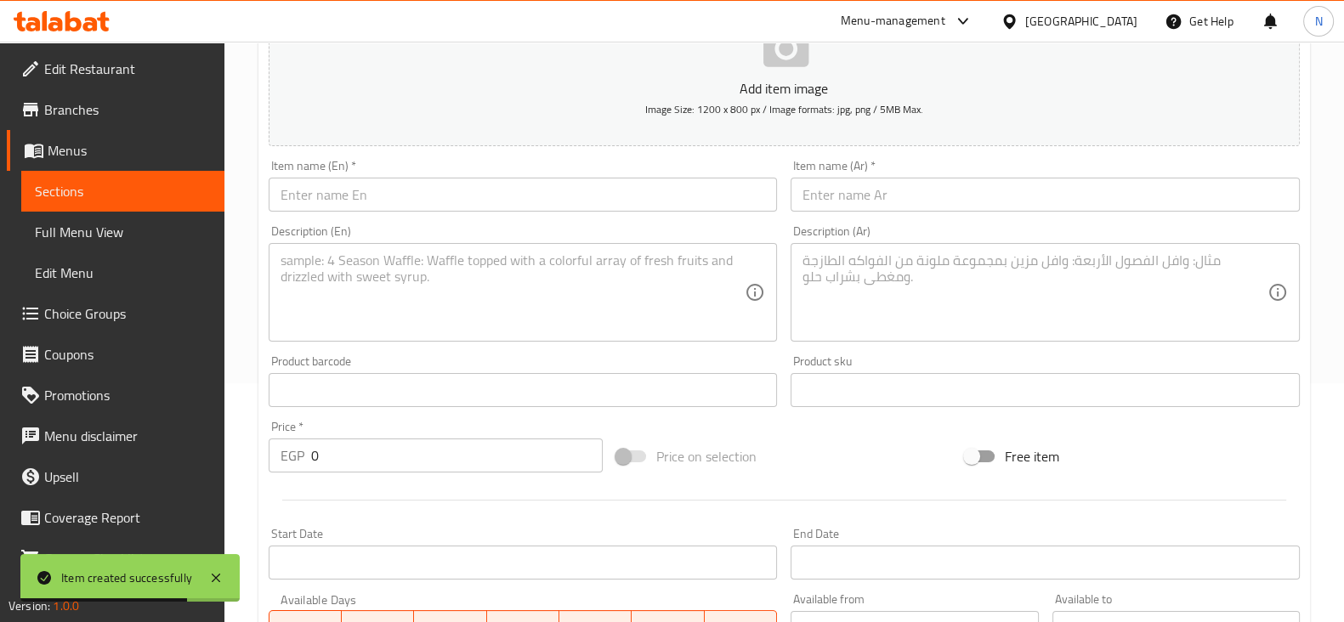
scroll to position [238, 0]
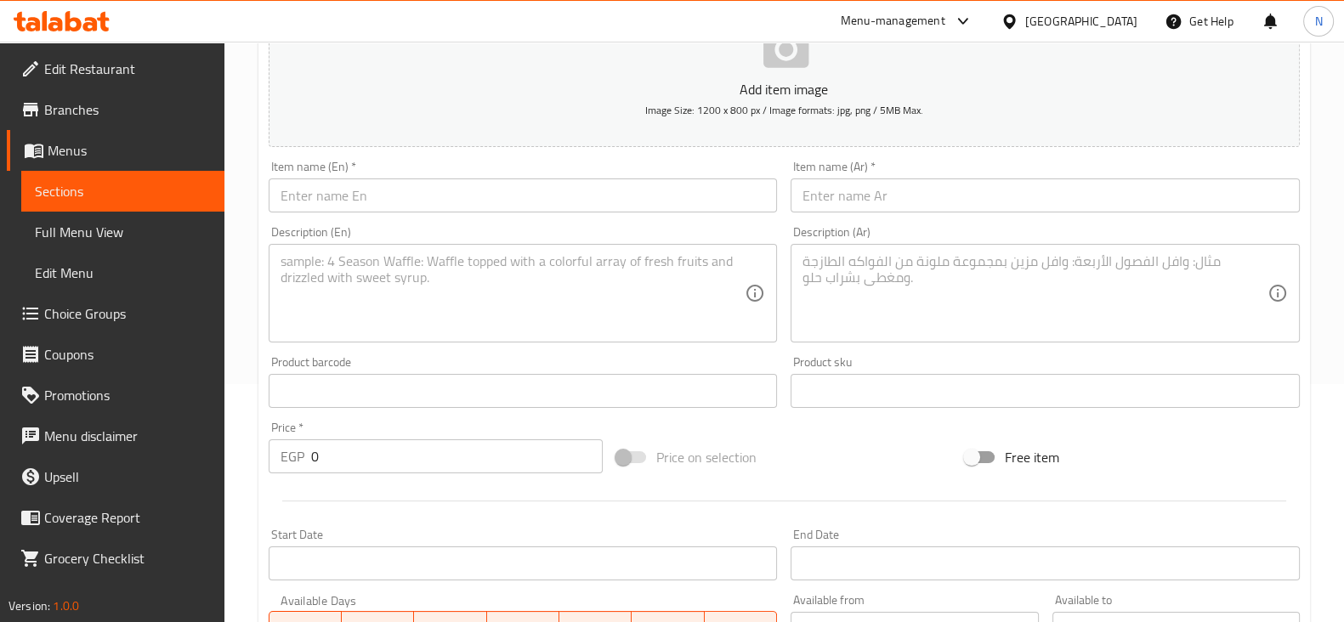
paste input "صنيه الكارثه"
click at [840, 205] on input "text" at bounding box center [1044, 195] width 509 height 34
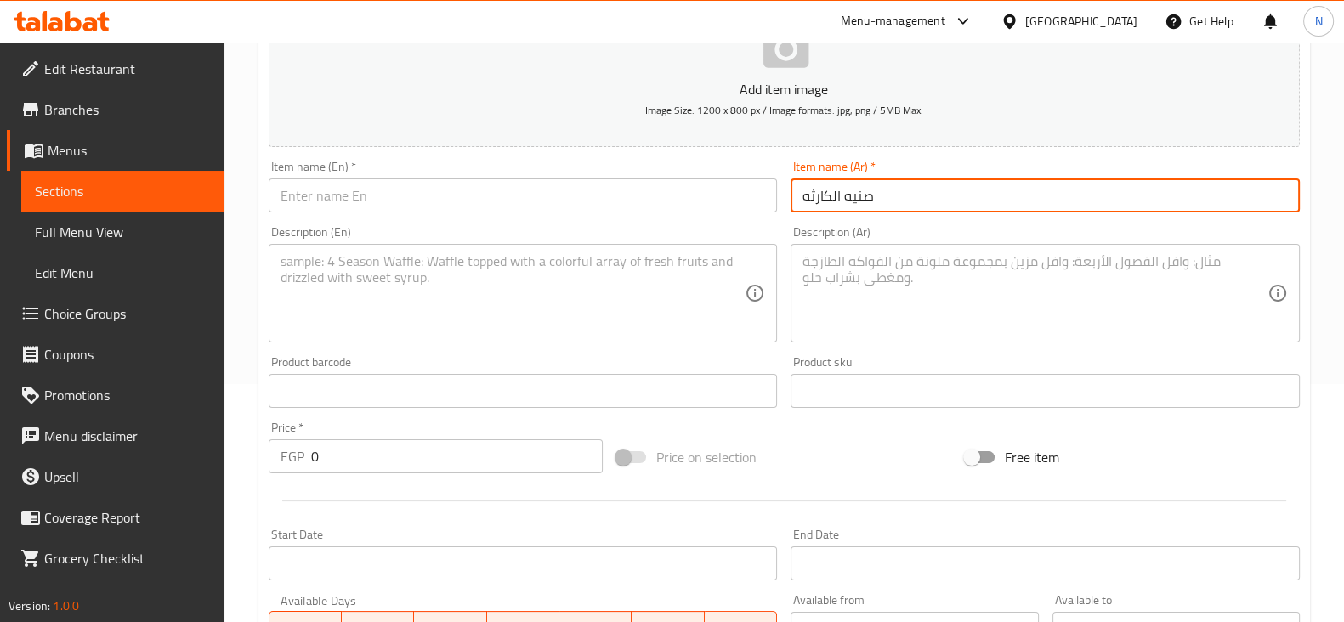
type input "صنيه الكارثه"
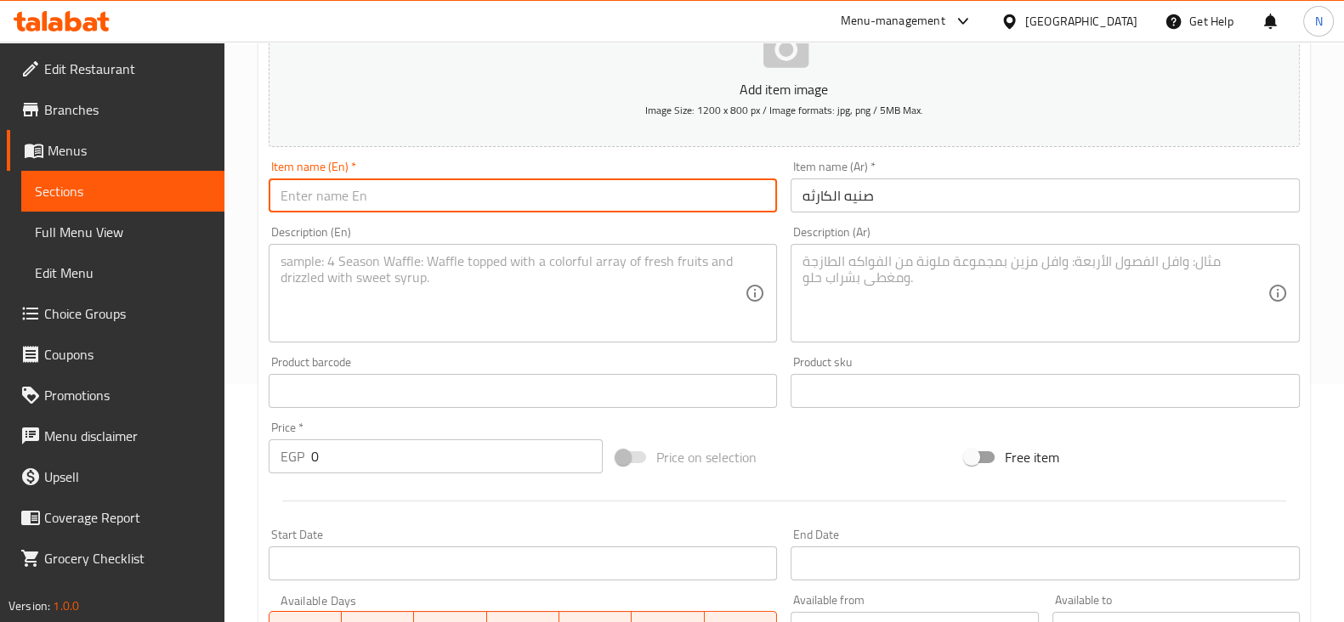
click at [478, 197] on input "text" at bounding box center [523, 195] width 509 height 34
paste input "El Karatha"
type input "El Karatha Tray"
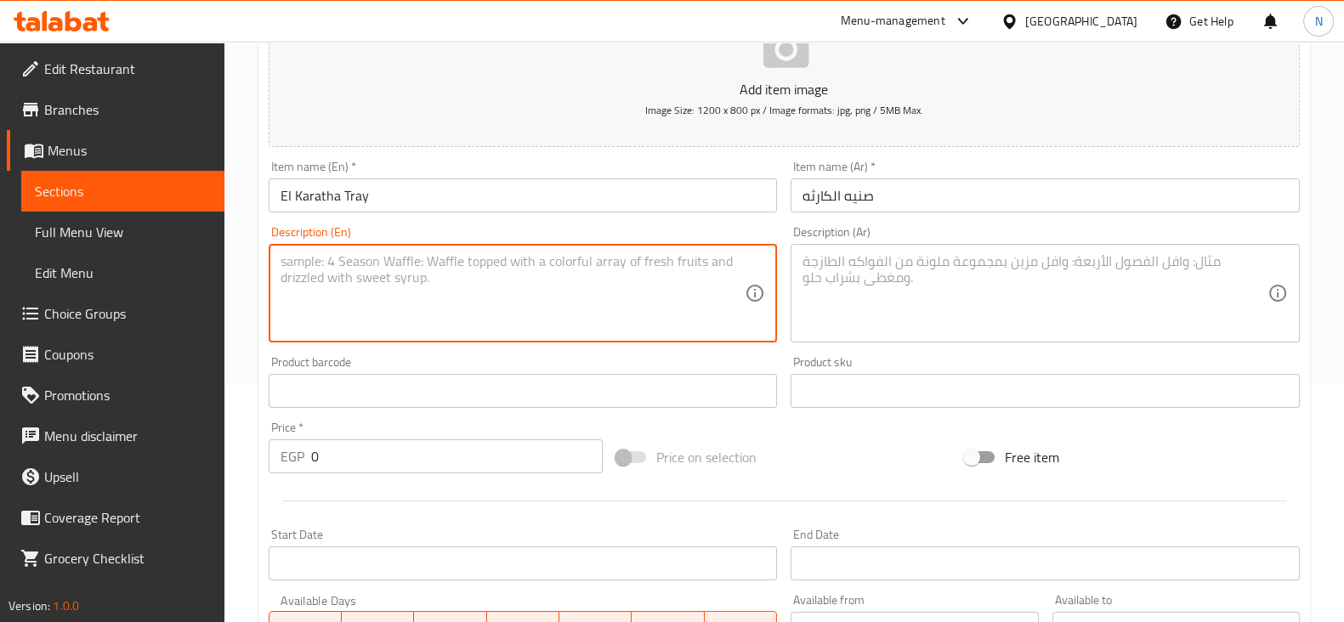
click at [476, 299] on textarea at bounding box center [512, 293] width 465 height 81
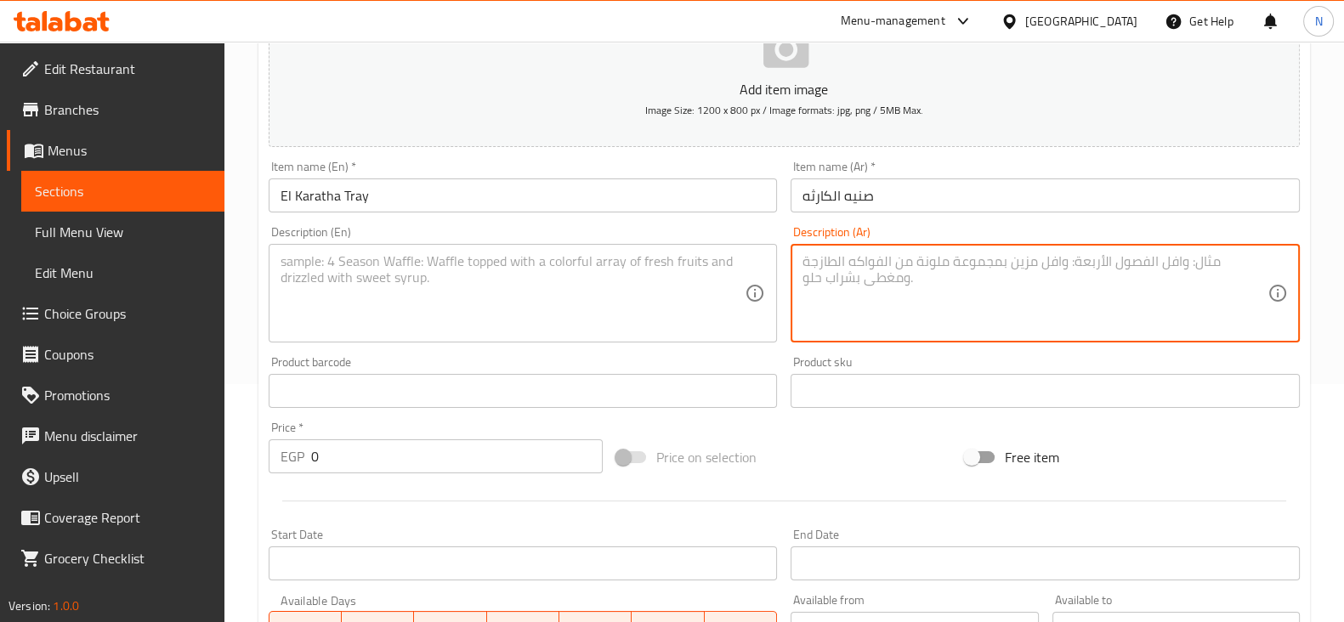
click at [851, 281] on textarea at bounding box center [1034, 293] width 465 height 81
paste textarea "ربع تيس + نص كفتة + نص كبدة + نص سجق + نص كيلو طرب + كيلو ممبار + طاجن ملوخية +…"
type textarea "ربع تيس + نص كفتة + نص كبدة + نص سجق + نص كيلو طرب + كيلو ممبار + طاجن ملوخية +…"
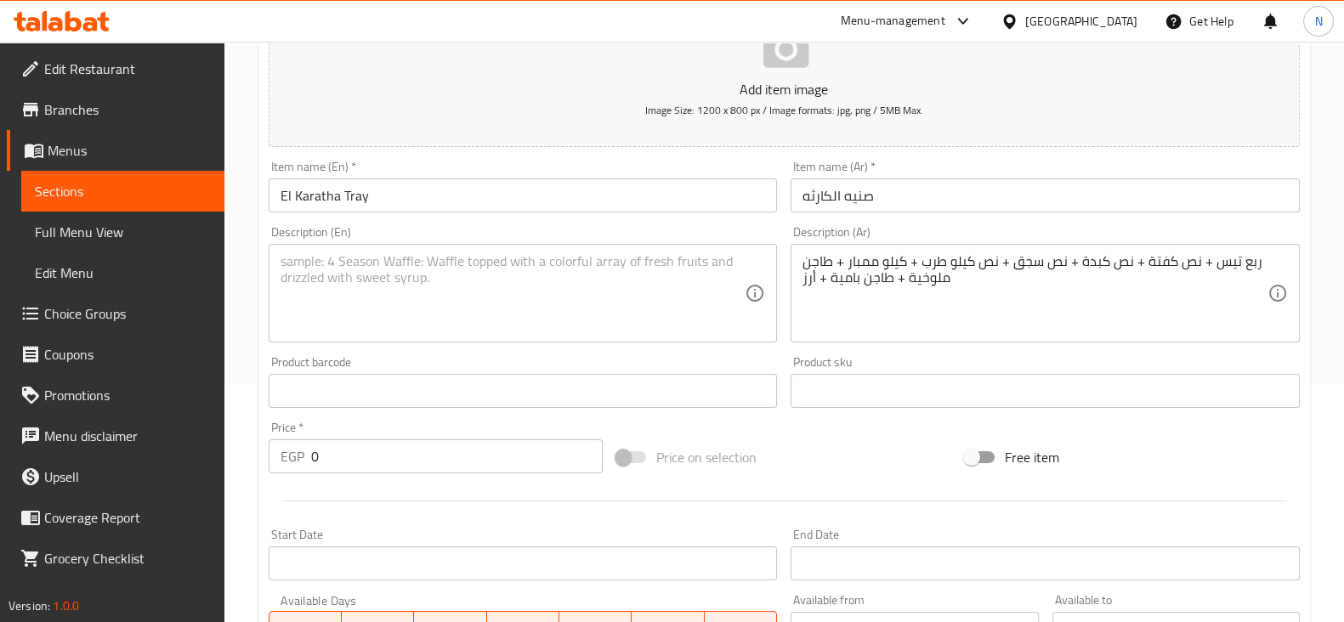
click at [467, 335] on div "Description (En)" at bounding box center [523, 293] width 509 height 99
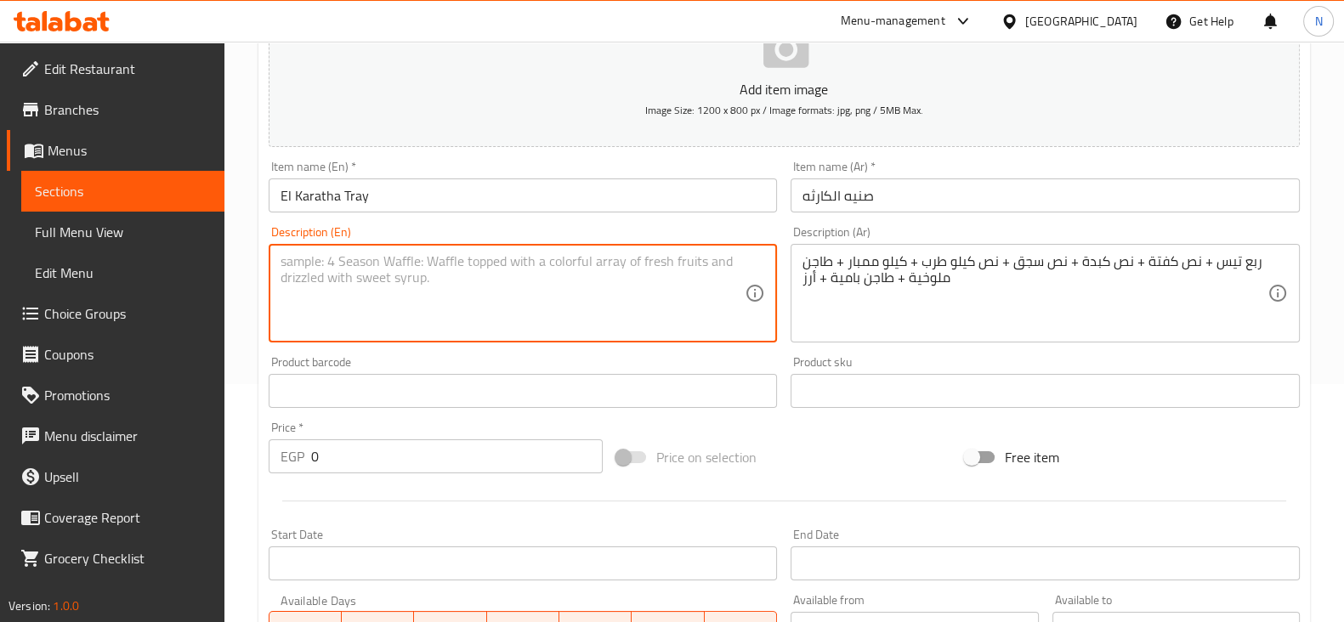
paste textarea "A quarter goat + half a kofta + half a liver + half a sausage + half a kilo of …"
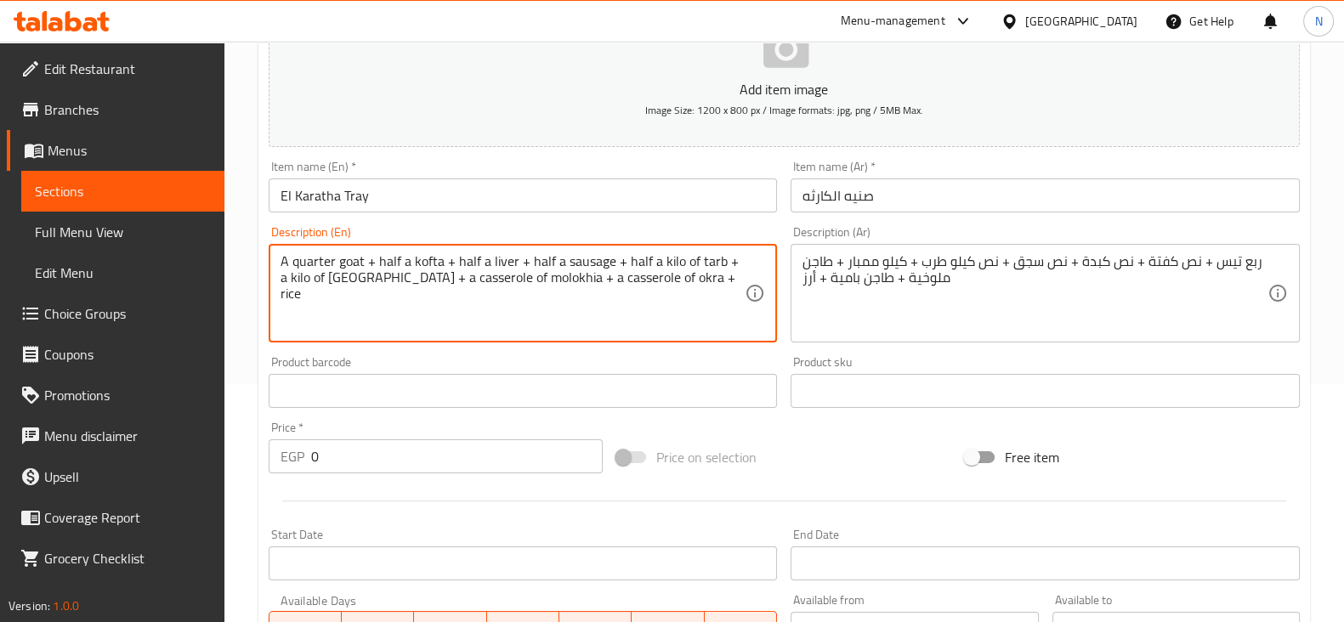
type textarea "A quarter goat + half a kofta + half a liver + half a sausage + half a kilo of …"
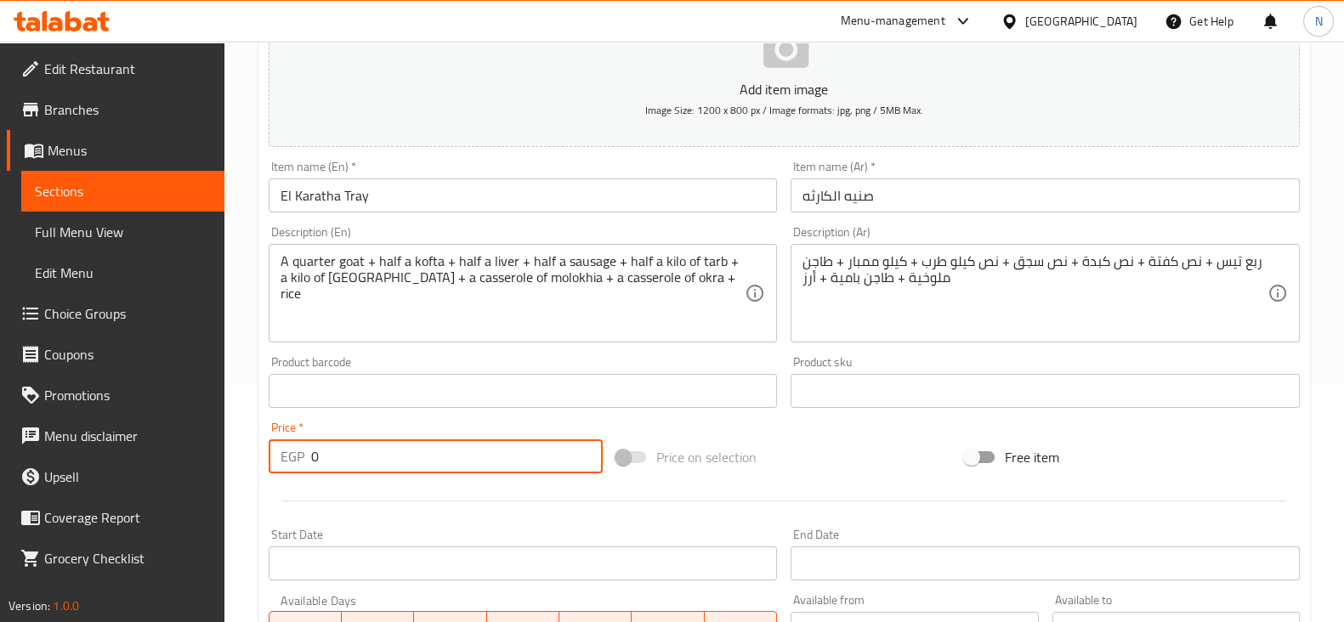
click at [432, 451] on input "0" at bounding box center [457, 456] width 292 height 34
type input "4425"
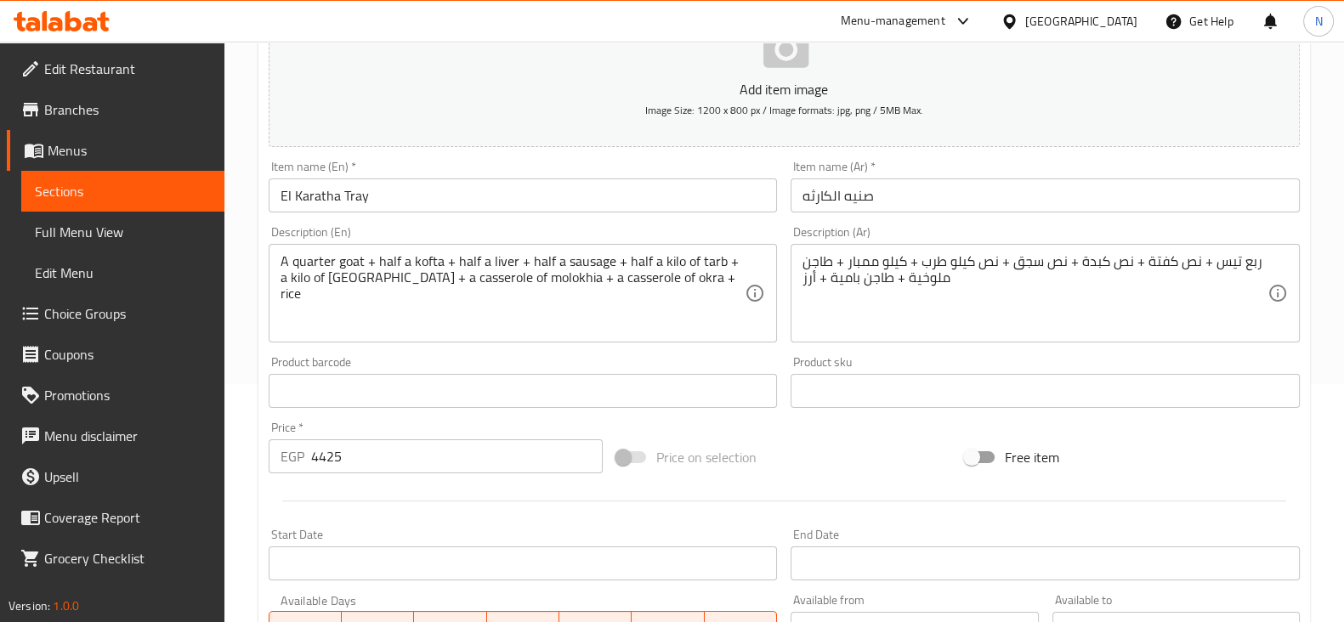
click at [542, 477] on div "Price   * EGP 4425 Price *" at bounding box center [436, 447] width 348 height 65
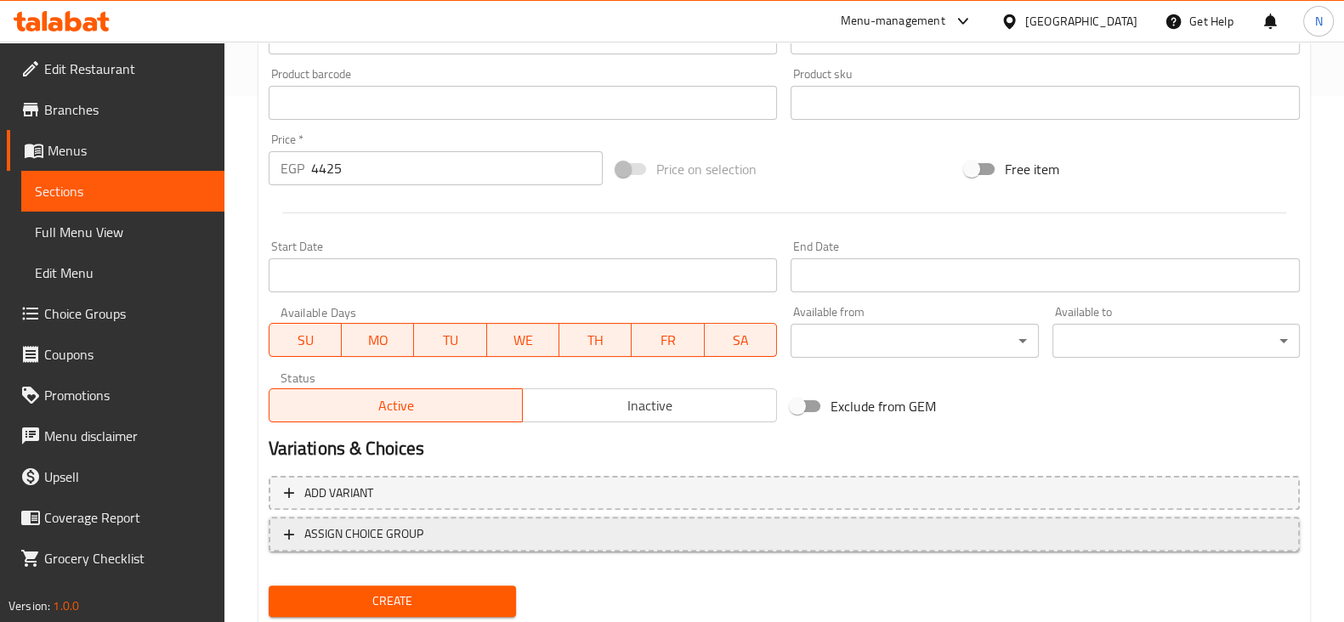
scroll to position [546, 0]
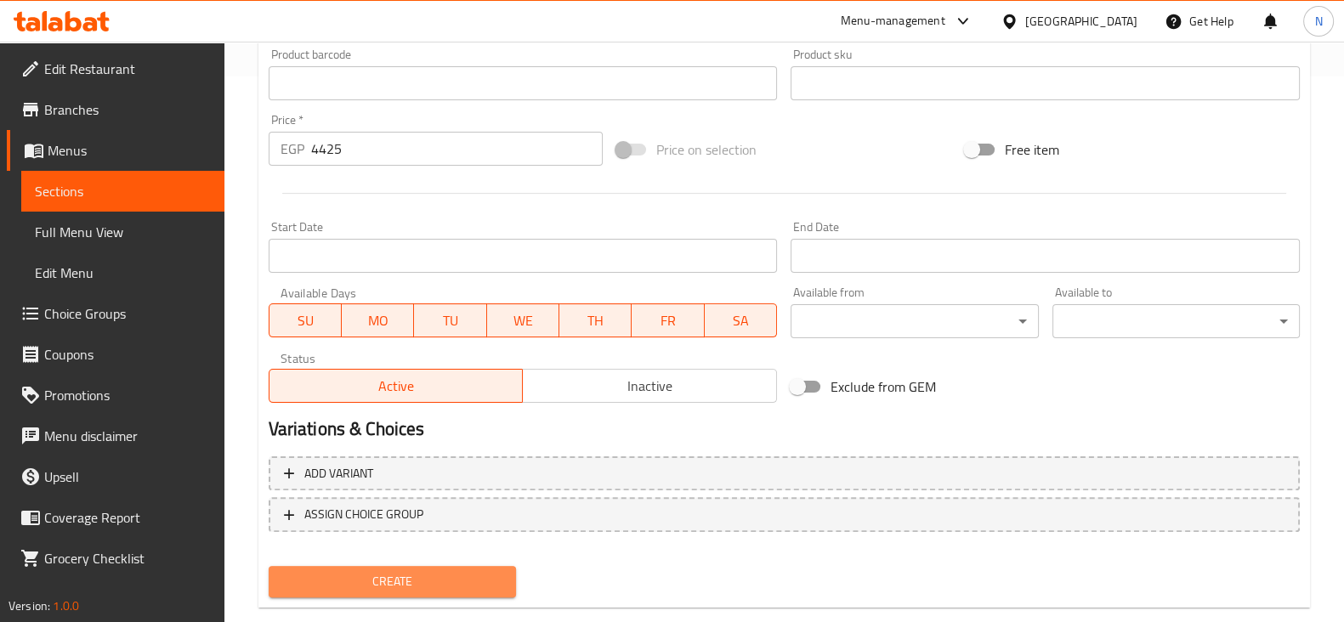
click at [428, 580] on span "Create" at bounding box center [392, 581] width 220 height 21
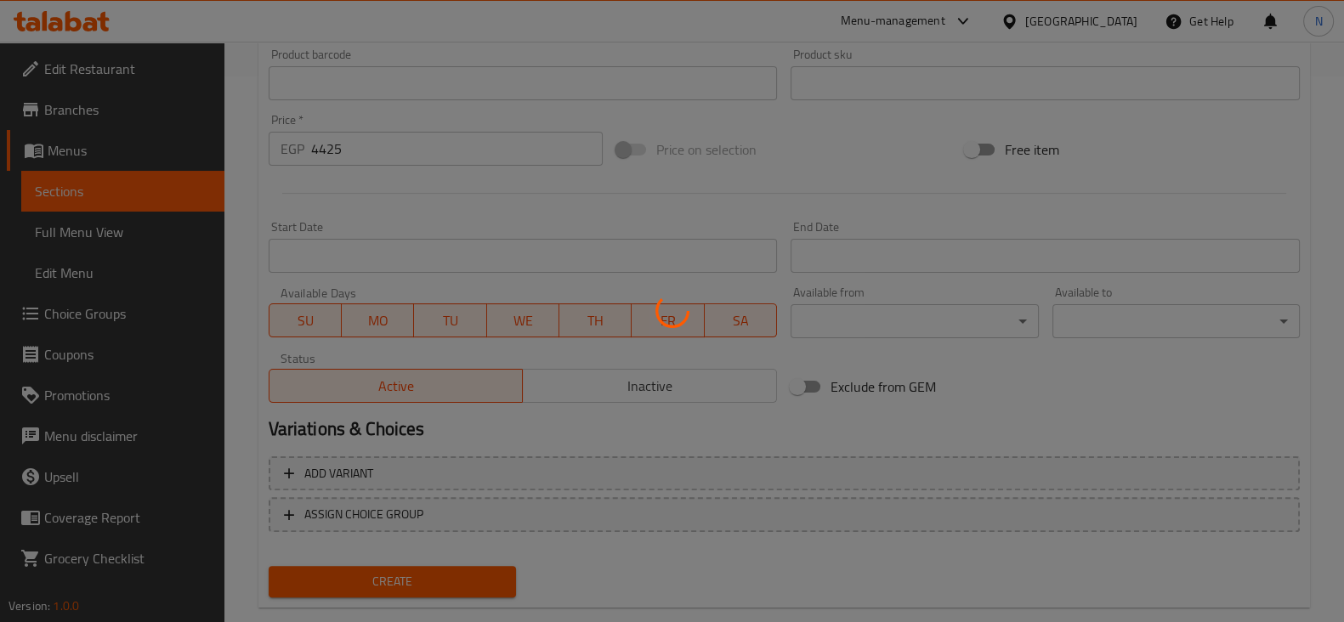
type input "0"
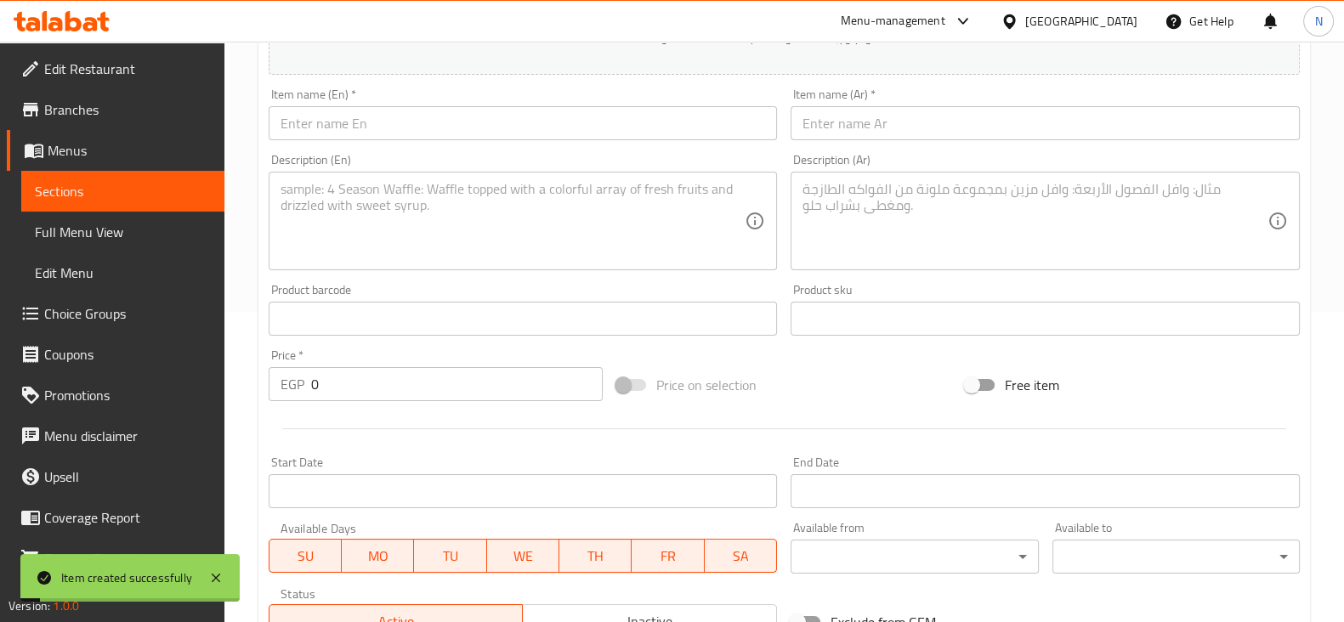
scroll to position [303, 0]
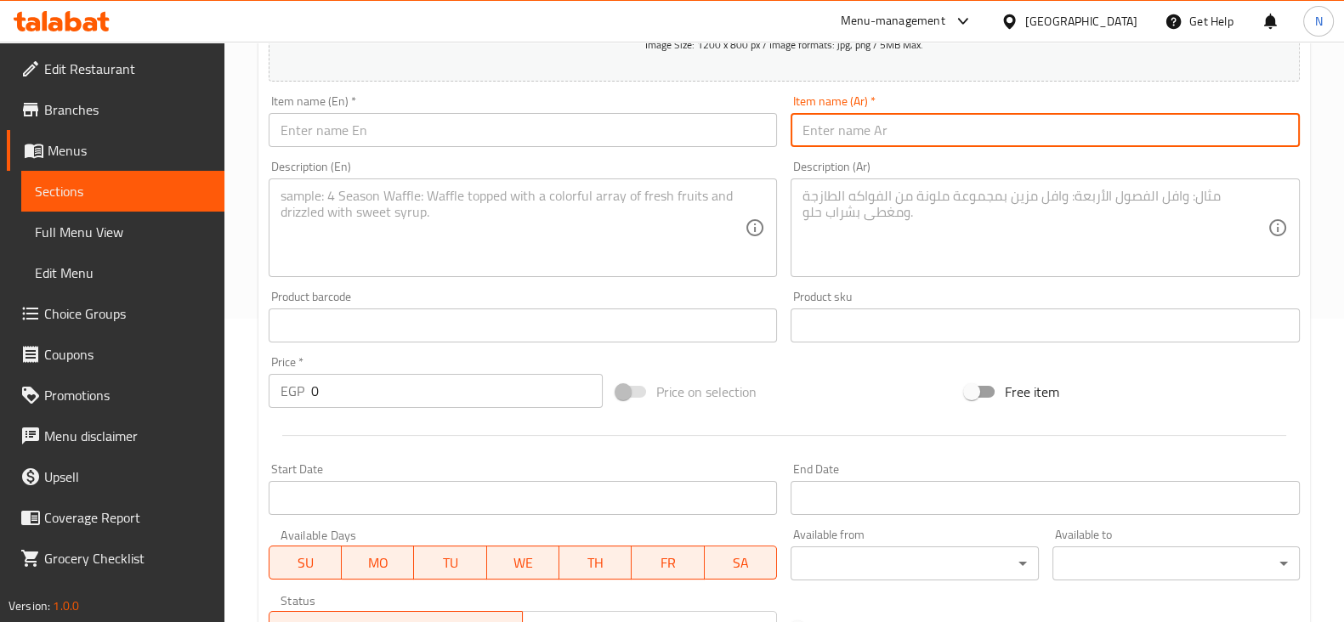
paste input "وجبة العيلة الكبيرة"
click at [842, 128] on input "text" at bounding box center [1044, 130] width 509 height 34
type input "وجبة العيلة الكبيرة"
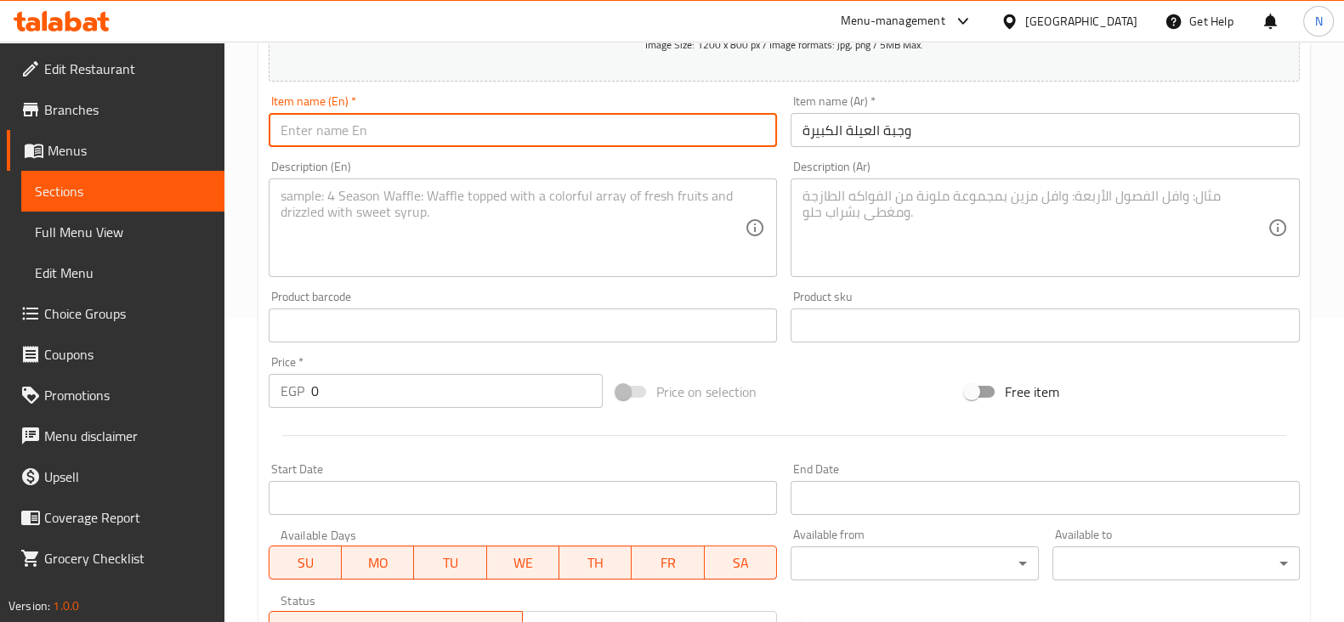
click at [561, 121] on input "text" at bounding box center [523, 130] width 509 height 34
paste input "agbet El Eila El Kebira"
click at [280, 127] on input "agbet El Eila El Kebira" at bounding box center [523, 130] width 509 height 34
type input "Wagbet El Eila El Kebira"
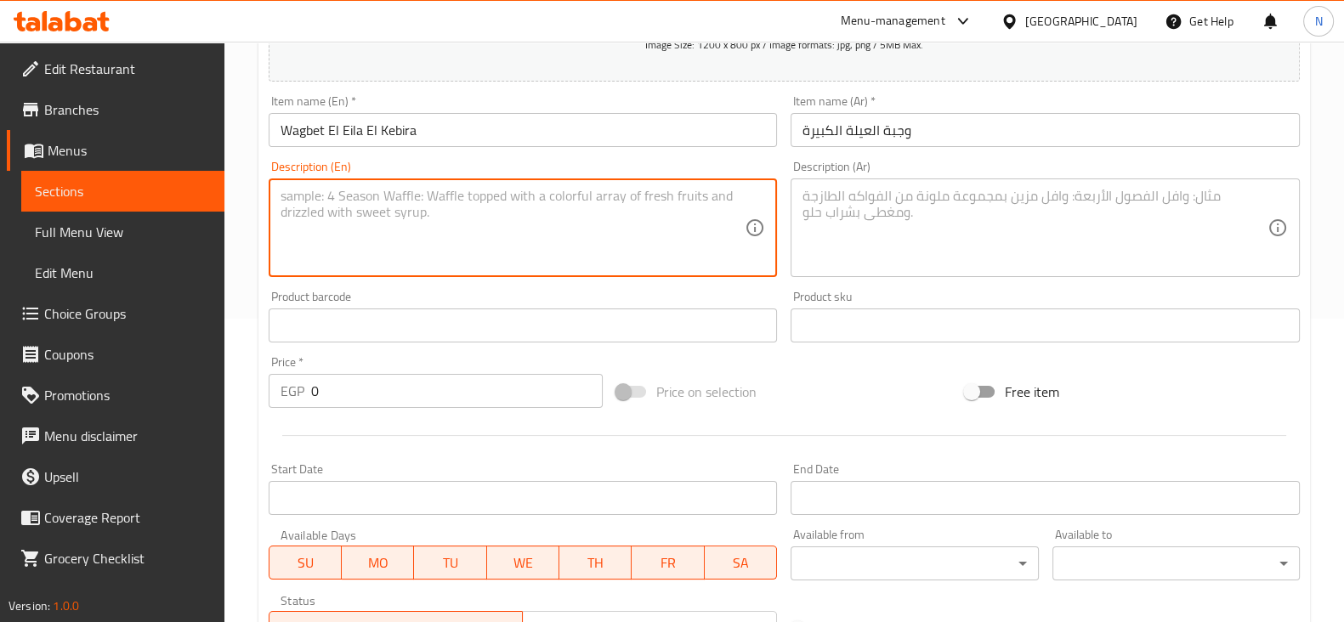
click at [554, 221] on textarea at bounding box center [512, 228] width 465 height 81
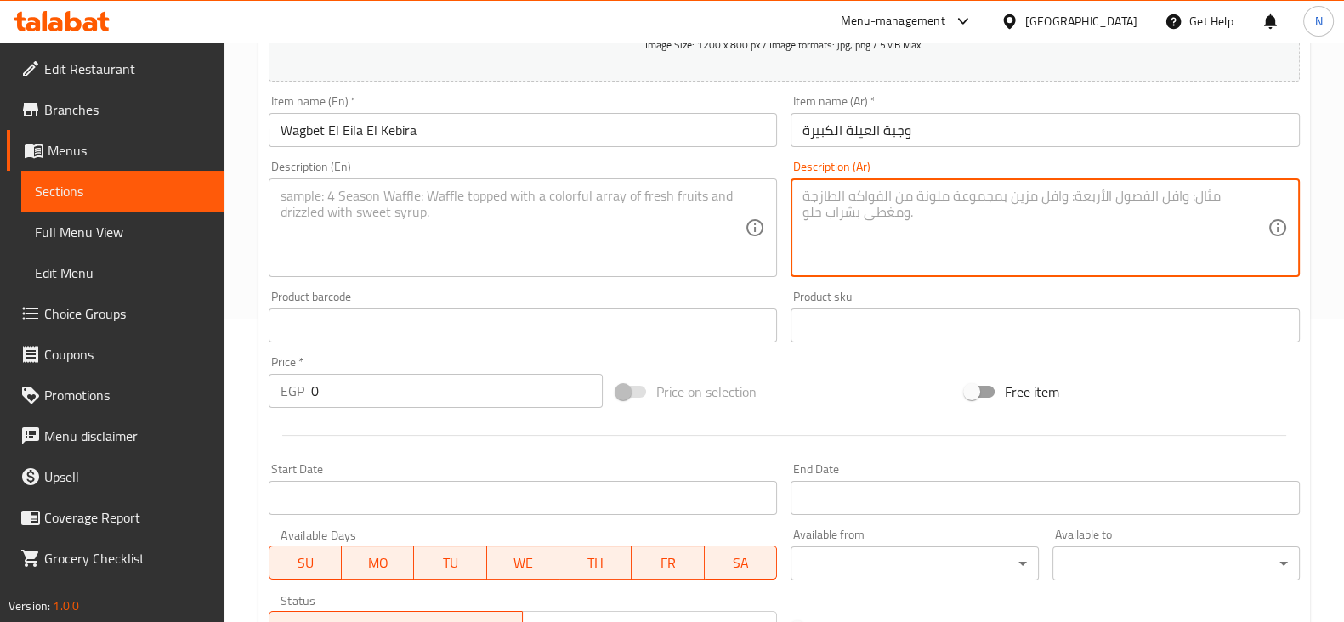
click at [891, 188] on textarea at bounding box center [1034, 228] width 465 height 81
paste textarea "نص تيس مندى + ك كفتة + كيلو طرب + ك شيش طاوق + فرخة مشوية + فرخة مندي + ك سجق +…"
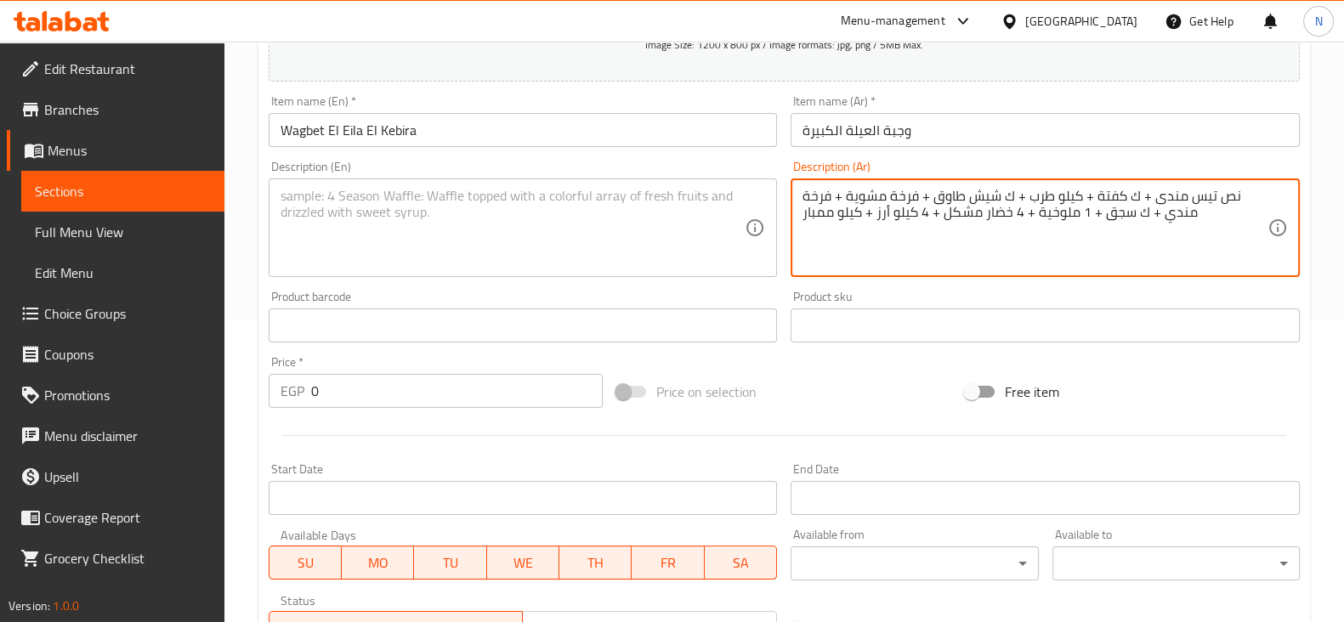
type textarea "نص تيس مندى + ك كفتة + كيلو طرب + ك شيش طاوق + فرخة مشوية + فرخة مندي + ك سجق +…"
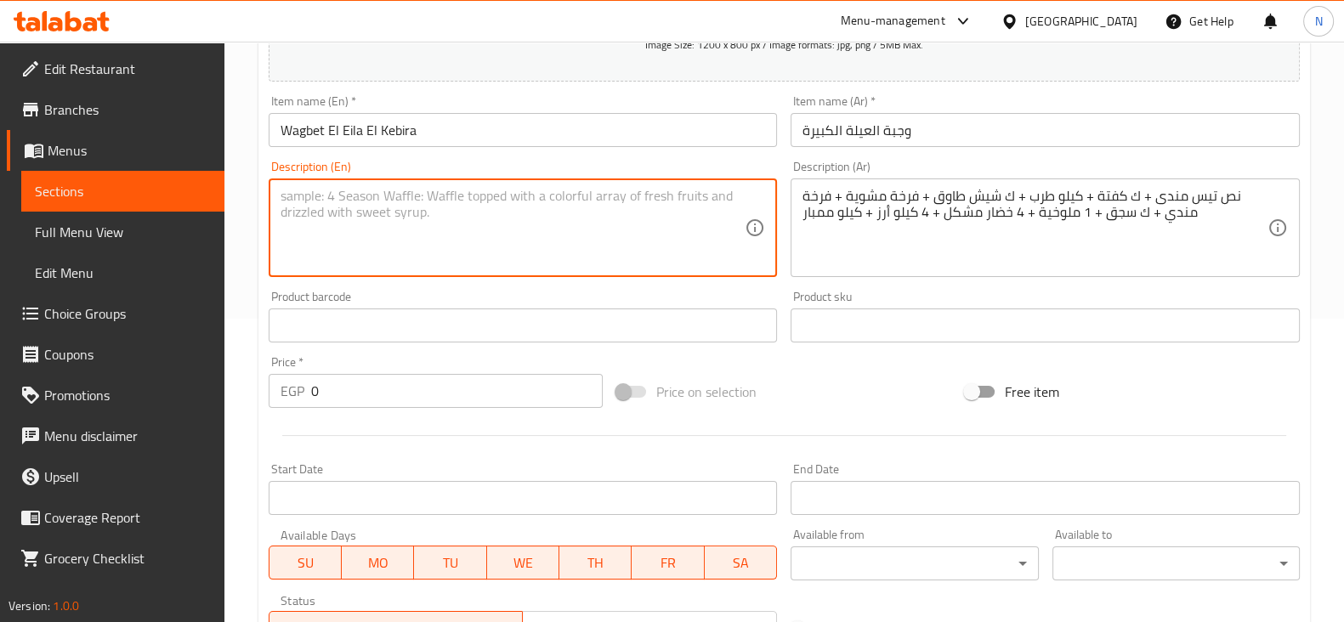
click at [642, 214] on textarea at bounding box center [512, 228] width 465 height 81
paste textarea "Half a goat mandi + 1 kg kofta + 1 kg tarb + 1 kg shish tawook + 1 grilled chic…"
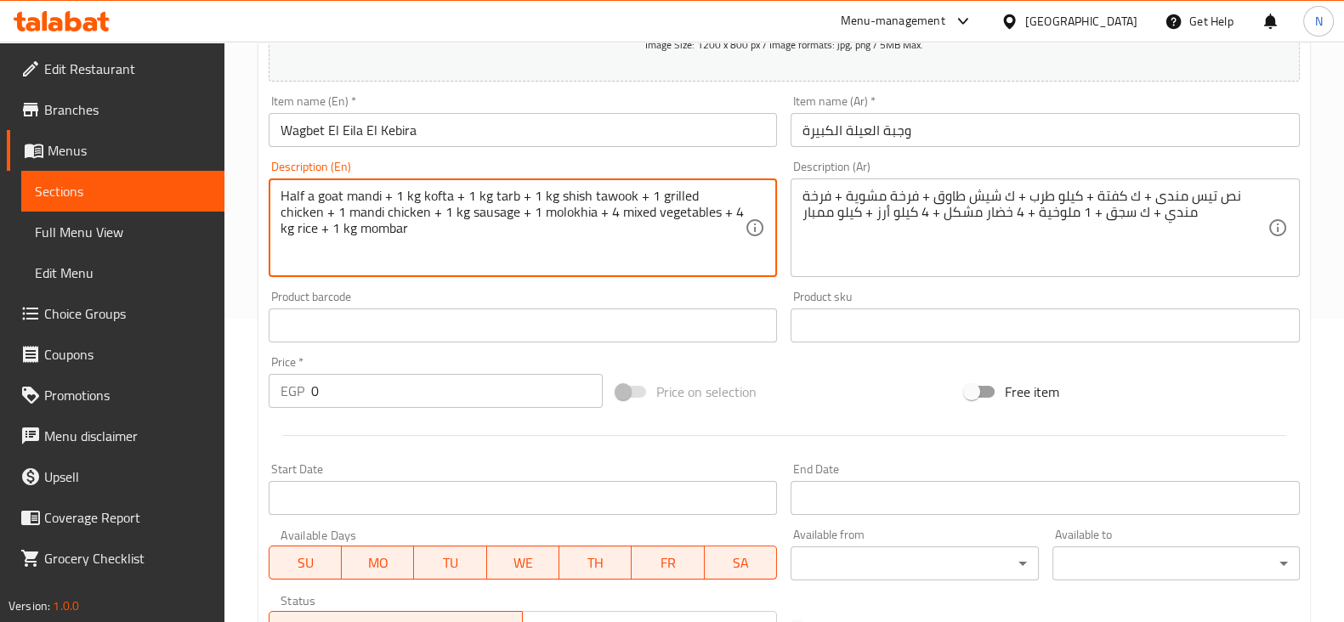
type textarea "Half a goat mandi + 1 kg kofta + 1 kg tarb + 1 kg shish tawook + 1 grilled chic…"
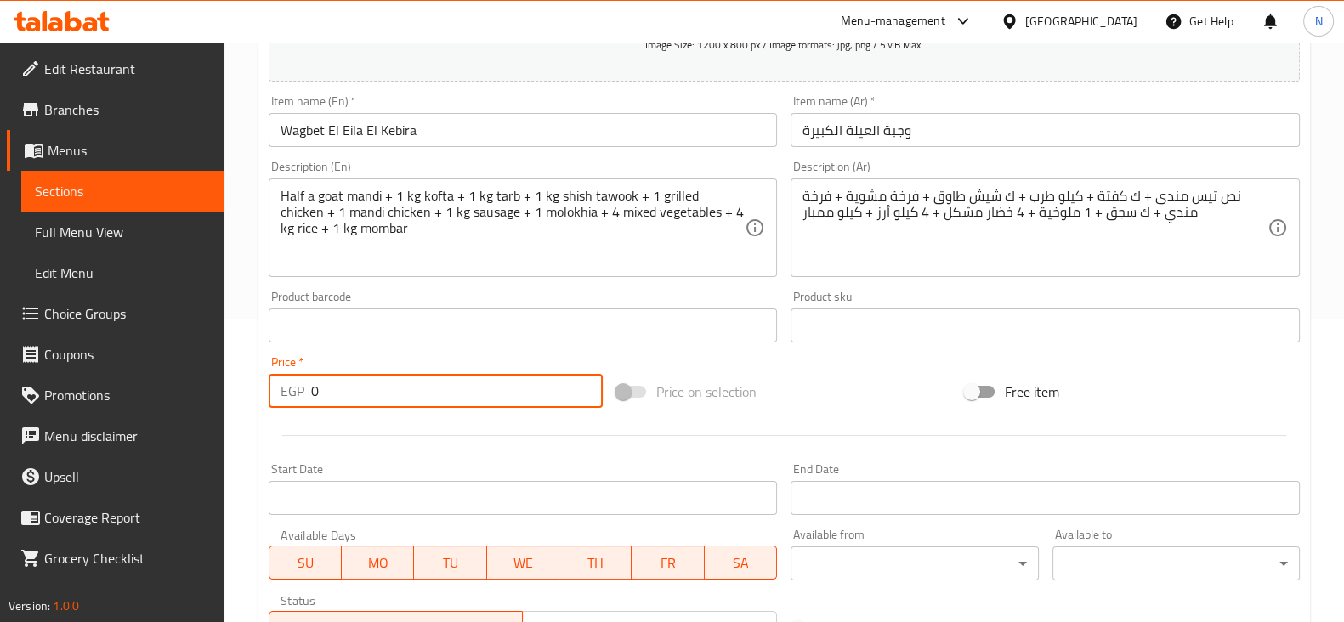
click at [506, 379] on input "0" at bounding box center [457, 391] width 292 height 34
type input "7500"
click at [808, 387] on div "Price on selection" at bounding box center [783, 392] width 348 height 46
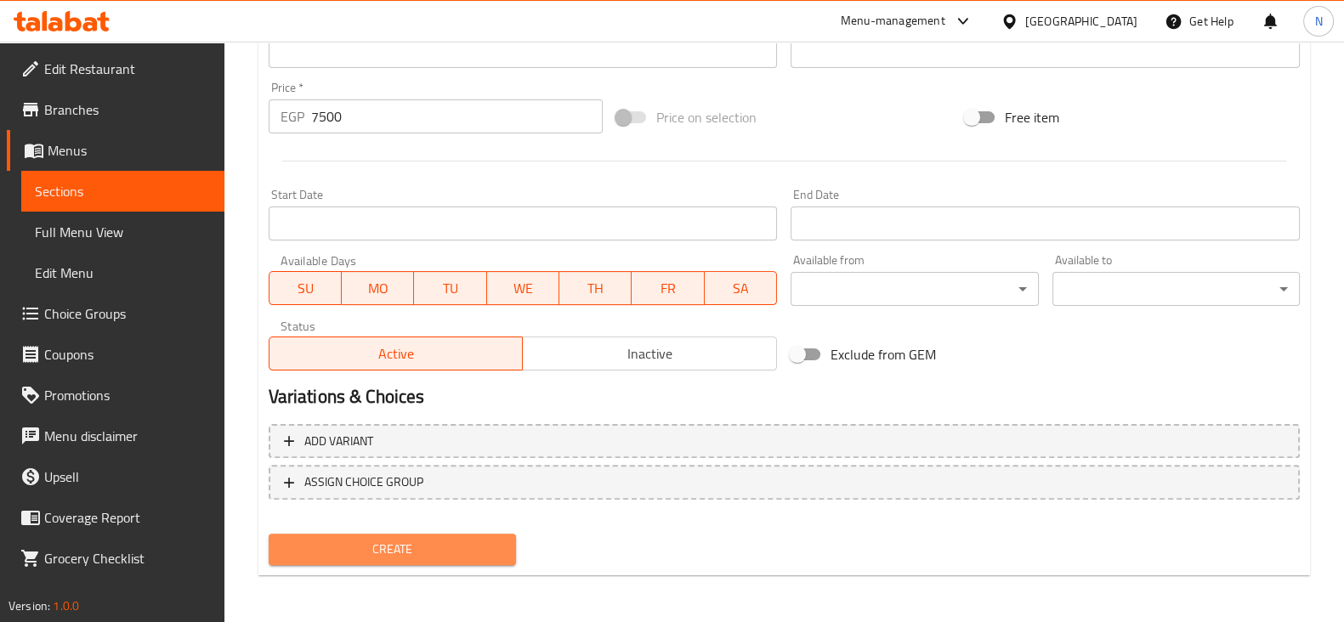
click at [425, 556] on span "Create" at bounding box center [392, 549] width 220 height 21
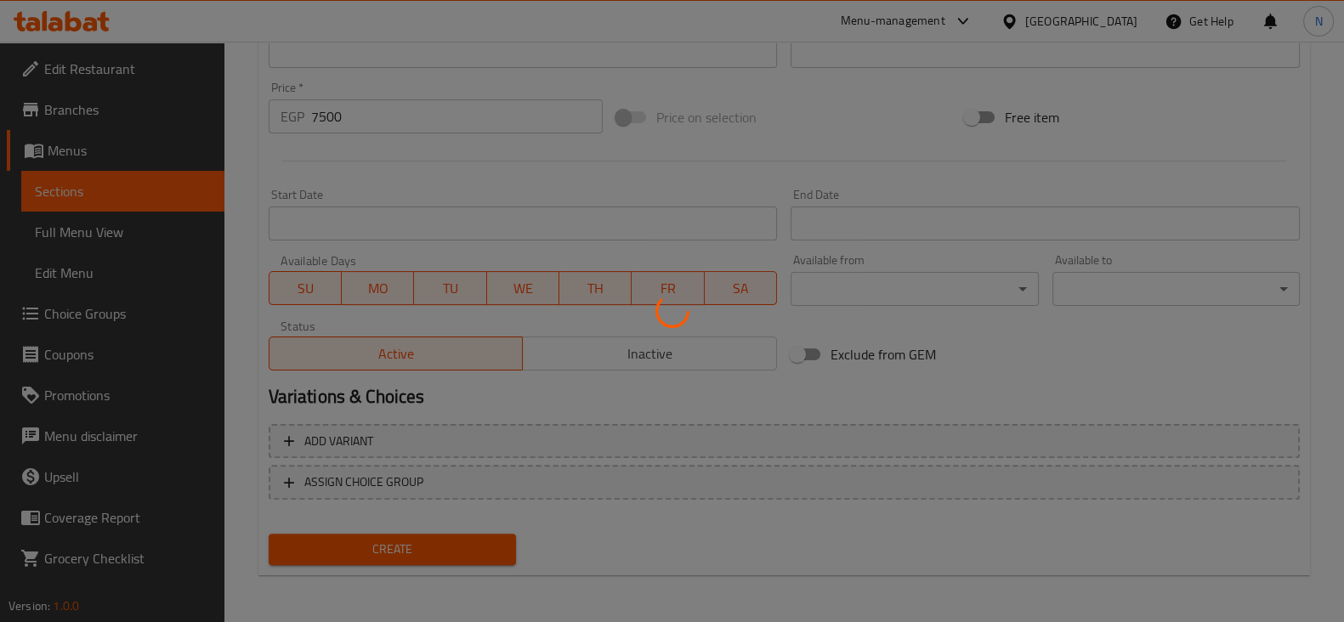
type input "0"
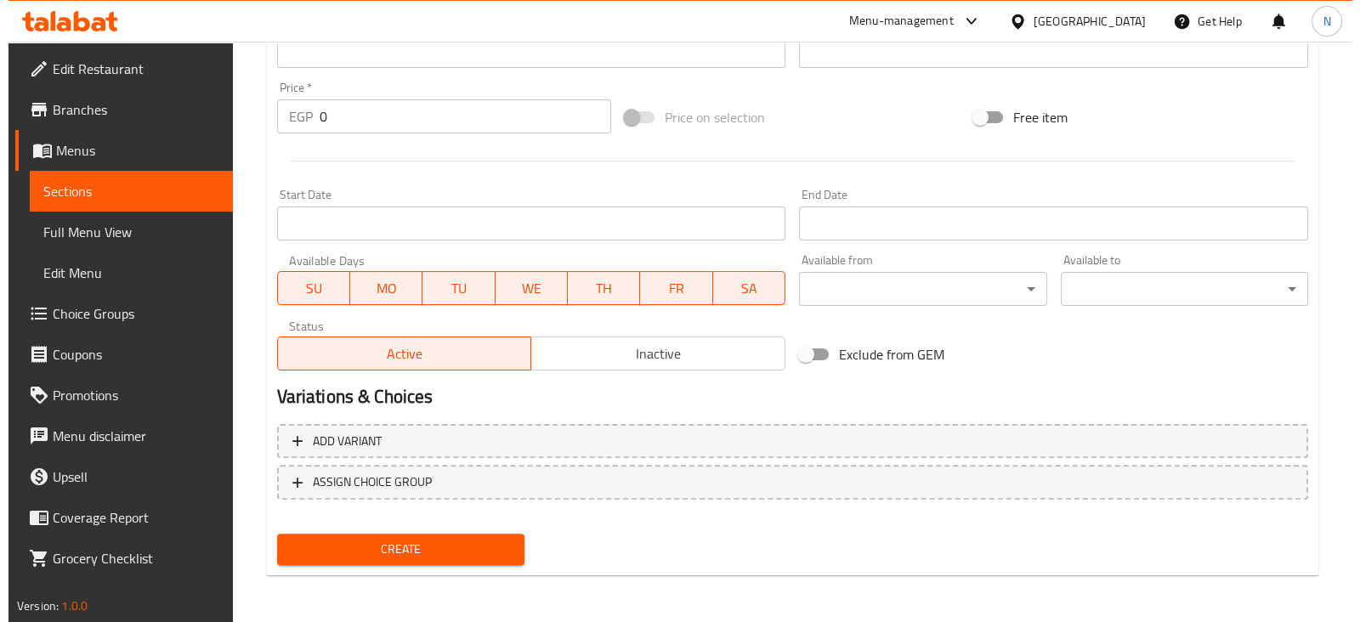
scroll to position [0, 0]
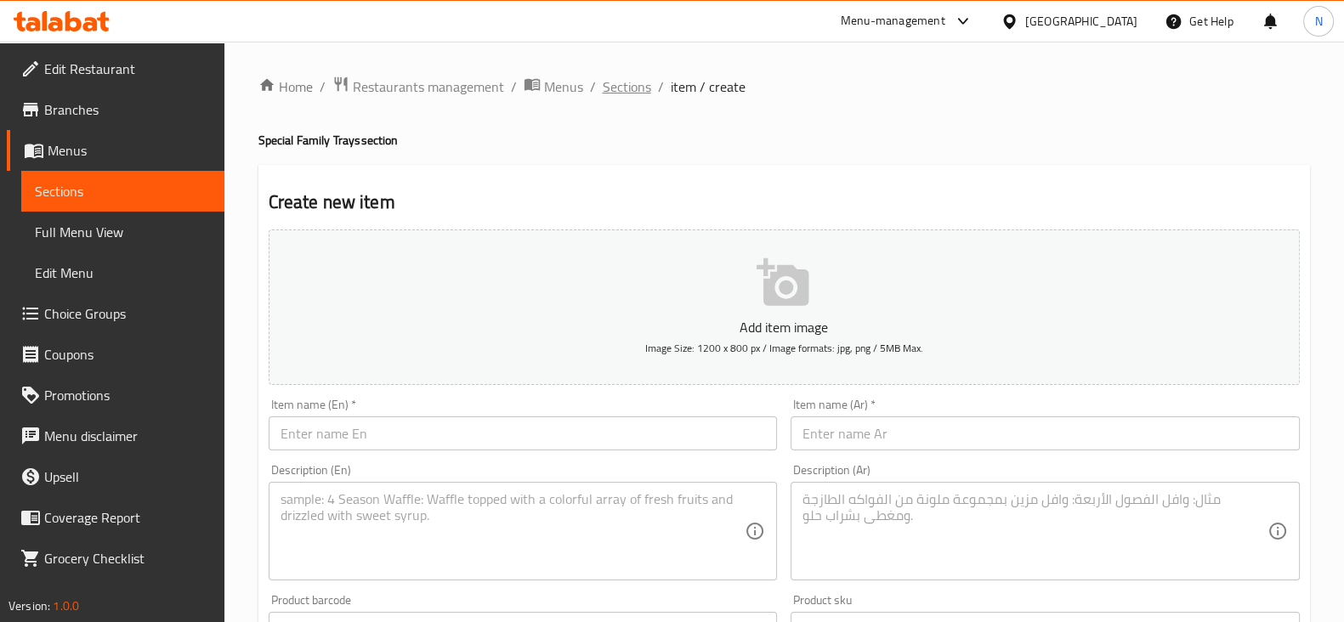
click at [602, 79] on span "Sections" at bounding box center [626, 86] width 48 height 20
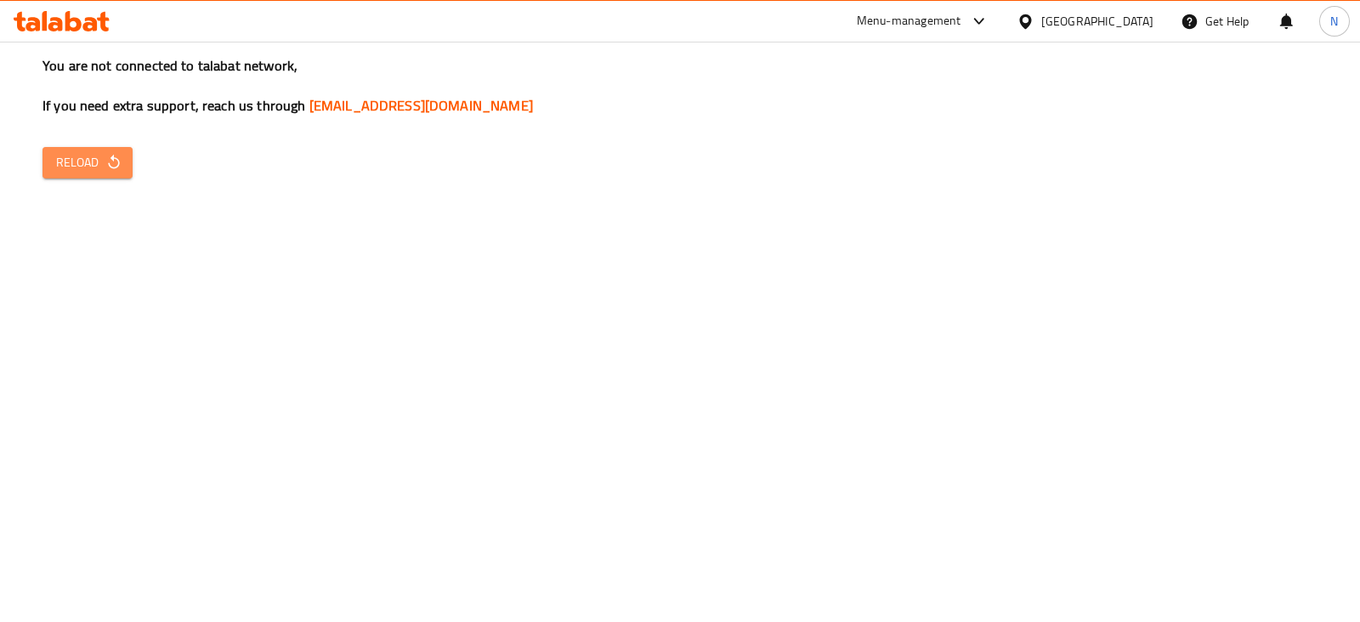
click at [116, 153] on span "Reload" at bounding box center [87, 162] width 63 height 21
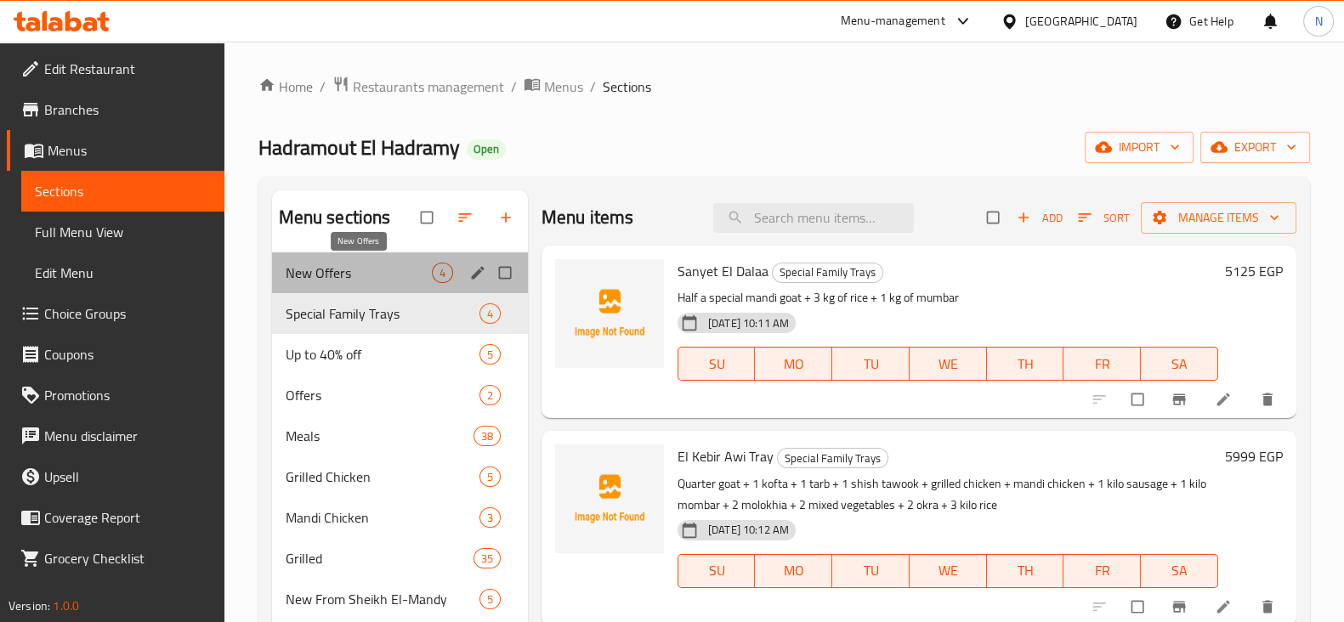
click at [392, 268] on span "New Offers" at bounding box center [359, 273] width 146 height 20
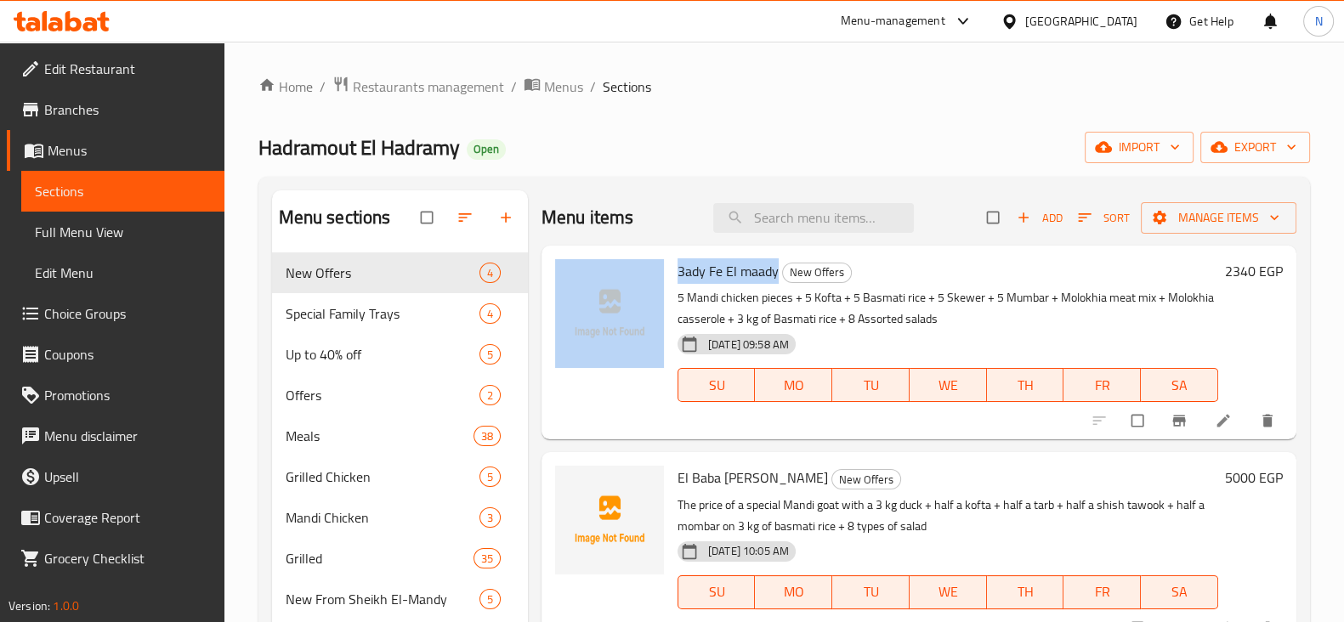
drag, startPoint x: 776, startPoint y: 269, endPoint x: 667, endPoint y: 269, distance: 108.8
click at [667, 269] on div "3ady Fe El maady New Offers 5 Mandi chicken pieces + 5 Kofta + 5 Basmati rice +…" at bounding box center [918, 342] width 741 height 180
copy div "3ady Fe El maady"
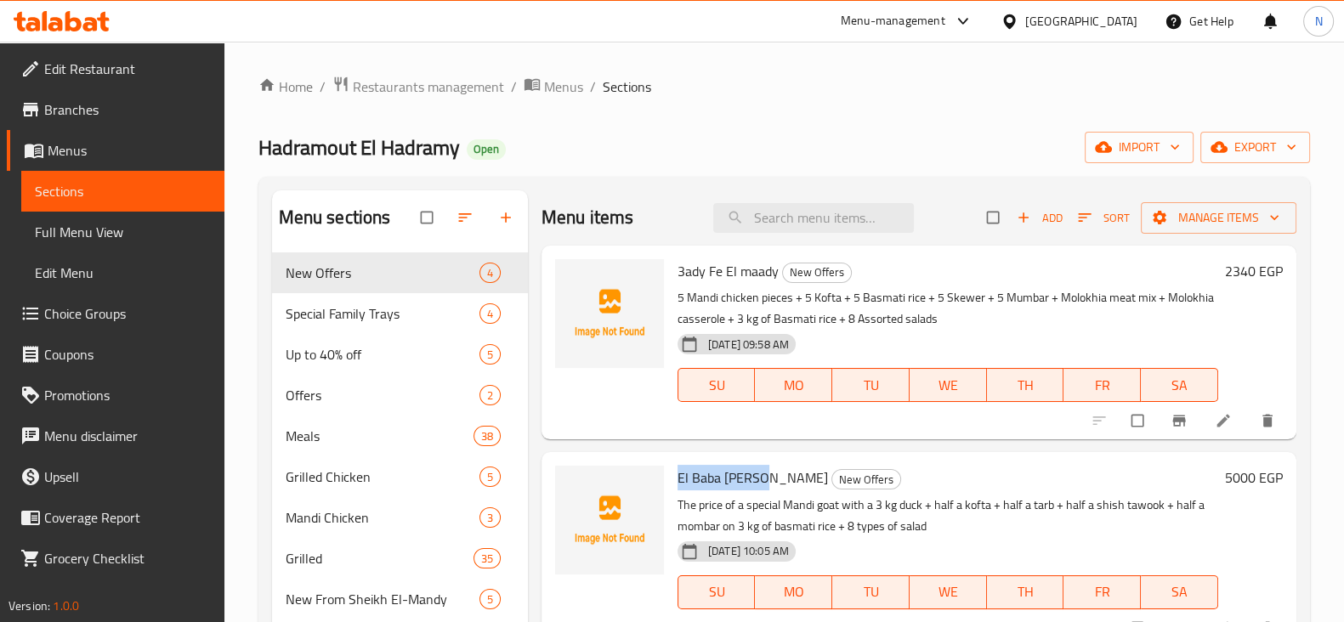
drag, startPoint x: 674, startPoint y: 474, endPoint x: 765, endPoint y: 469, distance: 91.1
click at [765, 469] on div "El Baba Wassel New Offers The price of a special Mandi goat with a 3 kg duck + …" at bounding box center [947, 549] width 554 height 180
copy span "El Baba Wassel"
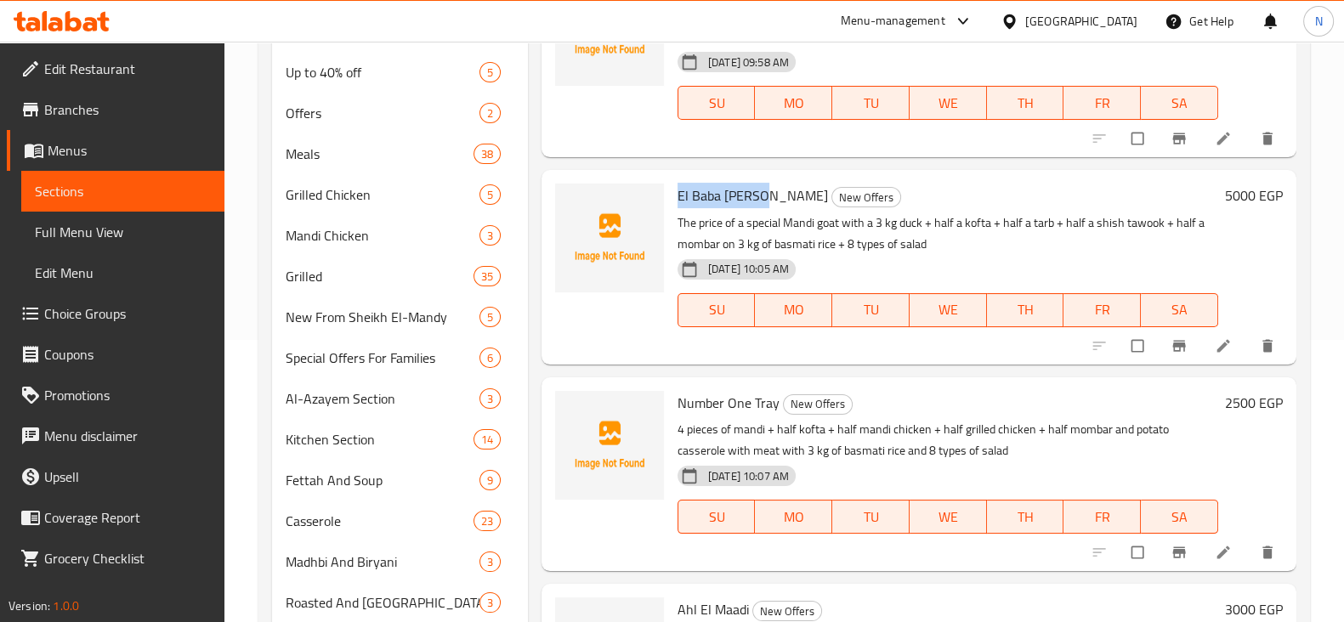
scroll to position [286, 0]
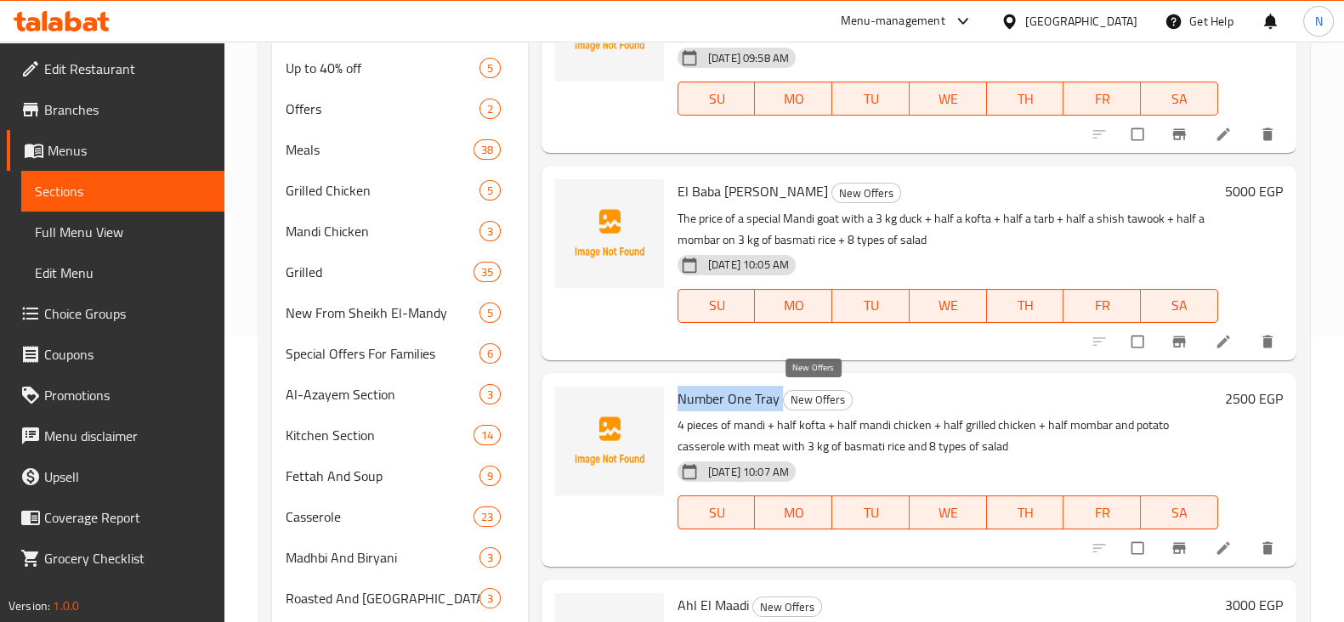
drag, startPoint x: 676, startPoint y: 394, endPoint x: 779, endPoint y: 400, distance: 103.8
click at [779, 400] on div "Number One Tray New Offers 4 pieces of mandi + half kofta + half mandi chicken …" at bounding box center [947, 470] width 554 height 180
copy h6 "Number One Tray"
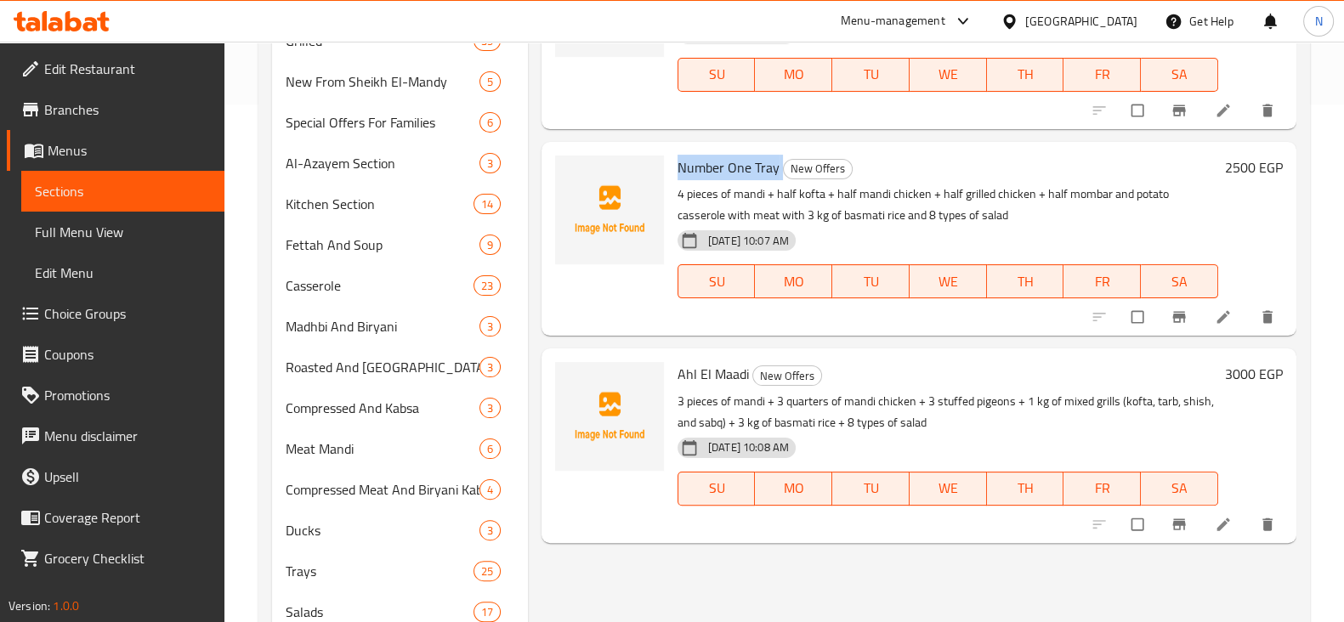
scroll to position [529, 0]
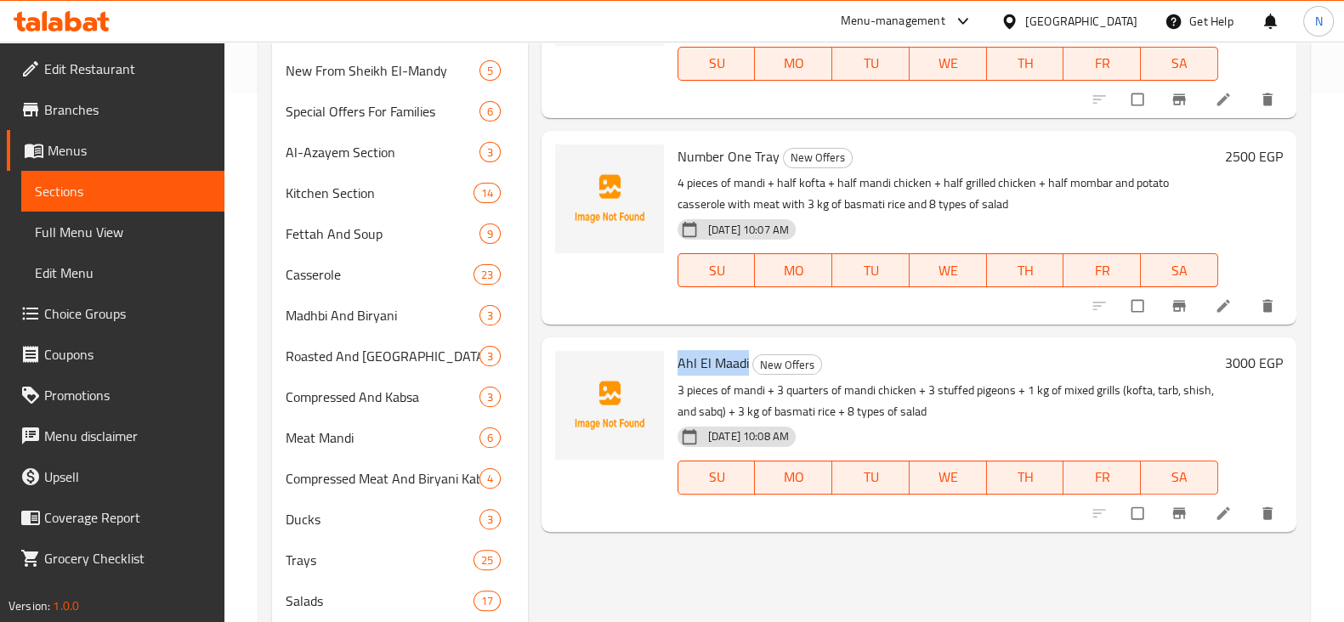
drag, startPoint x: 677, startPoint y: 369, endPoint x: 748, endPoint y: 365, distance: 70.7
click at [748, 365] on h6 "Ahl El Maadi New Offers" at bounding box center [947, 363] width 540 height 24
copy span "Ahl El Maadi"
